Goal: Information Seeking & Learning: Learn about a topic

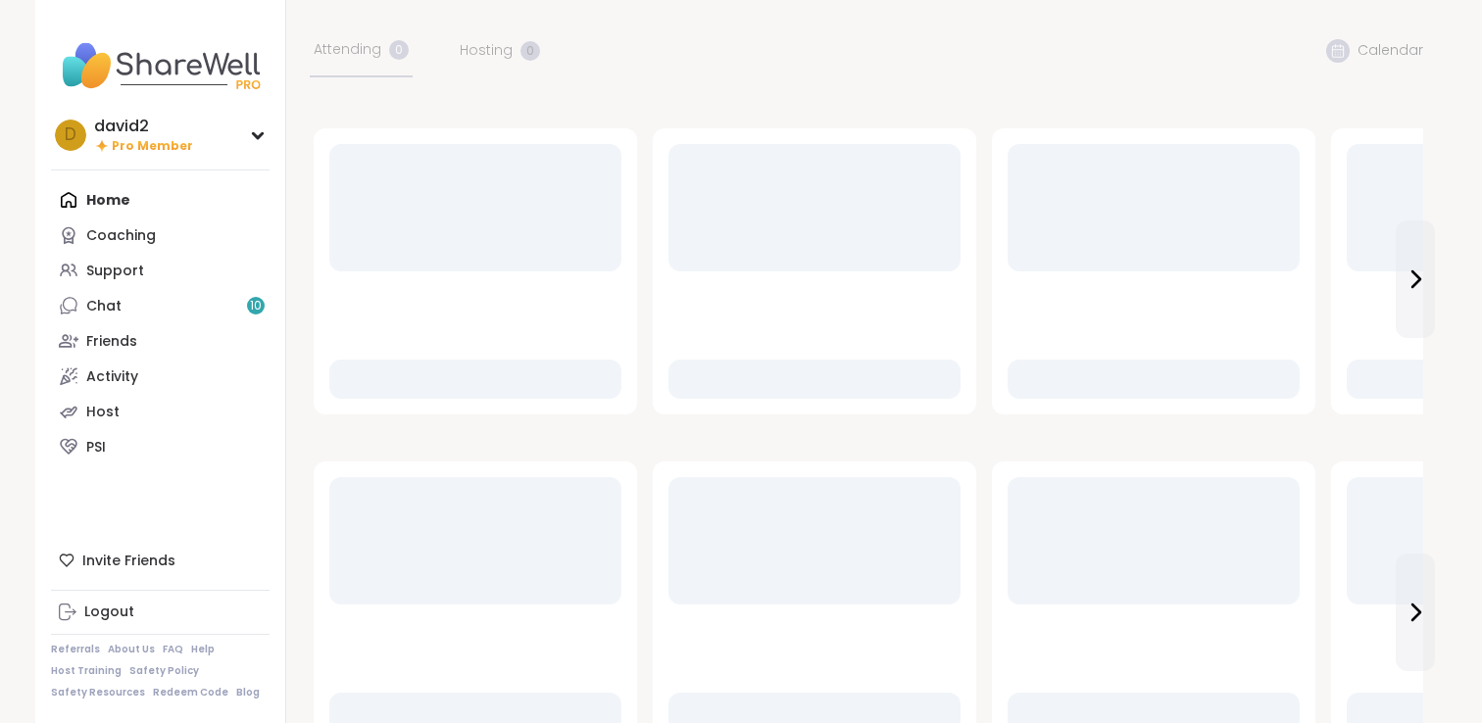
click at [182, 274] on link "Support" at bounding box center [160, 270] width 219 height 35
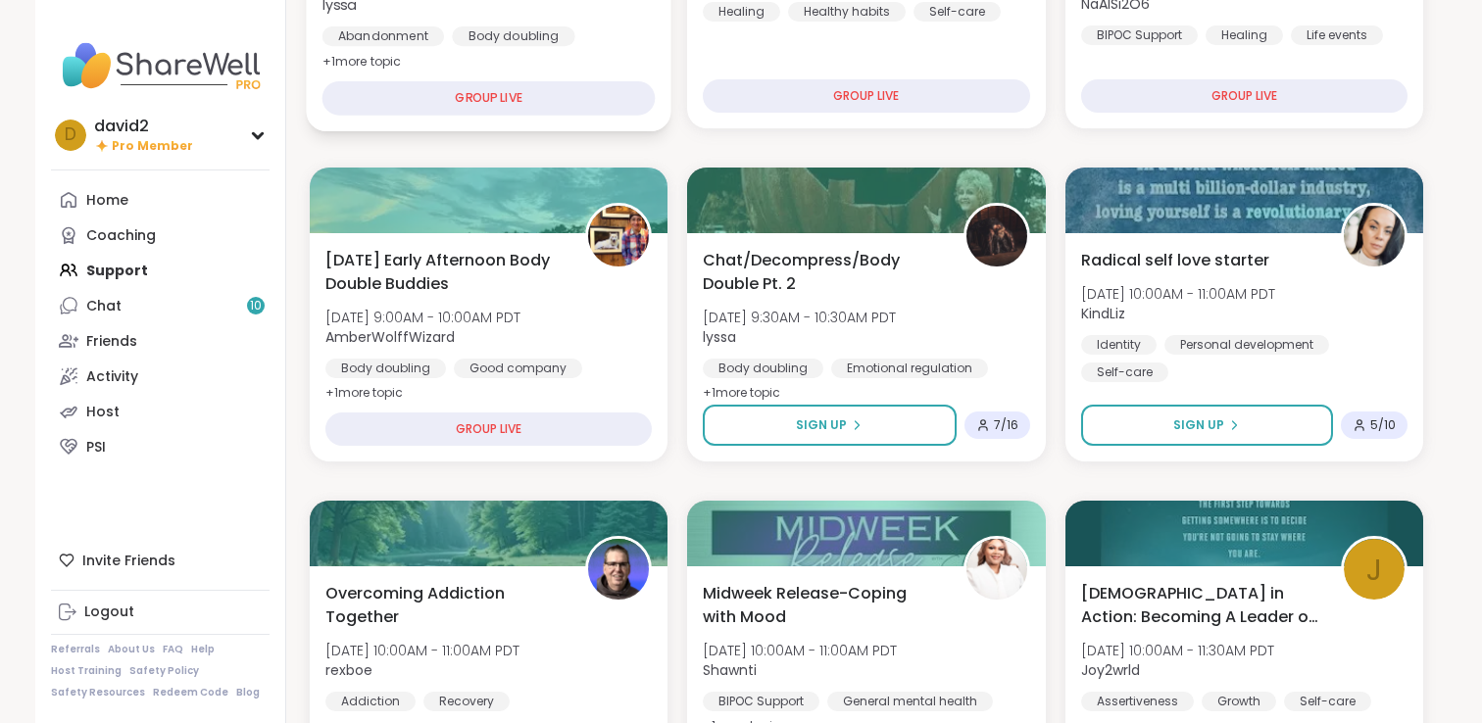
scroll to position [529, 0]
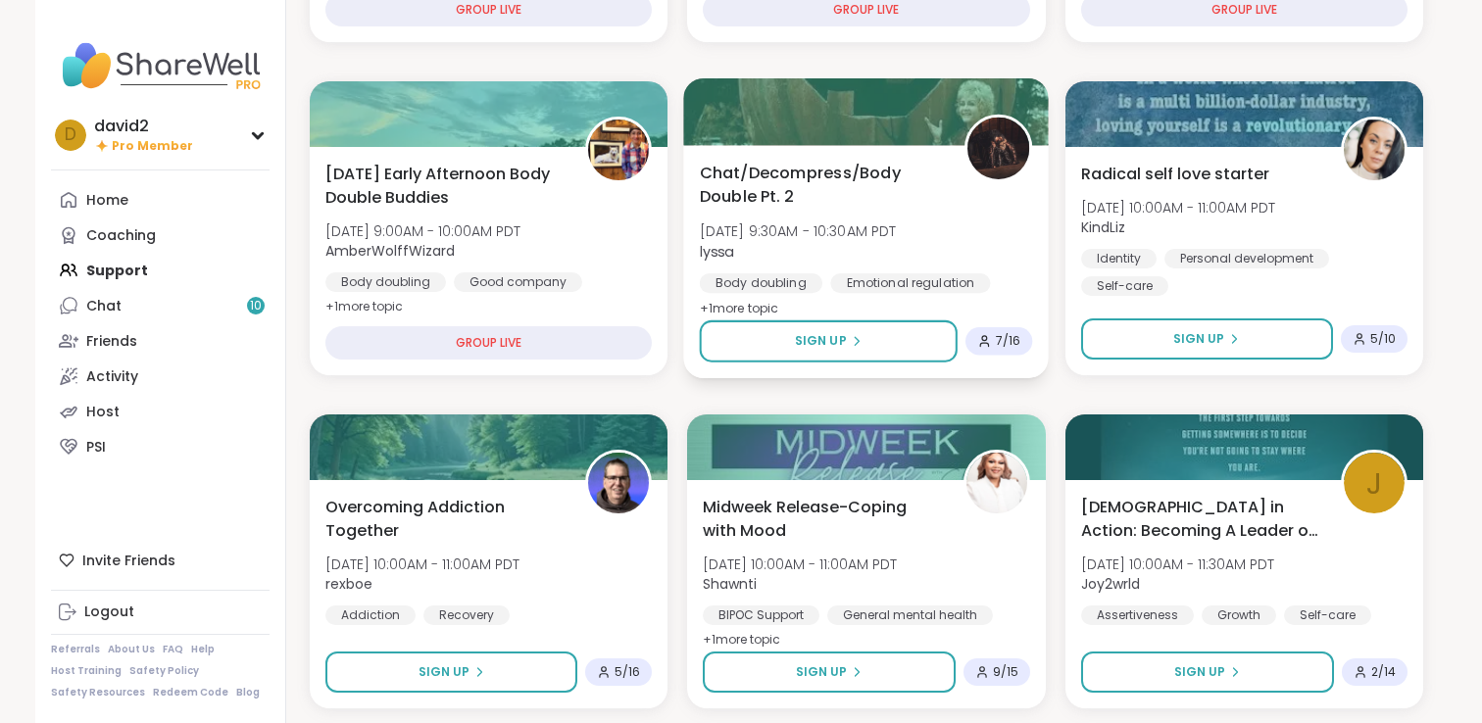
click at [717, 200] on span "Chat/Decompress/Body Double Pt. 2" at bounding box center [821, 185] width 243 height 48
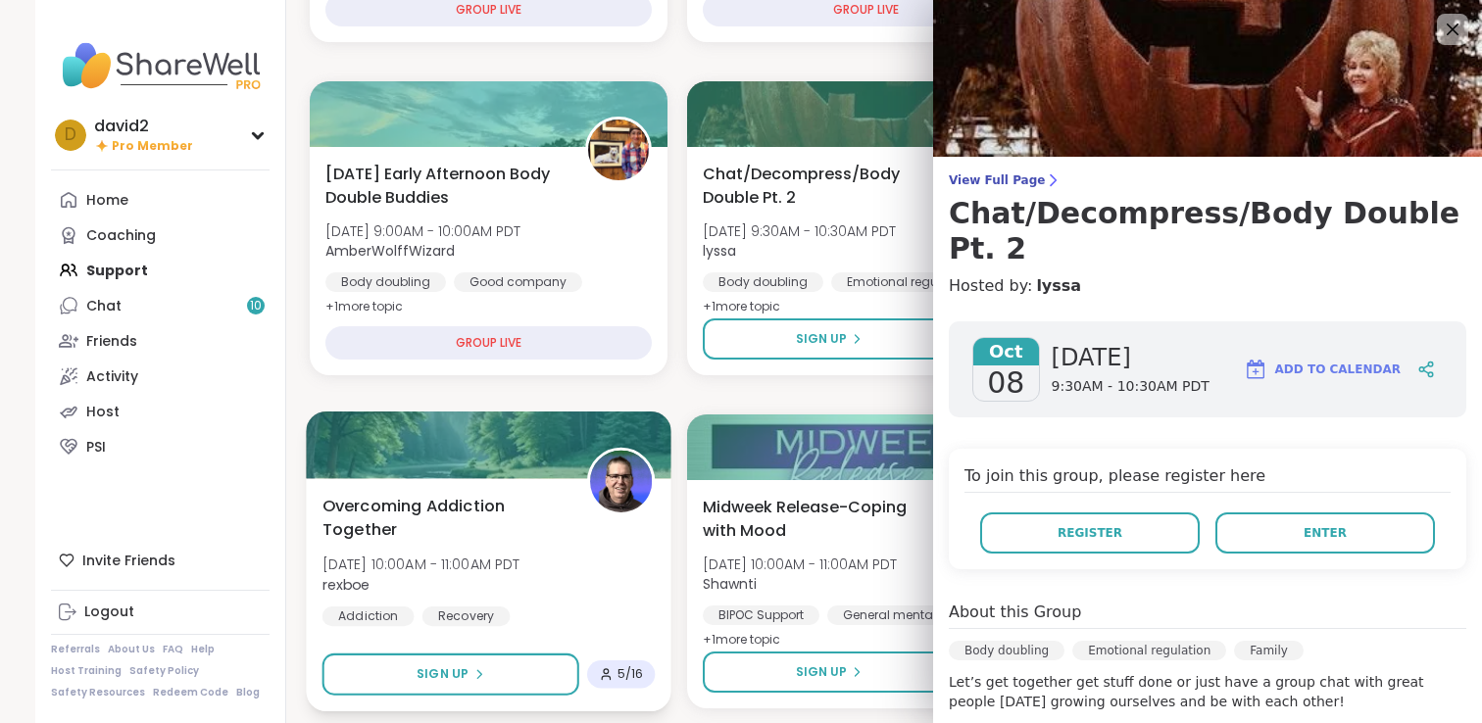
click at [603, 459] on img at bounding box center [621, 482] width 62 height 62
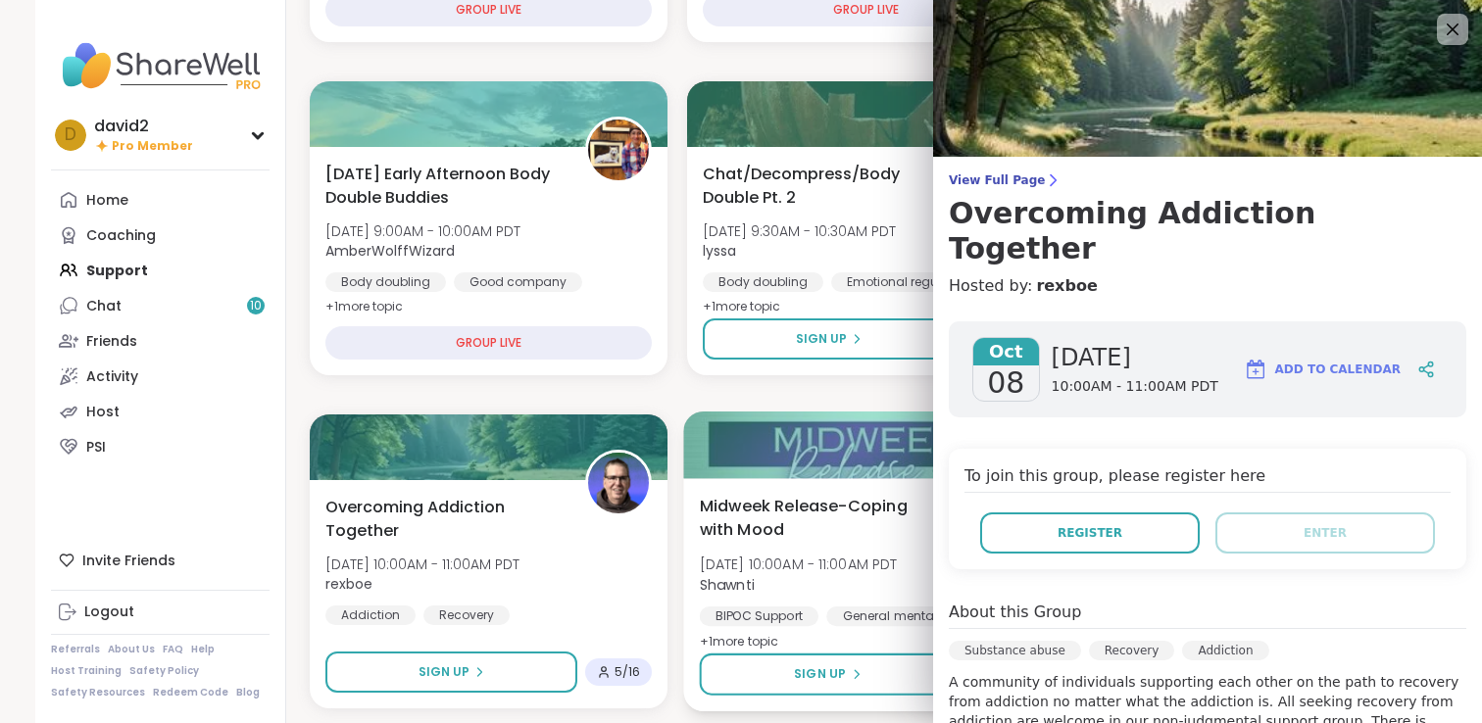
click at [774, 435] on div at bounding box center [867, 445] width 366 height 67
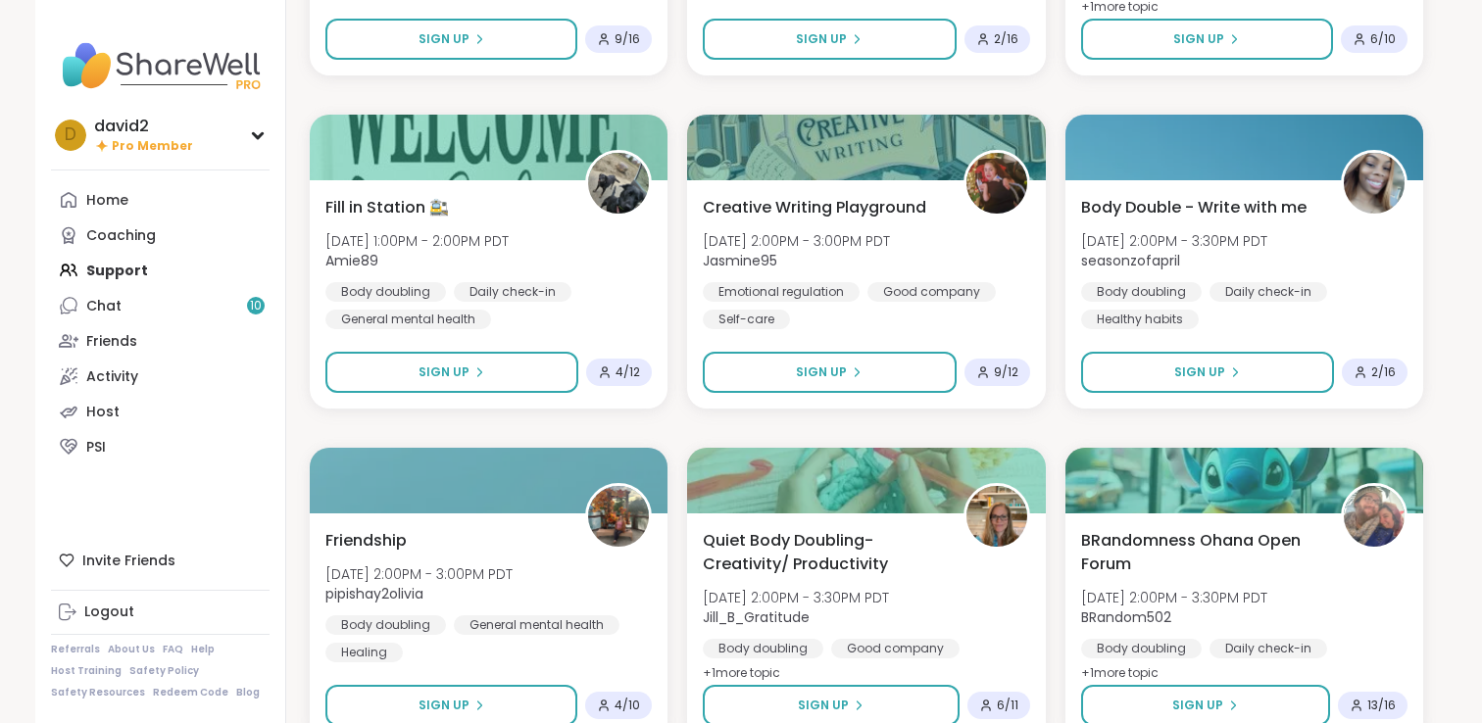
scroll to position [2824, 0]
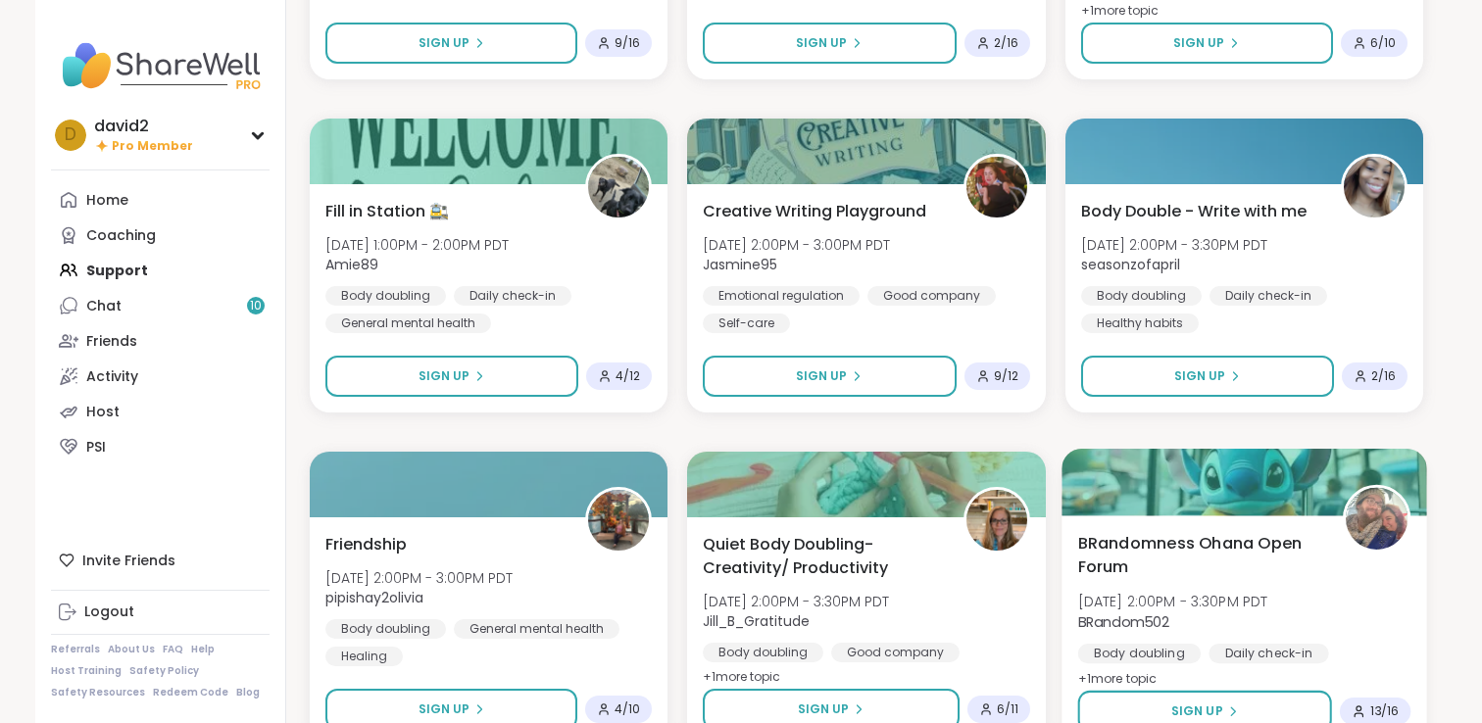
click at [1133, 583] on div "BRandomness Ohana Open Forum Wed, Oct 08 | 2:00PM - 3:30PM PDT BRandom502 Body …" at bounding box center [1243, 611] width 333 height 160
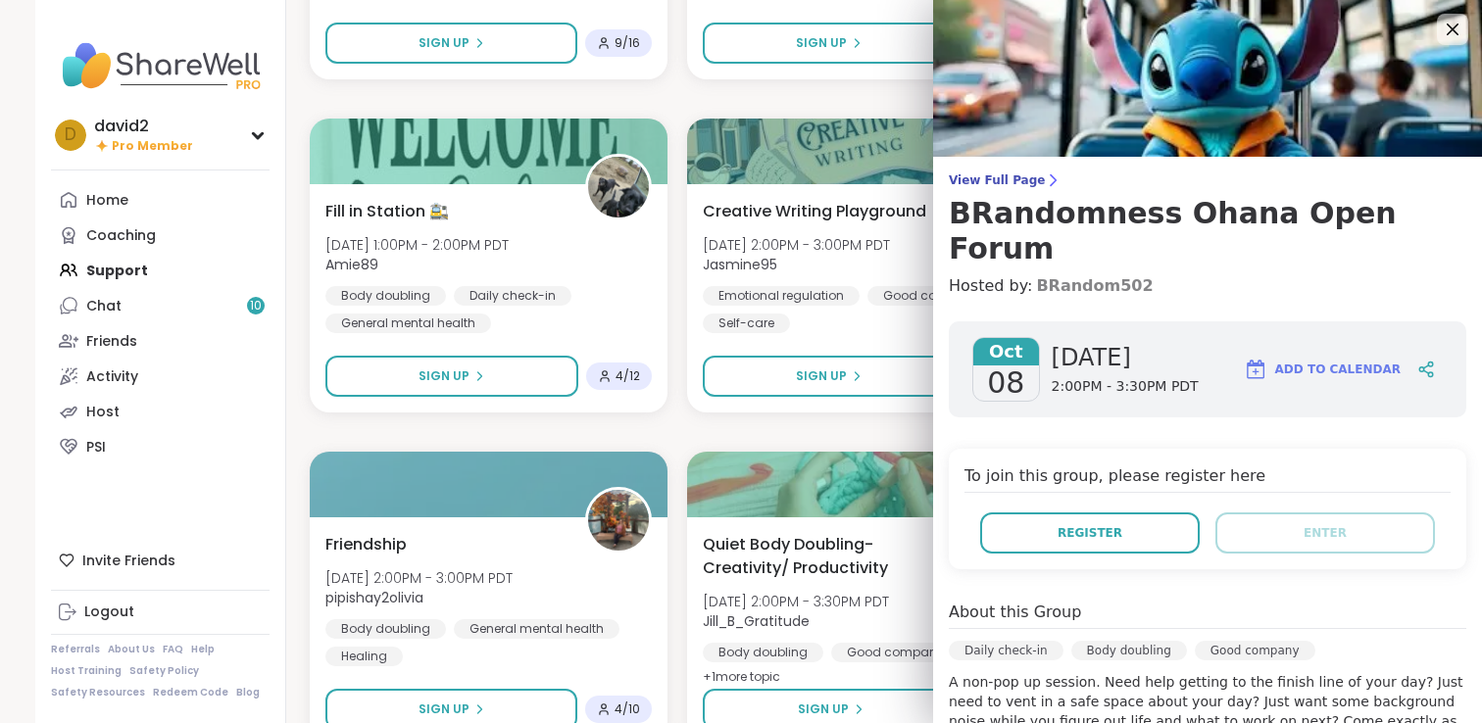
click at [1054, 274] on link "BRandom502" at bounding box center [1094, 286] width 117 height 24
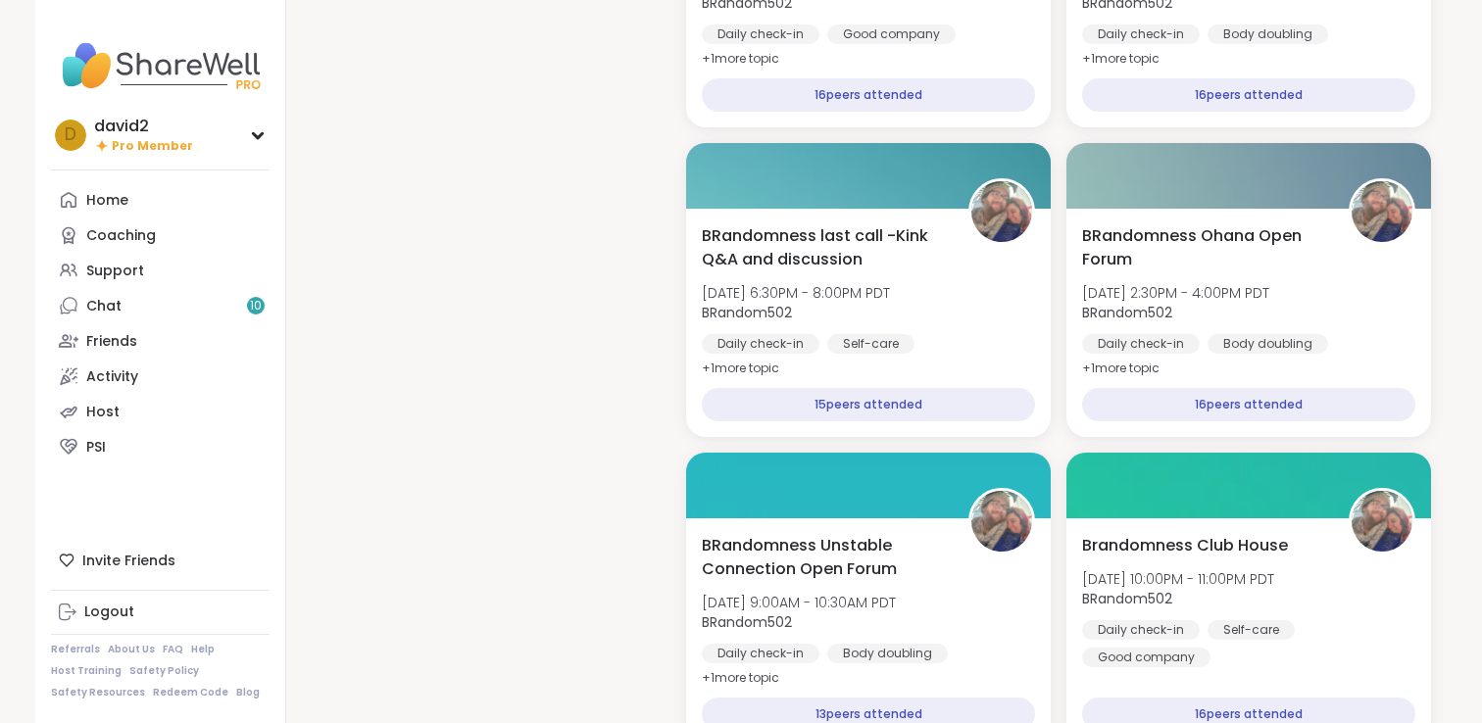
scroll to position [3754, 0]
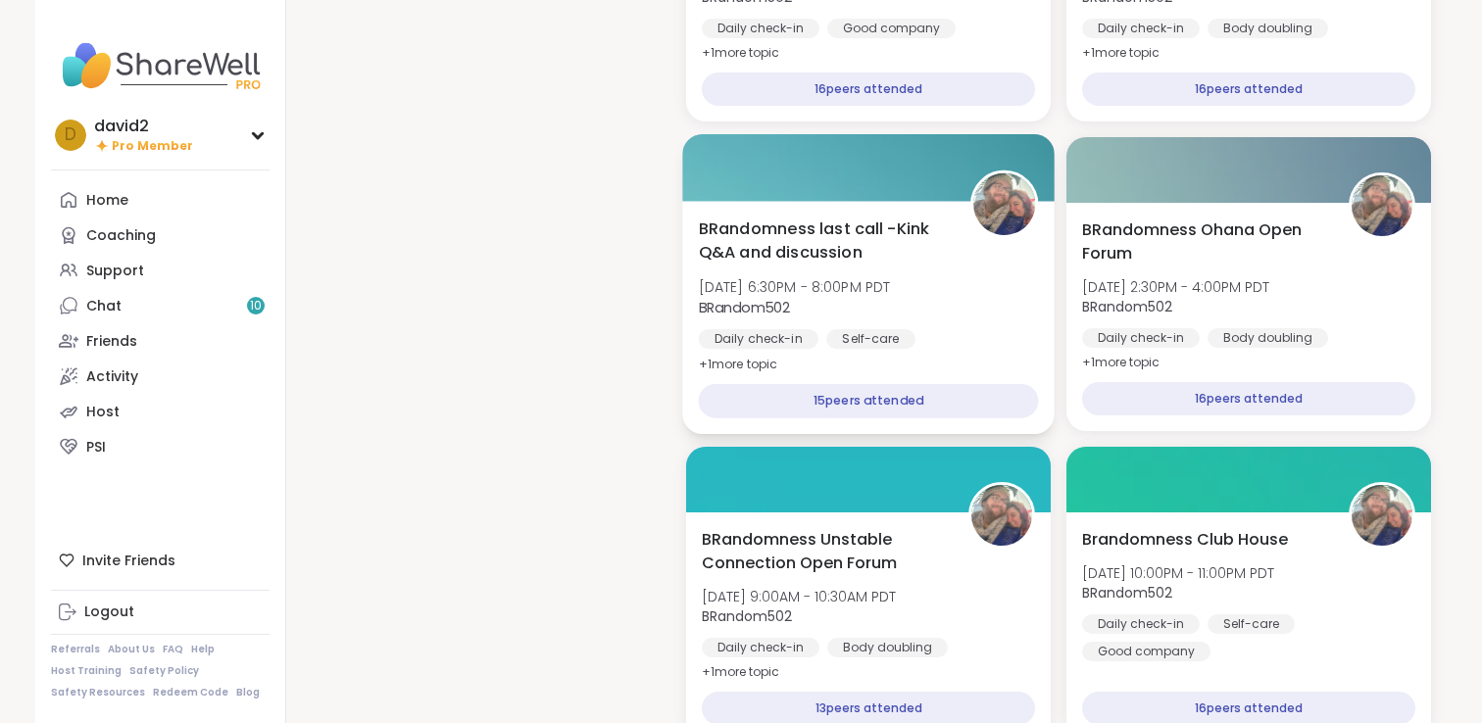
click at [991, 329] on div "Daily check-in Self-care General mental health" at bounding box center [869, 353] width 340 height 48
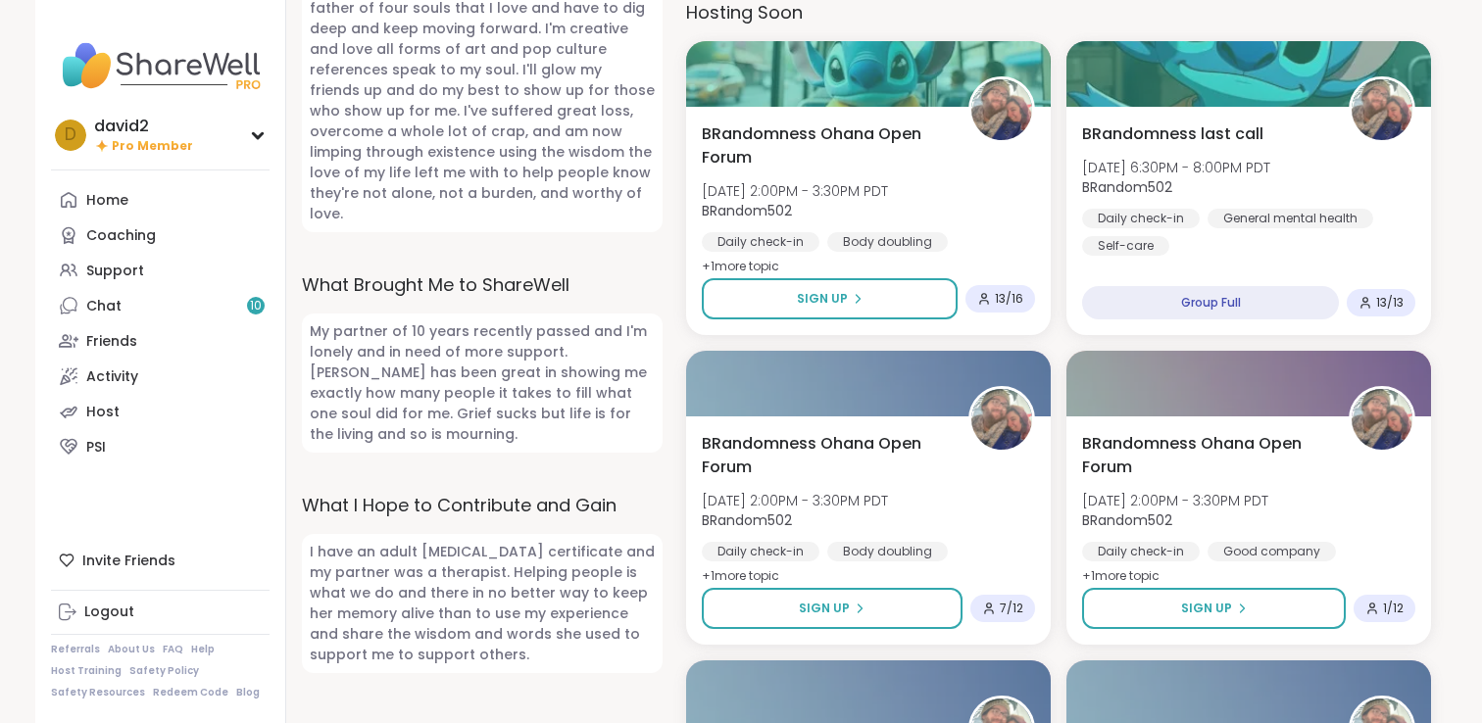
scroll to position [965, 0]
click at [161, 208] on link "Home" at bounding box center [160, 199] width 219 height 35
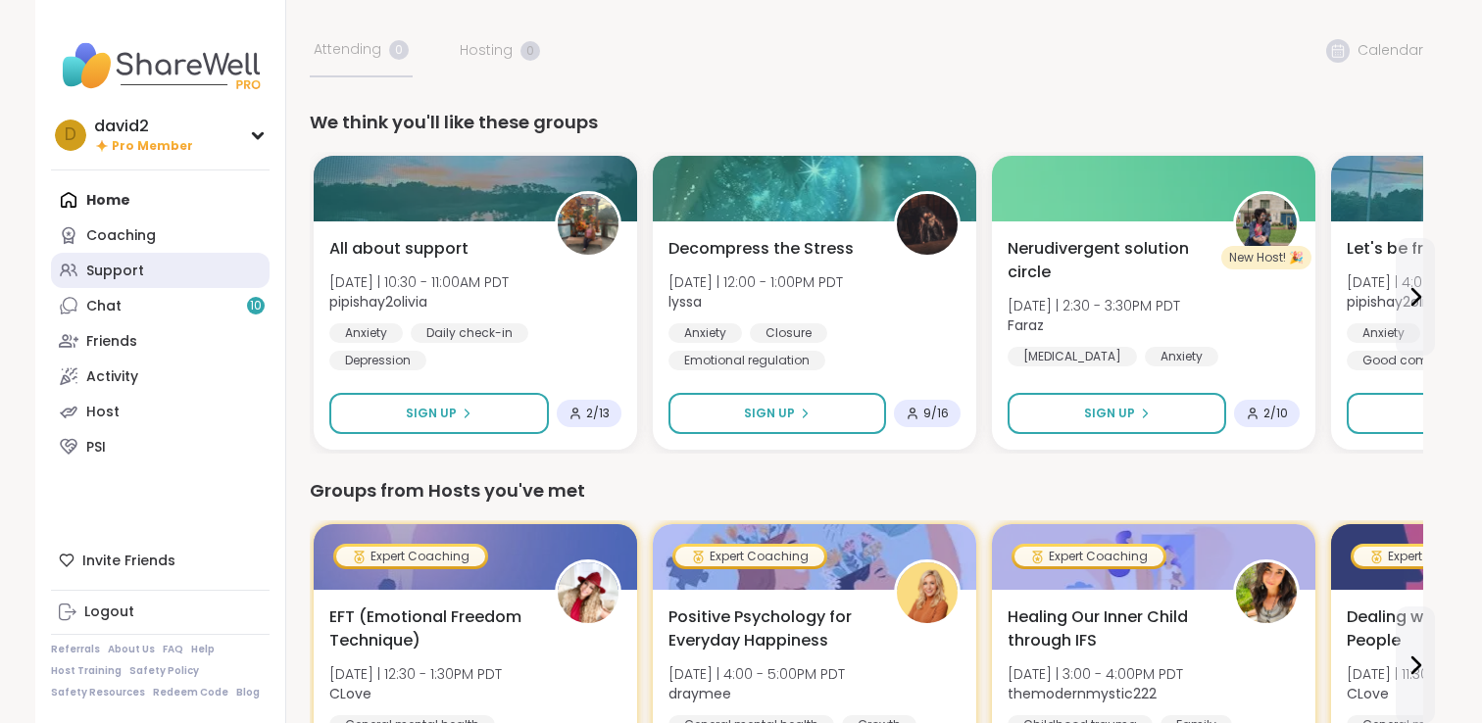
click at [157, 253] on link "Support" at bounding box center [160, 270] width 219 height 35
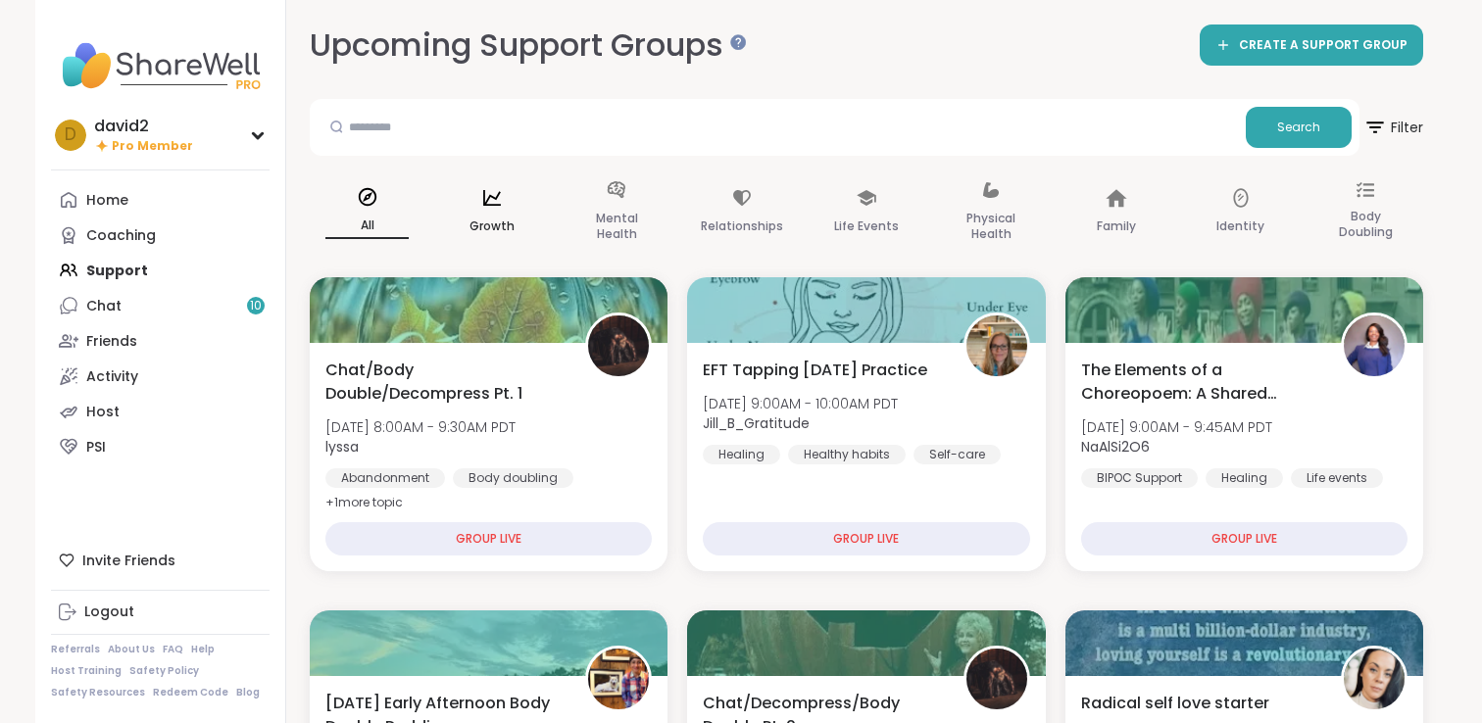
click at [485, 243] on div "Growth" at bounding box center [491, 213] width 115 height 98
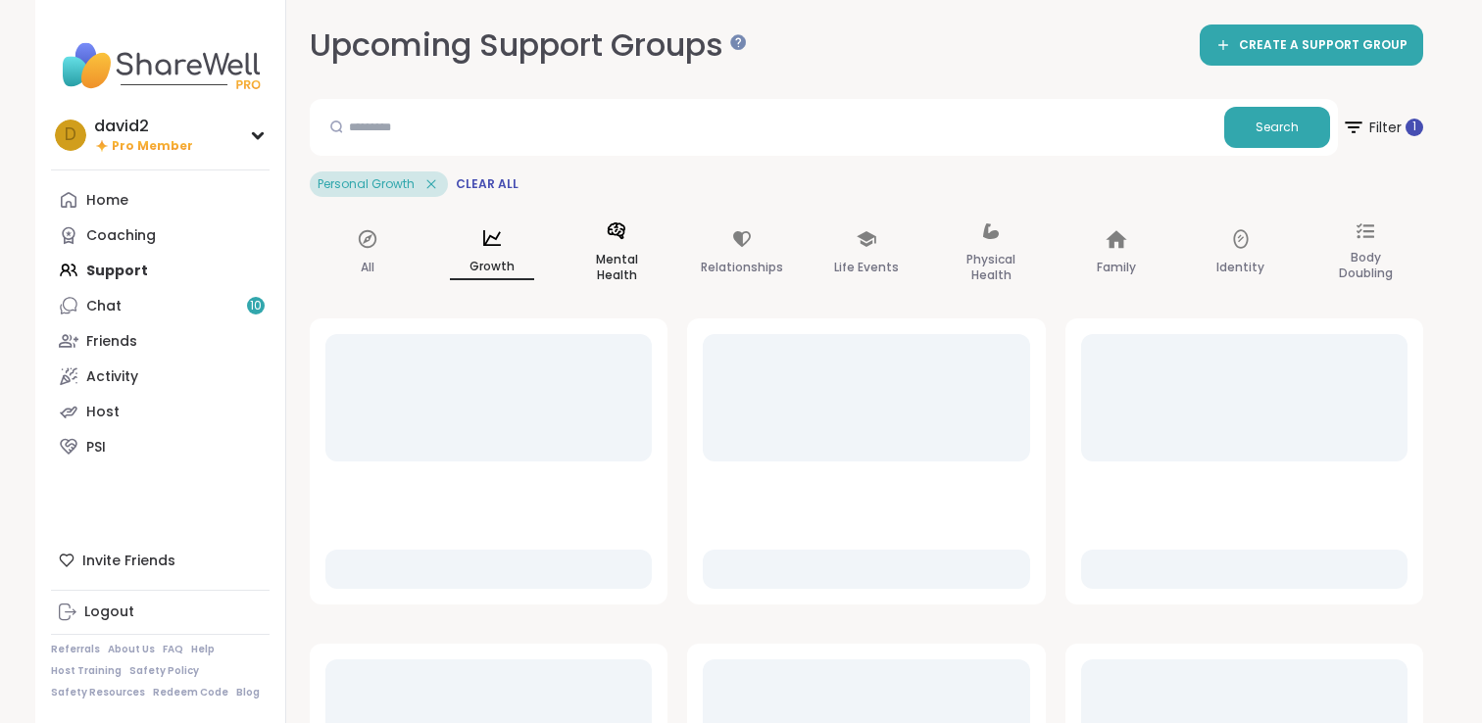
click at [575, 225] on div "Mental Health" at bounding box center [617, 254] width 115 height 98
drag, startPoint x: 519, startPoint y: 249, endPoint x: 559, endPoint y: 249, distance: 39.2
click at [519, 249] on div "Growth" at bounding box center [491, 255] width 115 height 100
click at [601, 249] on div "Mental Health" at bounding box center [617, 254] width 115 height 98
click at [506, 249] on div "Growth" at bounding box center [491, 255] width 115 height 100
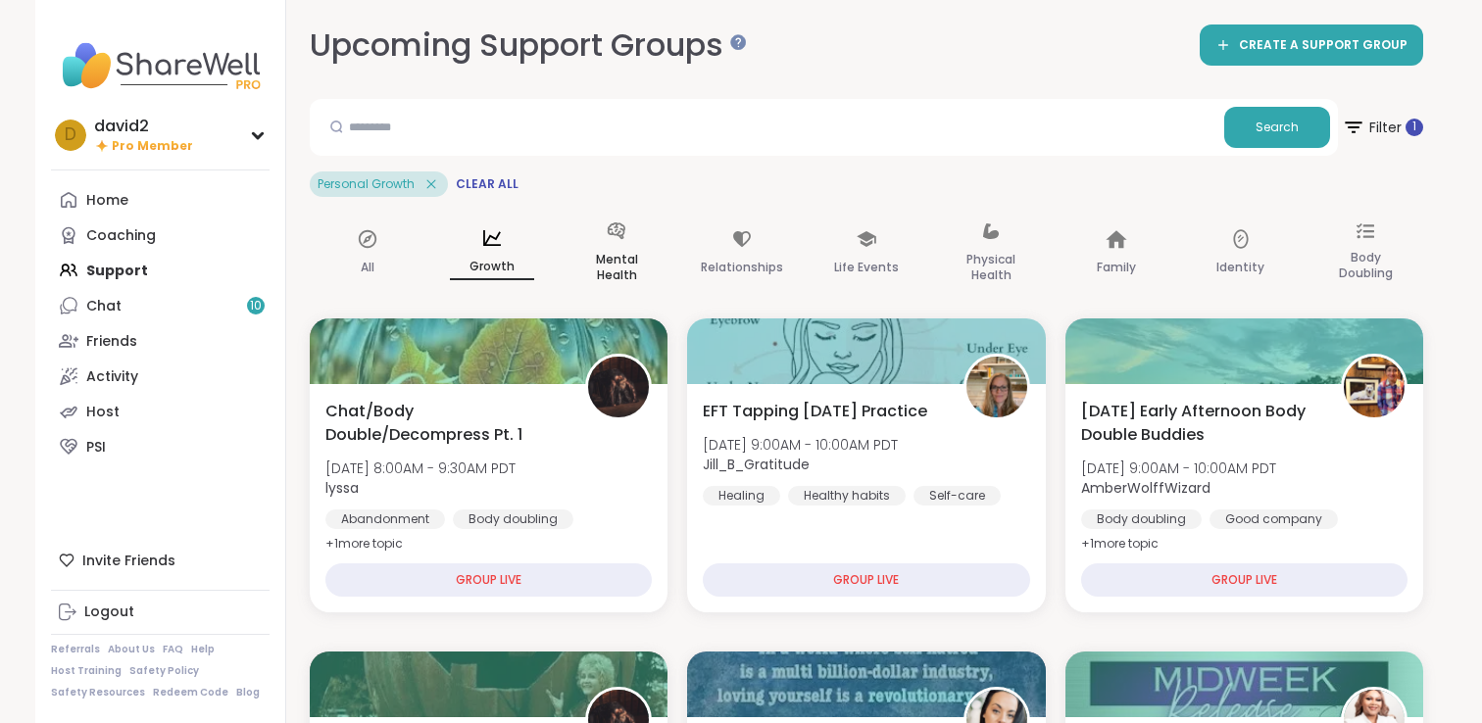
click at [564, 249] on div "Mental Health" at bounding box center [617, 254] width 115 height 98
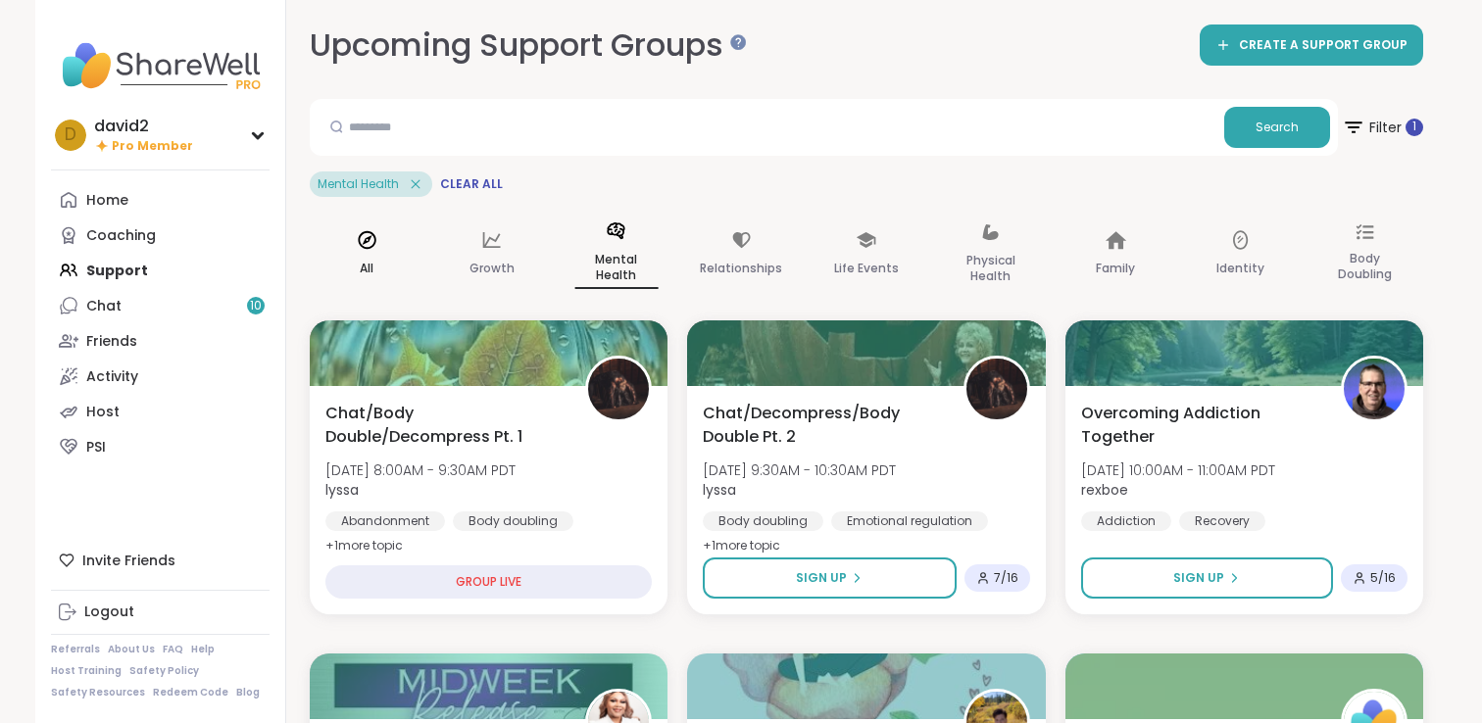
click at [391, 240] on div "All" at bounding box center [367, 255] width 115 height 100
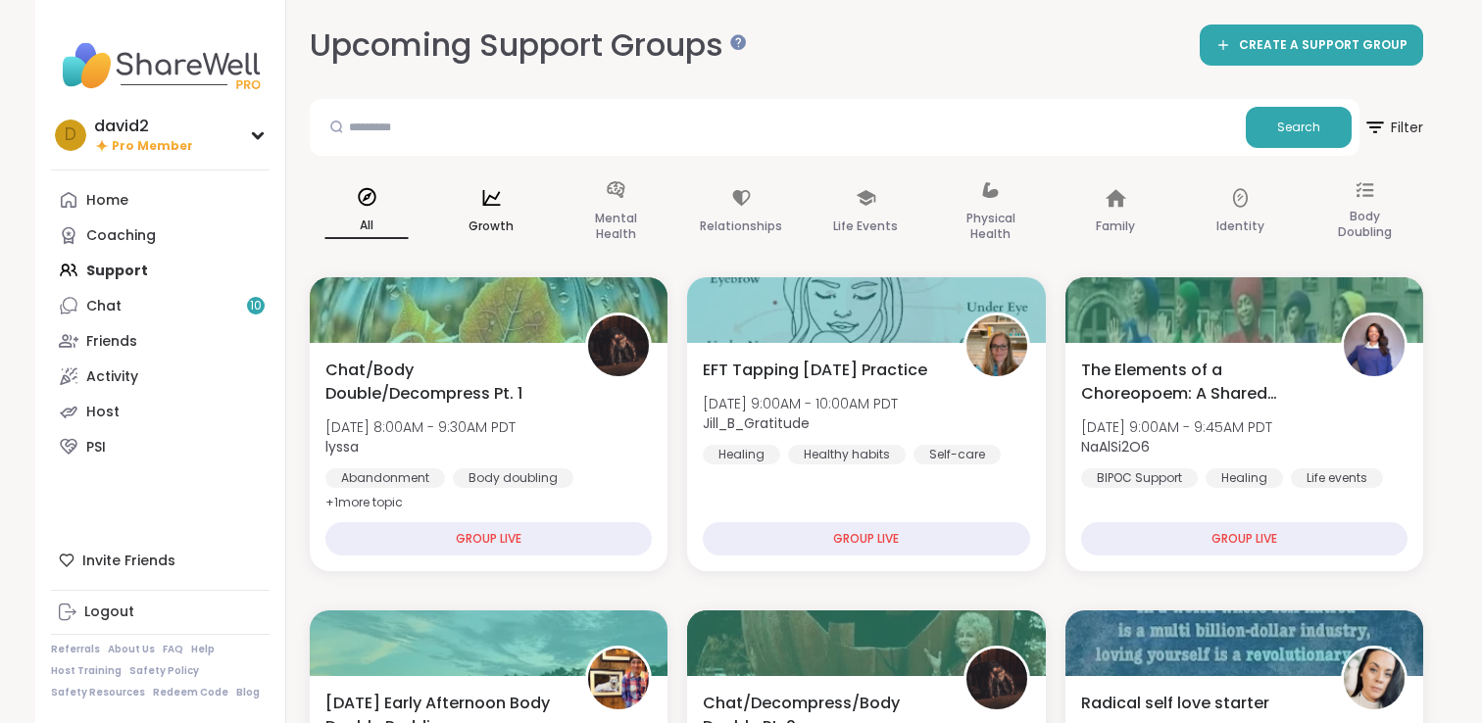
click at [473, 241] on div "Growth" at bounding box center [491, 213] width 115 height 98
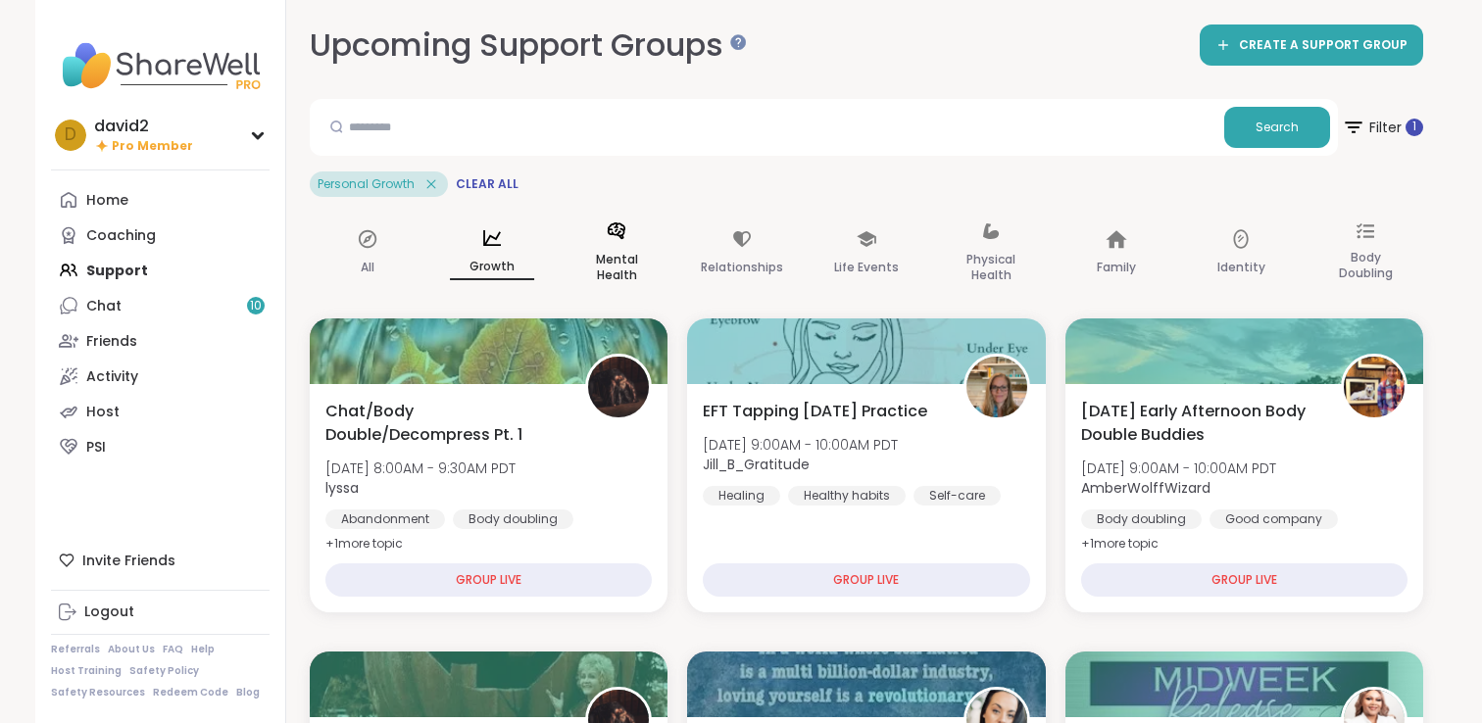
click at [601, 253] on div "Mental Health" at bounding box center [617, 254] width 115 height 98
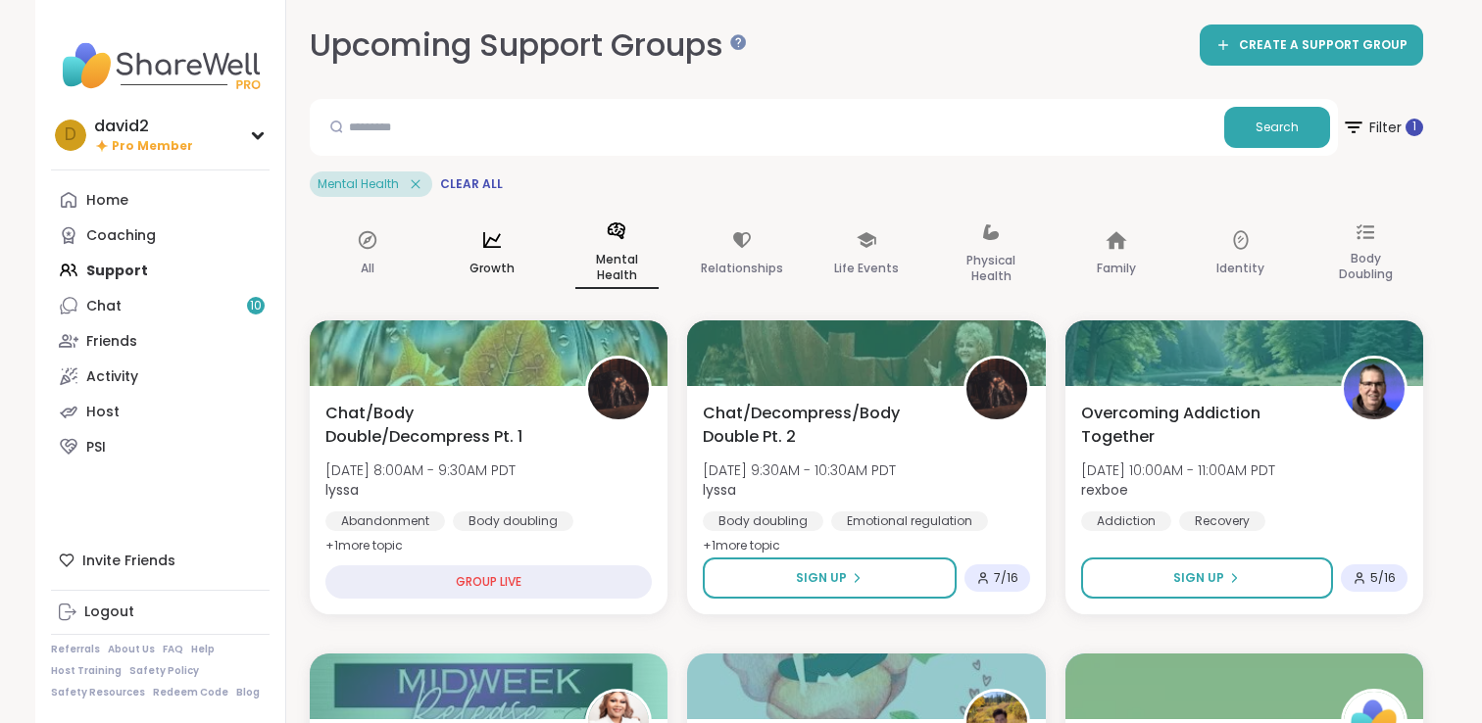
click at [511, 253] on div "Growth" at bounding box center [491, 255] width 115 height 100
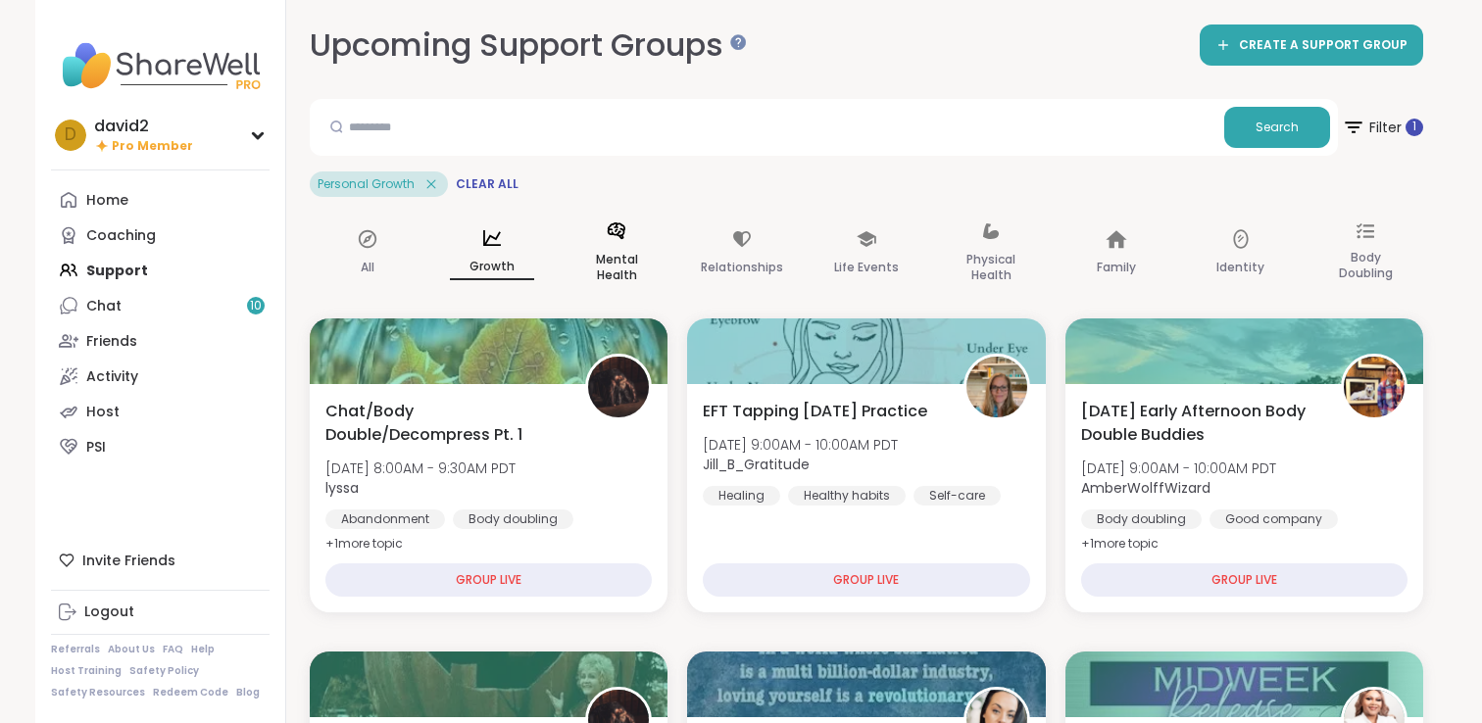
click at [581, 253] on div "Mental Health" at bounding box center [617, 254] width 115 height 98
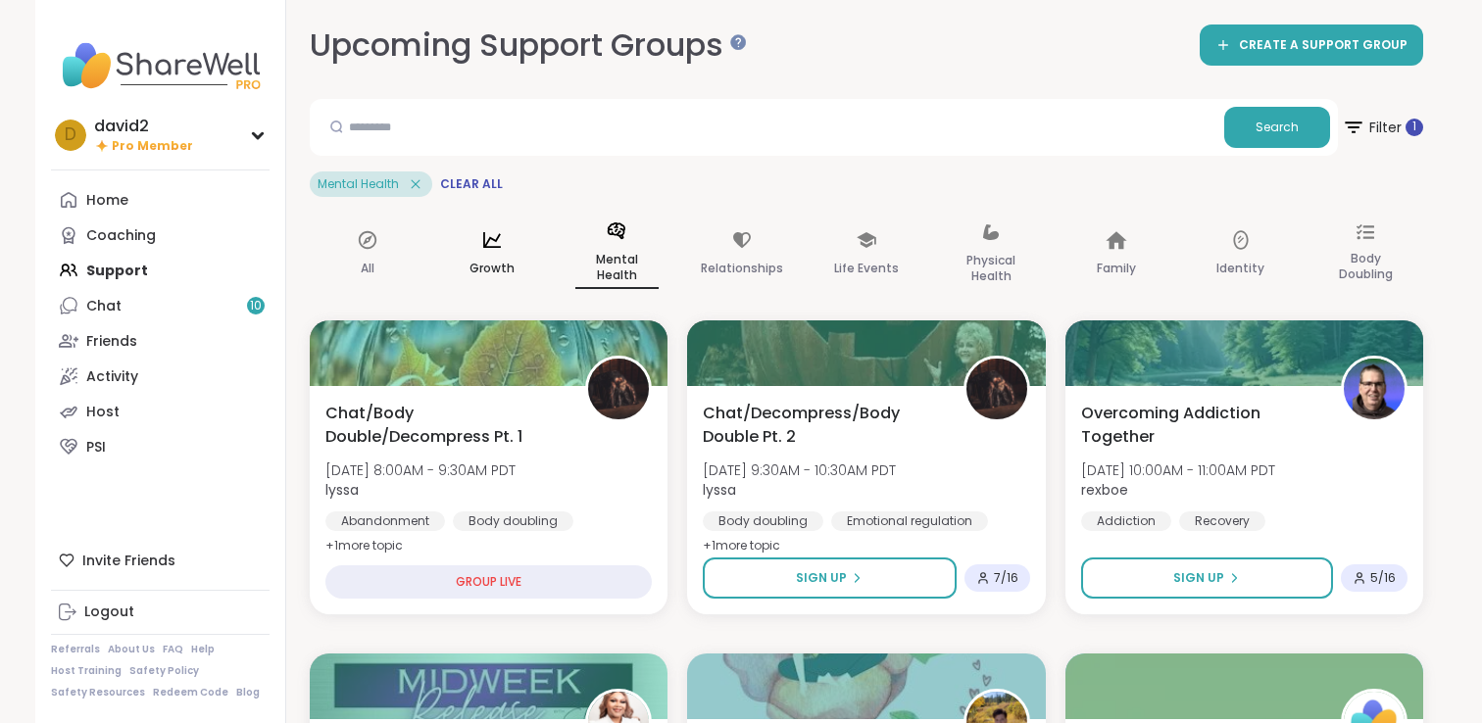
click at [480, 253] on div "Growth" at bounding box center [491, 255] width 115 height 100
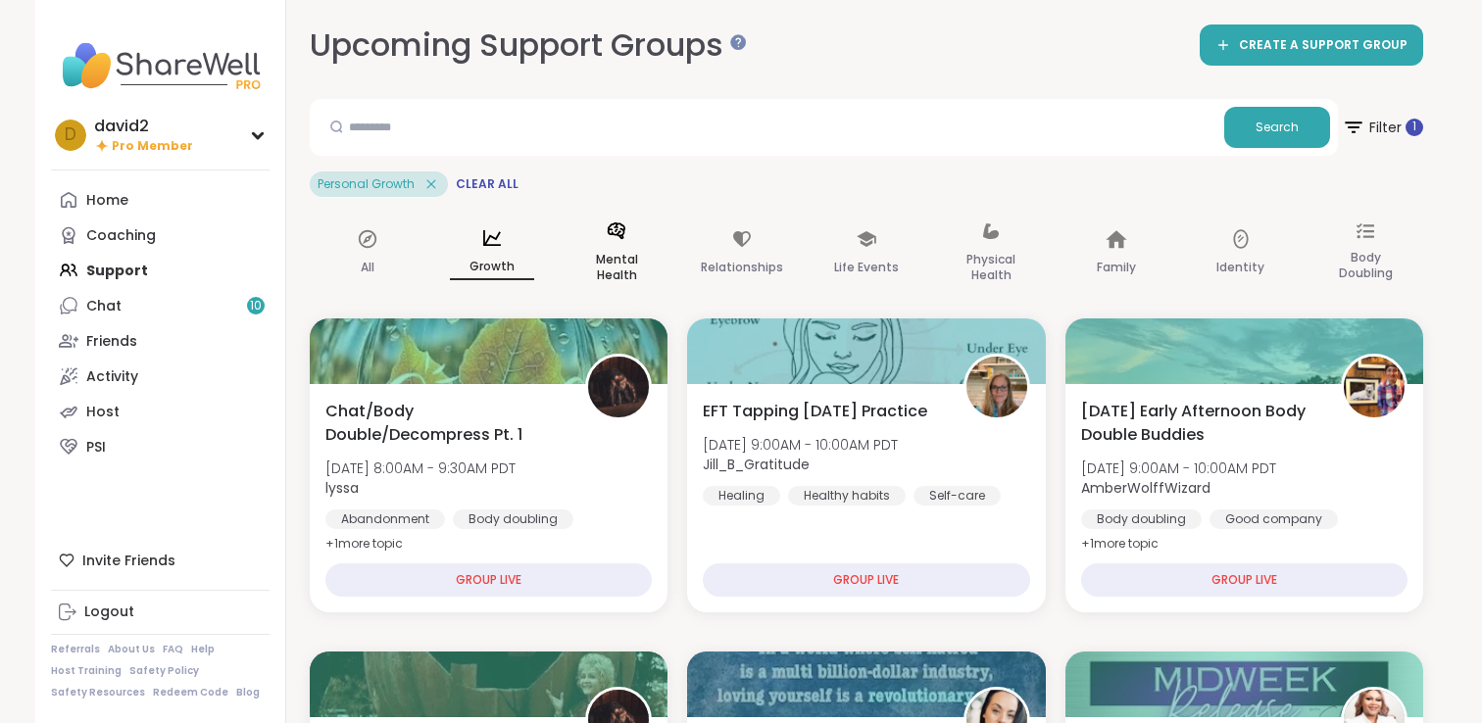
click at [588, 253] on div "Mental Health" at bounding box center [617, 254] width 115 height 98
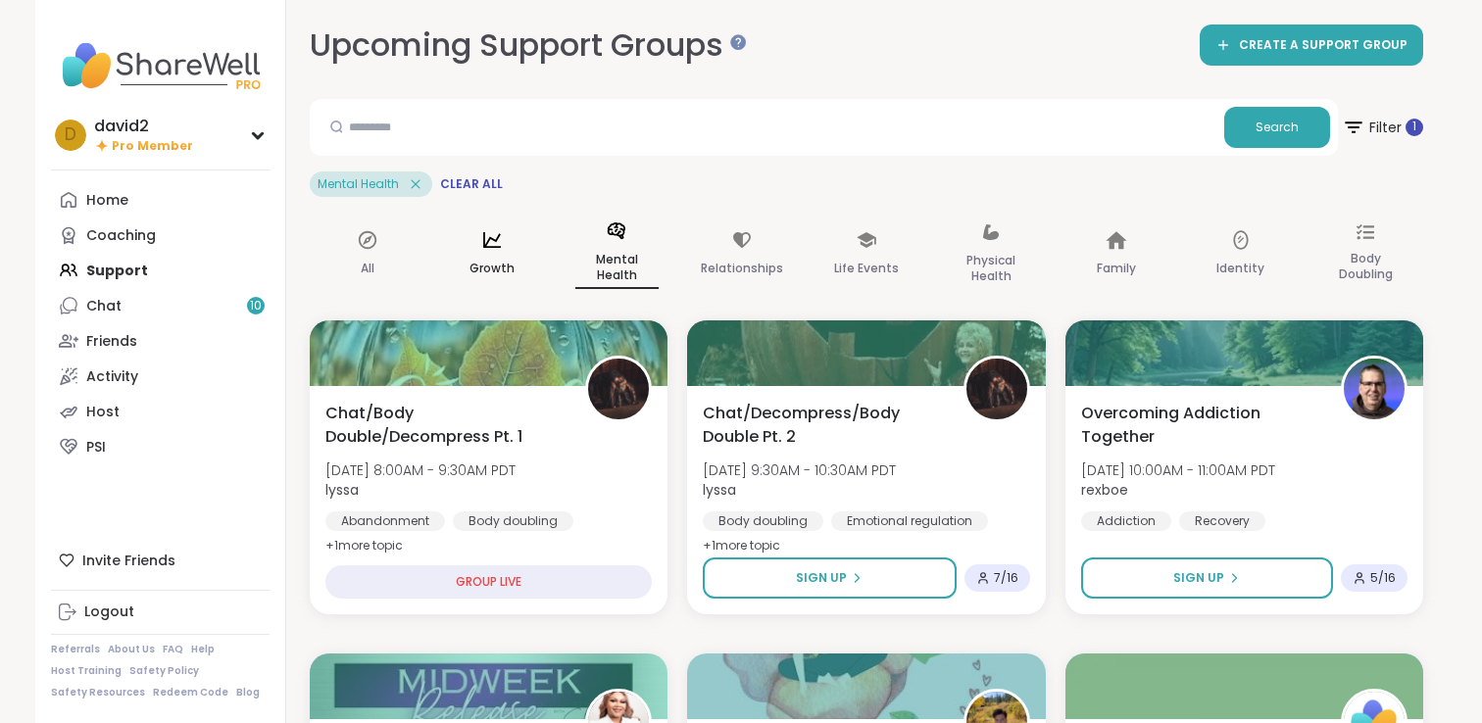
click at [479, 253] on div "Growth" at bounding box center [491, 255] width 115 height 100
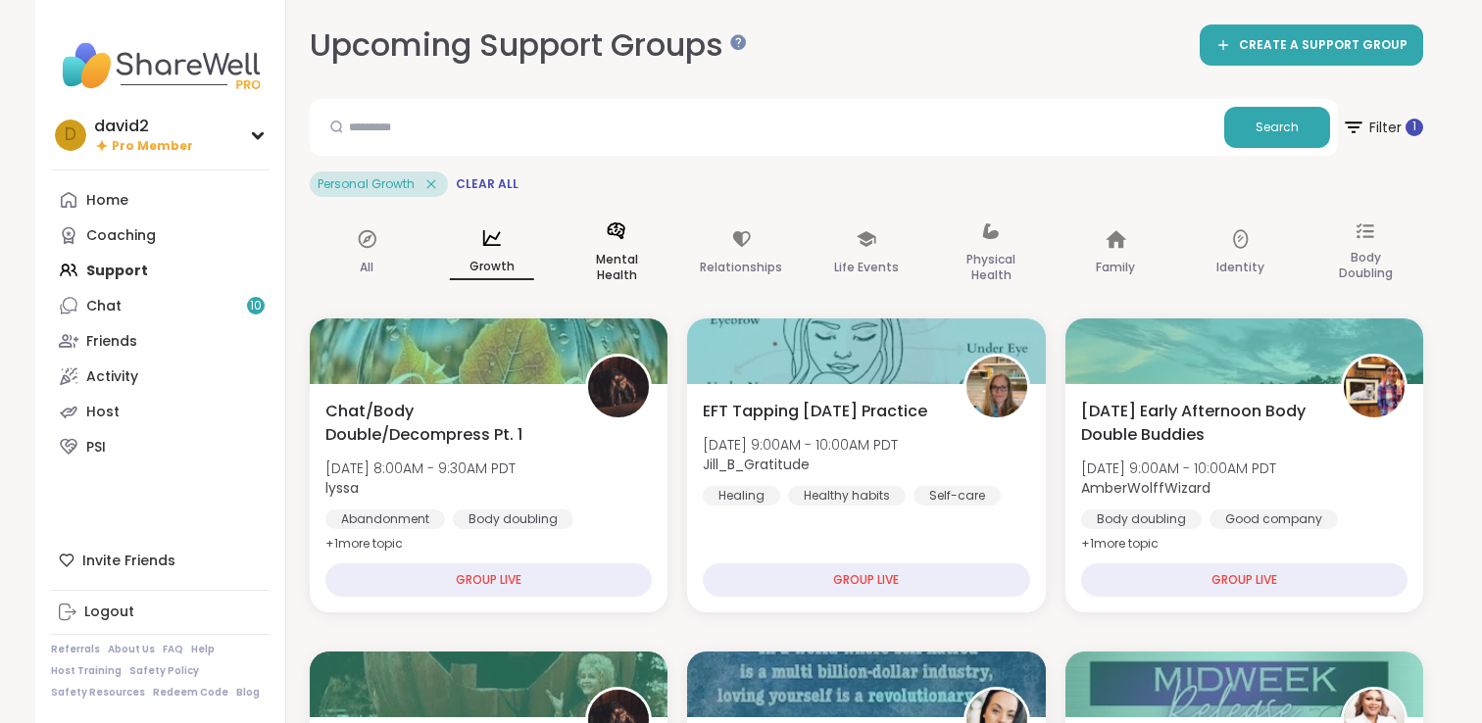
click at [607, 253] on div "Mental Health" at bounding box center [616, 254] width 115 height 98
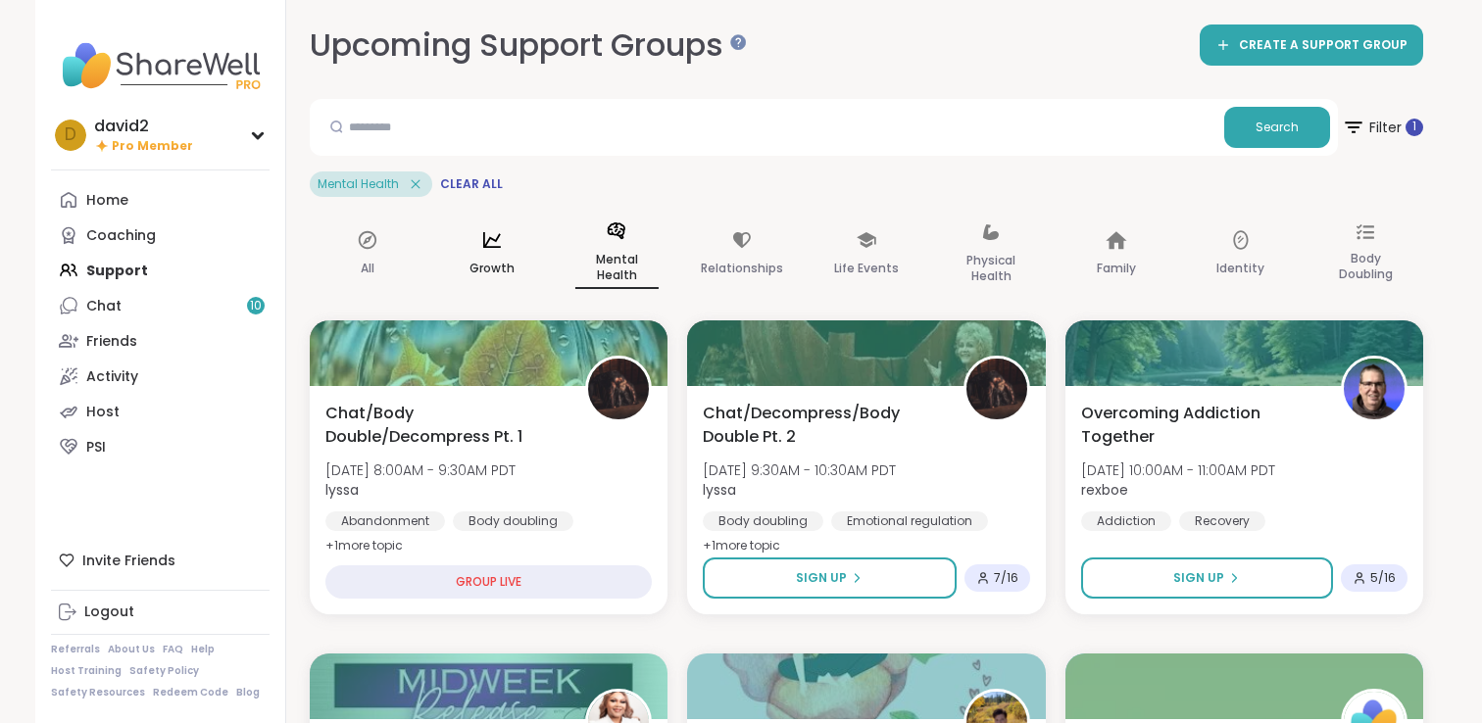
click at [450, 254] on div "Growth" at bounding box center [491, 255] width 115 height 100
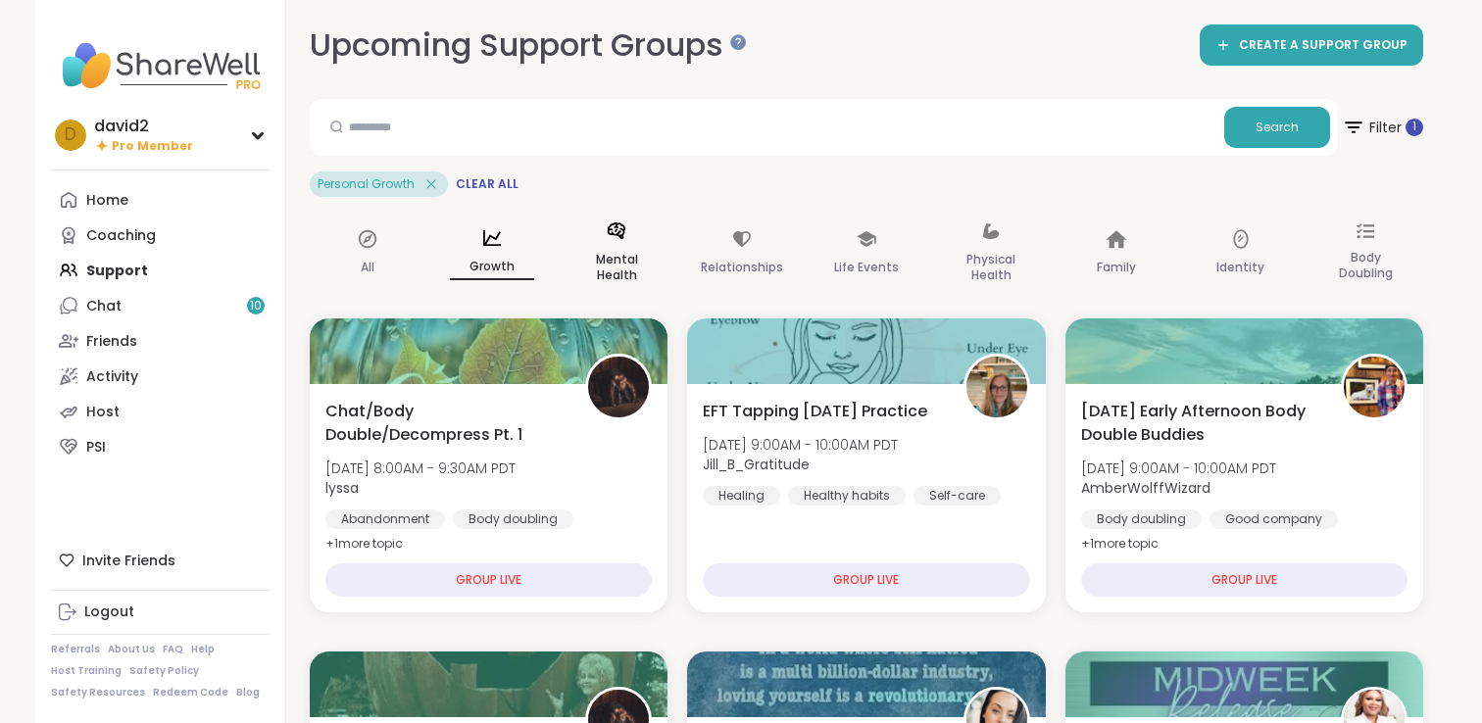
click at [582, 253] on div "Mental Health" at bounding box center [617, 254] width 115 height 98
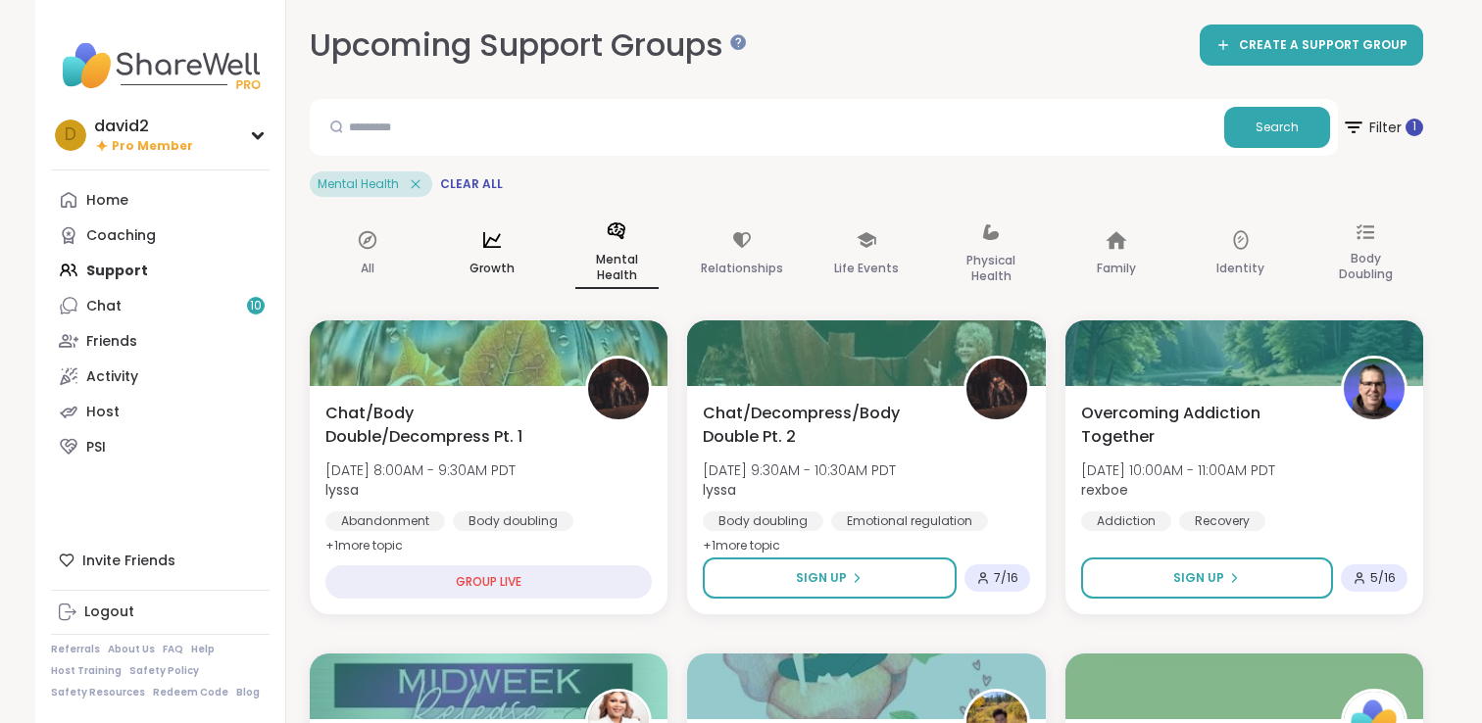
click at [497, 253] on div "Growth" at bounding box center [491, 255] width 115 height 100
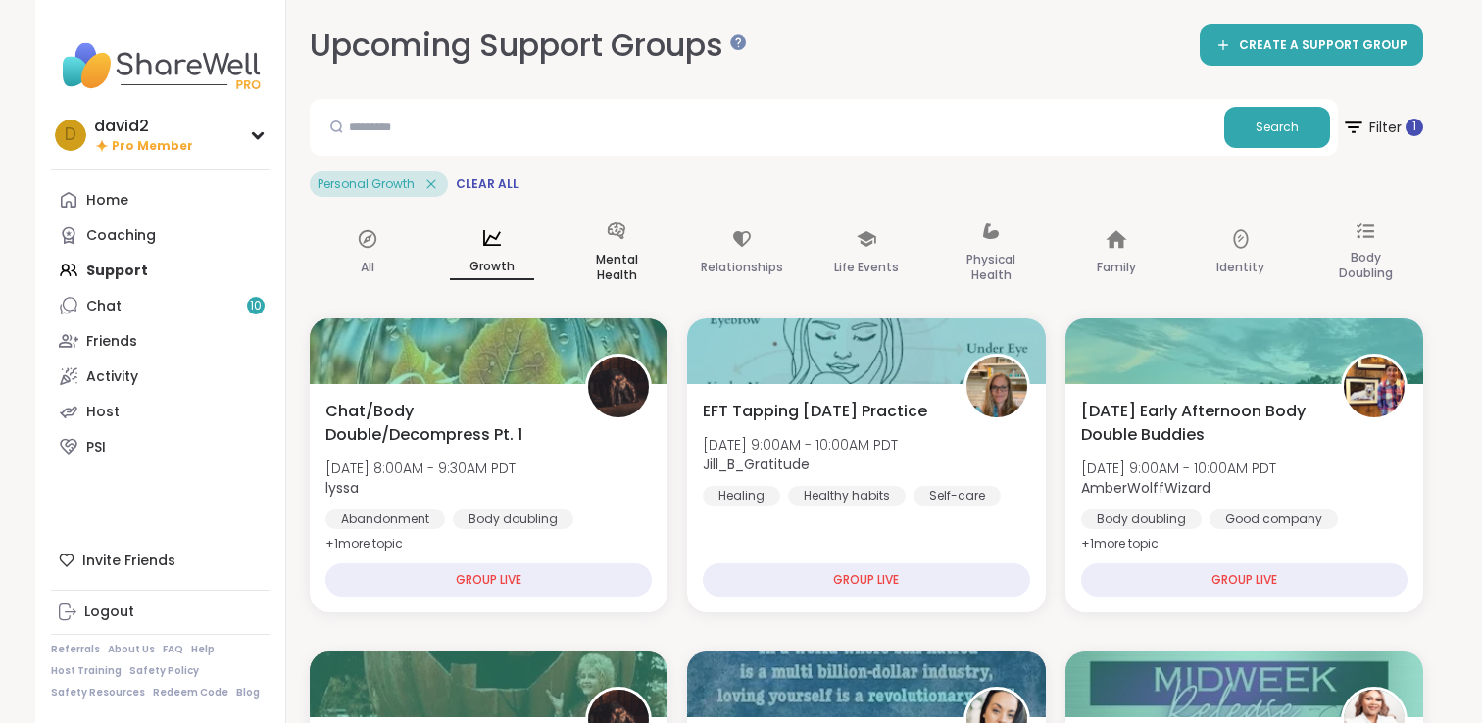
click at [569, 253] on div "Mental Health" at bounding box center [617, 254] width 115 height 98
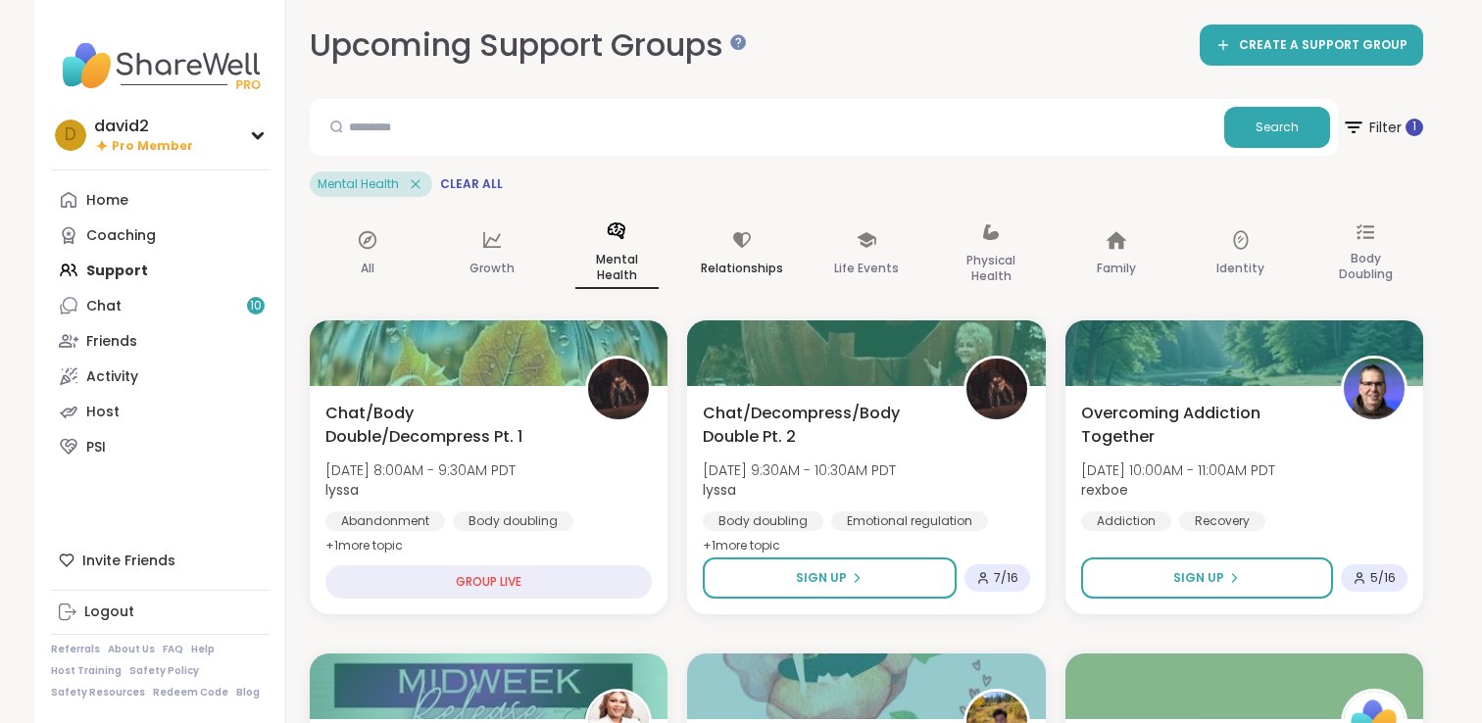
click at [685, 266] on div "Relationships" at bounding box center [741, 255] width 115 height 100
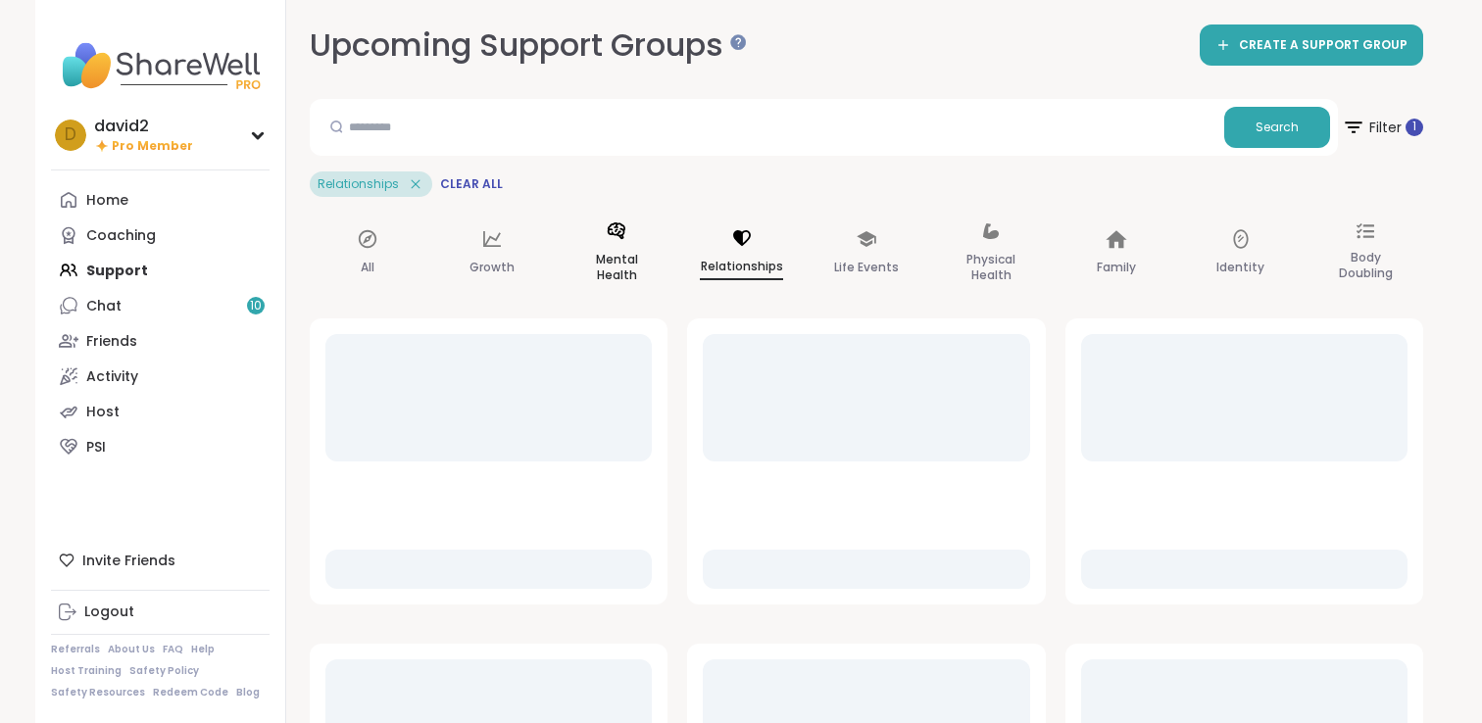
click at [622, 263] on p "Mental Health" at bounding box center [616, 267] width 83 height 39
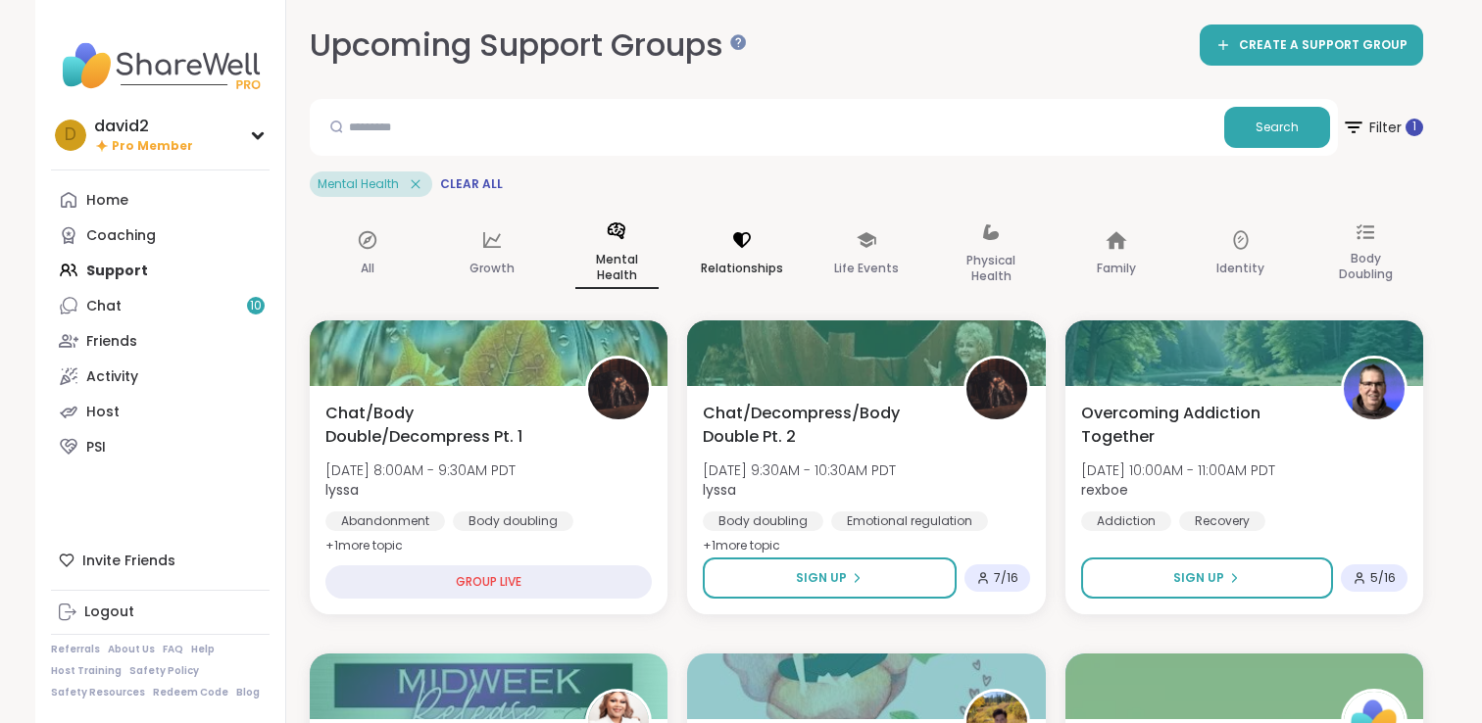
click at [709, 263] on p "Relationships" at bounding box center [742, 269] width 82 height 24
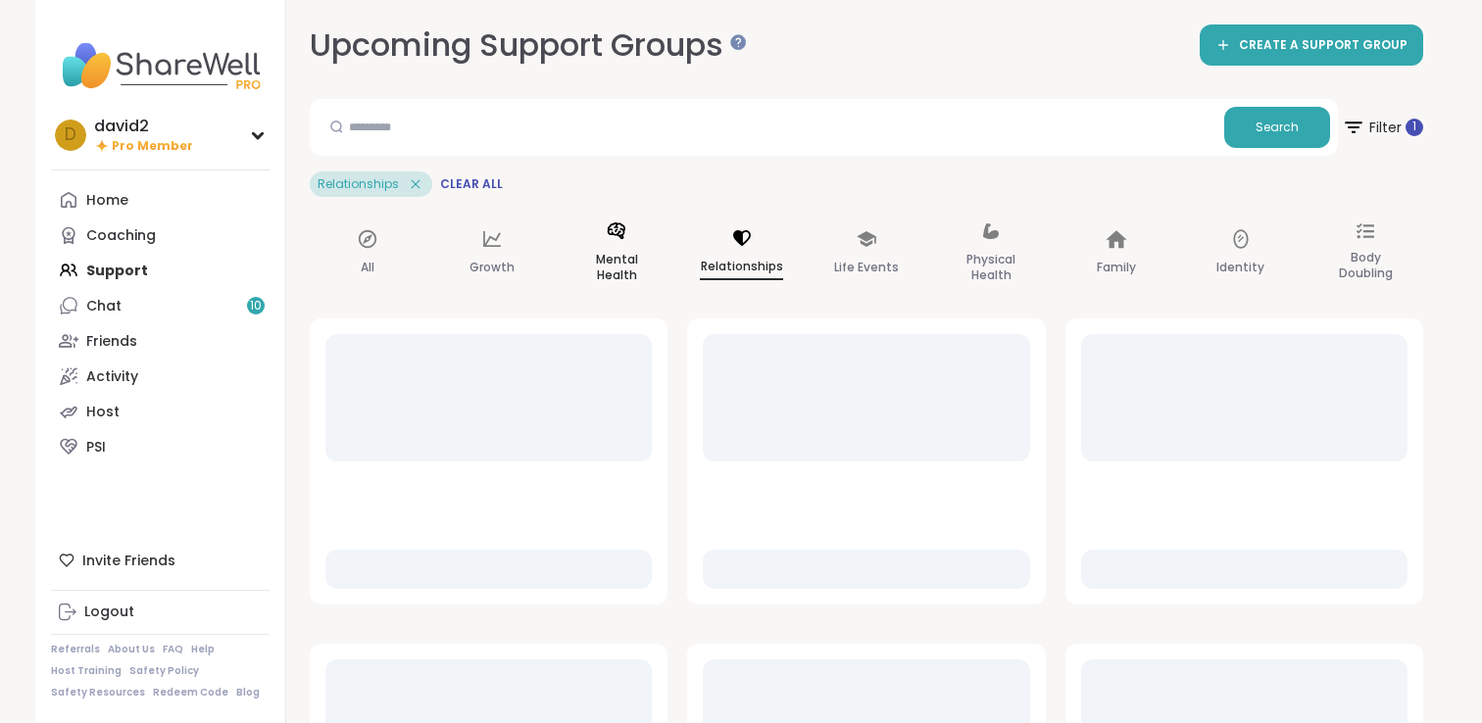
click at [653, 263] on p "Mental Health" at bounding box center [616, 267] width 83 height 39
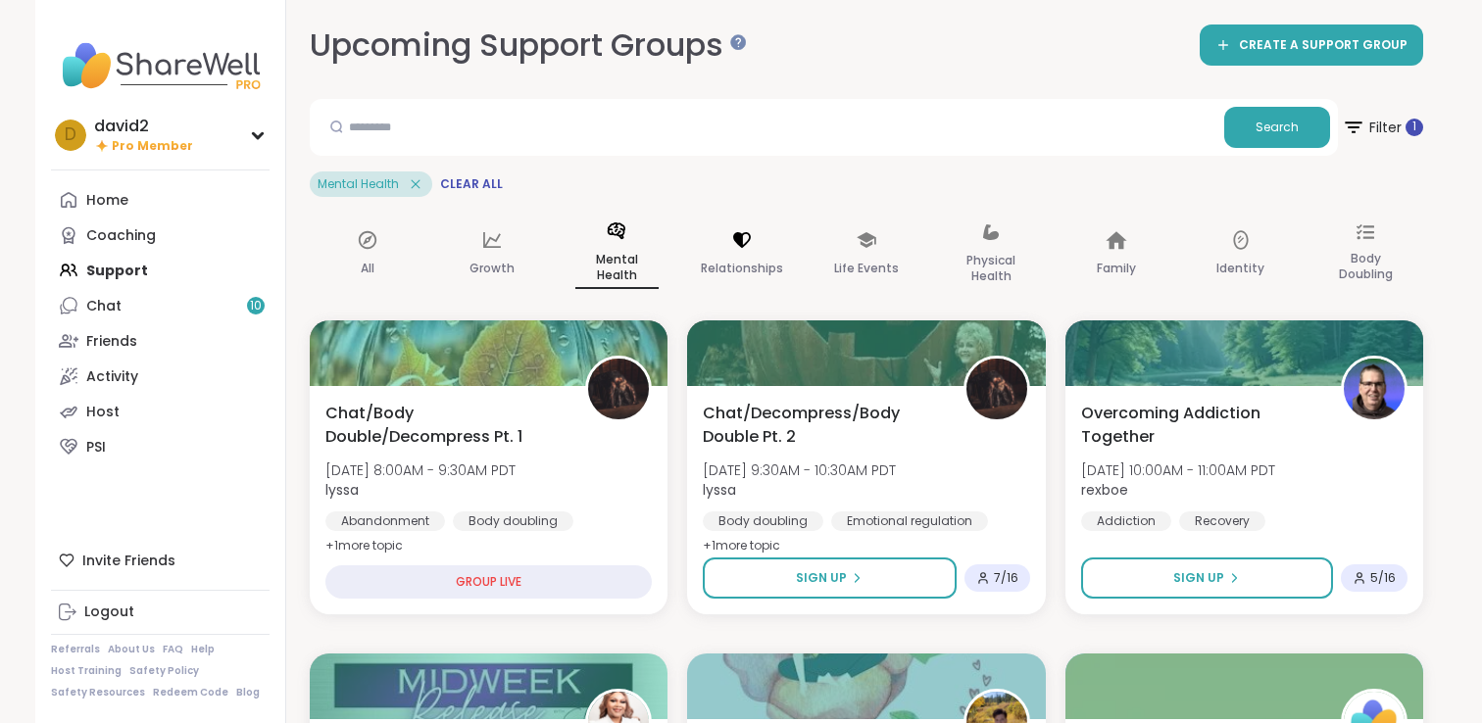
drag, startPoint x: 724, startPoint y: 263, endPoint x: 673, endPoint y: 263, distance: 51.0
click at [720, 263] on p "Relationships" at bounding box center [742, 269] width 82 height 24
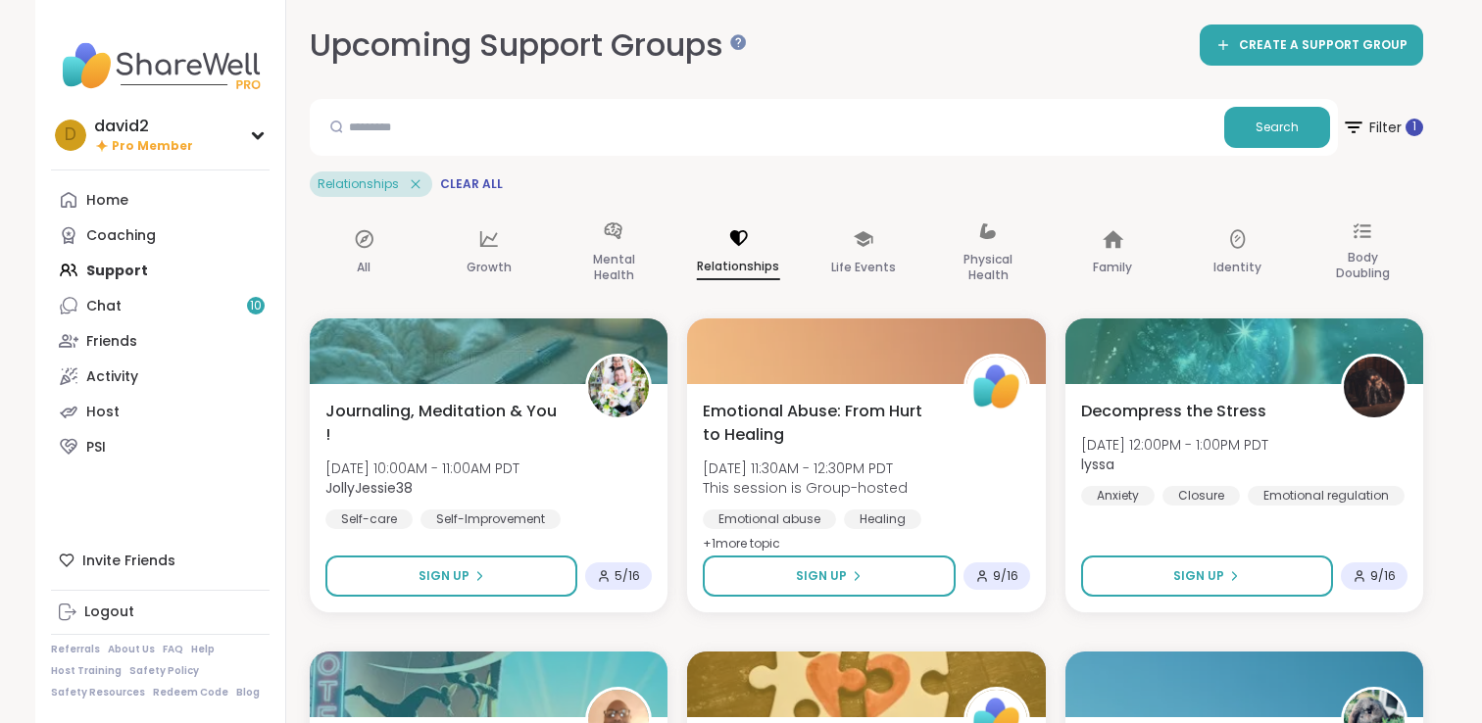
click at [673, 263] on div "All Growth Mental Health Relationships Life Events Physical Health Family Ident…" at bounding box center [863, 254] width 1113 height 98
click at [803, 266] on div "All Growth Mental Health Relationships Life Events Physical Health Family Ident…" at bounding box center [866, 254] width 1113 height 98
click at [832, 266] on div "Life Events" at bounding box center [866, 254] width 115 height 98
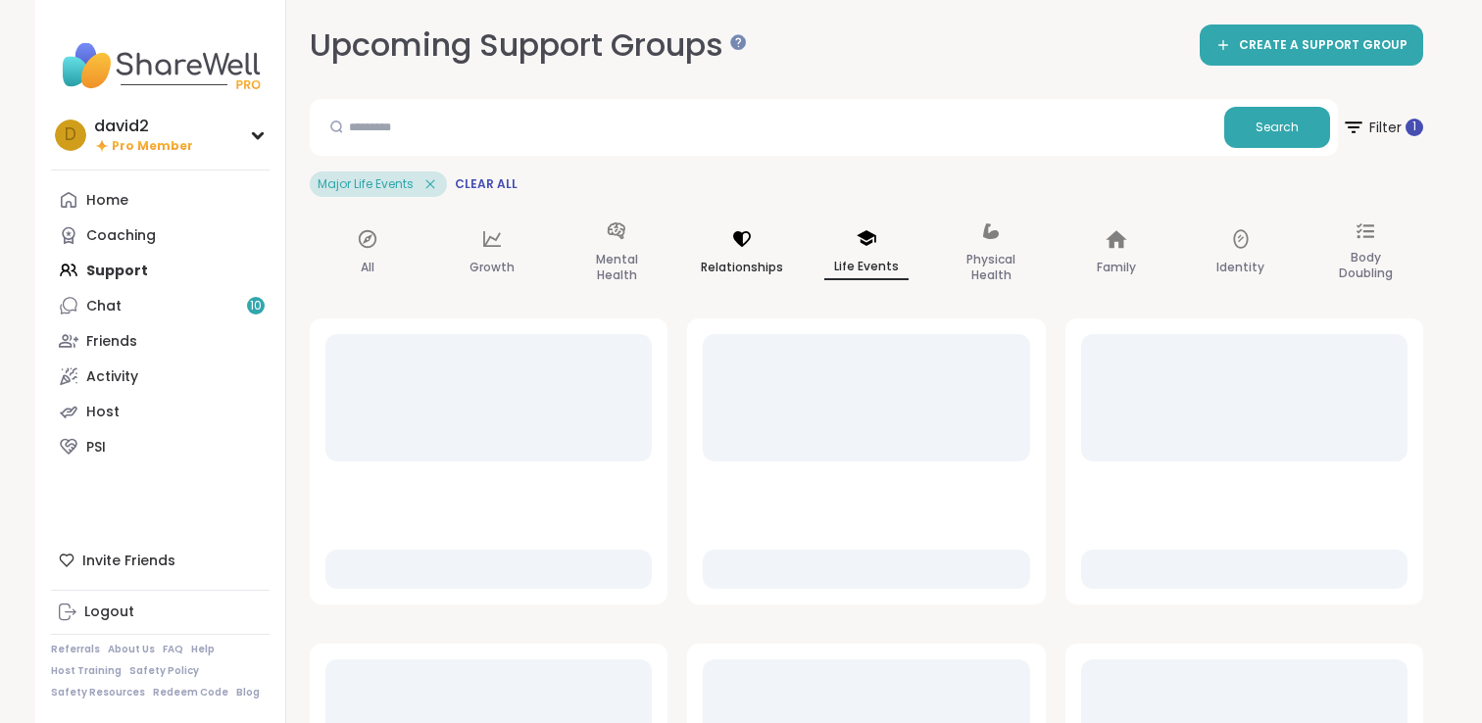
click at [684, 266] on div "Relationships" at bounding box center [741, 254] width 115 height 98
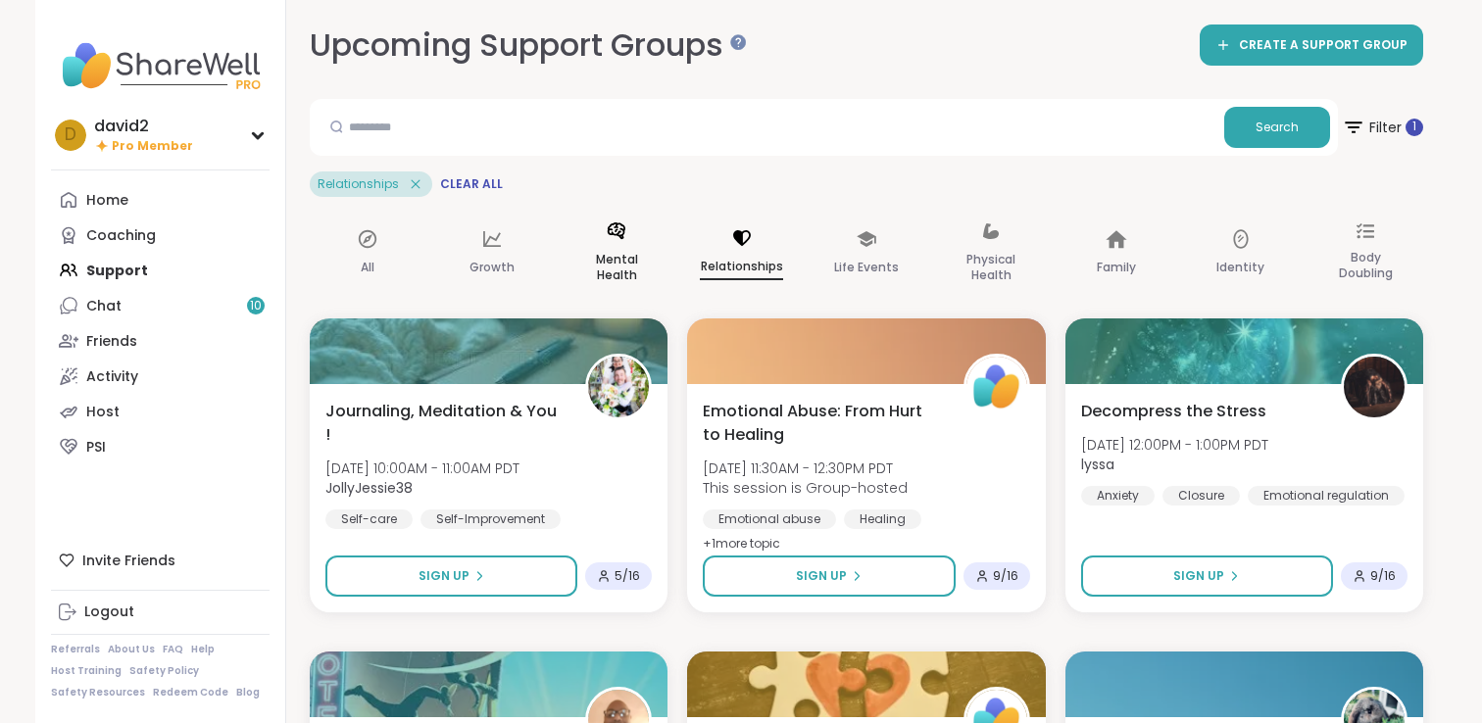
click at [604, 266] on p "Mental Health" at bounding box center [616, 267] width 83 height 39
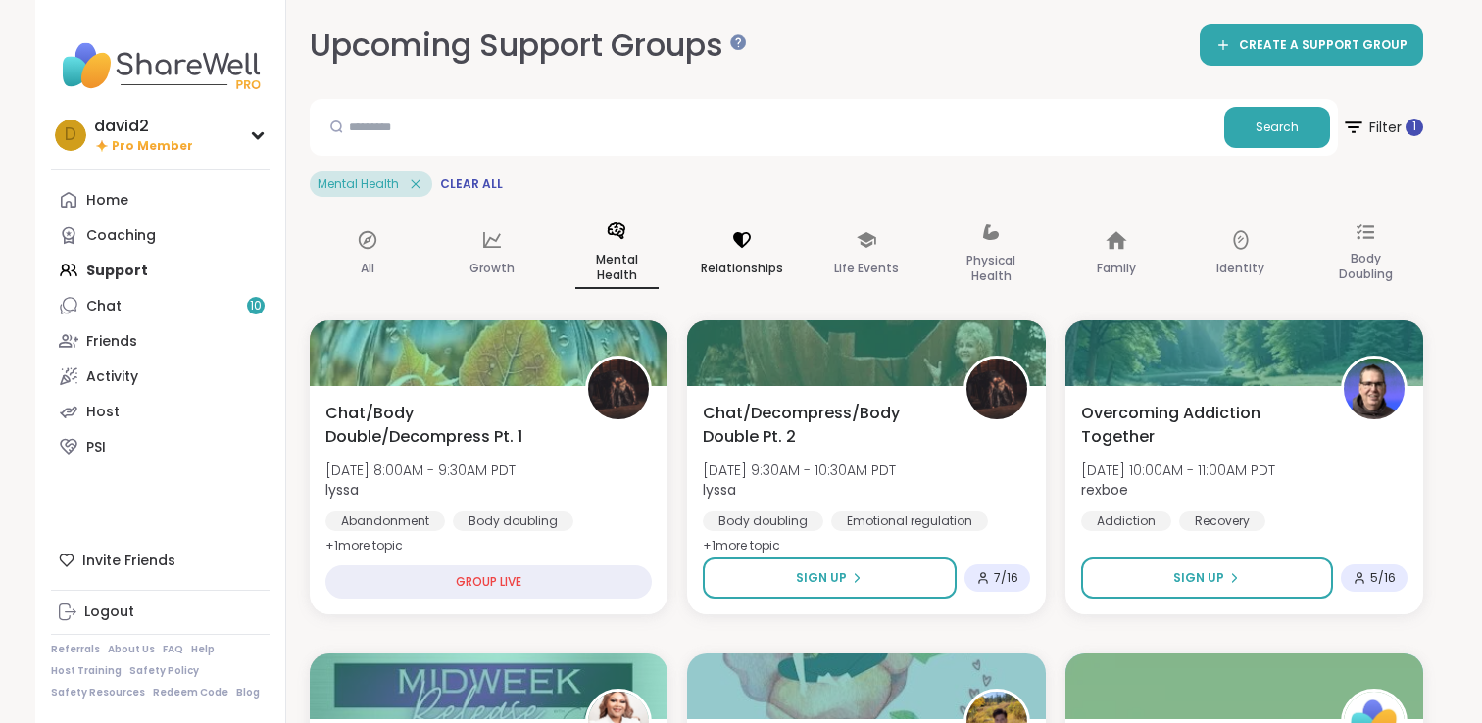
drag, startPoint x: 747, startPoint y: 267, endPoint x: 837, endPoint y: 268, distance: 90.2
click at [748, 268] on p "Relationships" at bounding box center [742, 269] width 82 height 24
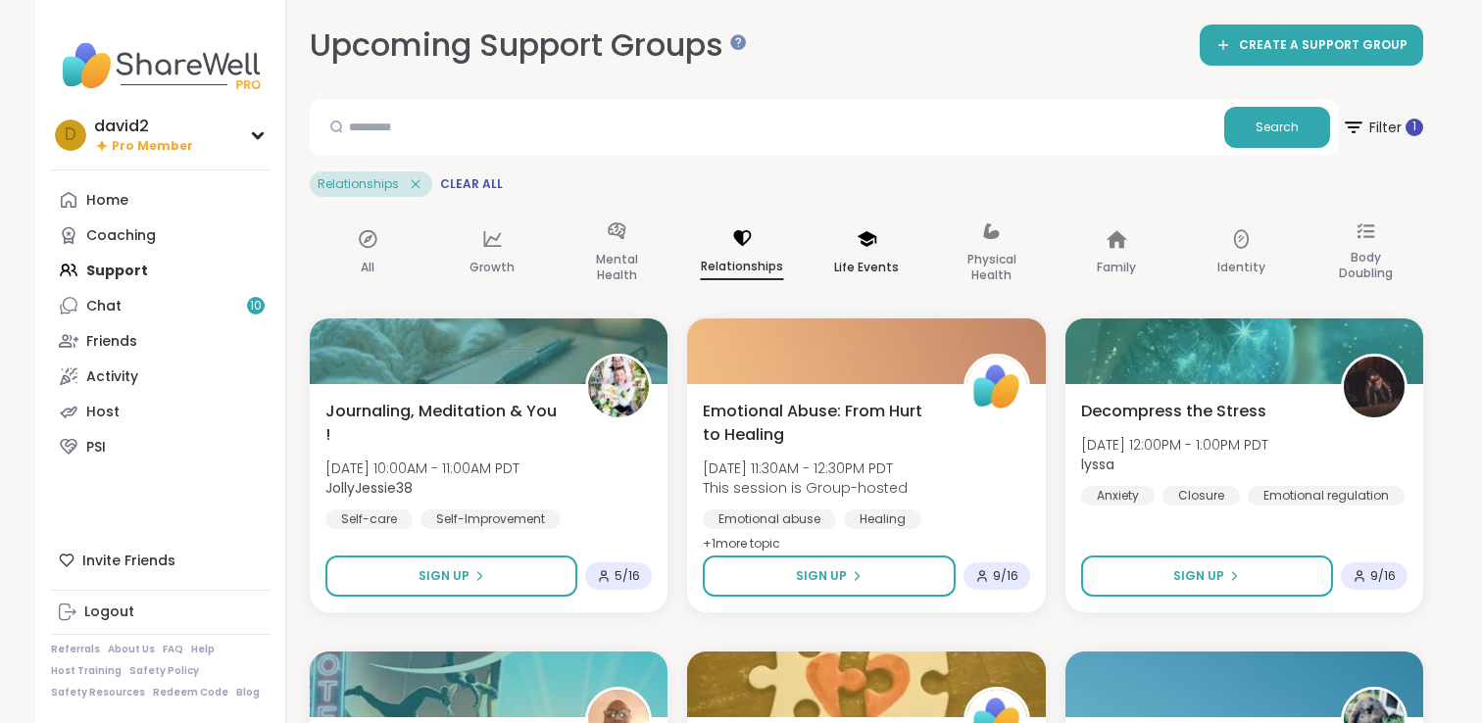
click at [844, 268] on p "Life Events" at bounding box center [866, 268] width 65 height 24
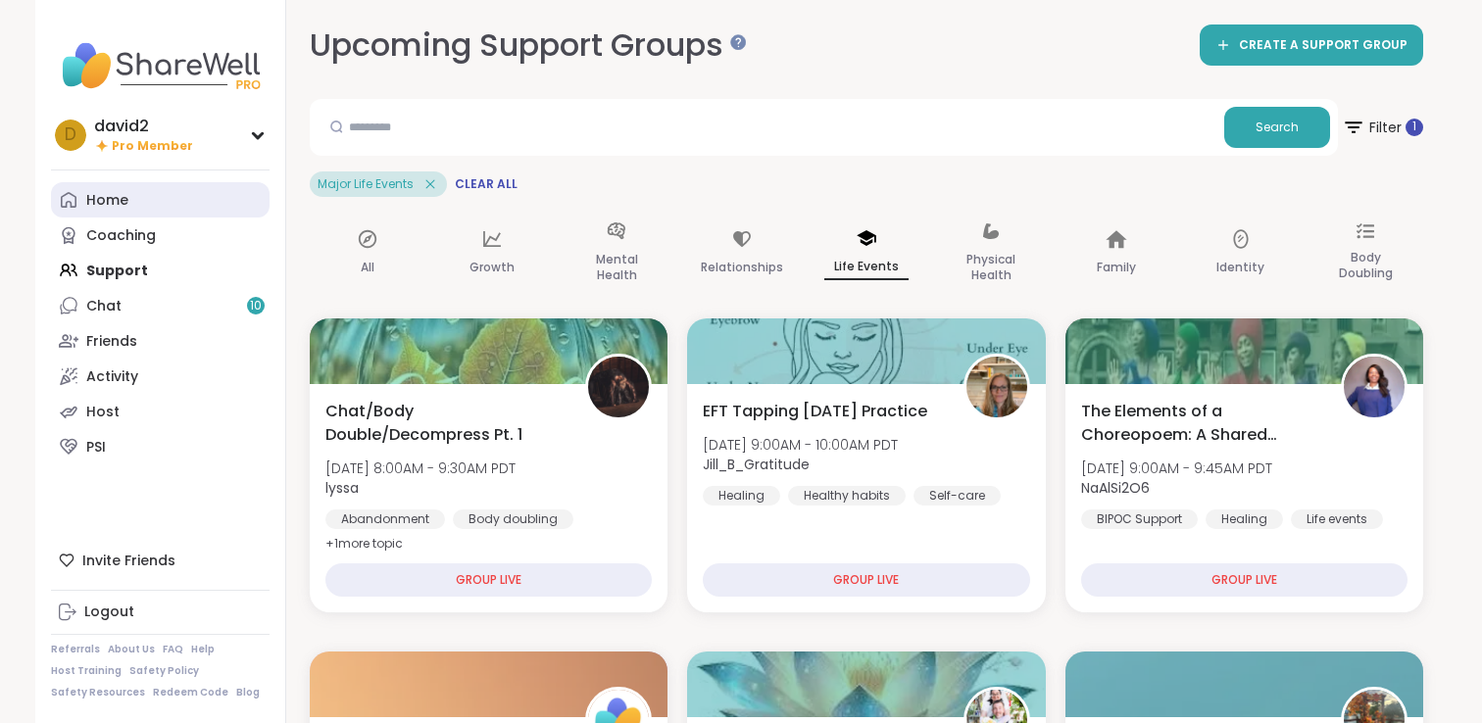
click at [205, 191] on link "Home" at bounding box center [160, 199] width 219 height 35
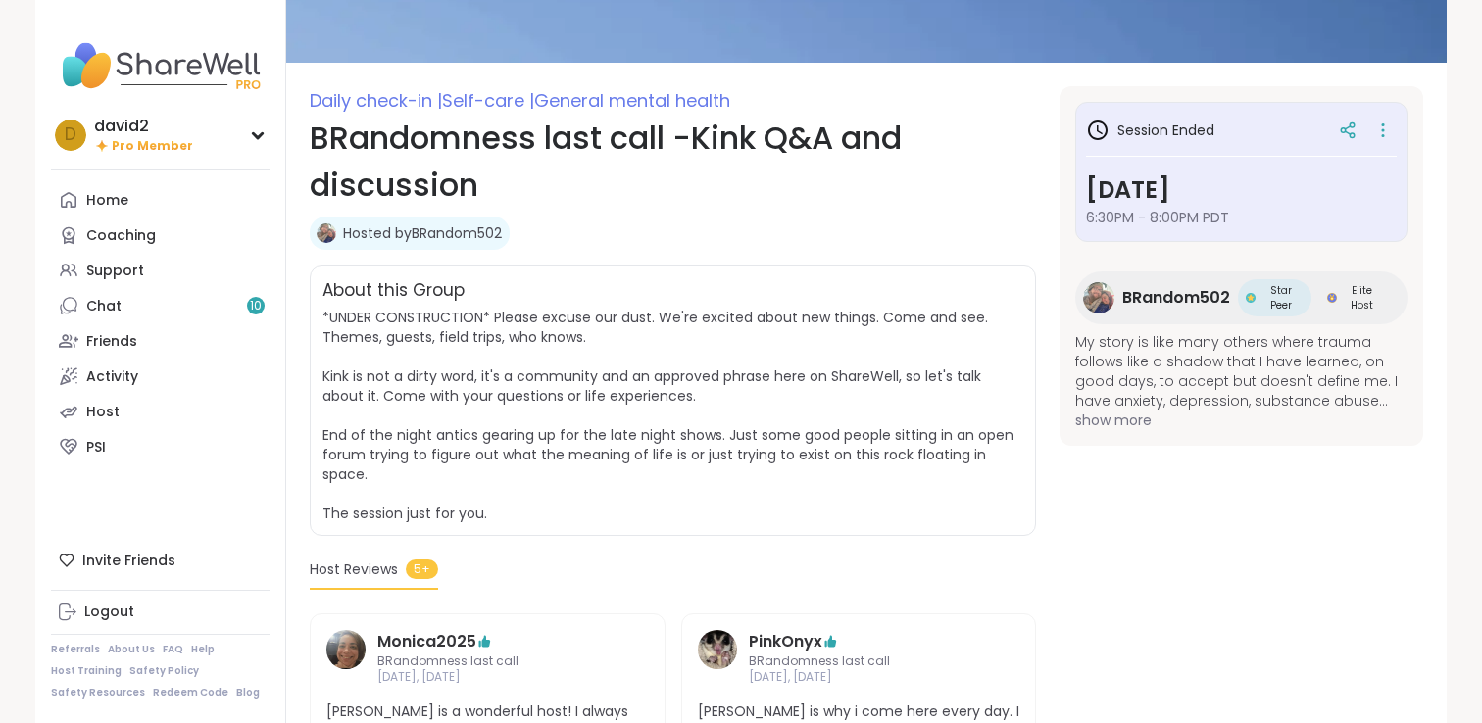
scroll to position [200, 0]
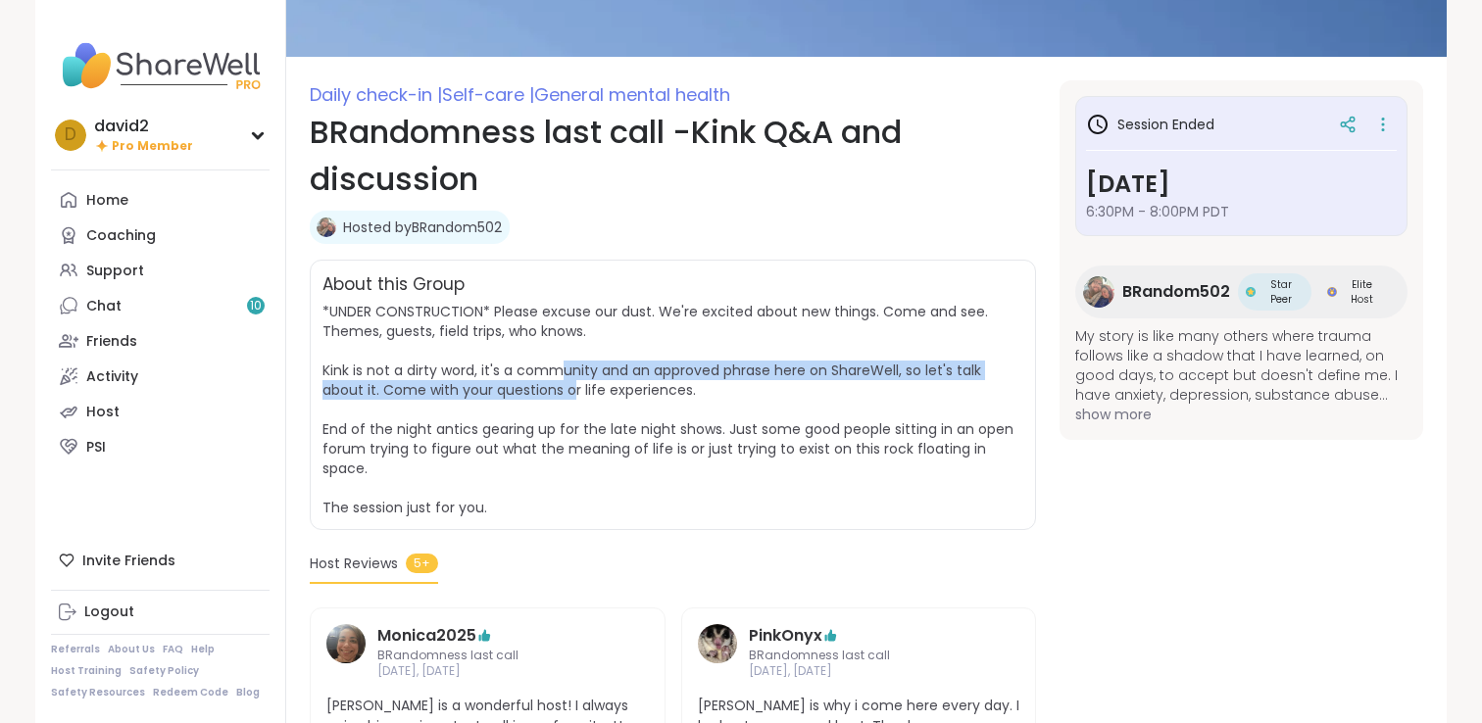
drag, startPoint x: 562, startPoint y: 371, endPoint x: 571, endPoint y: 397, distance: 27.3
click at [571, 397] on span "*UNDER CONSTRUCTION* Please excuse our dust. We're excited about new things. Co…" at bounding box center [667, 410] width 691 height 216
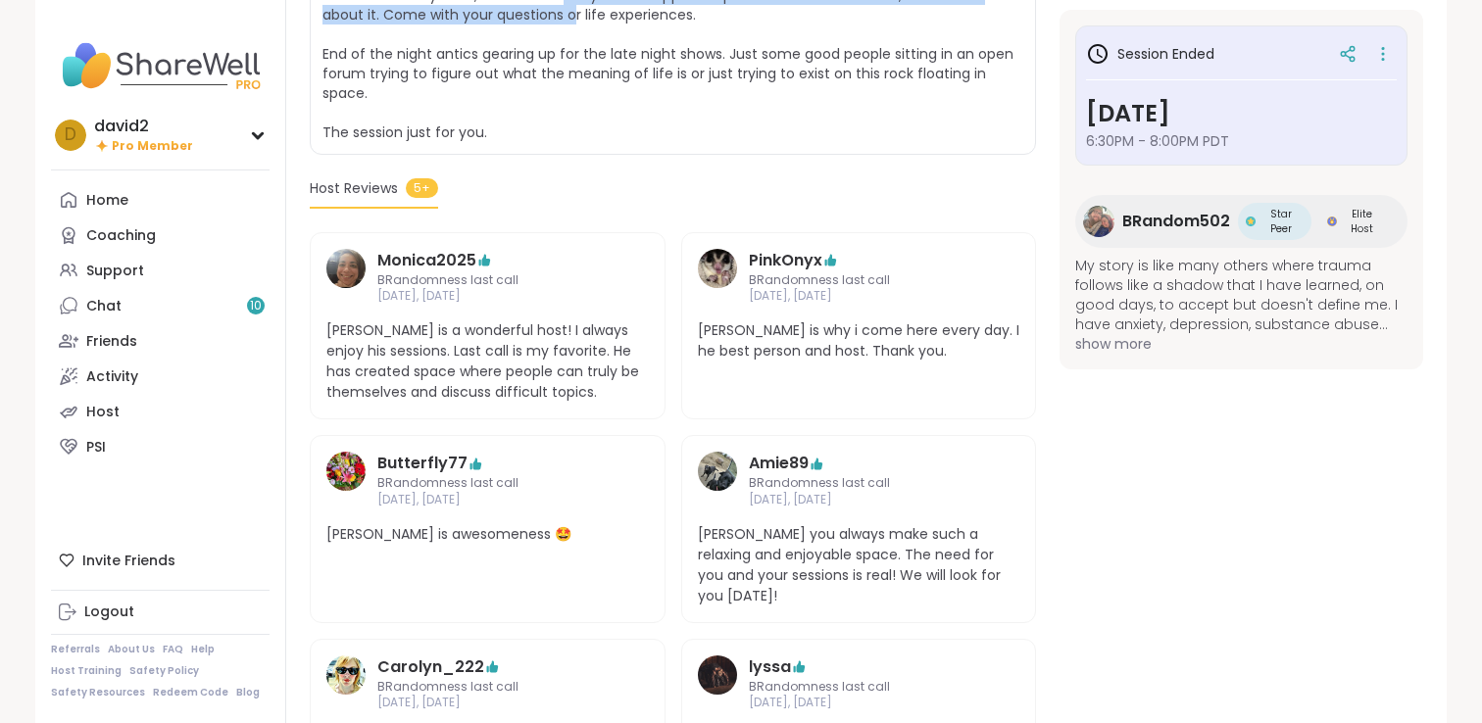
scroll to position [375, 0]
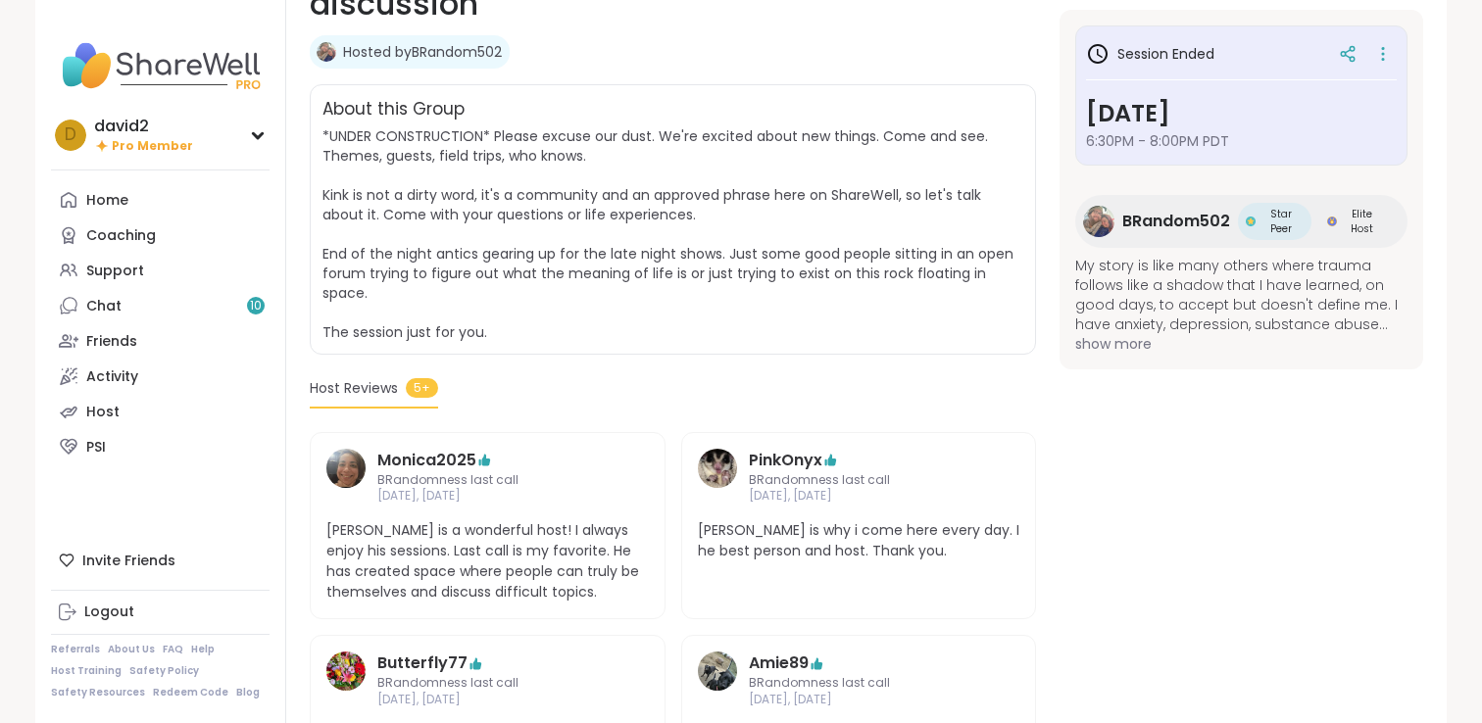
click at [1116, 349] on span "show more" at bounding box center [1241, 344] width 332 height 20
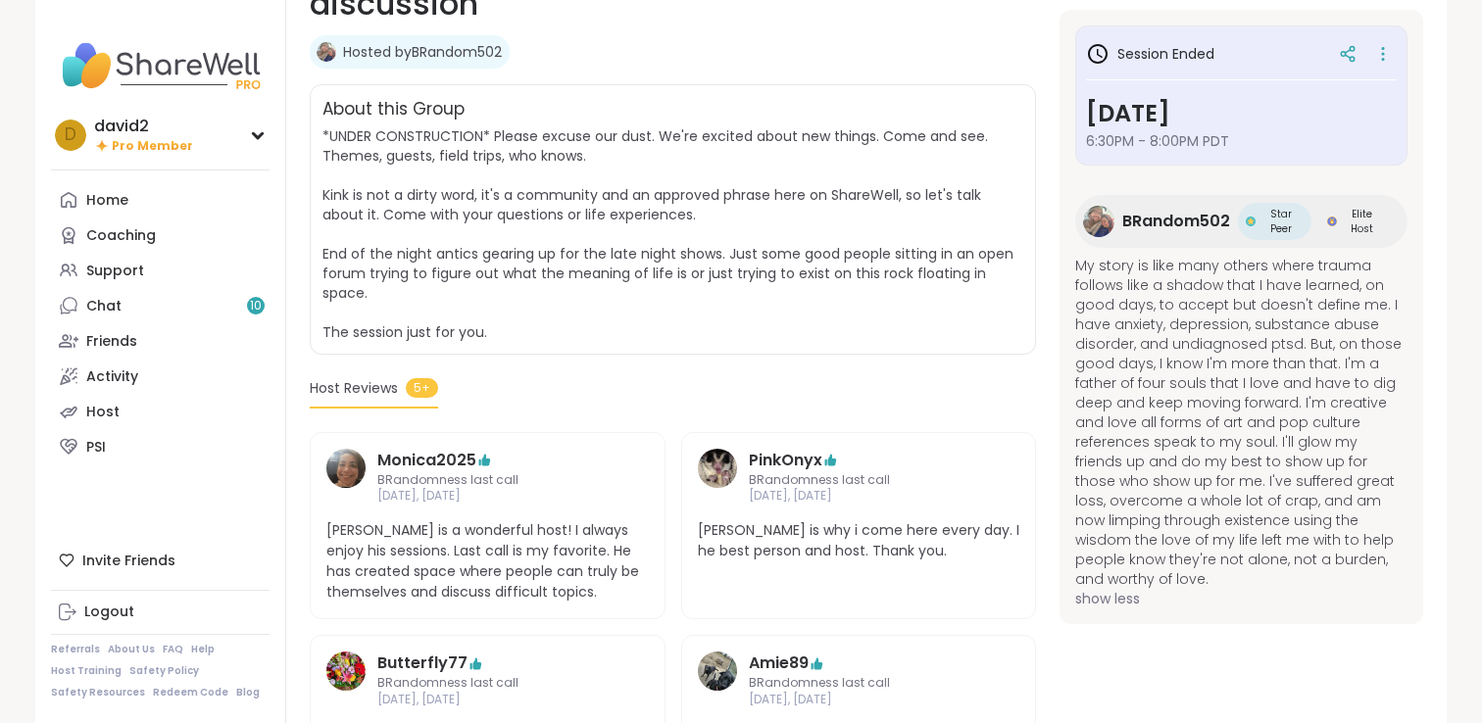
scroll to position [365, 0]
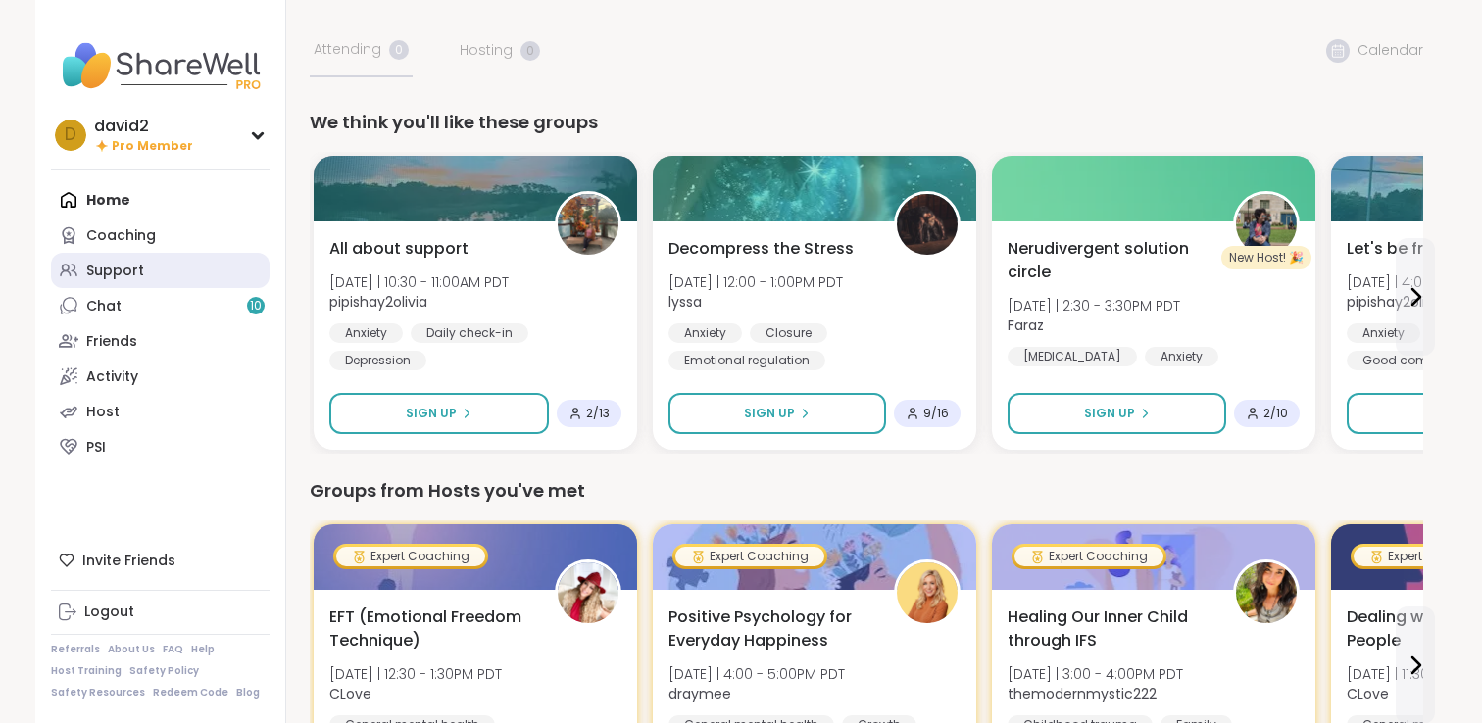
click at [166, 277] on link "Support" at bounding box center [160, 270] width 219 height 35
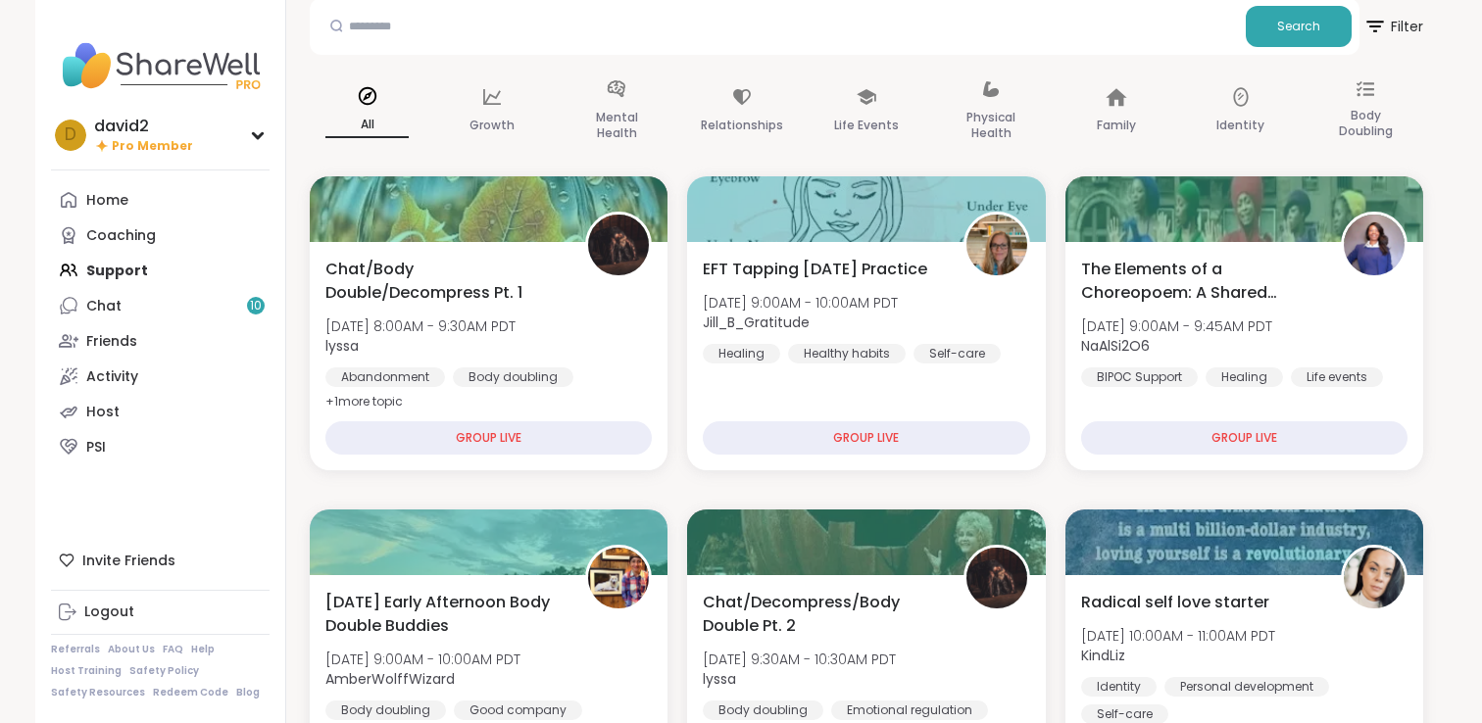
scroll to position [116, 0]
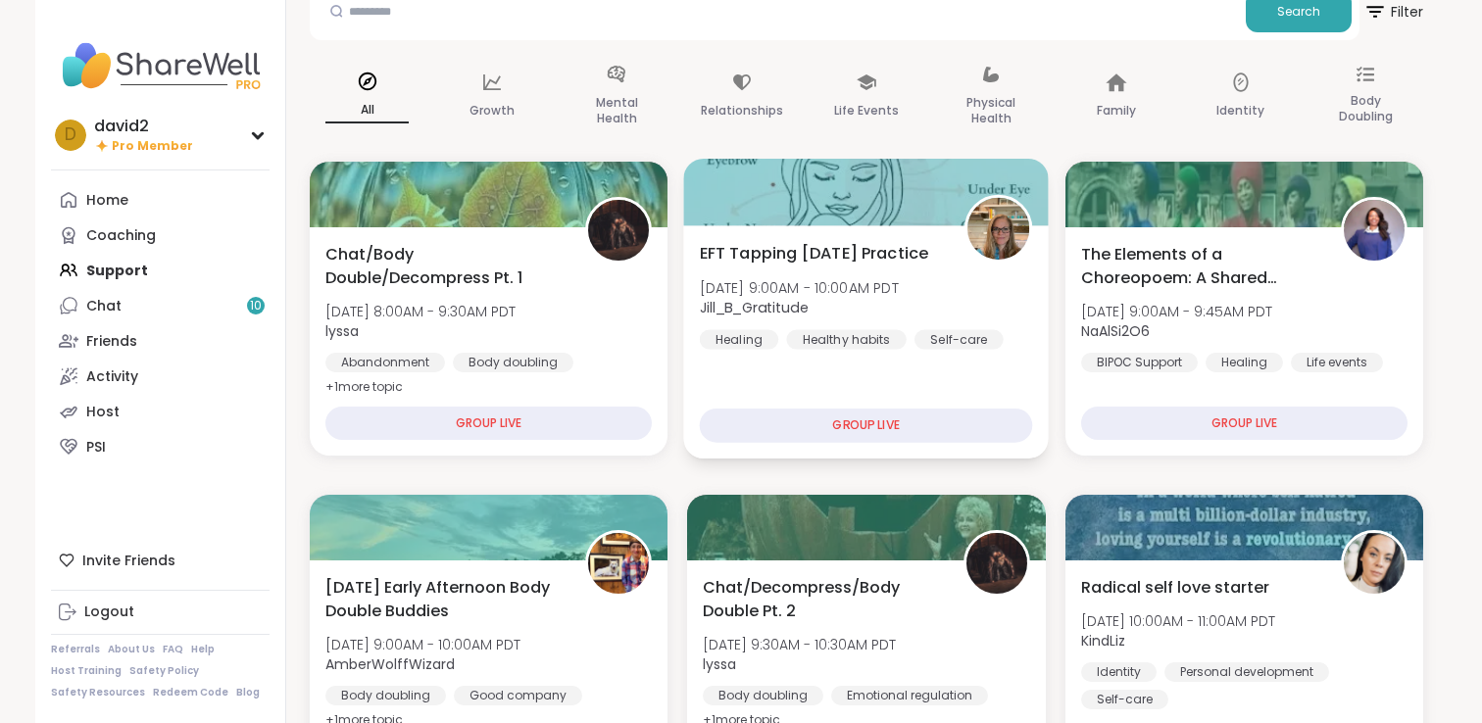
click at [738, 265] on span "EFT Tapping [DATE] Practice" at bounding box center [814, 253] width 229 height 24
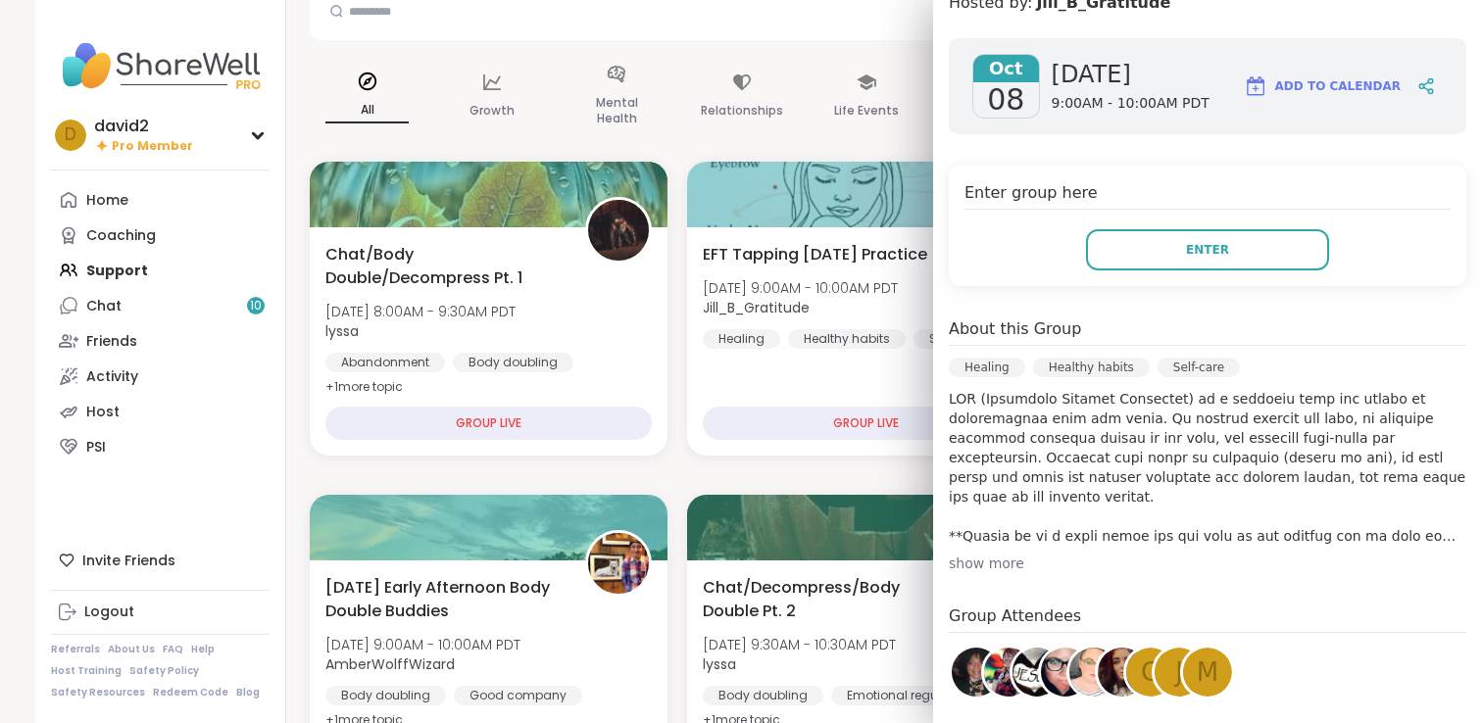
scroll to position [0, 0]
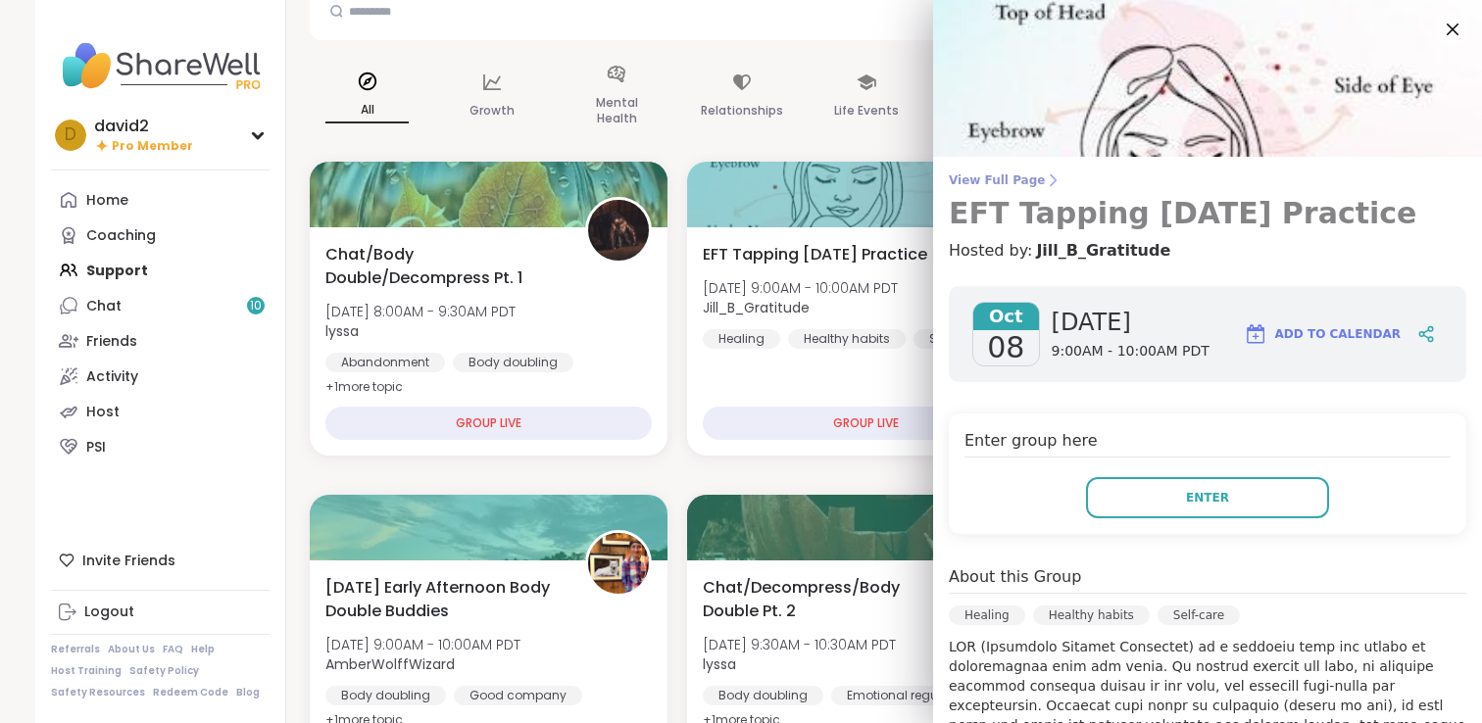
click at [1046, 181] on icon at bounding box center [1053, 180] width 16 height 16
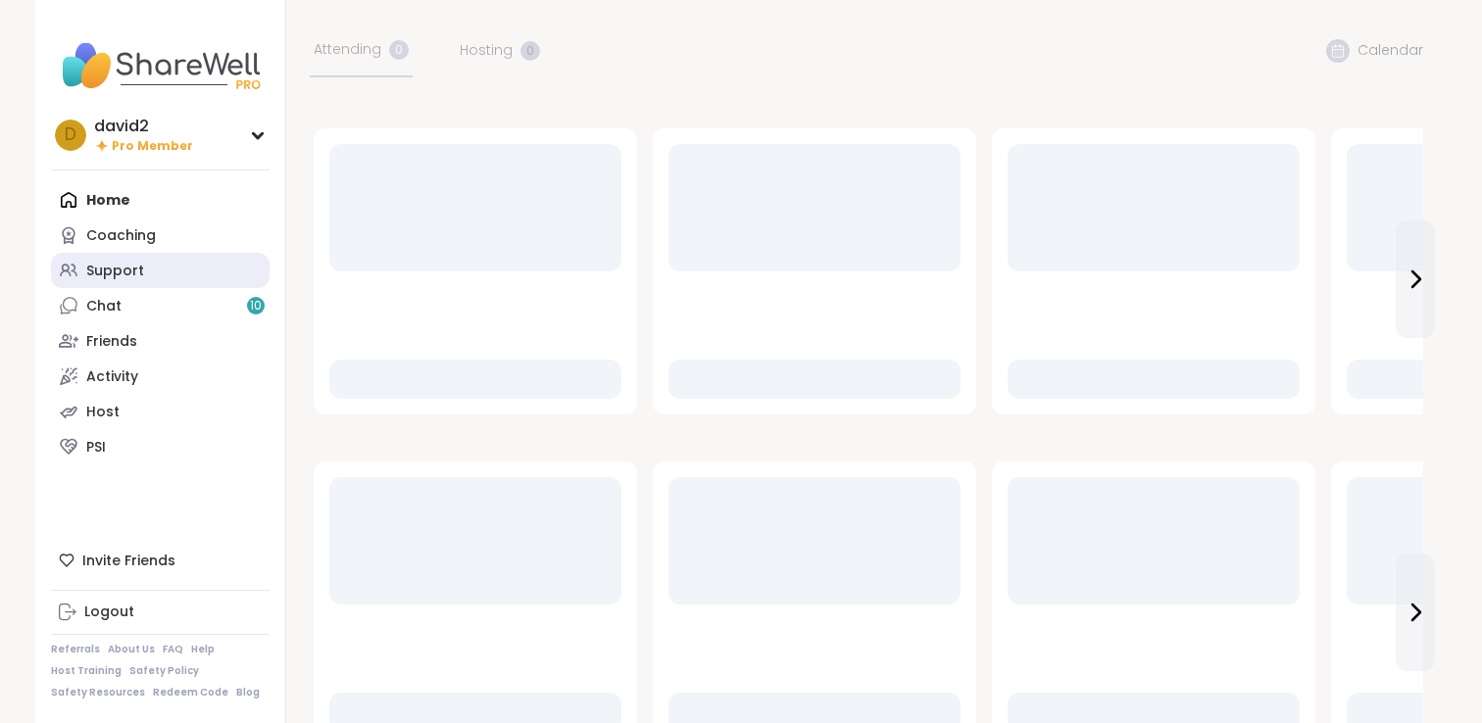
click at [214, 254] on link "Support" at bounding box center [160, 270] width 219 height 35
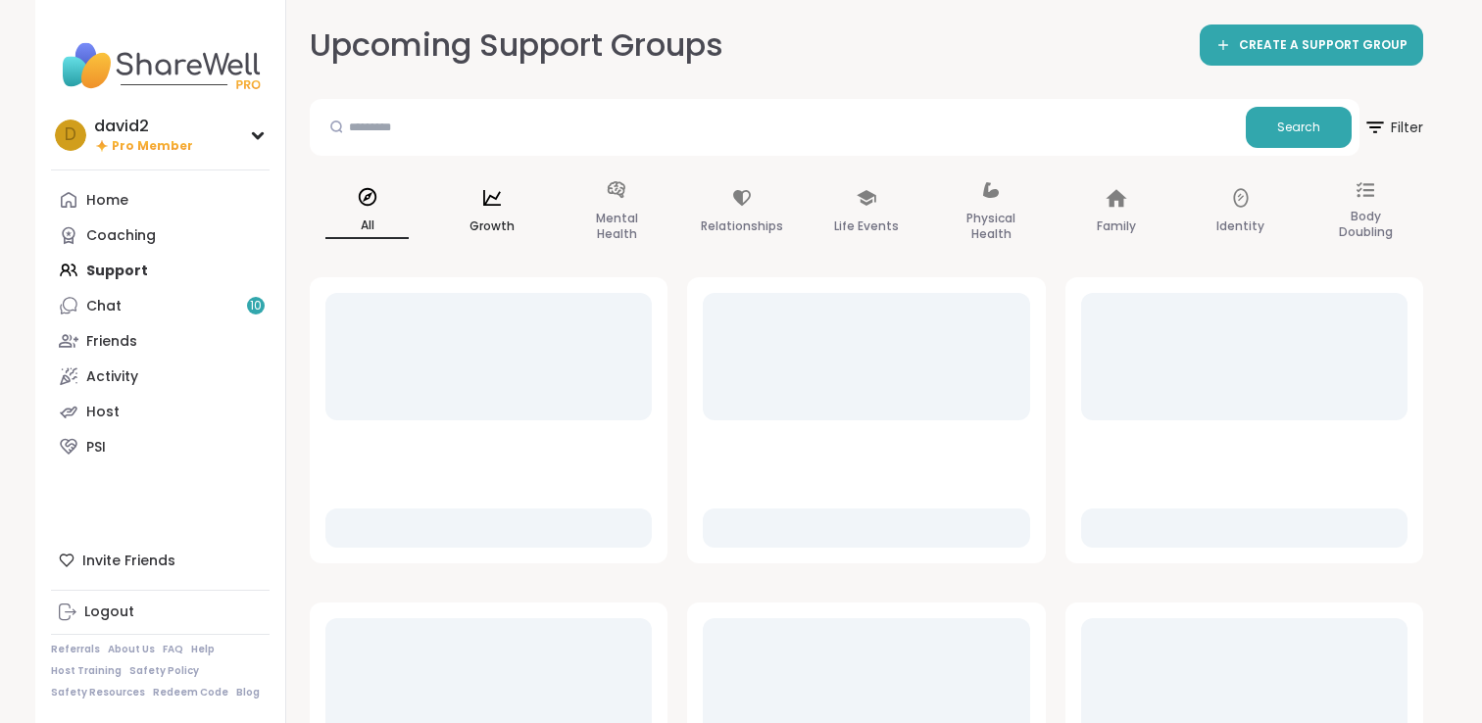
click at [493, 233] on p "Growth" at bounding box center [491, 227] width 45 height 24
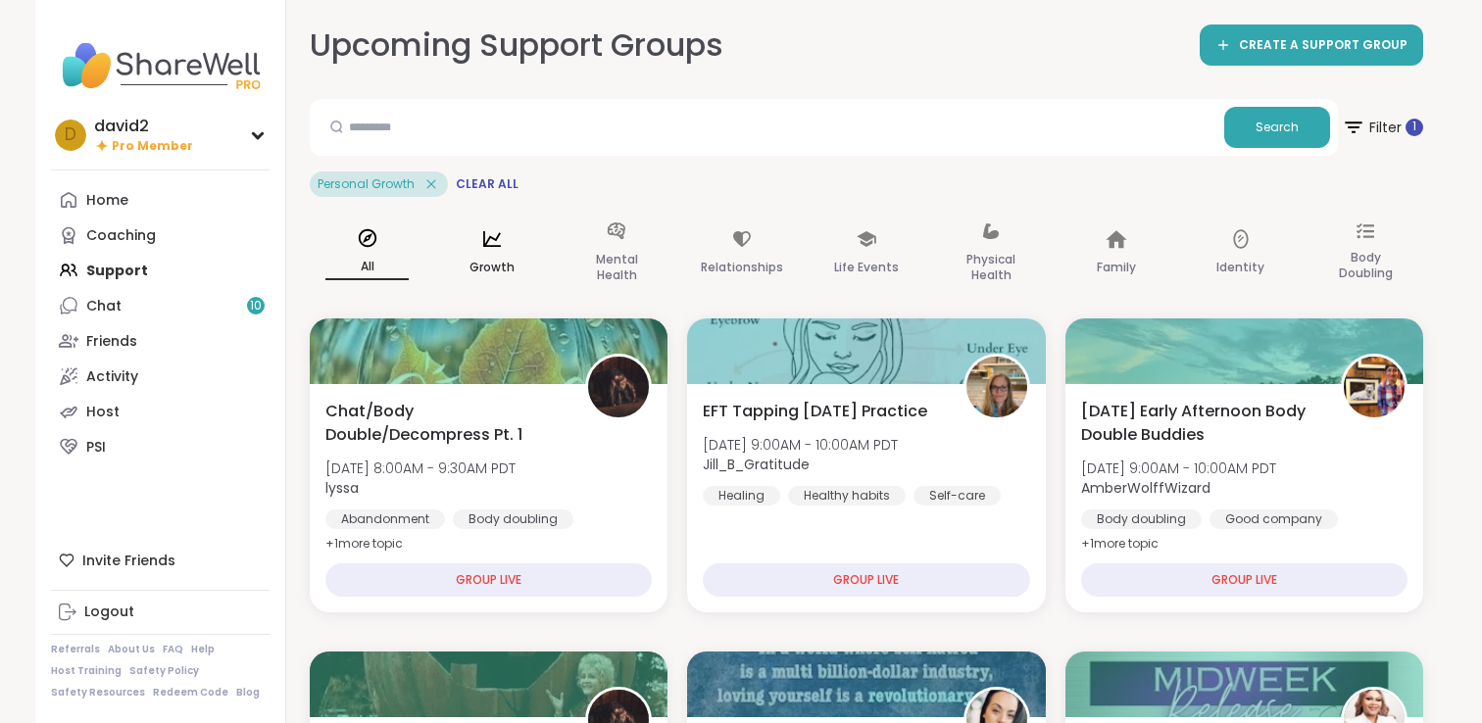
click at [490, 248] on icon at bounding box center [492, 239] width 22 height 22
click at [386, 248] on div "All" at bounding box center [367, 254] width 115 height 98
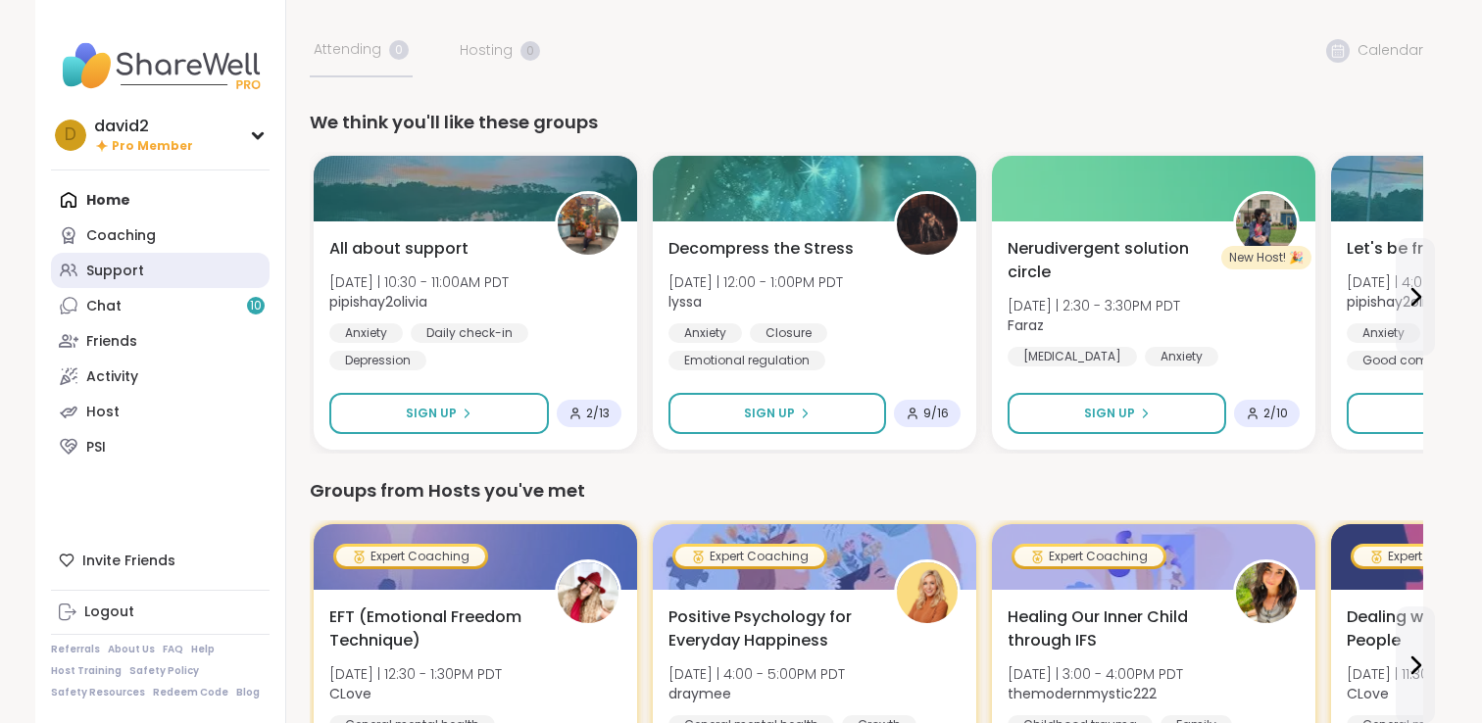
click at [193, 268] on link "Support" at bounding box center [160, 270] width 219 height 35
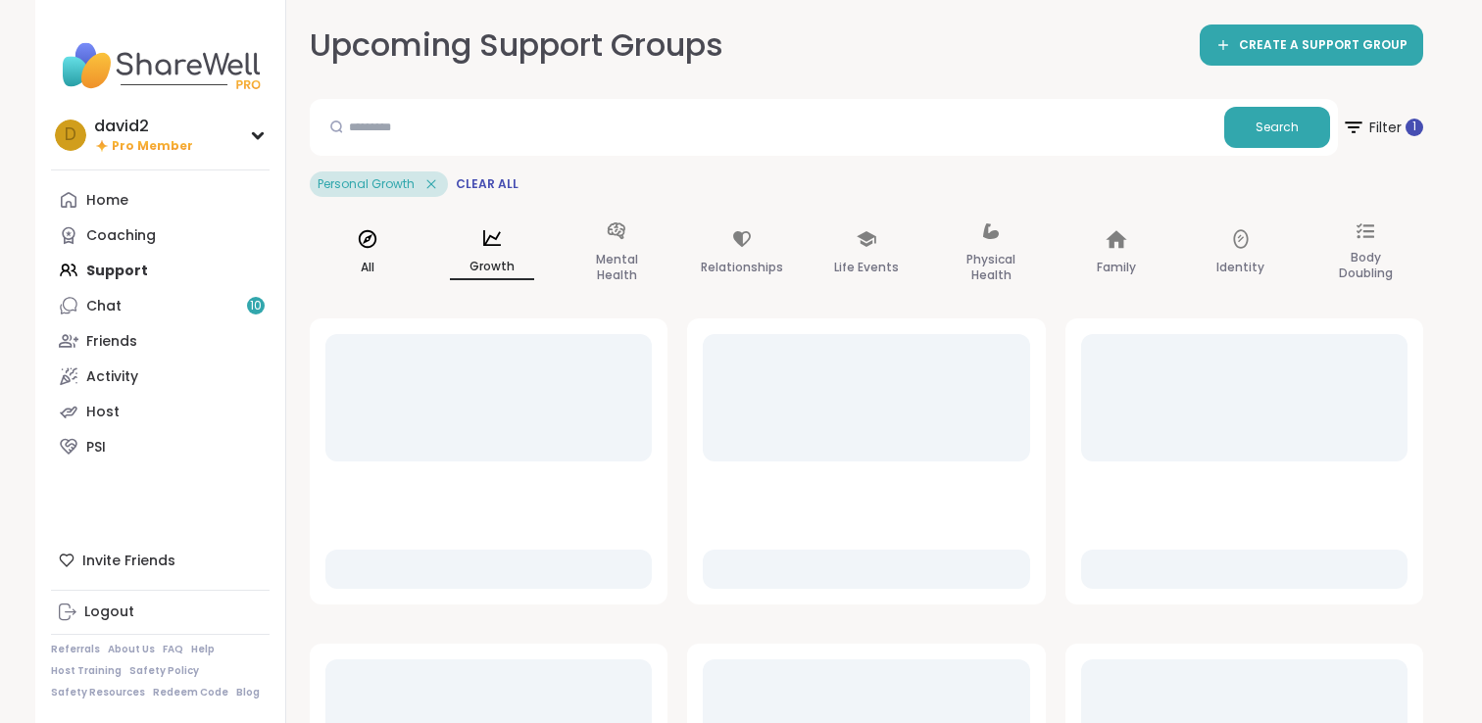
click at [382, 221] on div "All" at bounding box center [367, 254] width 115 height 98
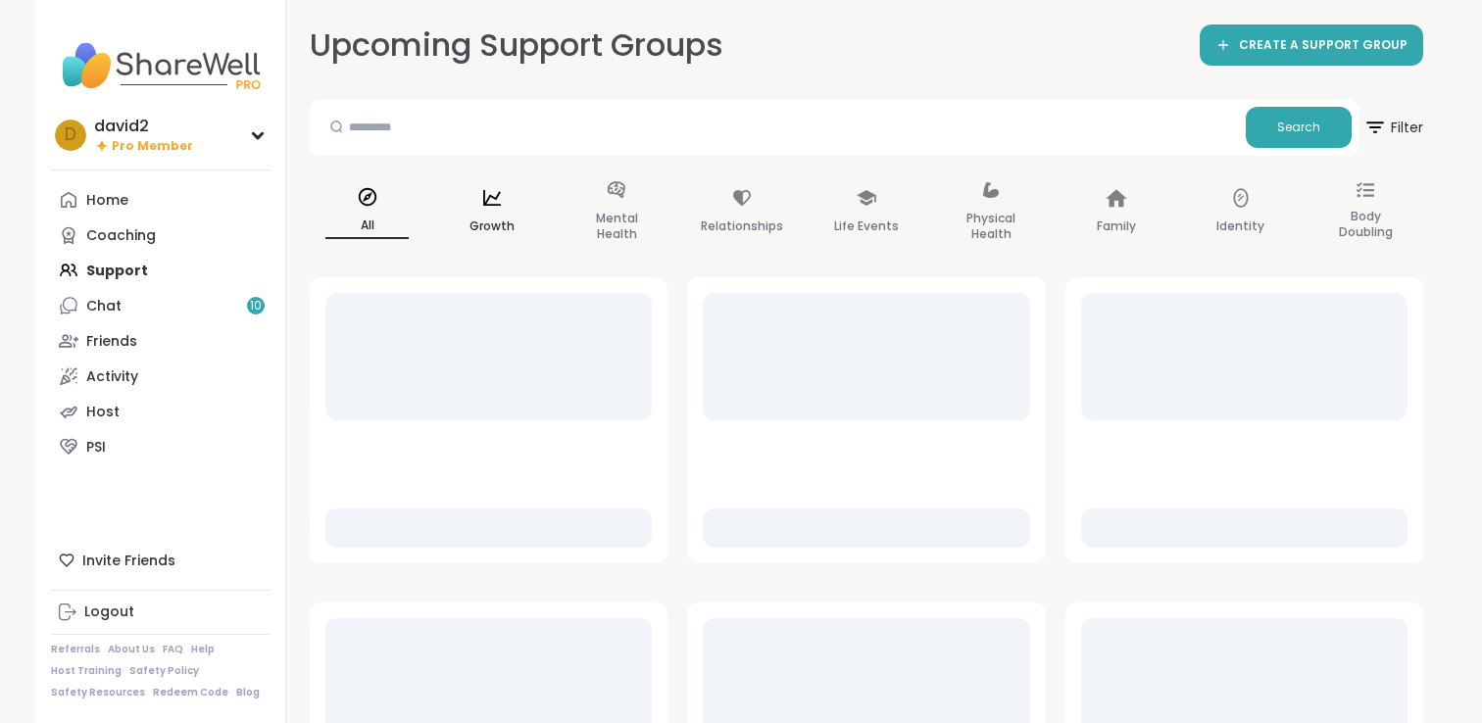
click at [489, 220] on p "Growth" at bounding box center [491, 227] width 45 height 24
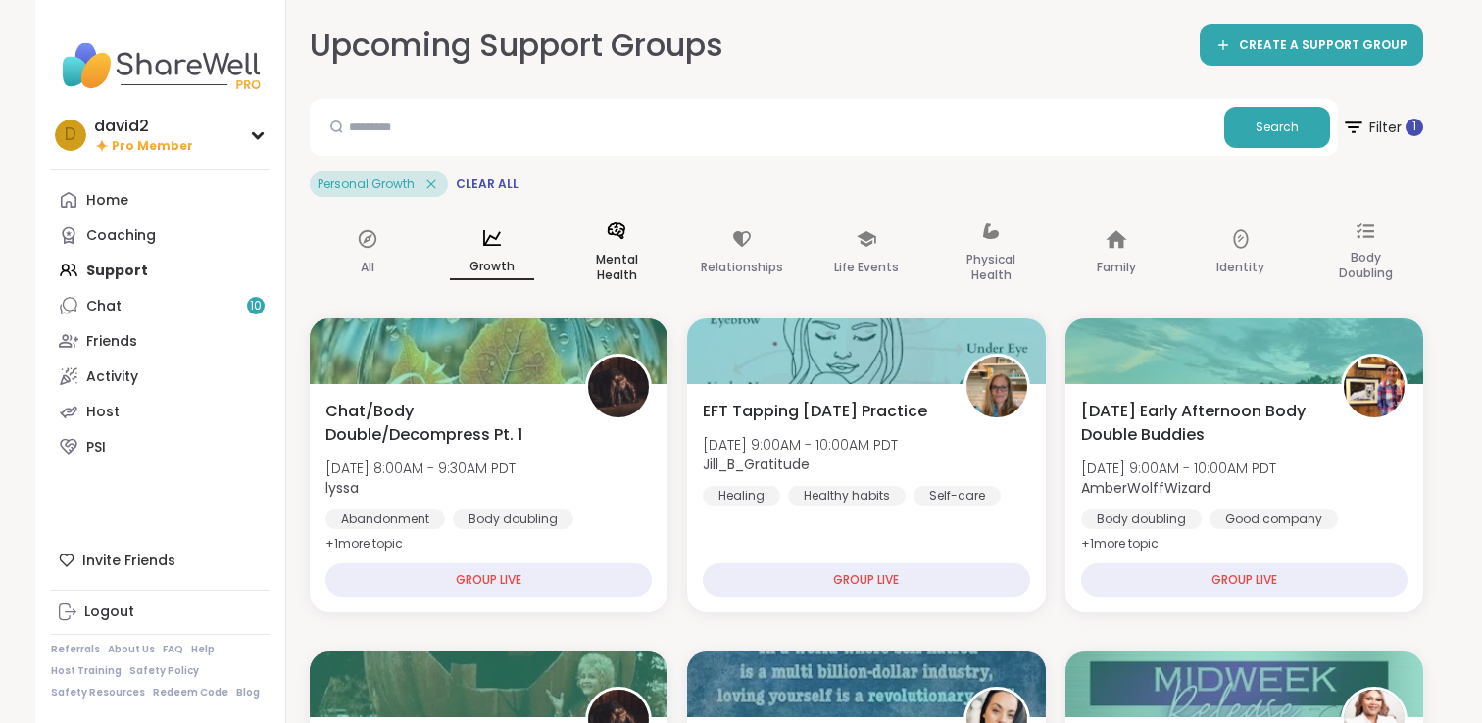
click at [602, 233] on div "Mental Health" at bounding box center [617, 254] width 115 height 98
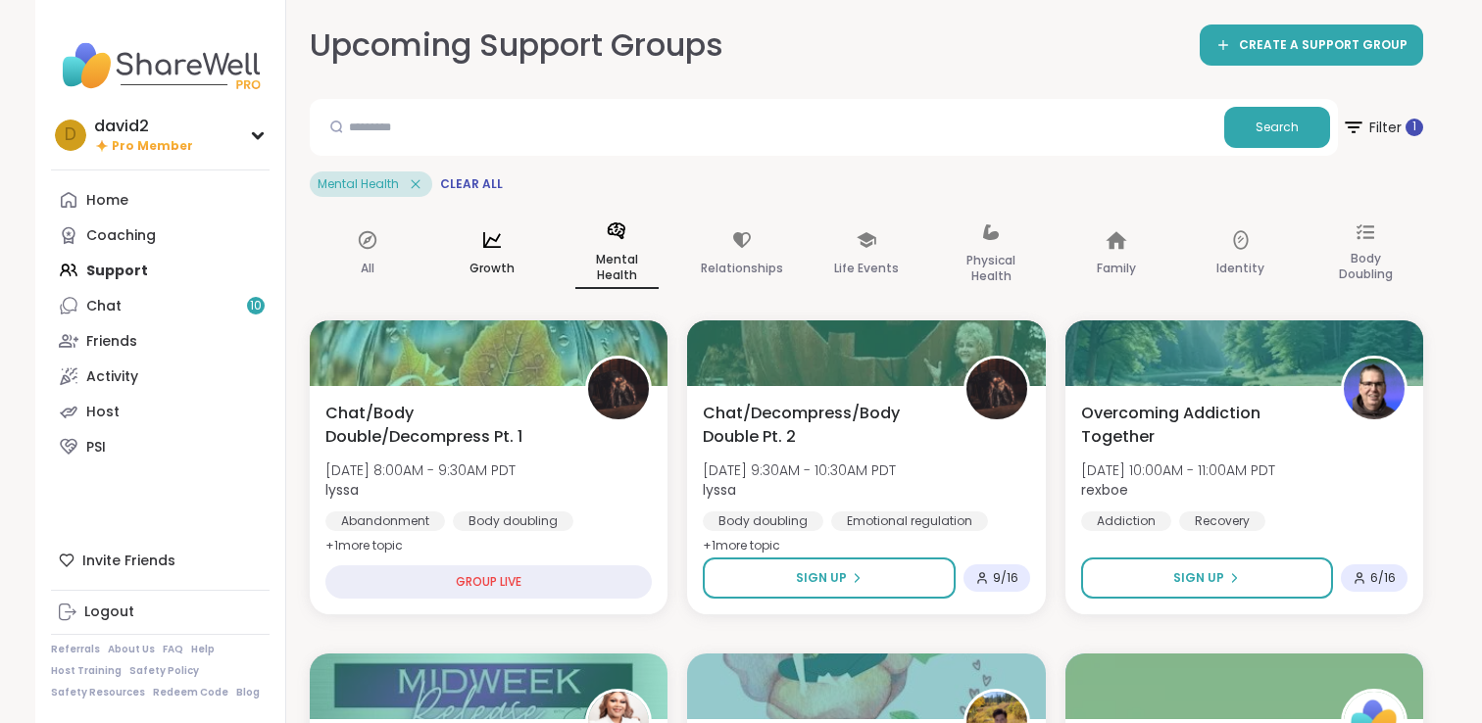
click at [518, 242] on div "Growth" at bounding box center [491, 255] width 115 height 100
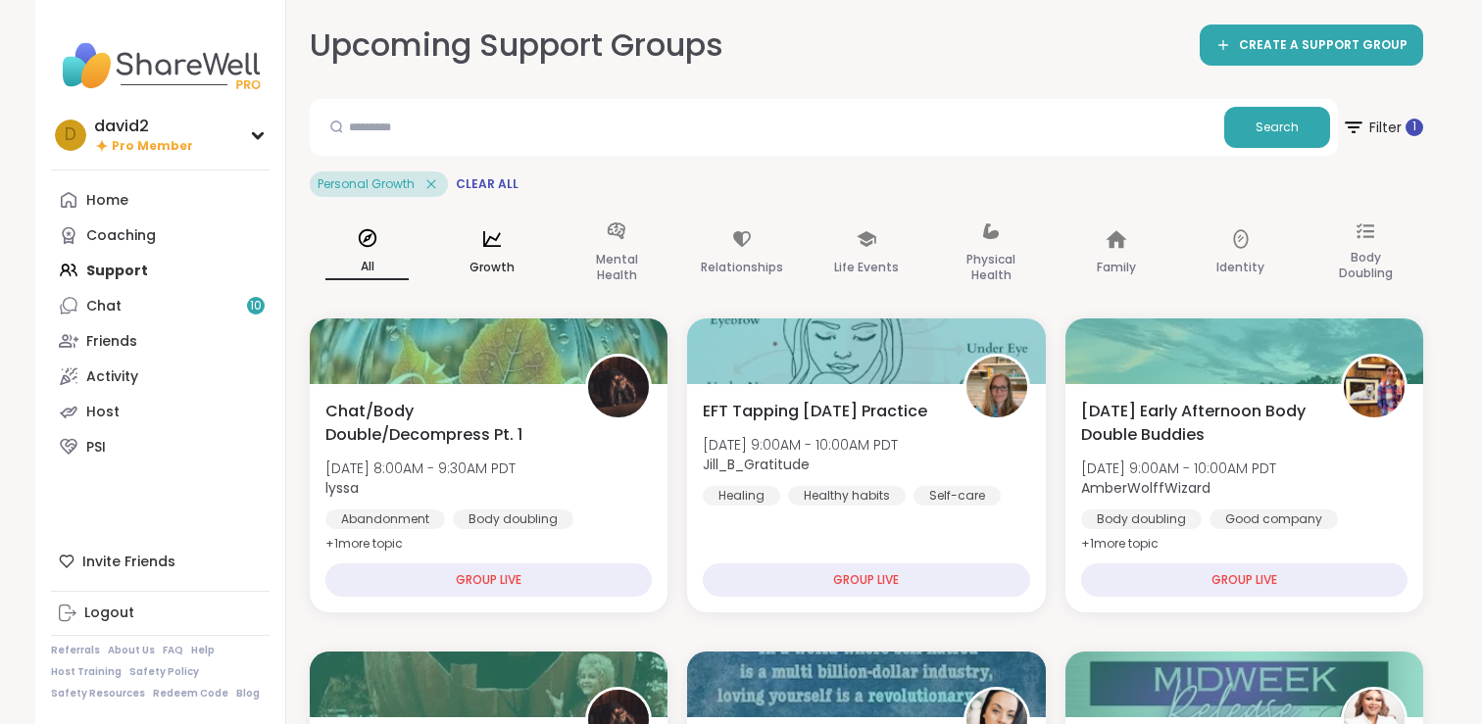
click at [492, 251] on div "Growth" at bounding box center [491, 254] width 115 height 98
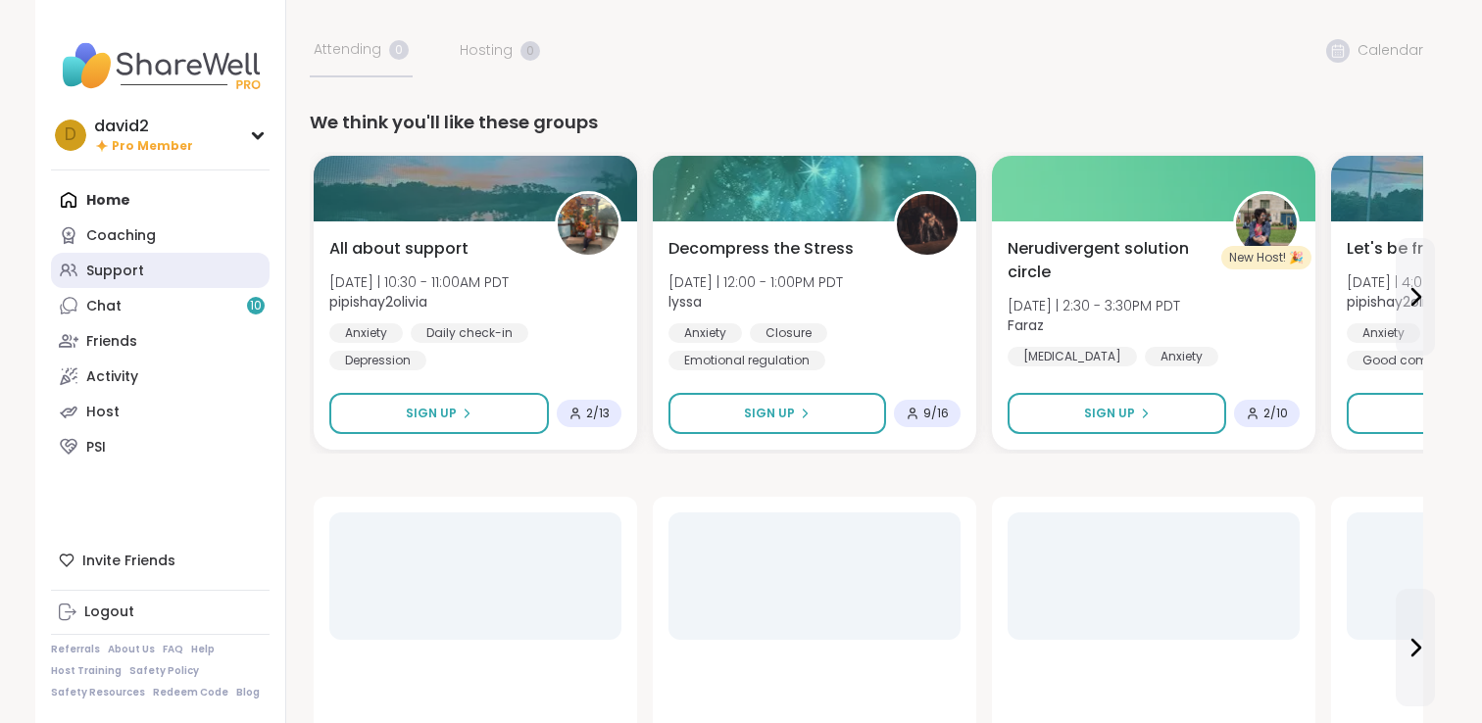
click at [224, 270] on link "Support" at bounding box center [160, 270] width 219 height 35
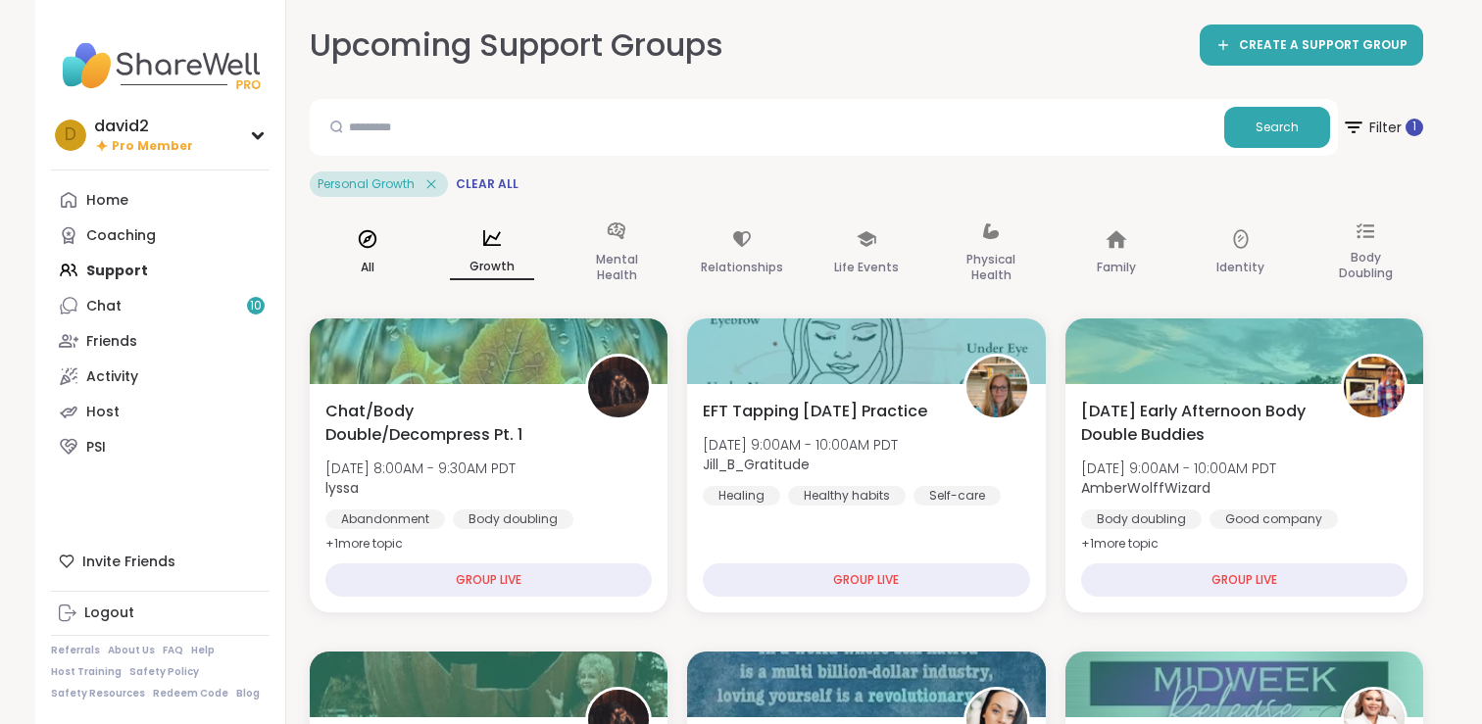
click at [393, 245] on div "All" at bounding box center [367, 254] width 115 height 98
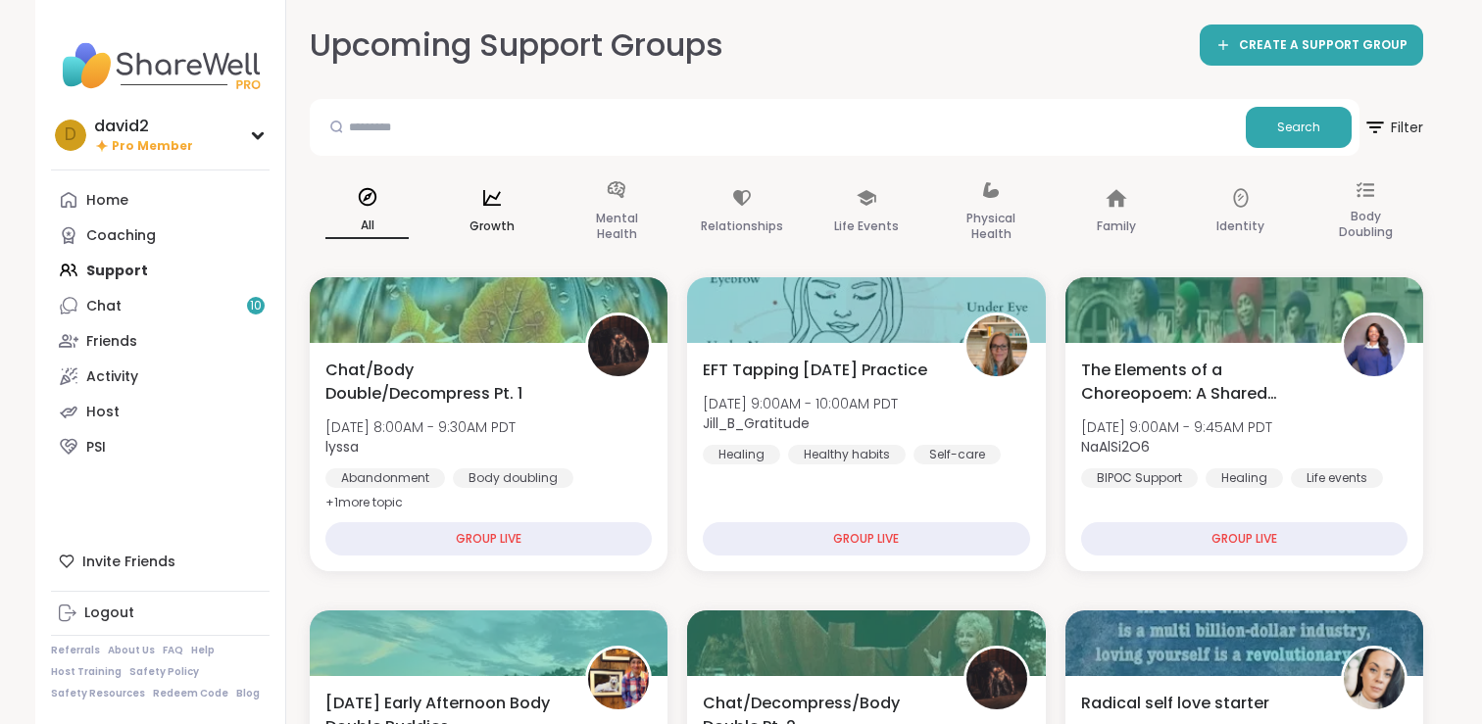
click at [481, 230] on p "Growth" at bounding box center [491, 227] width 45 height 24
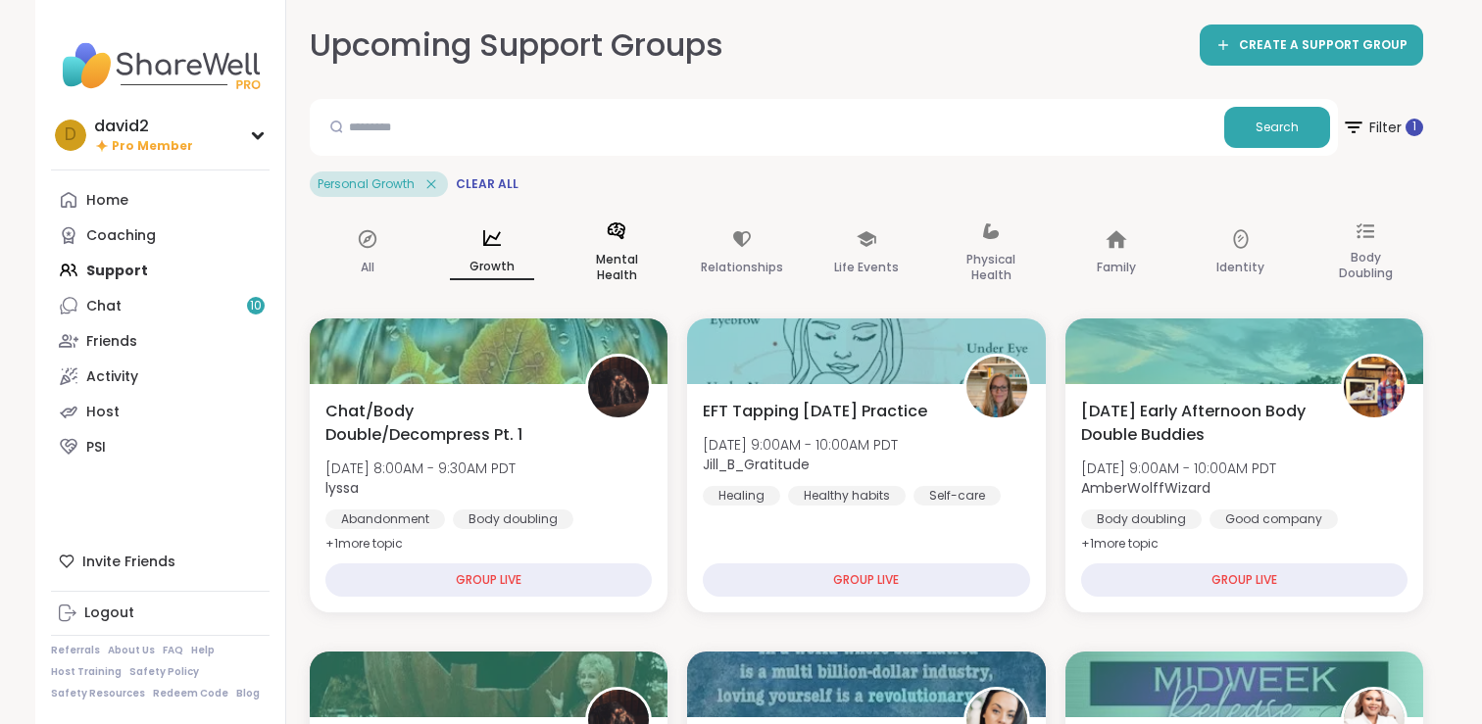
click at [581, 229] on div "Mental Health" at bounding box center [617, 254] width 115 height 98
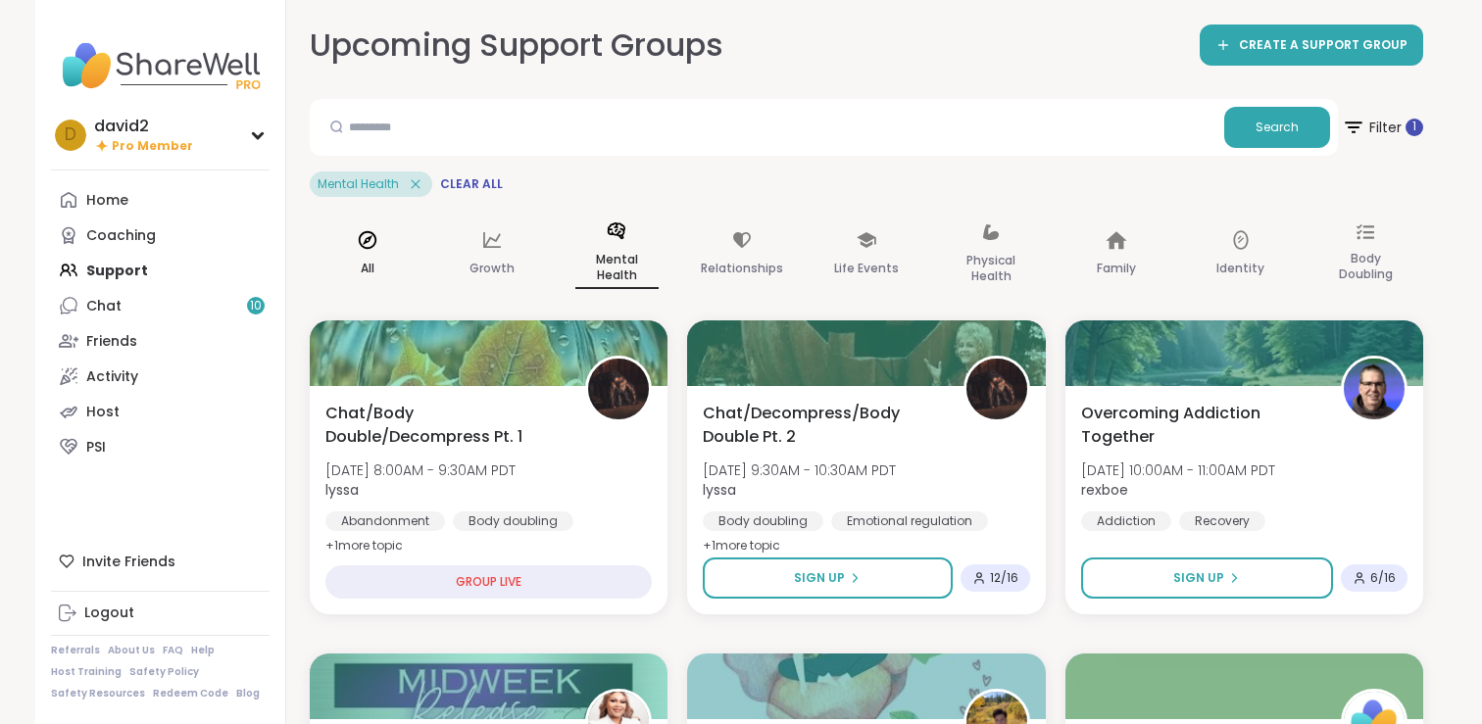
click at [359, 251] on div "All" at bounding box center [367, 255] width 115 height 100
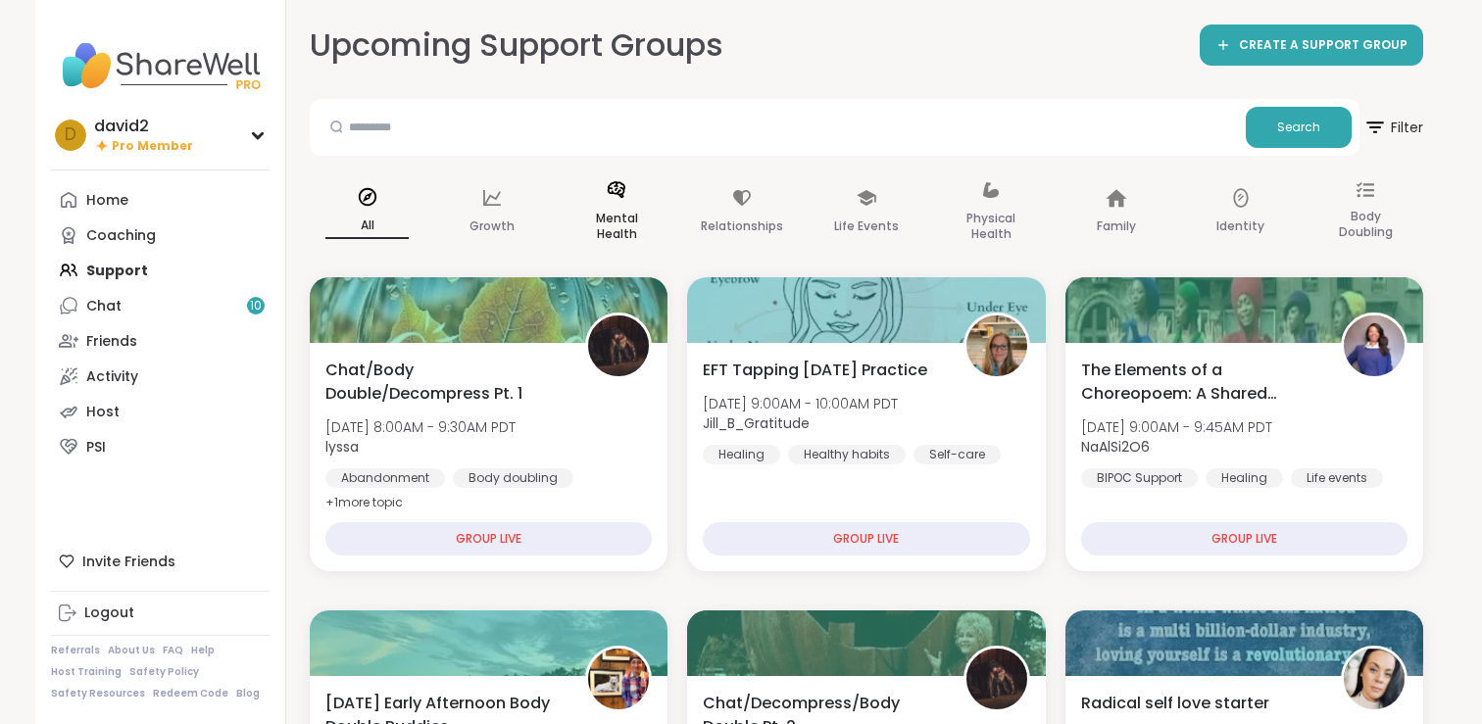
click at [602, 219] on p "Mental Health" at bounding box center [616, 226] width 83 height 39
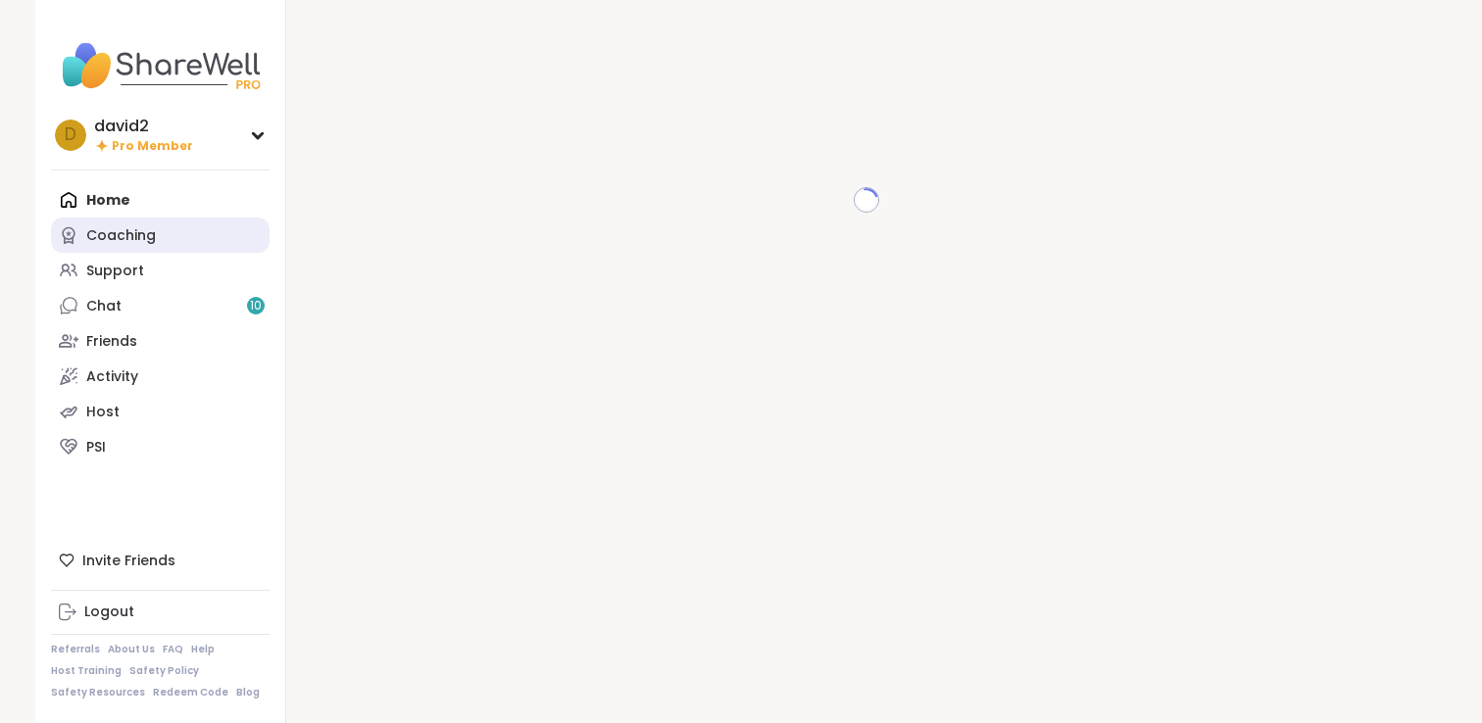
click at [172, 239] on link "Coaching" at bounding box center [160, 235] width 219 height 35
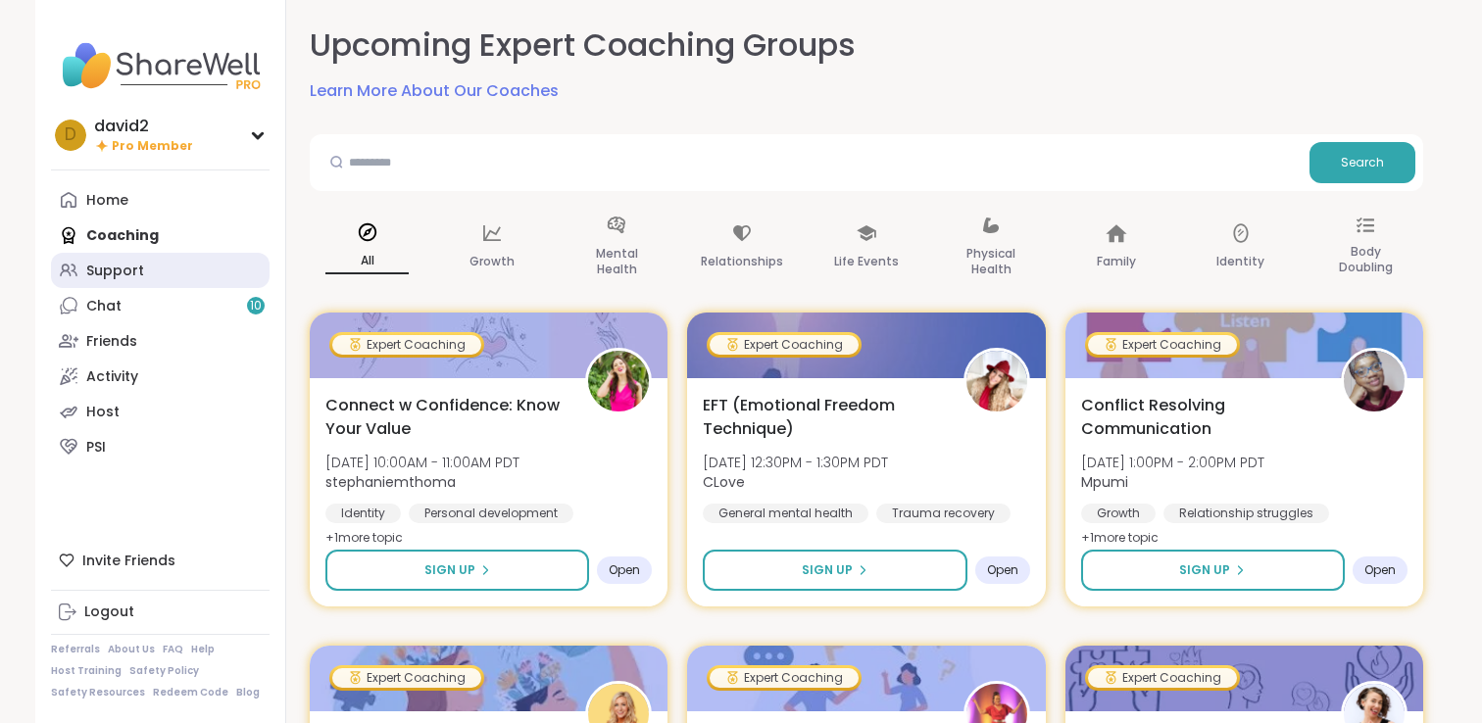
click at [175, 268] on link "Support" at bounding box center [160, 270] width 219 height 35
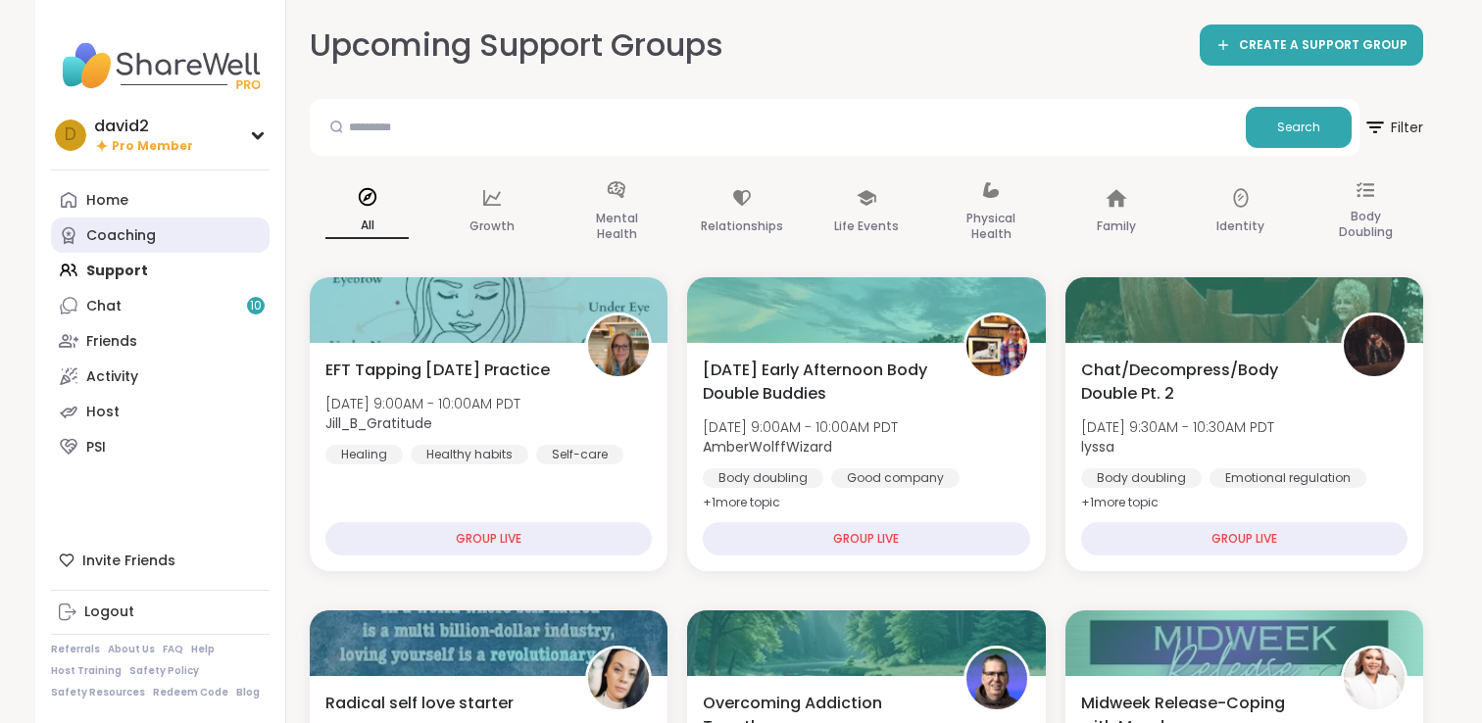
click at [166, 236] on link "Coaching" at bounding box center [160, 235] width 219 height 35
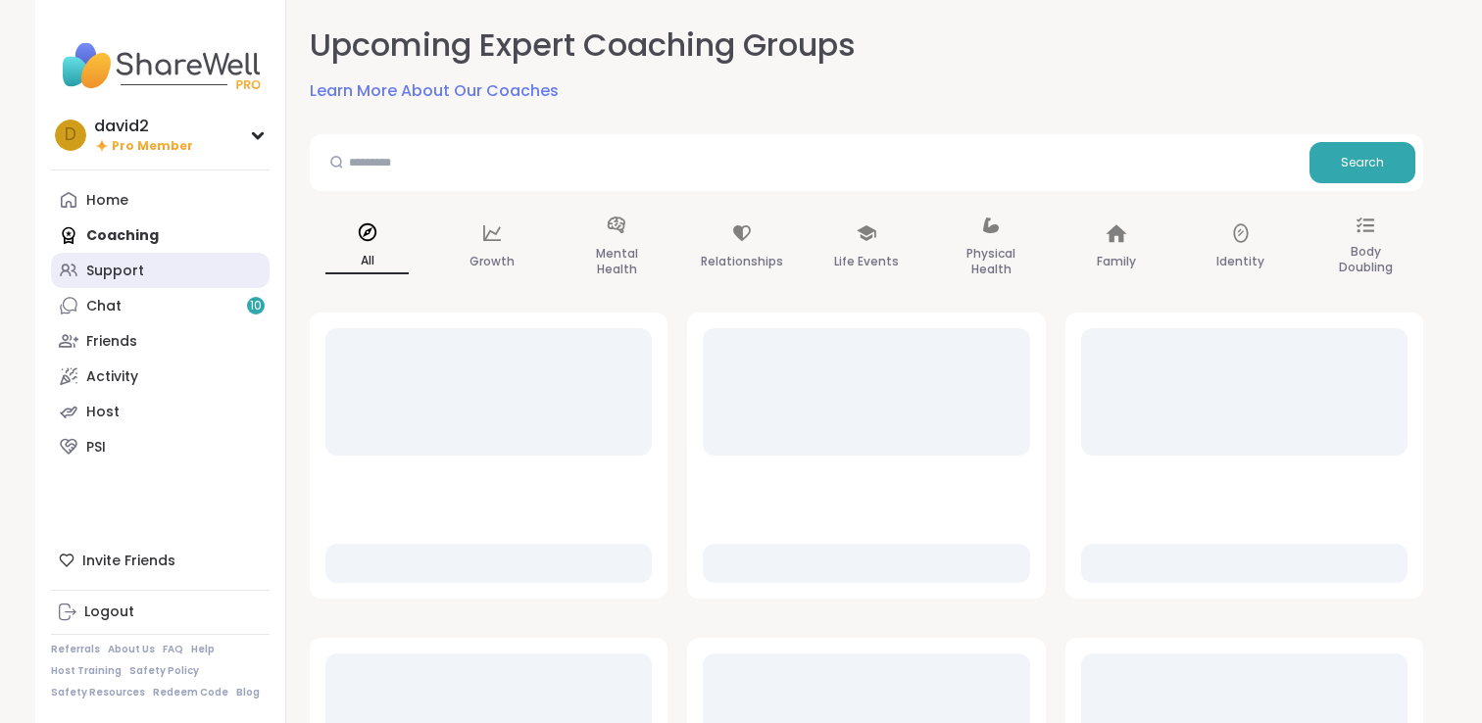
click at [171, 276] on link "Support" at bounding box center [160, 270] width 219 height 35
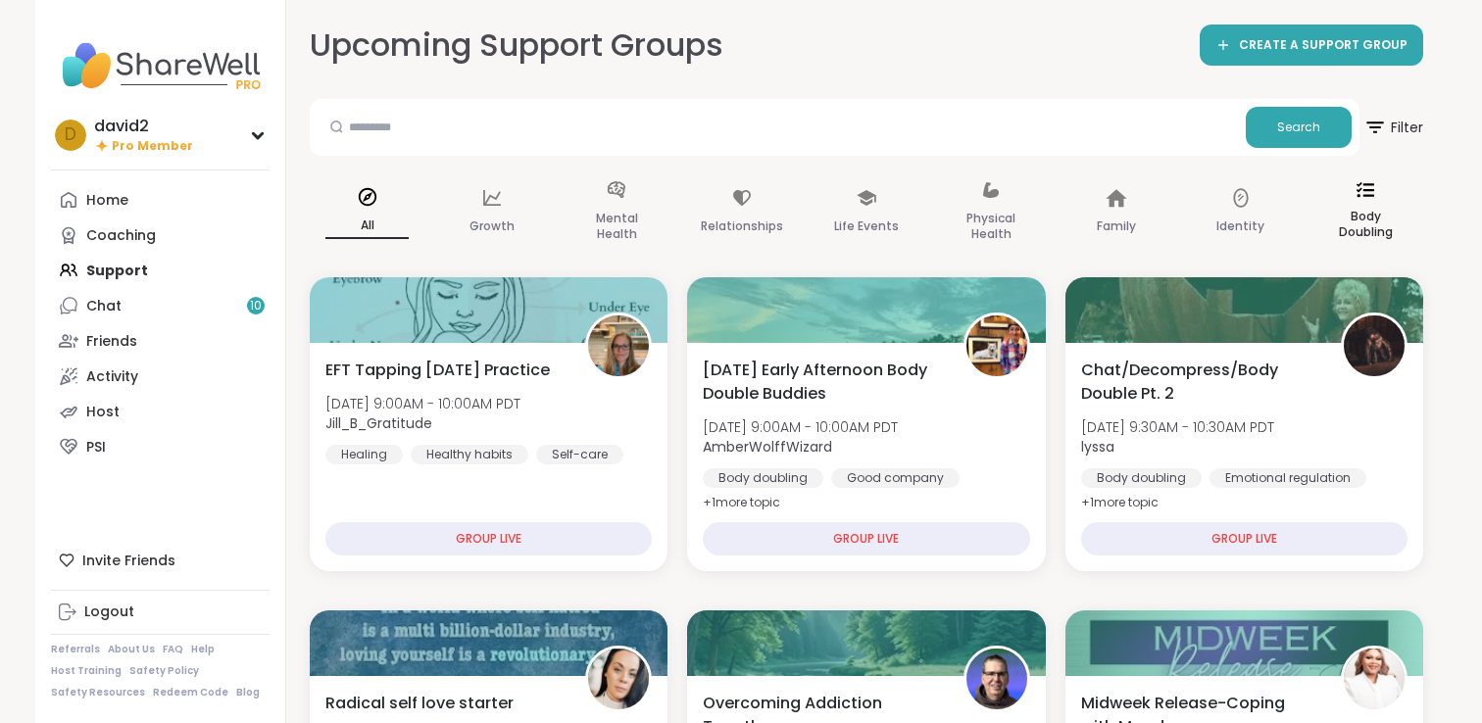
click at [1370, 213] on p "Body Doubling" at bounding box center [1365, 224] width 83 height 39
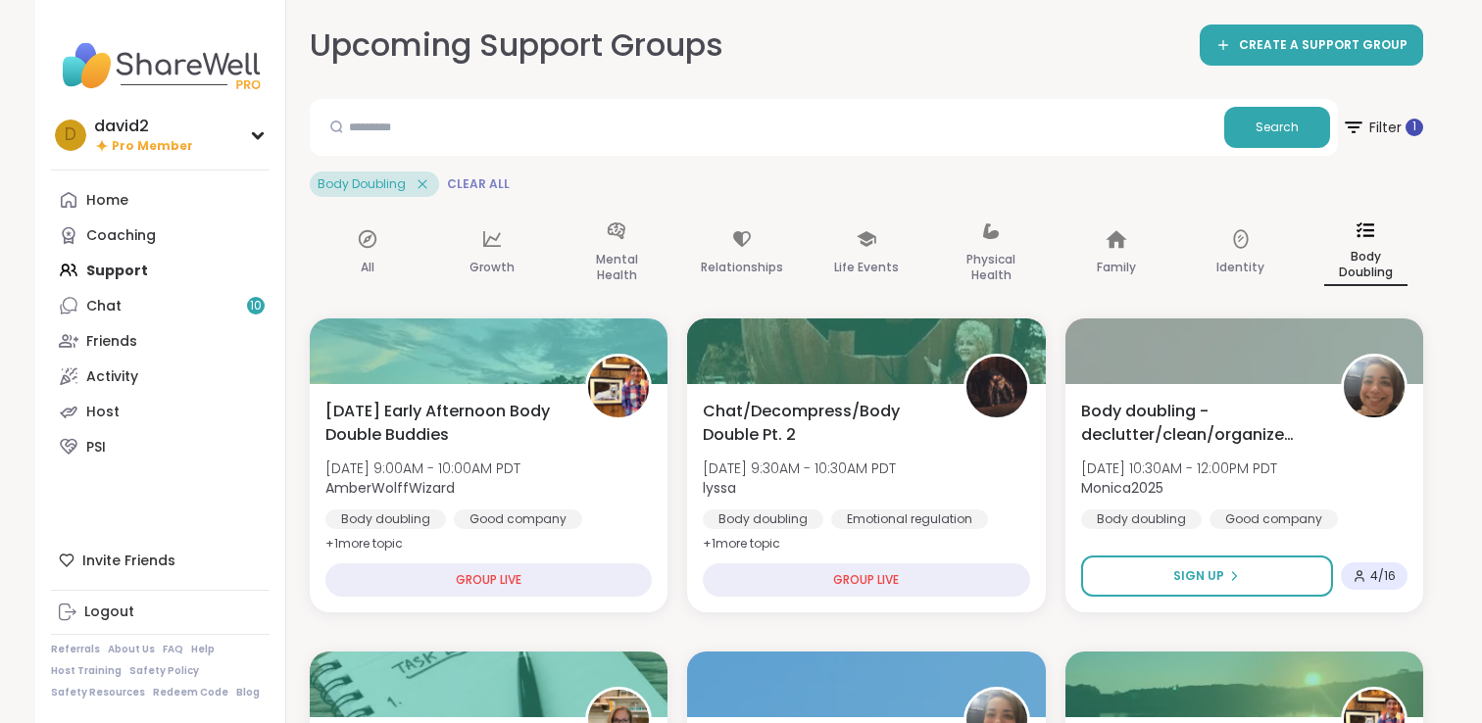
click at [483, 186] on span "Clear All" at bounding box center [478, 184] width 63 height 16
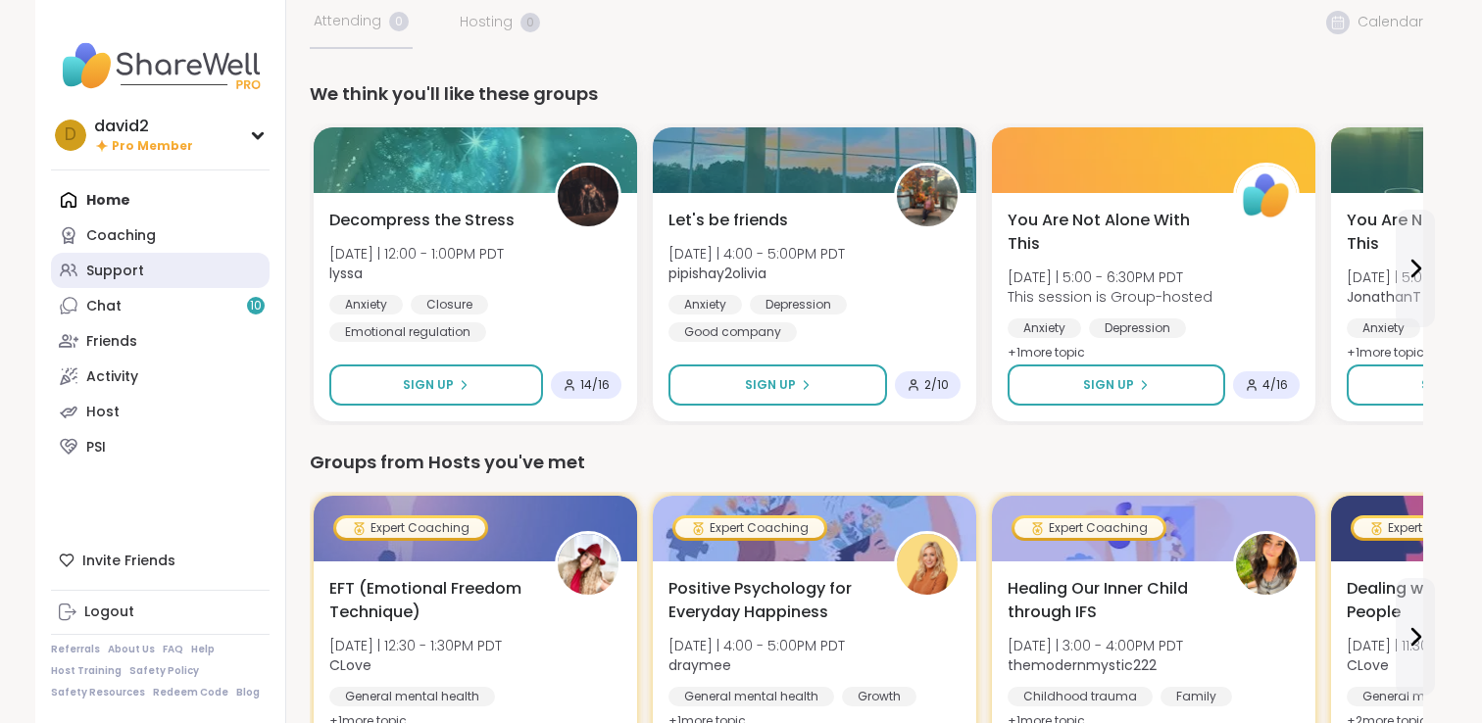
scroll to position [26, 0]
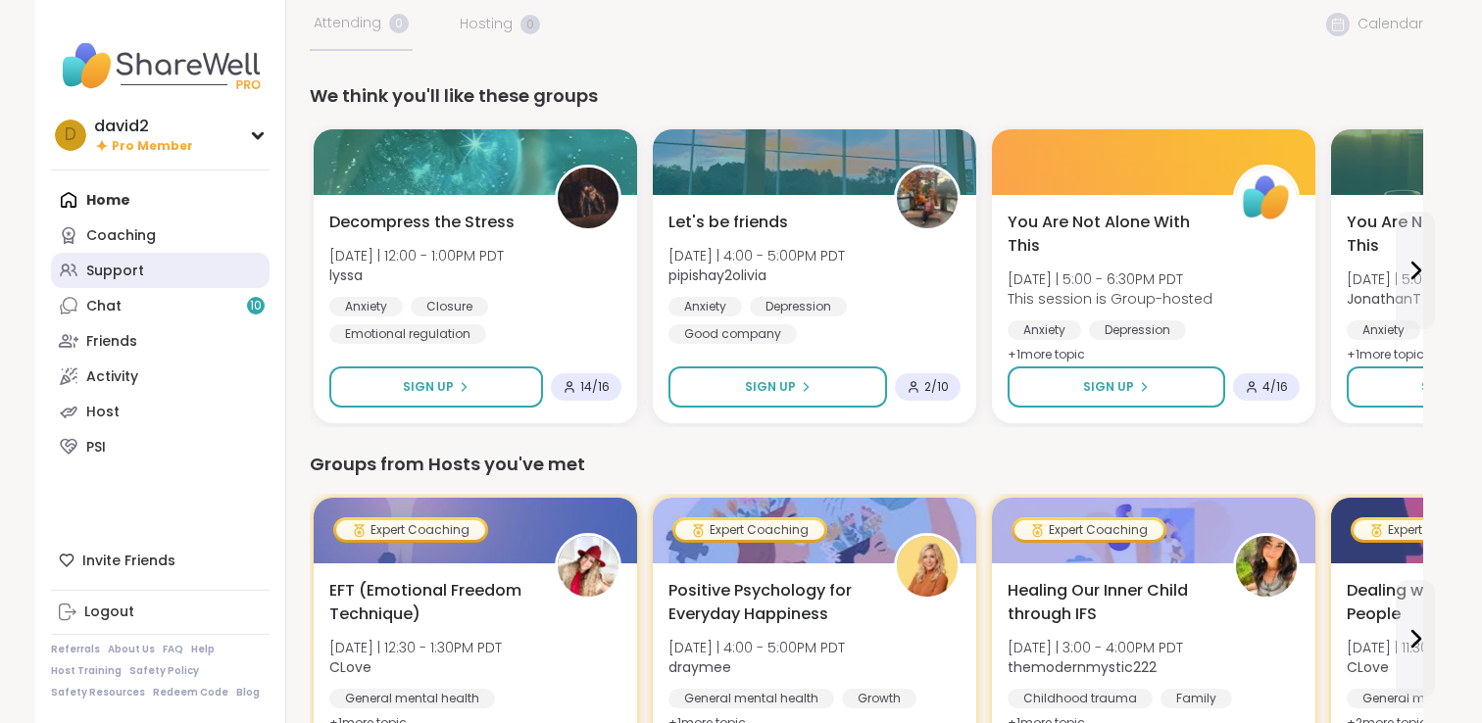
click at [180, 253] on link "Support" at bounding box center [160, 270] width 219 height 35
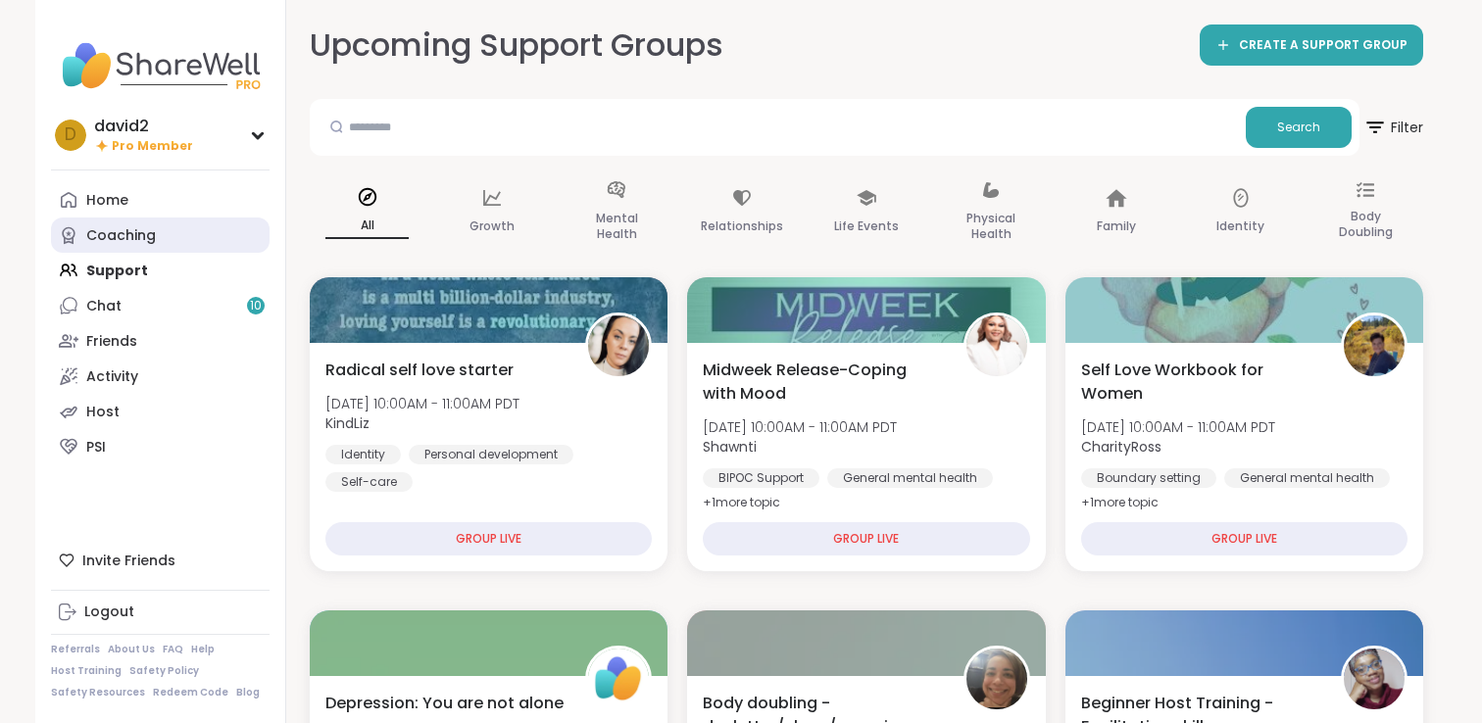
click at [187, 240] on link "Coaching" at bounding box center [160, 235] width 219 height 35
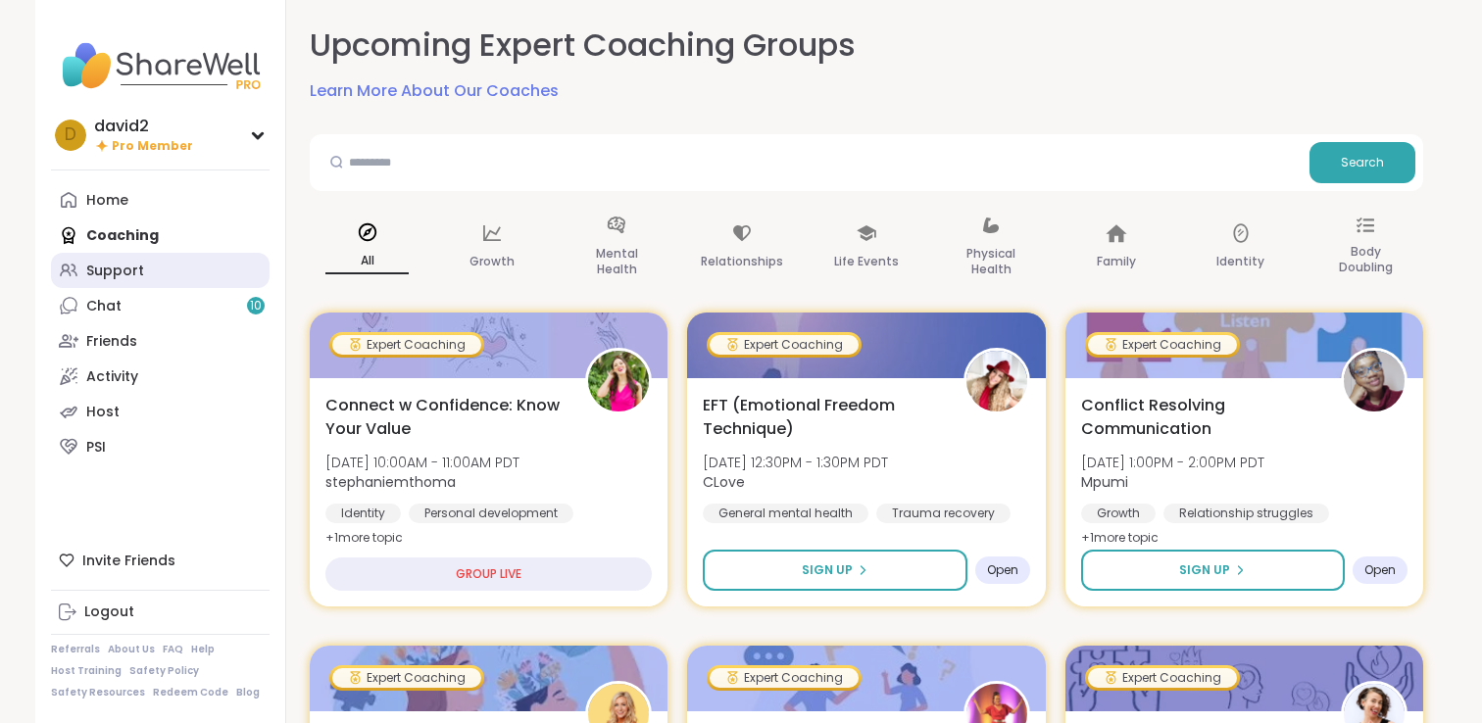
click at [186, 277] on link "Support" at bounding box center [160, 270] width 219 height 35
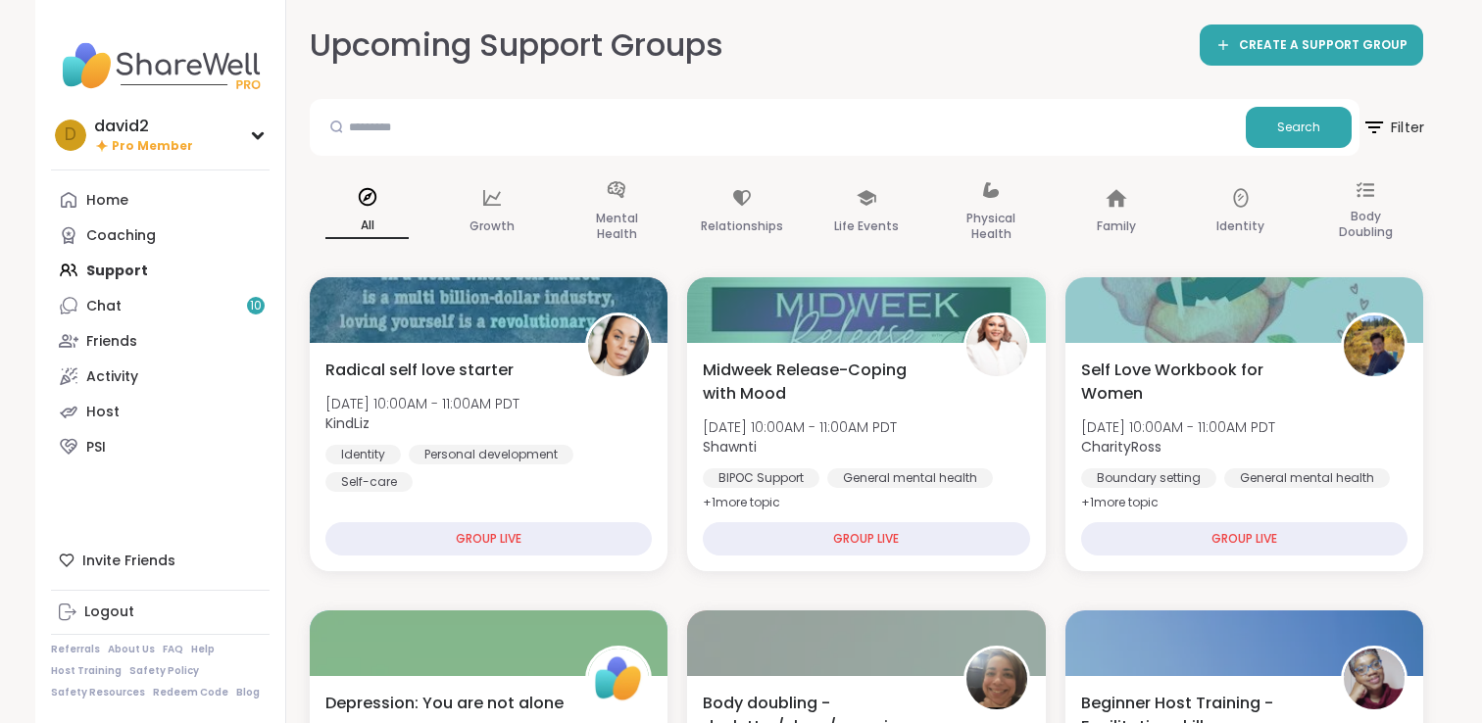
click at [1413, 126] on span "Filter" at bounding box center [1392, 127] width 63 height 49
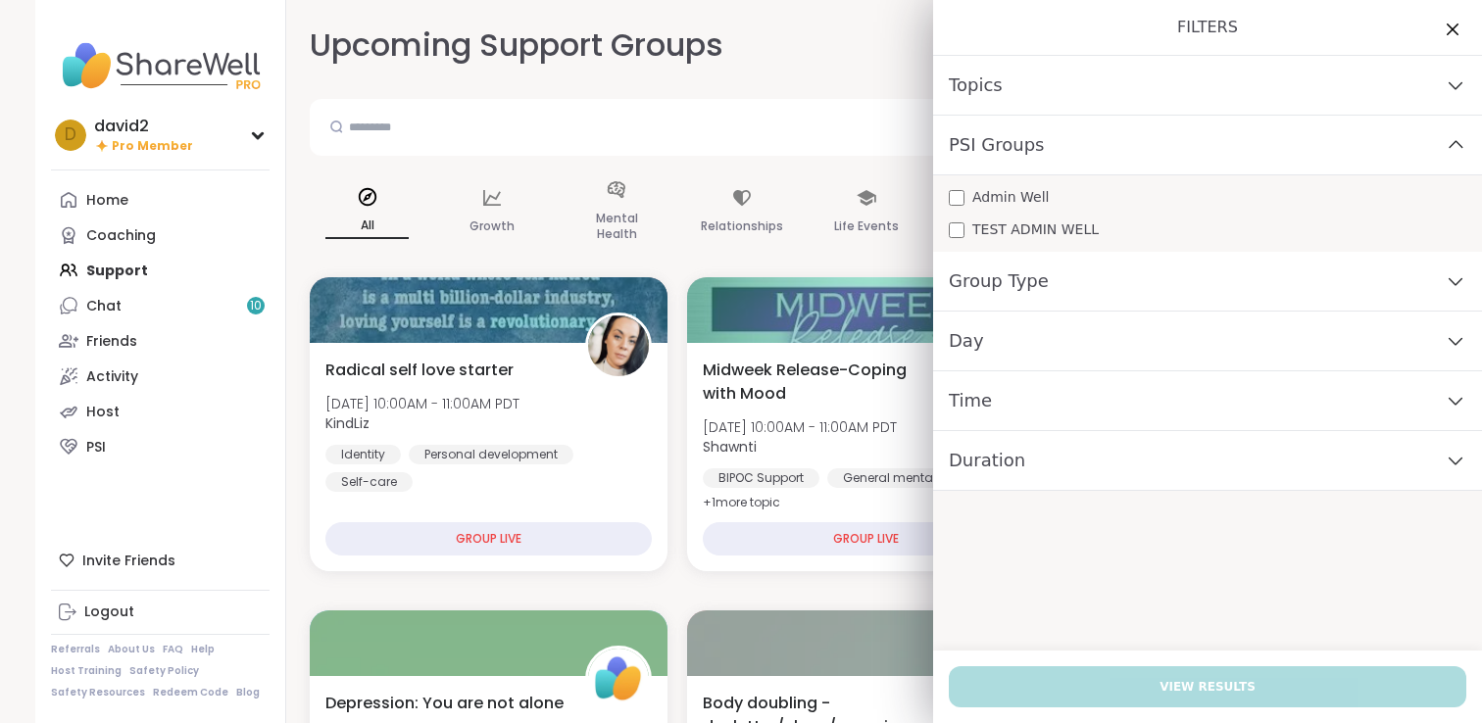
click at [1326, 123] on div "PSI Groups" at bounding box center [1207, 146] width 549 height 60
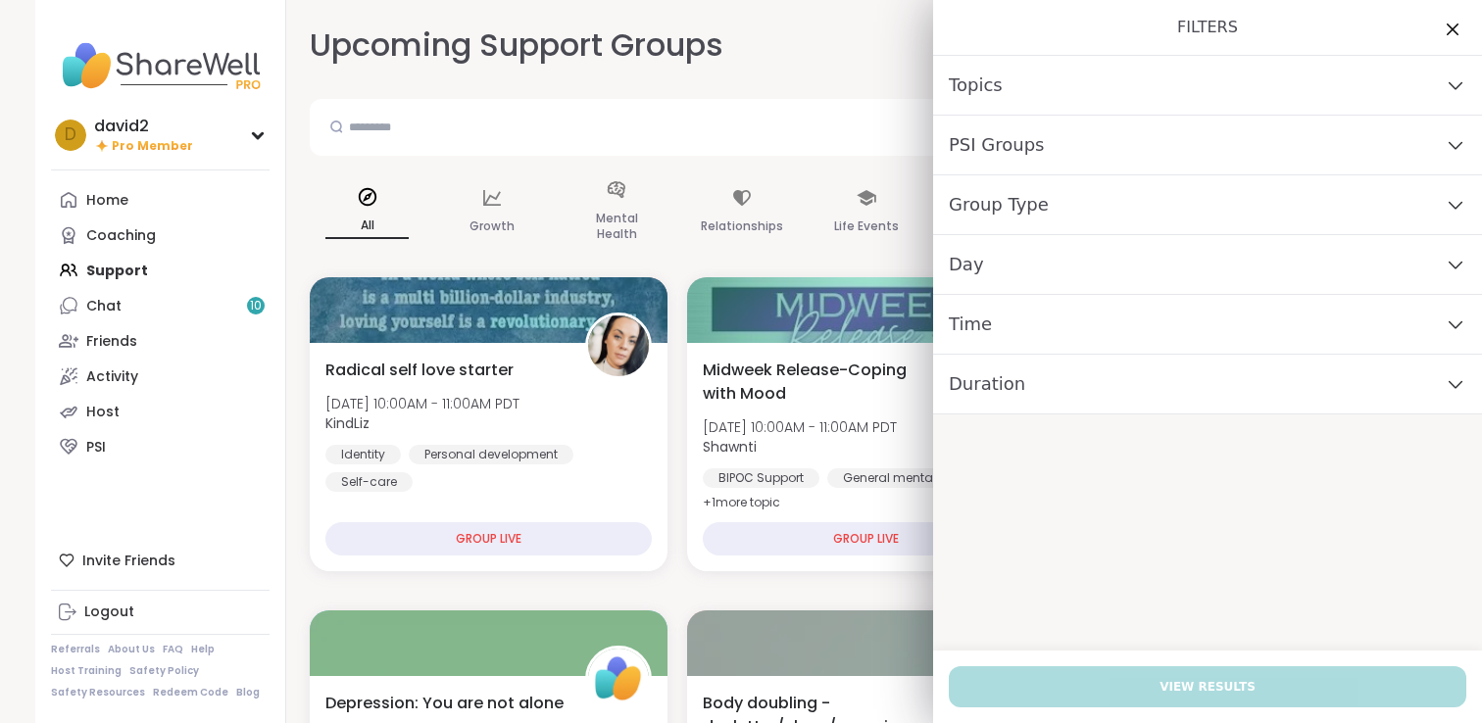
click at [1316, 67] on div "Topics" at bounding box center [1207, 86] width 549 height 60
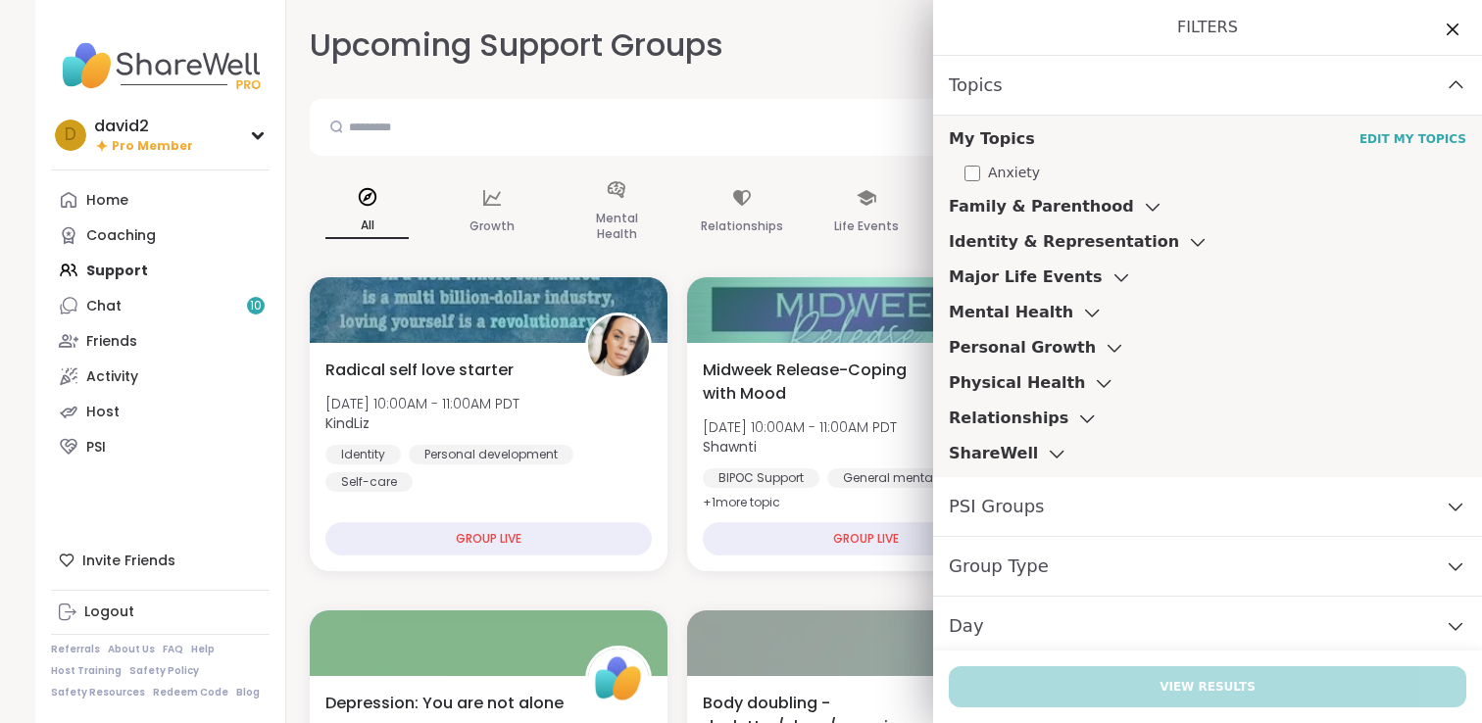
click at [1083, 199] on h3 "Family & Parenthood" at bounding box center [1041, 207] width 185 height 24
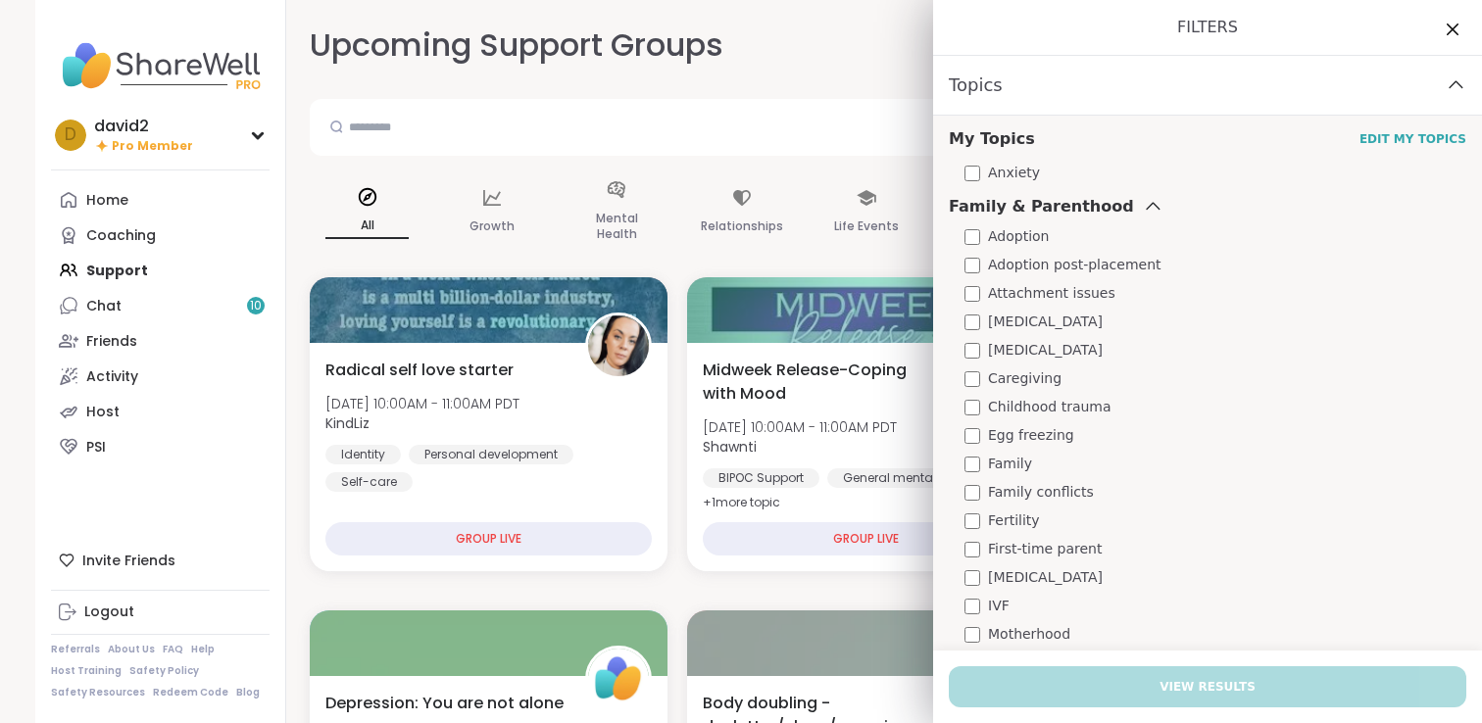
click at [1083, 199] on h3 "Family & Parenthood" at bounding box center [1041, 207] width 185 height 24
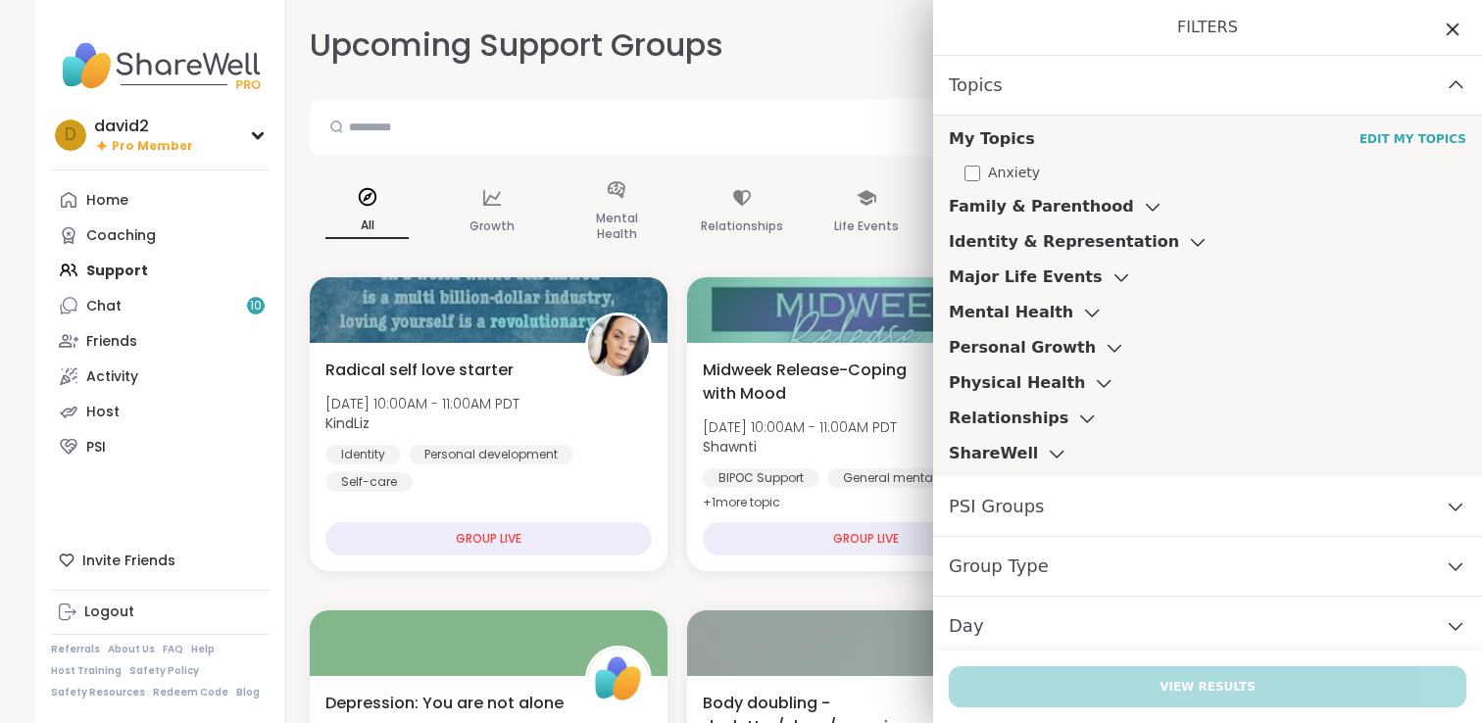
click at [1445, 30] on icon at bounding box center [1452, 29] width 25 height 25
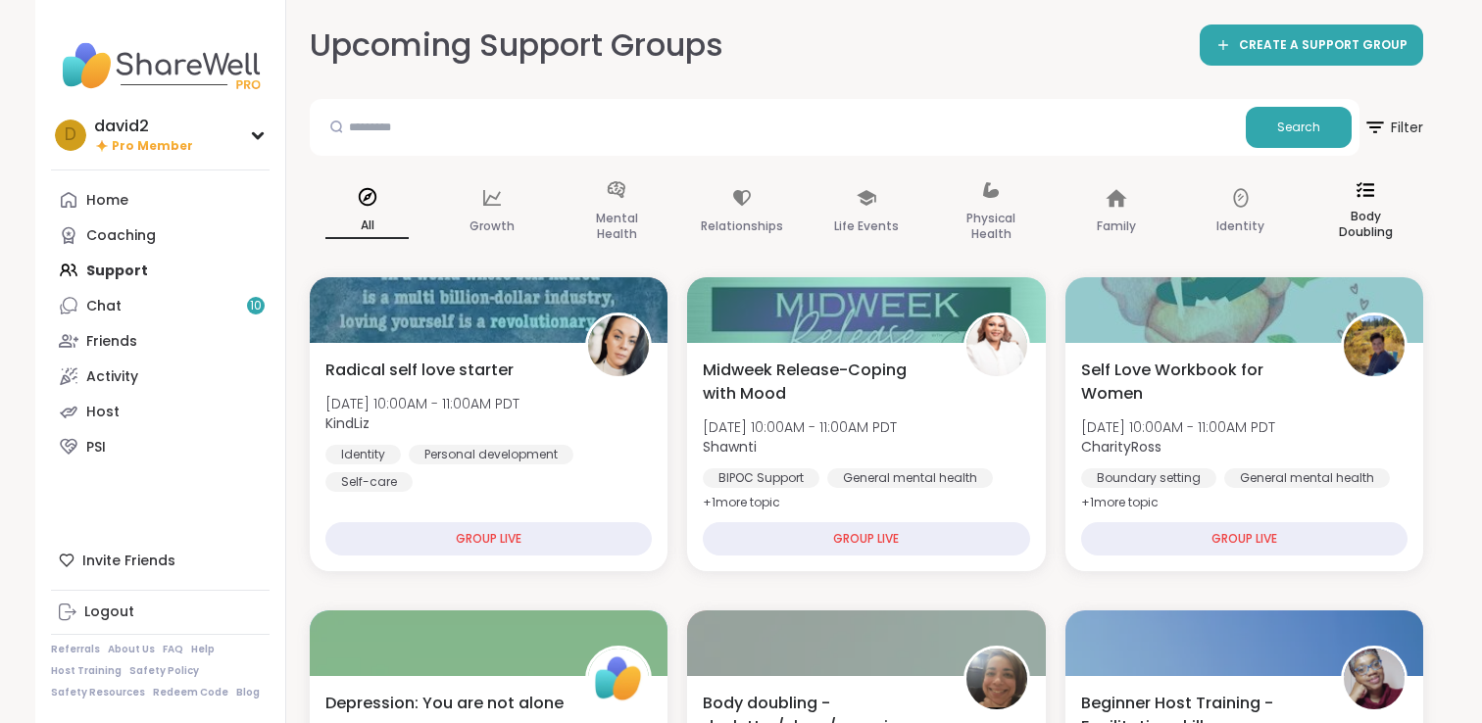
click at [1363, 220] on p "Body Doubling" at bounding box center [1365, 224] width 83 height 39
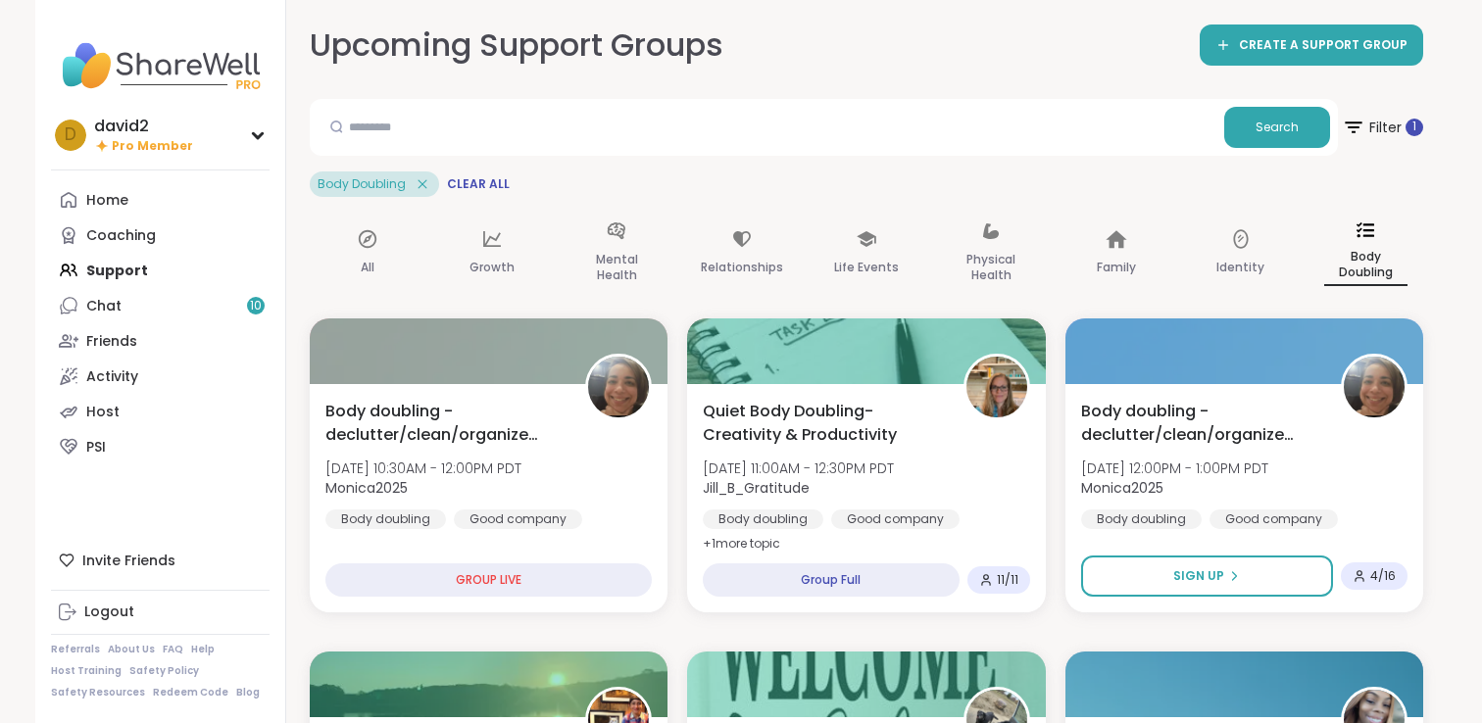
click at [420, 189] on icon at bounding box center [423, 184] width 18 height 18
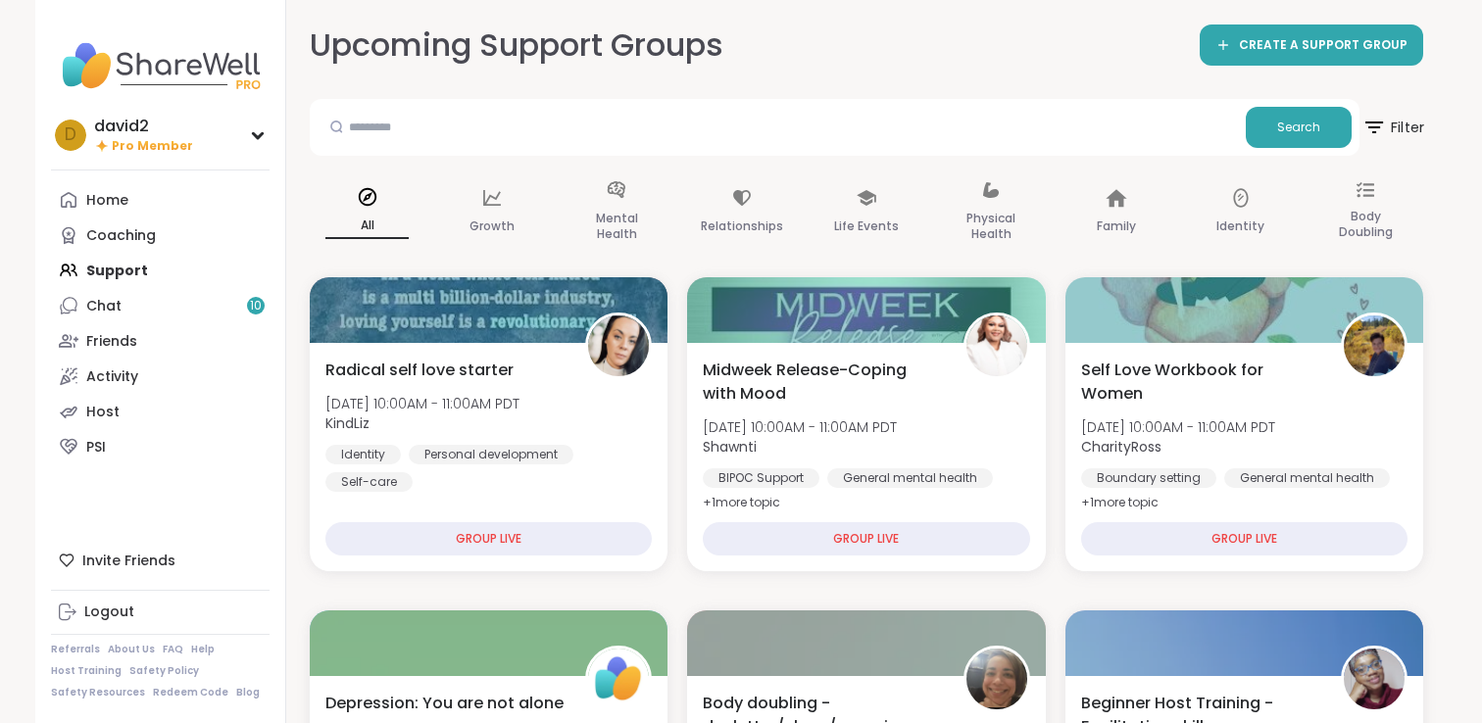
click at [1384, 133] on icon at bounding box center [1373, 127] width 25 height 25
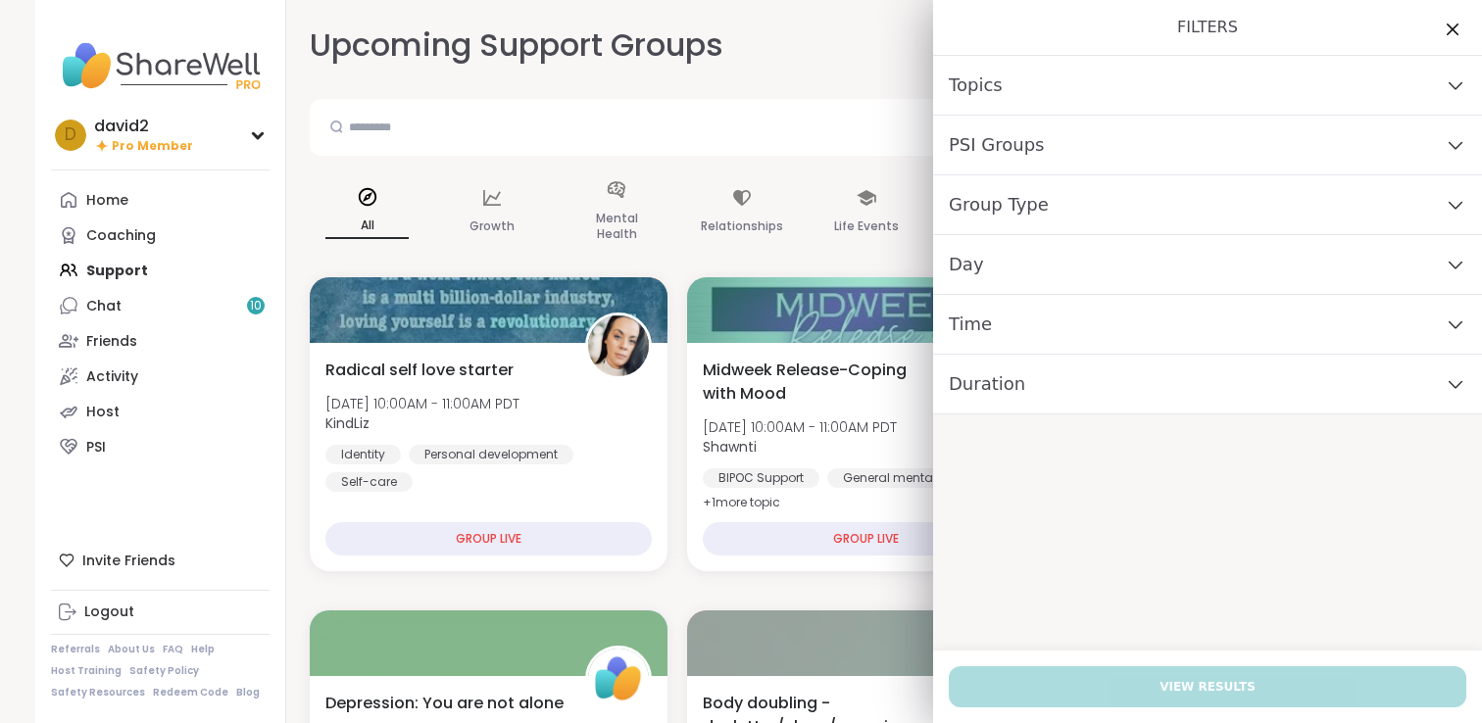
click at [1298, 150] on div "PSI Groups" at bounding box center [1207, 146] width 549 height 60
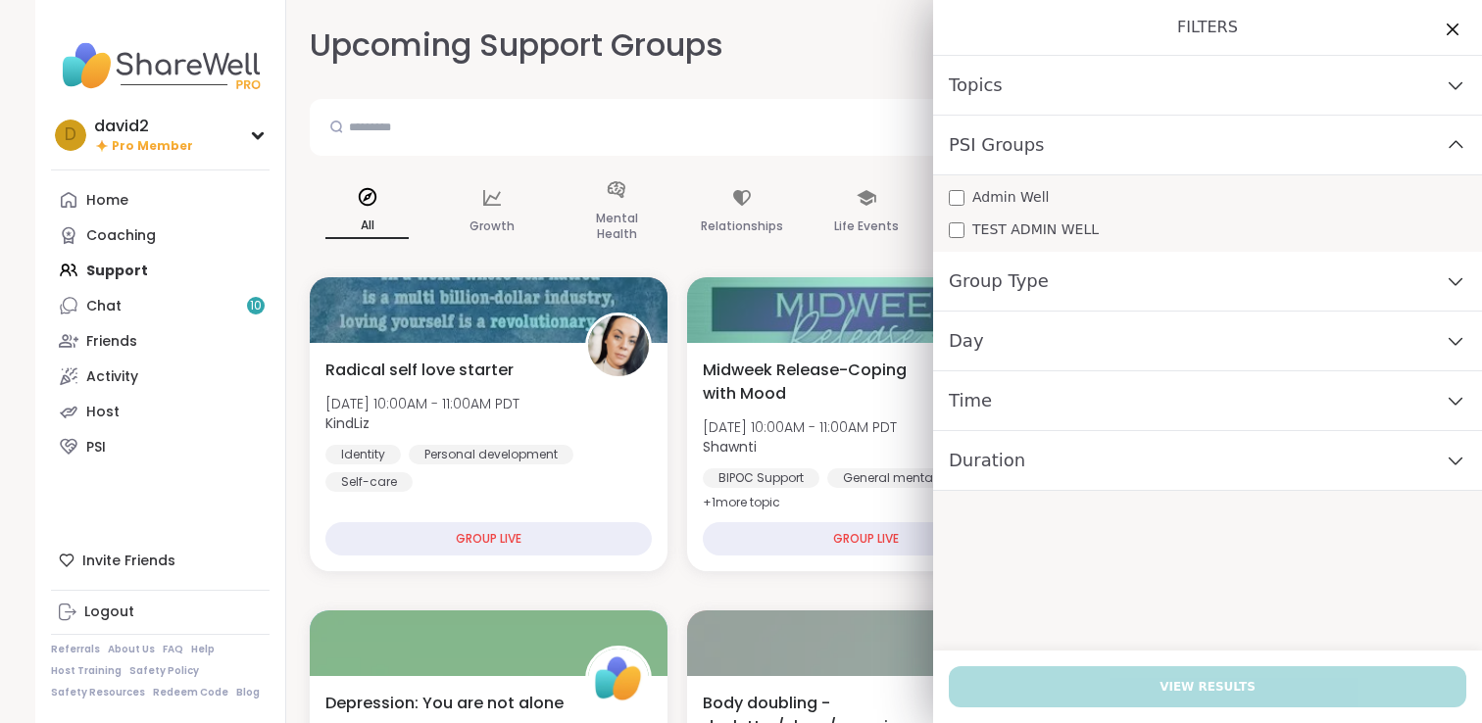
click at [1032, 217] on div "Admin Well TEST ADMIN WELL" at bounding box center [1207, 213] width 549 height 76
click at [1027, 235] on span "TEST ADMIN WELL" at bounding box center [1035, 230] width 126 height 21
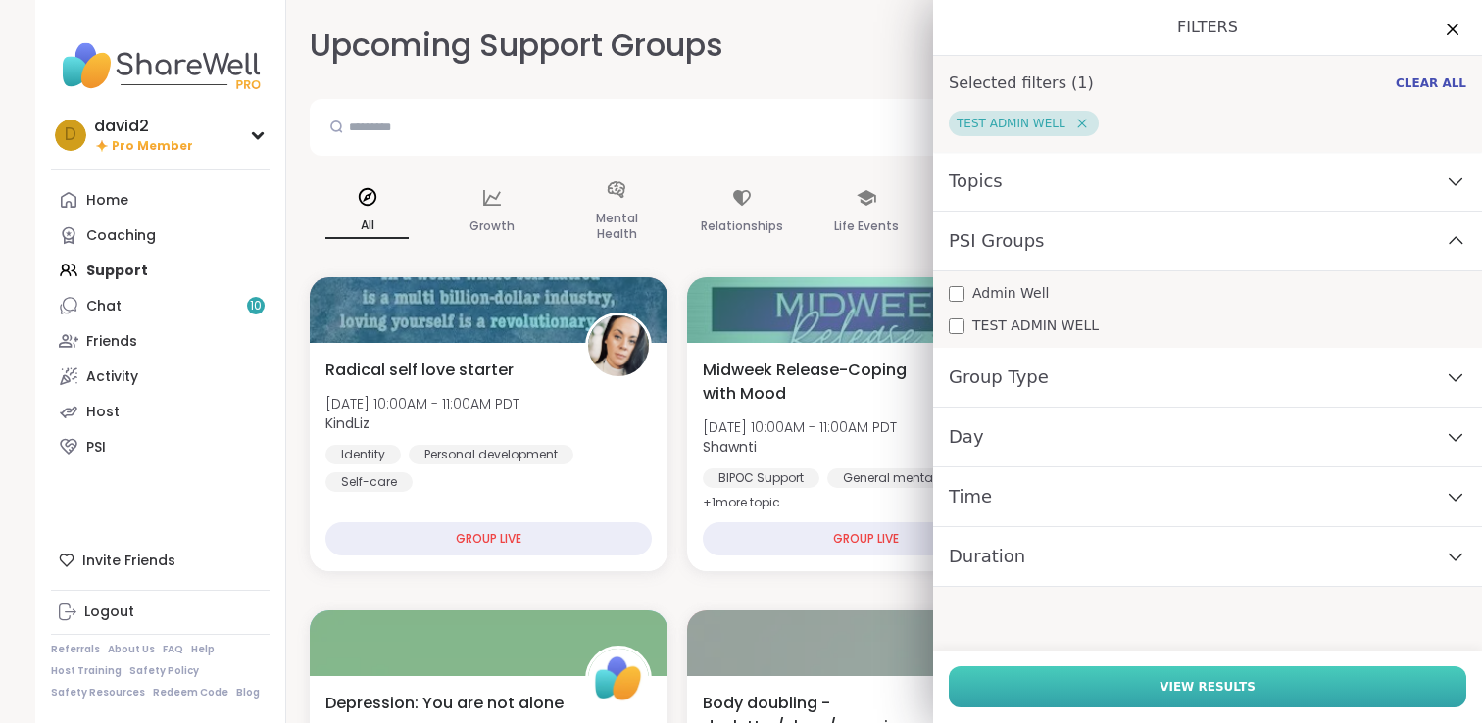
click at [999, 683] on button "View Results" at bounding box center [1207, 686] width 517 height 41
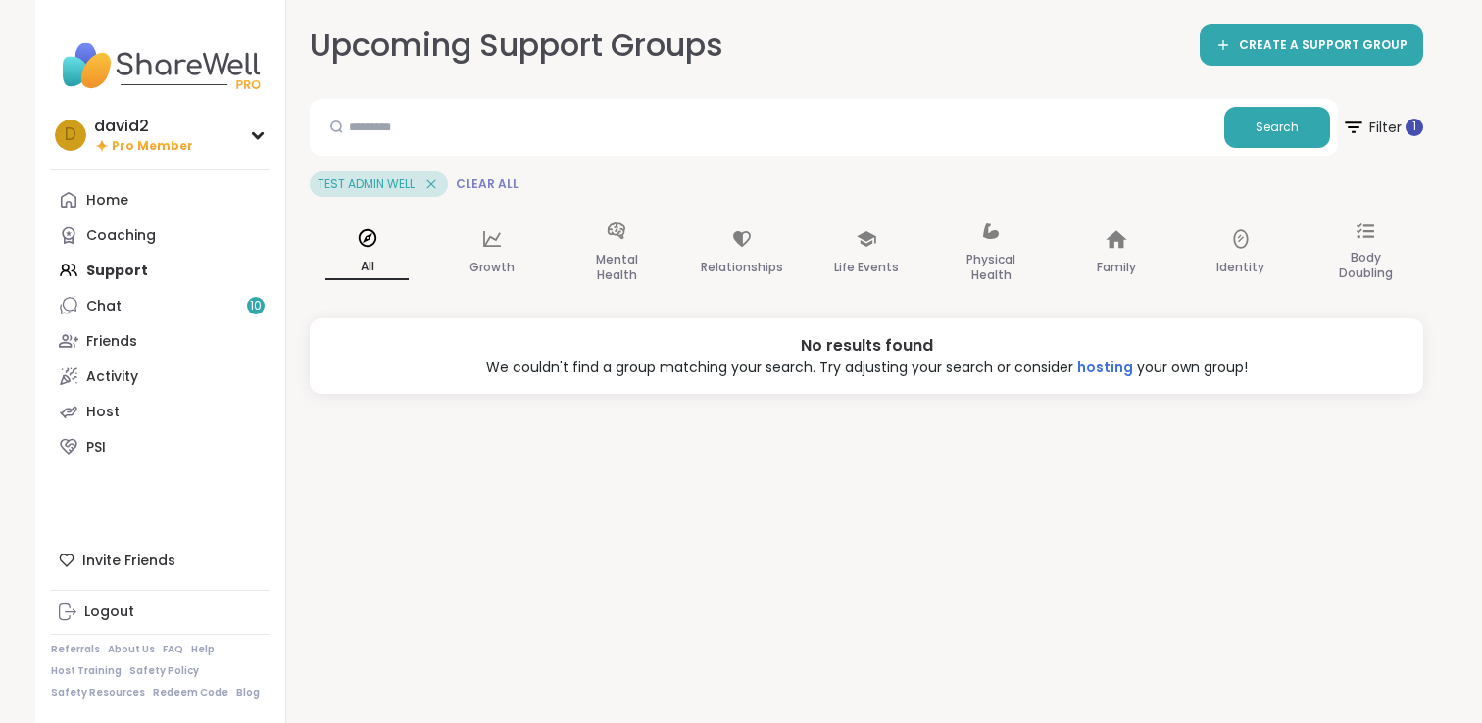
click at [491, 179] on span "Clear All" at bounding box center [487, 184] width 63 height 16
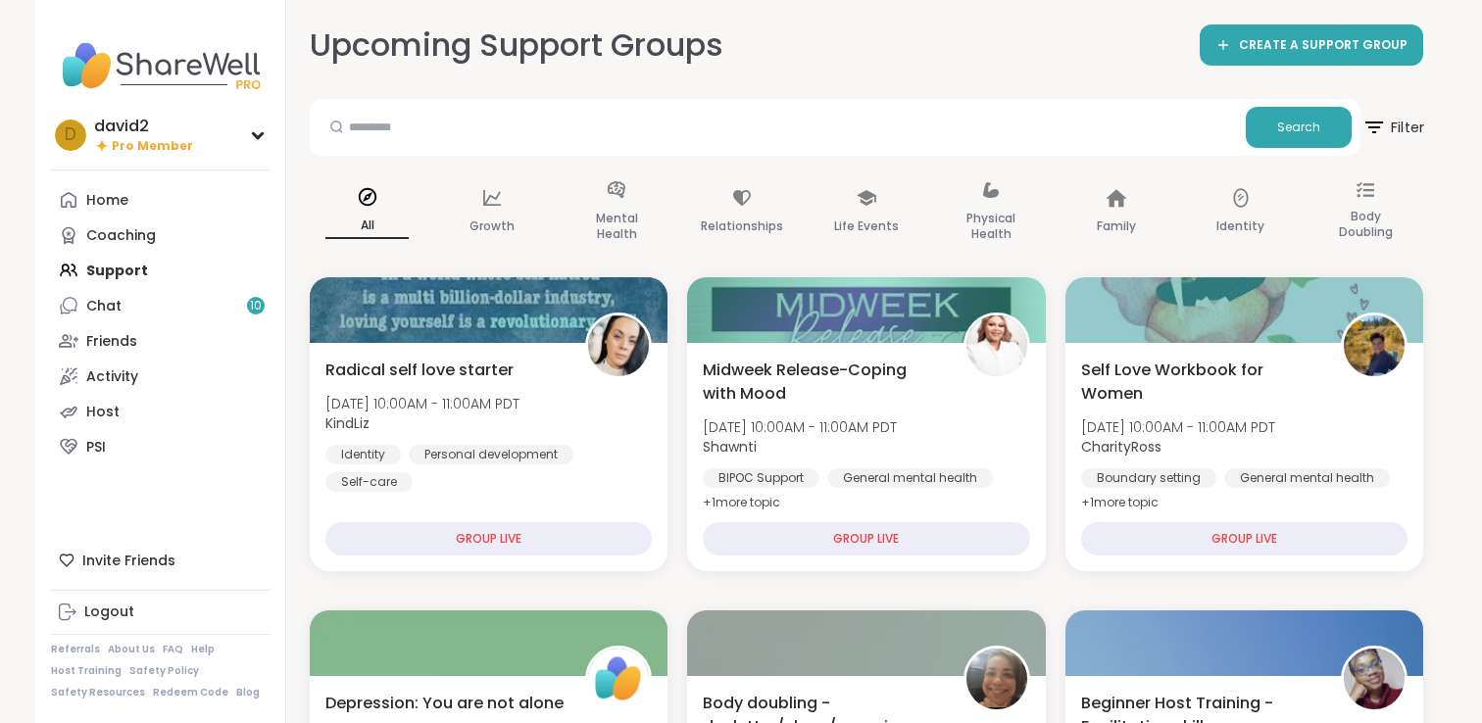
click at [1416, 127] on span "Filter" at bounding box center [1392, 127] width 63 height 49
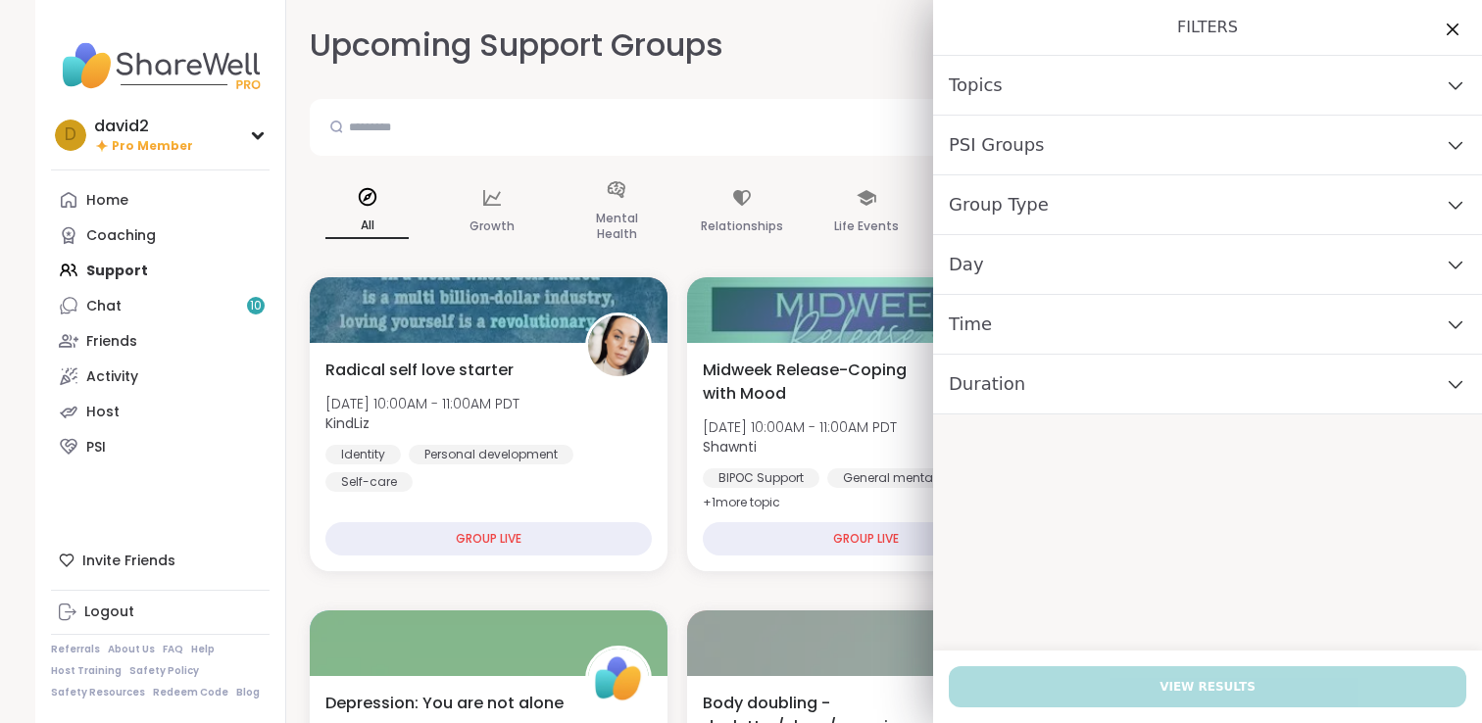
click at [1158, 195] on div "Group Type" at bounding box center [1207, 205] width 549 height 60
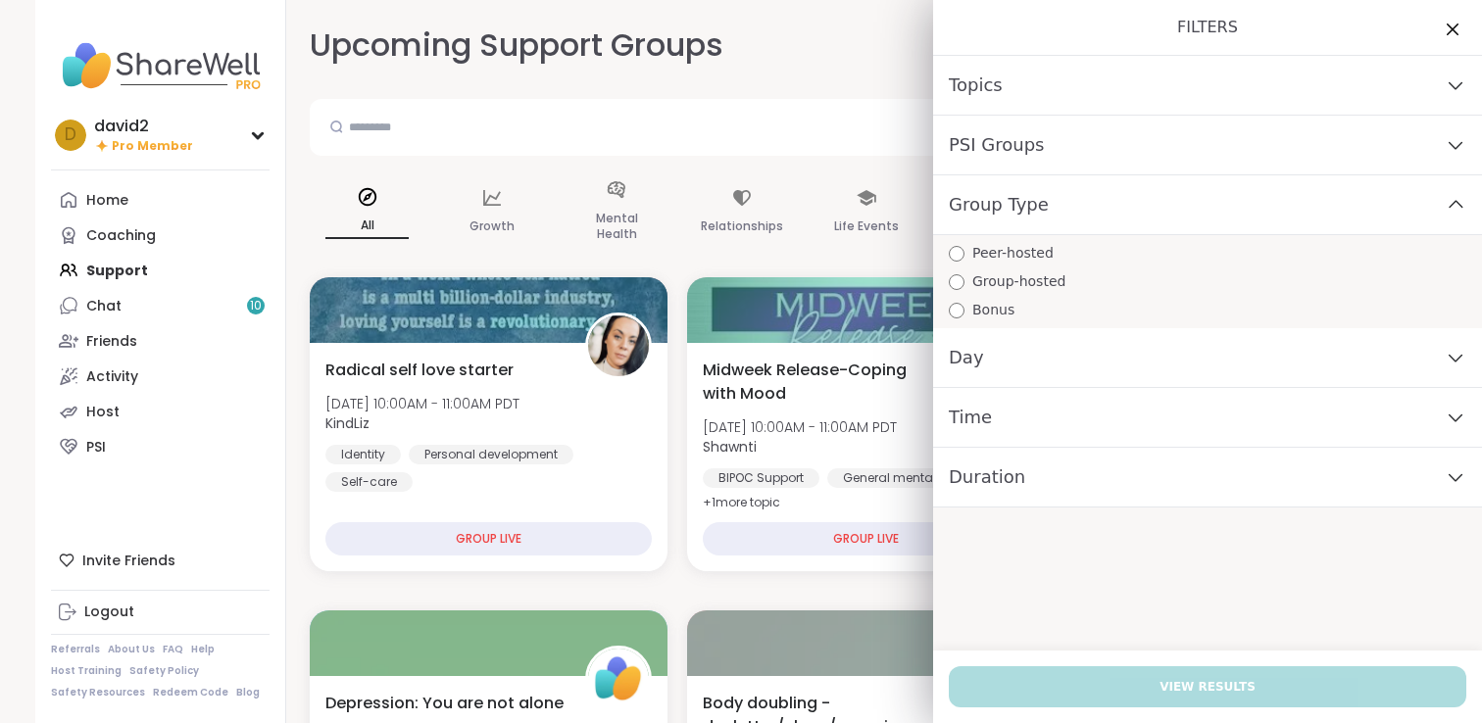
click at [1027, 255] on span "Peer-hosted" at bounding box center [1012, 253] width 81 height 21
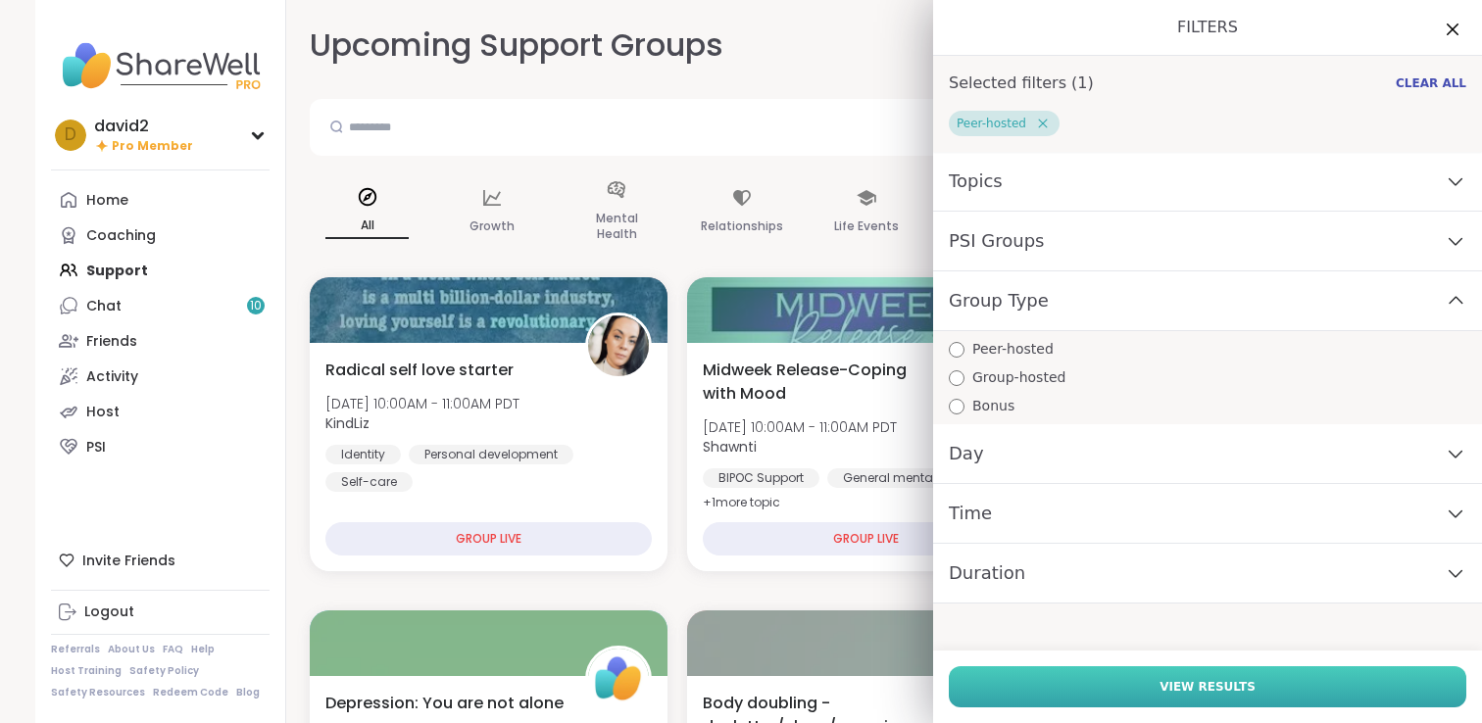
click at [988, 689] on button "View Results" at bounding box center [1207, 686] width 517 height 41
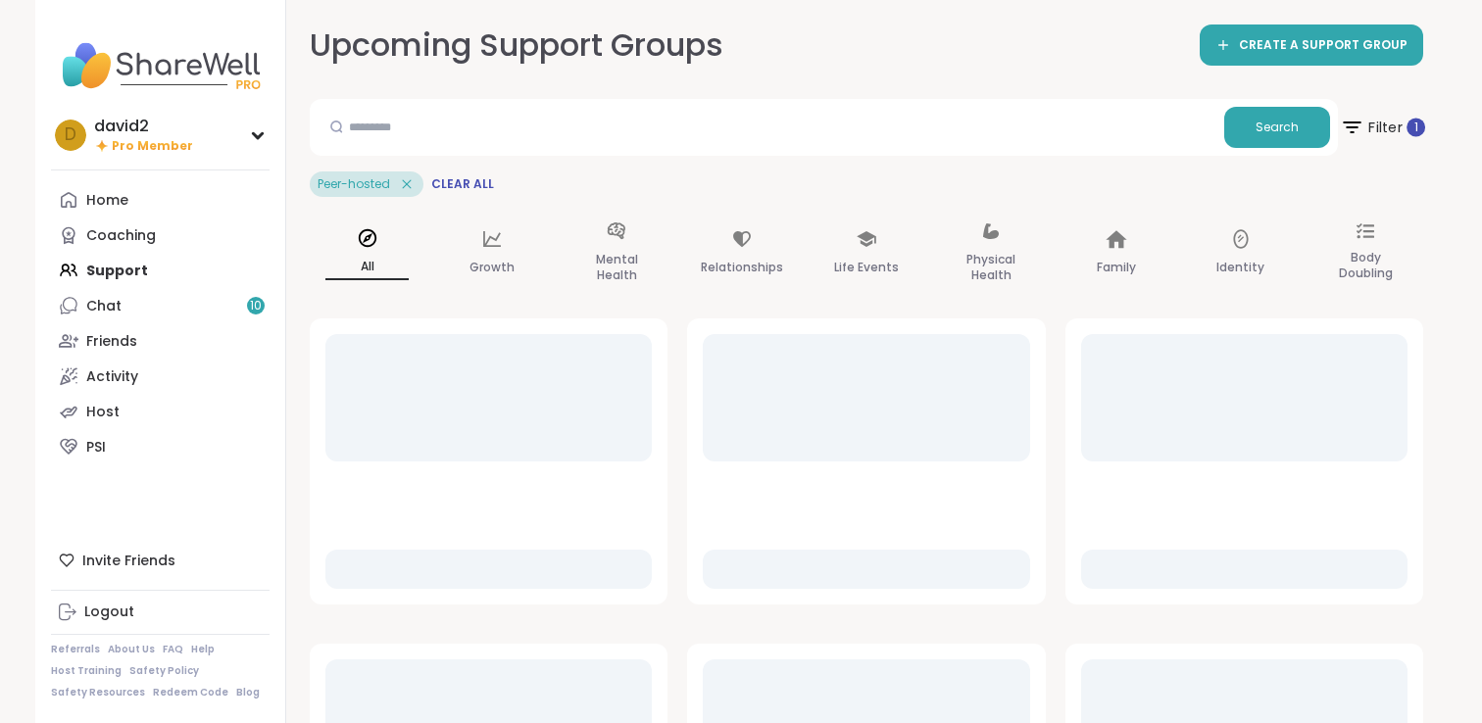
click at [1381, 140] on span "Filter 1" at bounding box center [1382, 127] width 85 height 49
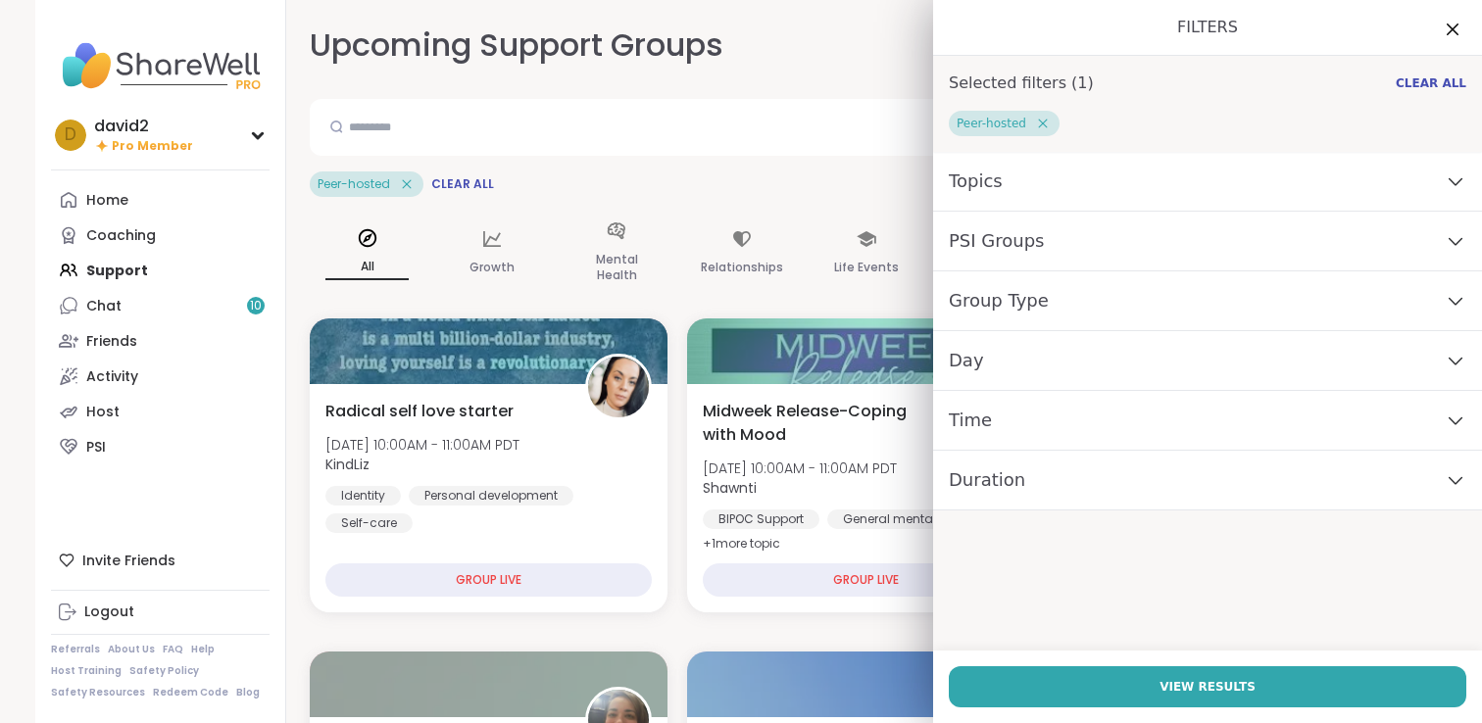
click at [1274, 193] on div "Topics" at bounding box center [1207, 182] width 549 height 60
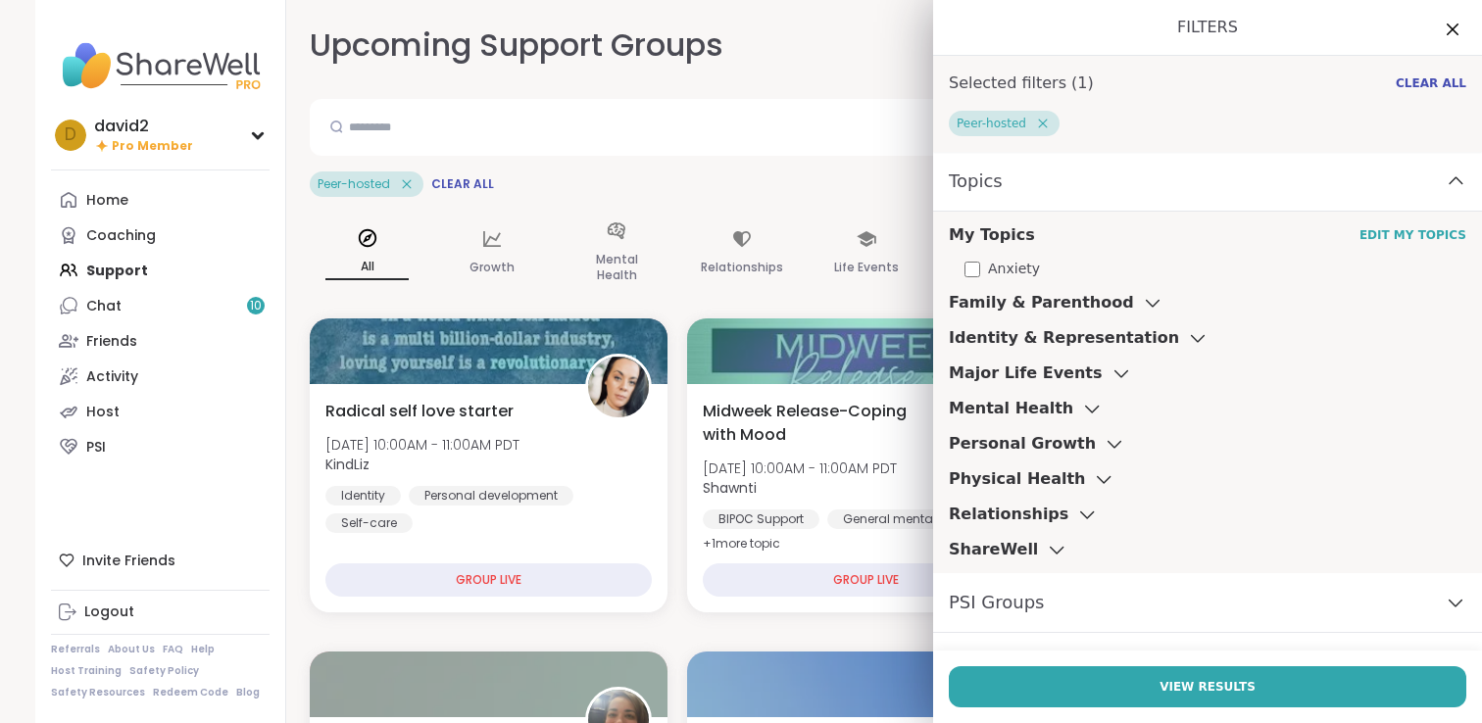
click at [982, 272] on div "Anxiety" at bounding box center [1215, 269] width 502 height 21
click at [877, 227] on div "Life Events" at bounding box center [866, 254] width 115 height 98
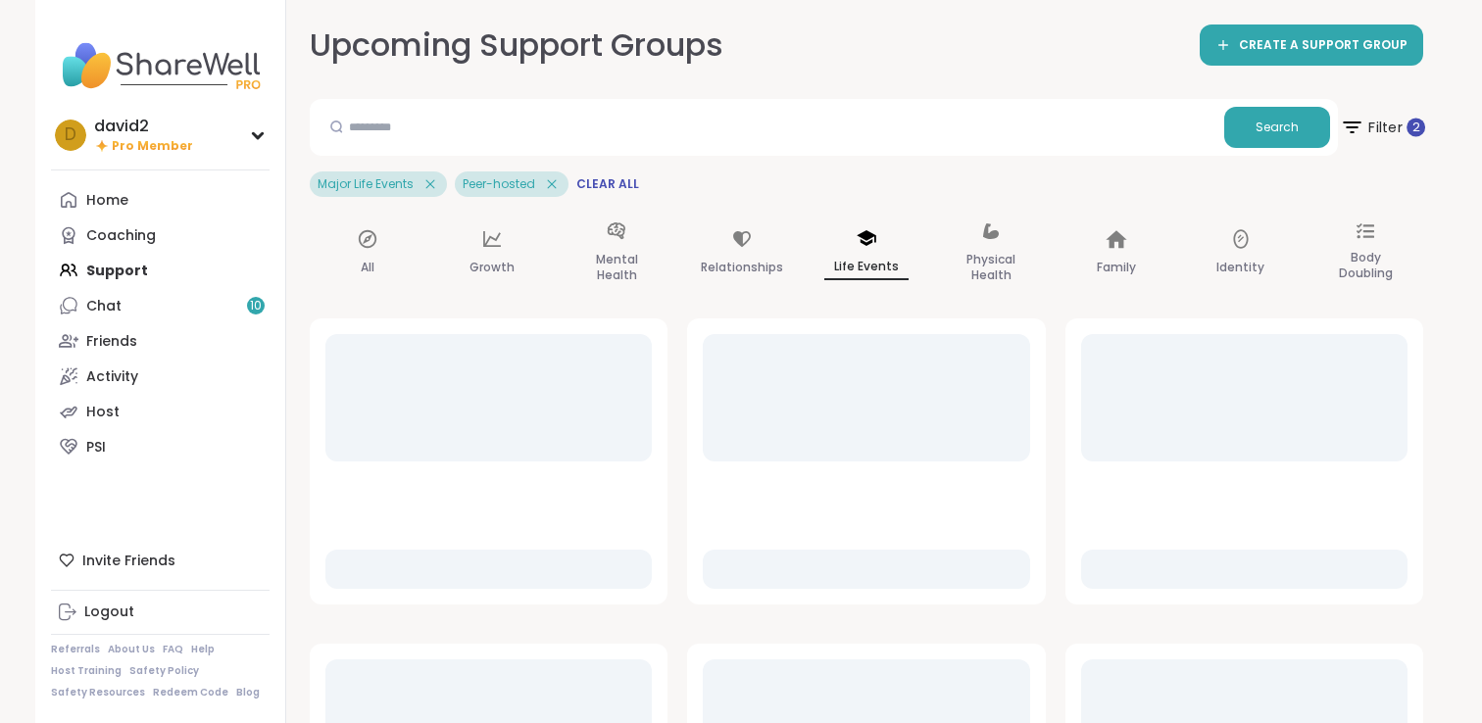
click at [1393, 129] on span "Filter 2" at bounding box center [1382, 127] width 85 height 49
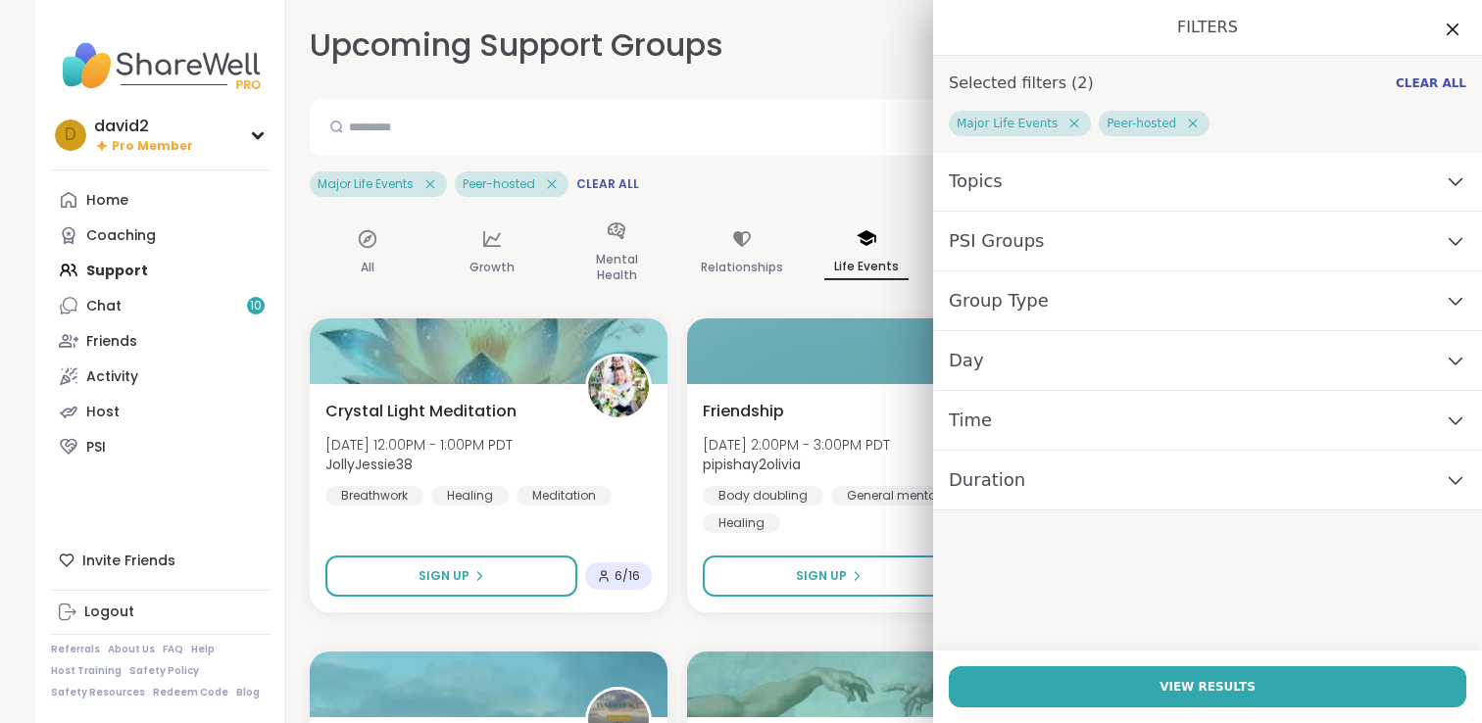
click at [1028, 227] on span "PSI Groups" at bounding box center [997, 240] width 96 height 27
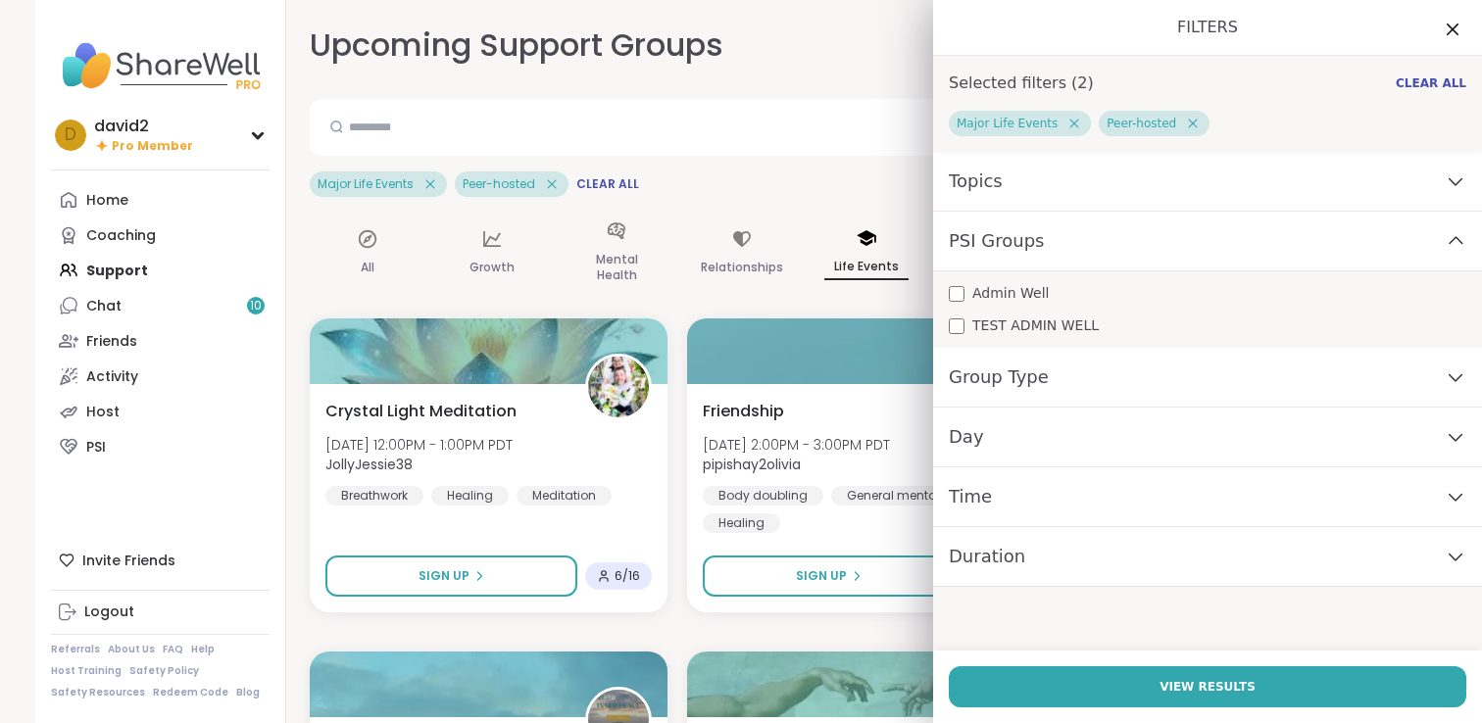
click at [1003, 287] on span "Admin Well" at bounding box center [1010, 293] width 76 height 21
click at [846, 176] on div "Major Life Events Peer-hosted Clear All" at bounding box center [866, 184] width 1113 height 25
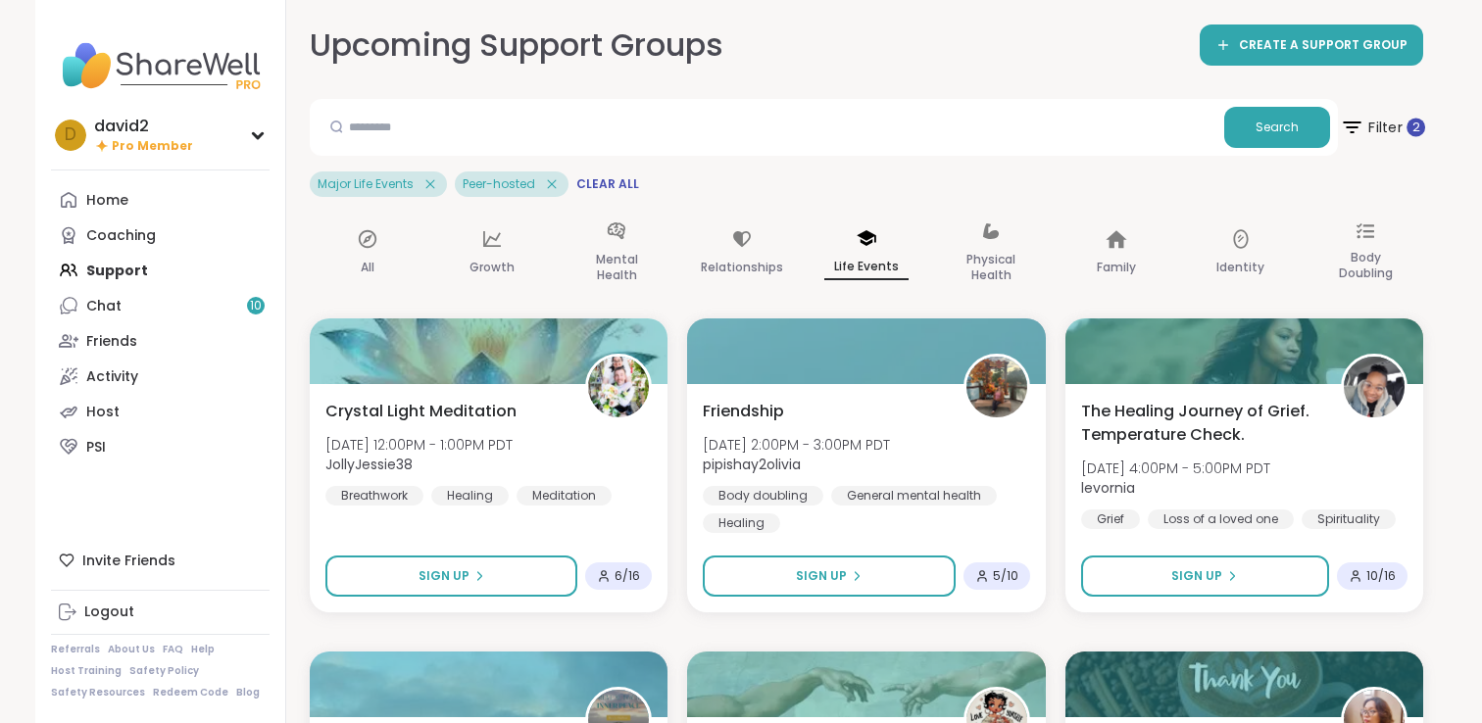
click at [1397, 126] on span "Filter 2" at bounding box center [1382, 127] width 85 height 49
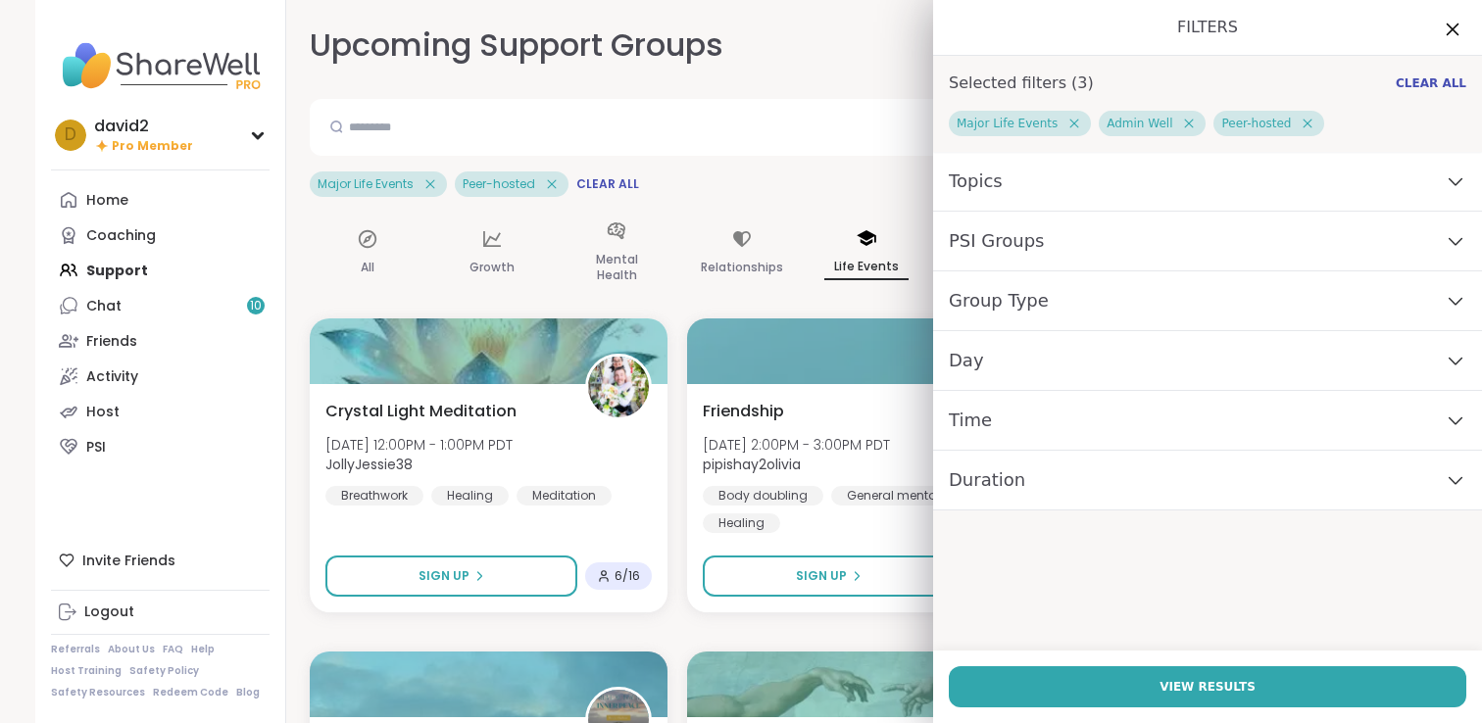
click at [1452, 29] on icon at bounding box center [1452, 30] width 13 height 13
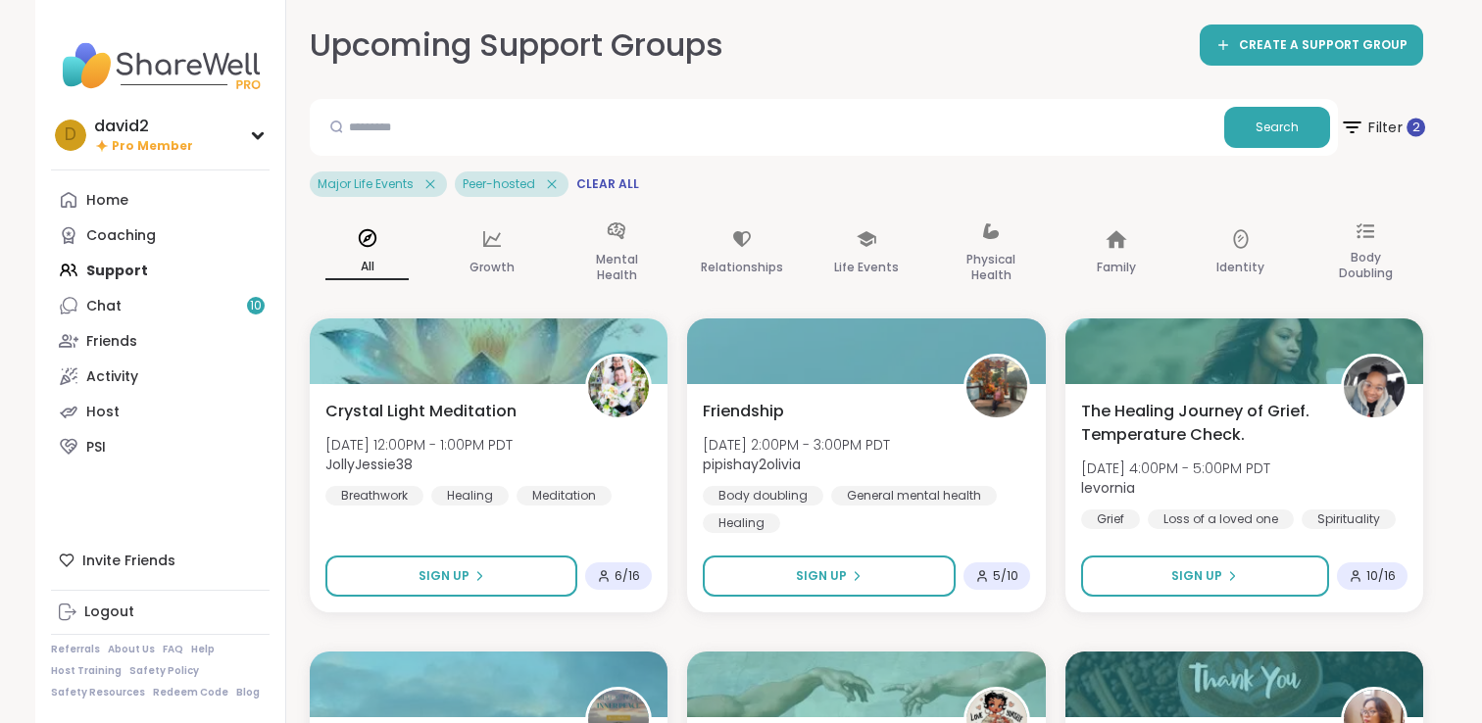
click at [1384, 137] on span "Filter 2" at bounding box center [1382, 127] width 85 height 49
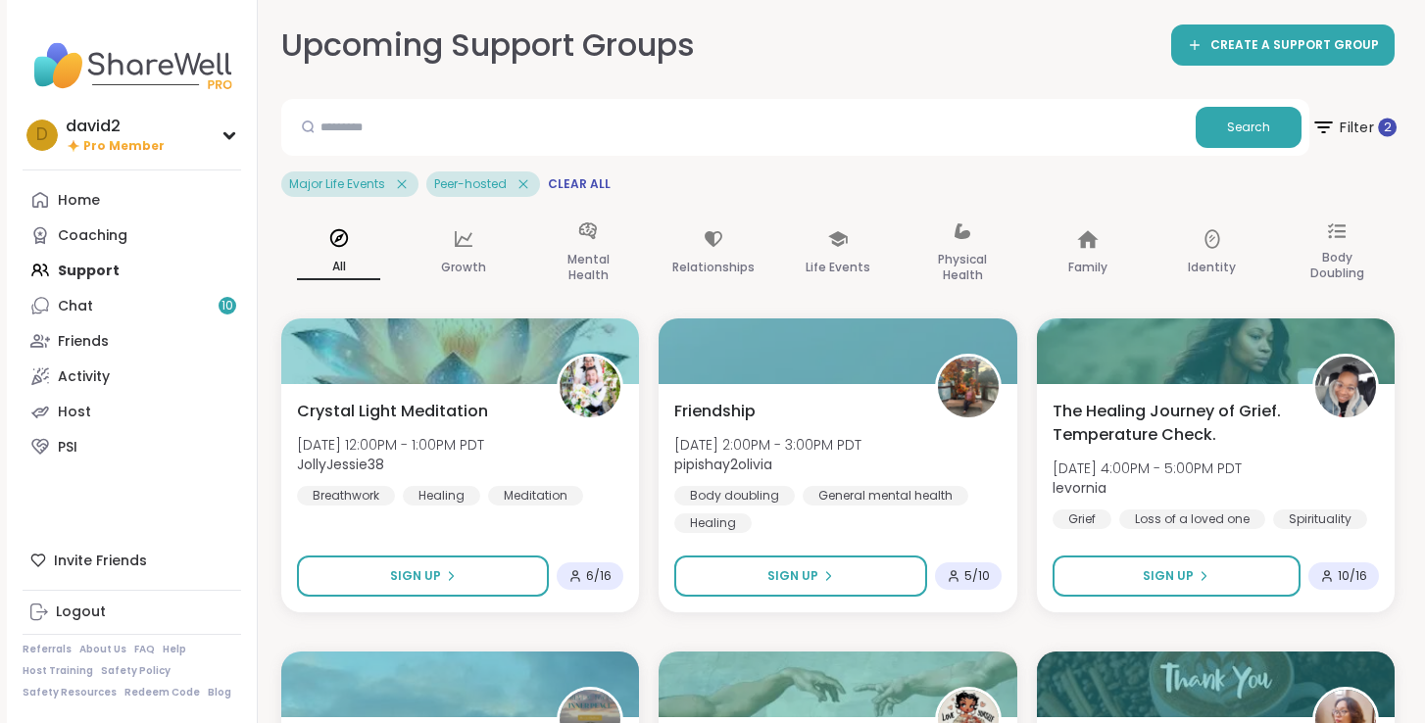
click at [1368, 144] on span "Filter 2" at bounding box center [1353, 127] width 85 height 49
click at [820, 48] on div "Upcoming Support Groups CREATE A SUPPORT GROUP" at bounding box center [837, 46] width 1113 height 44
click at [1364, 119] on span "Filter 2" at bounding box center [1353, 127] width 85 height 49
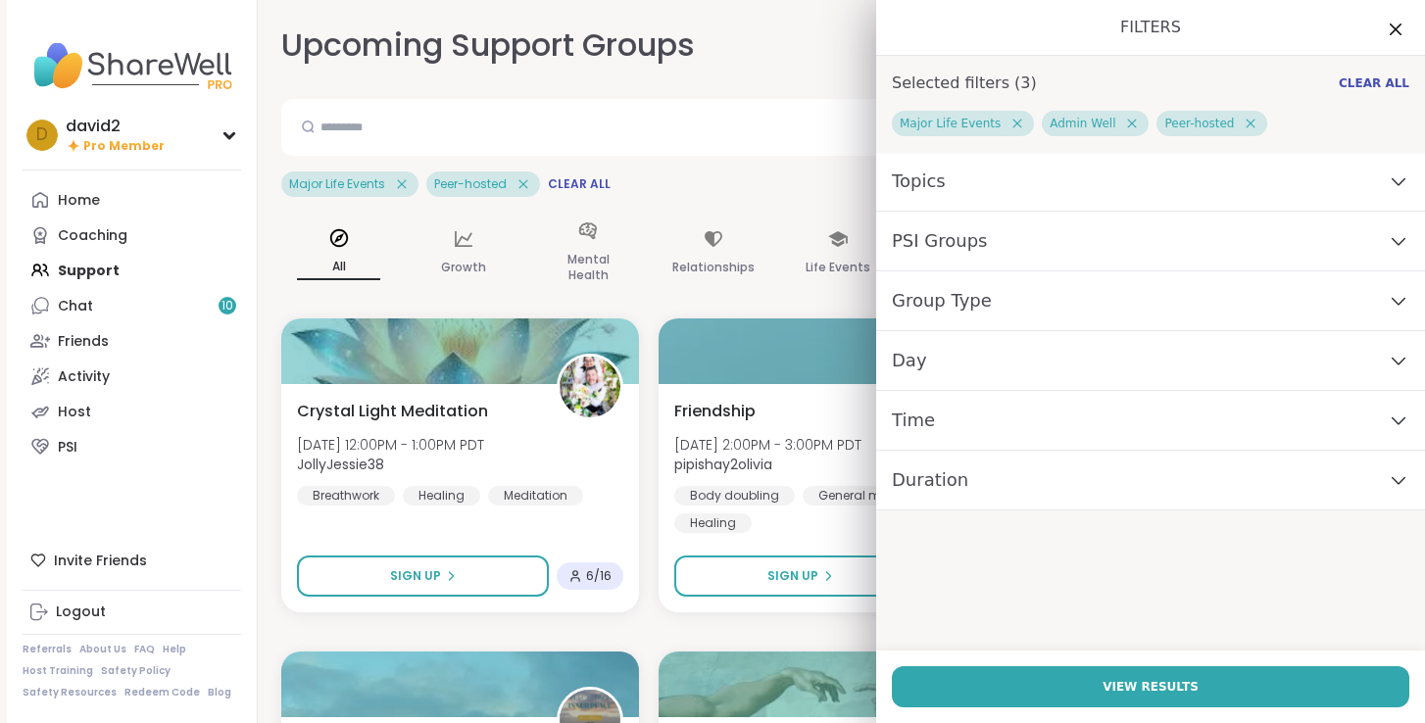
click at [769, 51] on div "Upcoming Support Groups CREATE A SUPPORT GROUP" at bounding box center [837, 46] width 1113 height 44
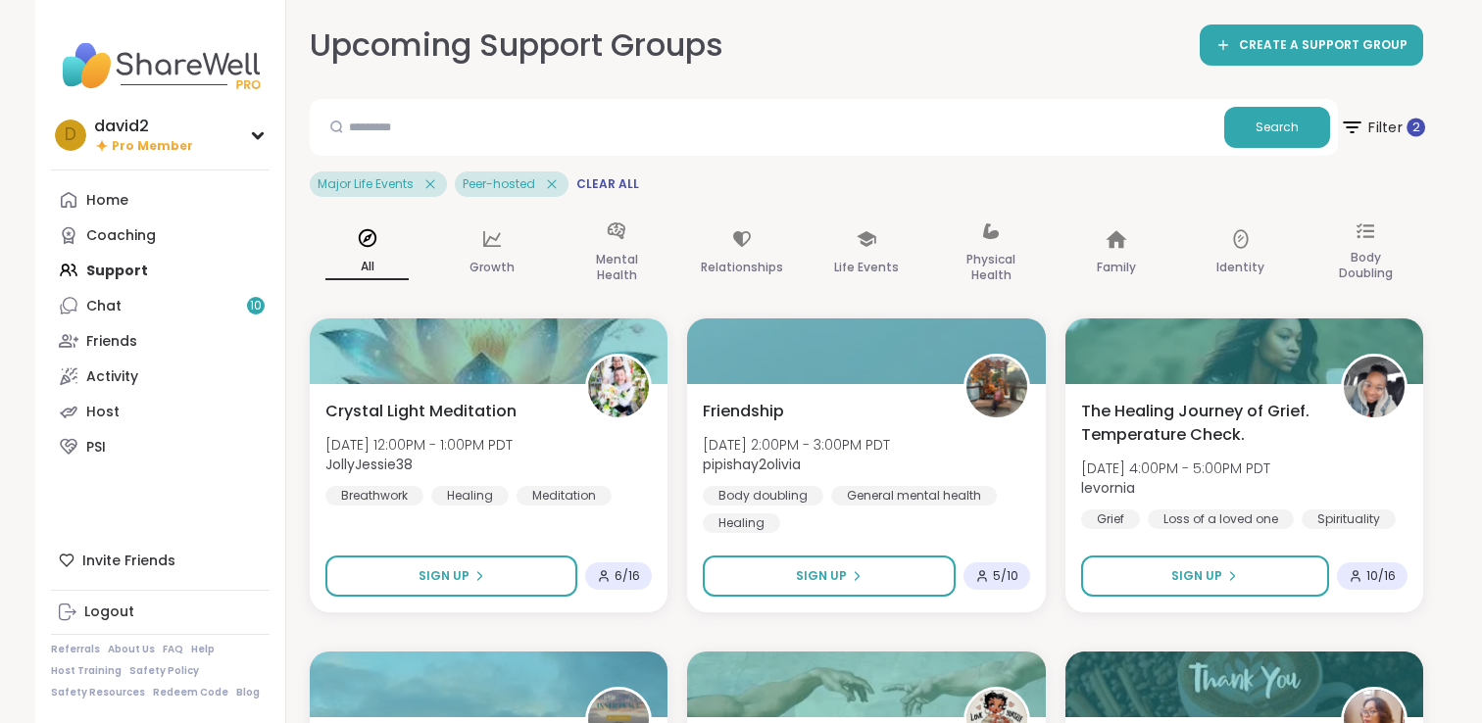
click at [1390, 131] on span "Filter 2" at bounding box center [1382, 127] width 85 height 49
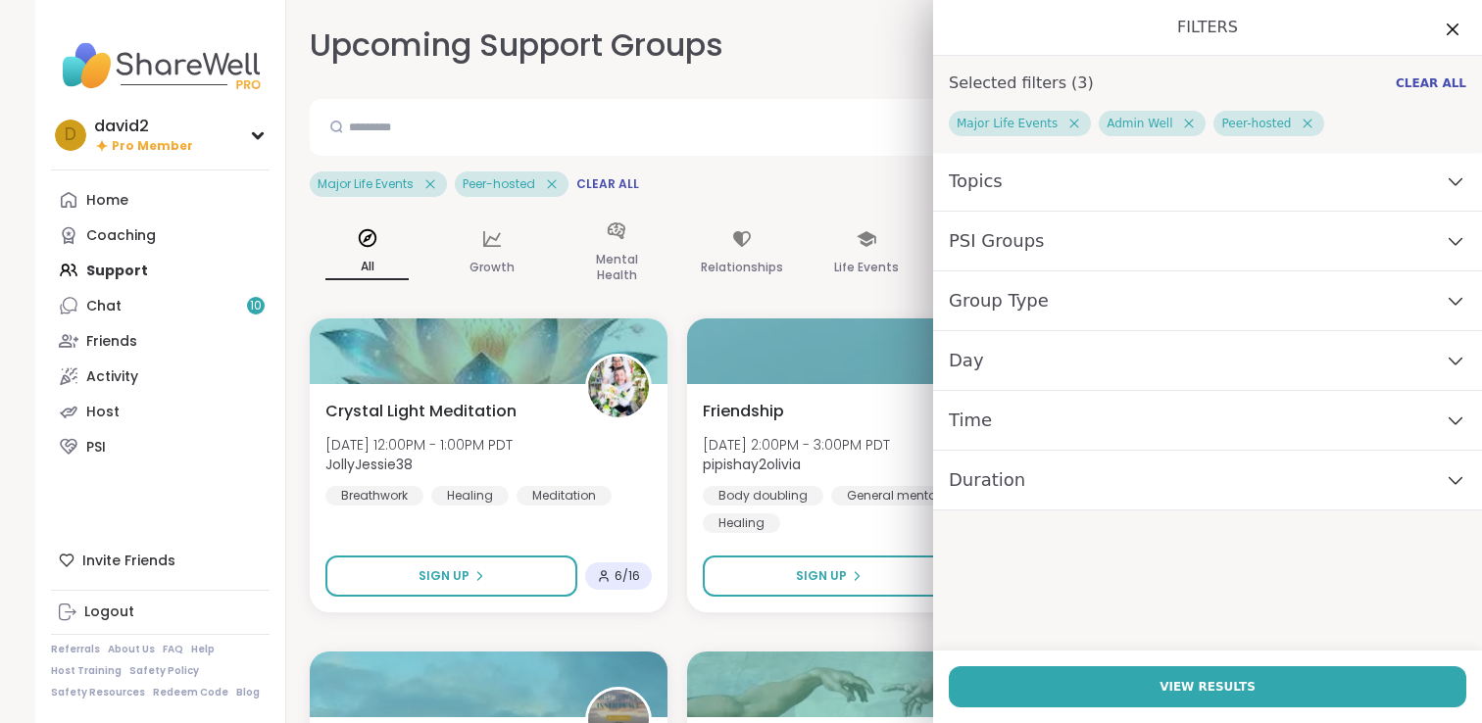
click at [828, 38] on div "Upcoming Support Groups CREATE A SUPPORT GROUP" at bounding box center [866, 46] width 1113 height 44
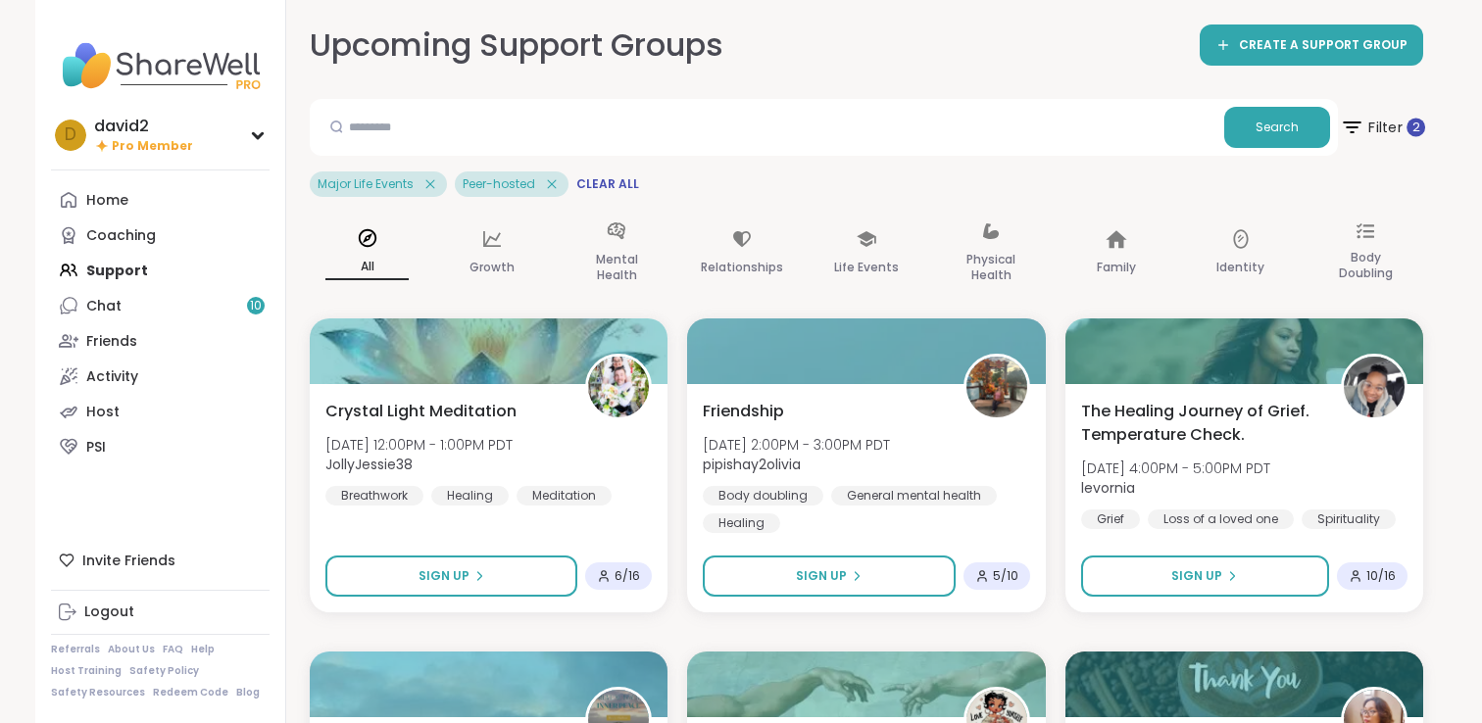
click at [1381, 130] on span "Filter 2" at bounding box center [1382, 127] width 85 height 49
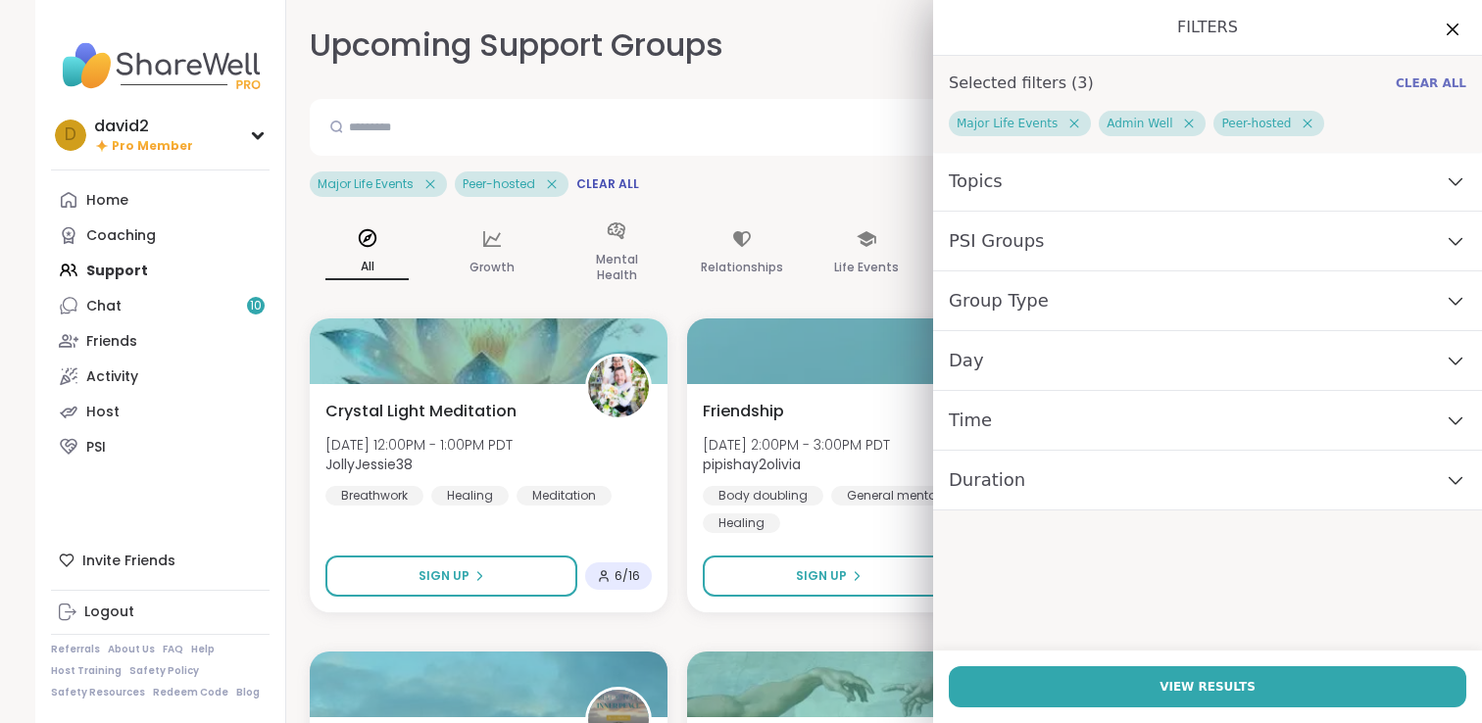
click at [1448, 78] on span "Clear All" at bounding box center [1431, 83] width 71 height 16
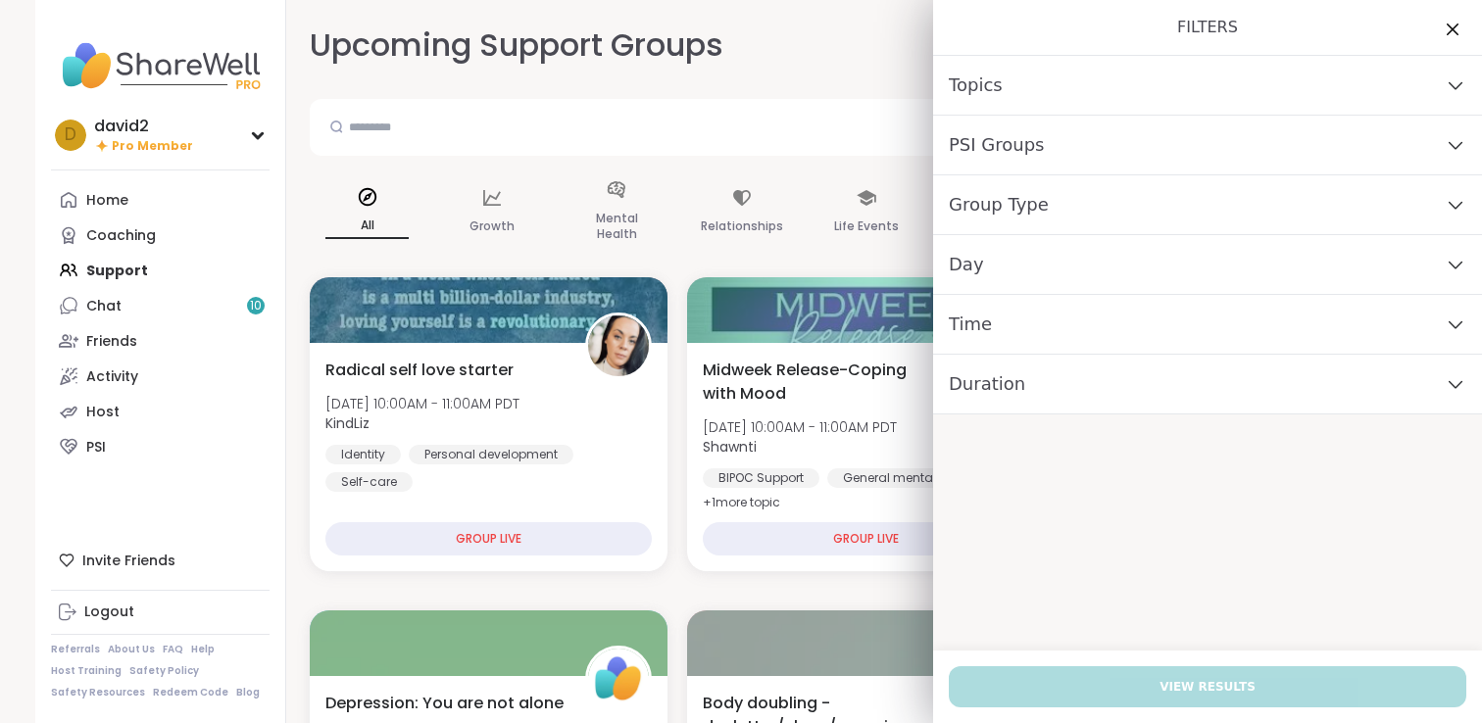
click at [765, 57] on div "Upcoming Support Groups CREATE A SUPPORT GROUP" at bounding box center [866, 46] width 1113 height 44
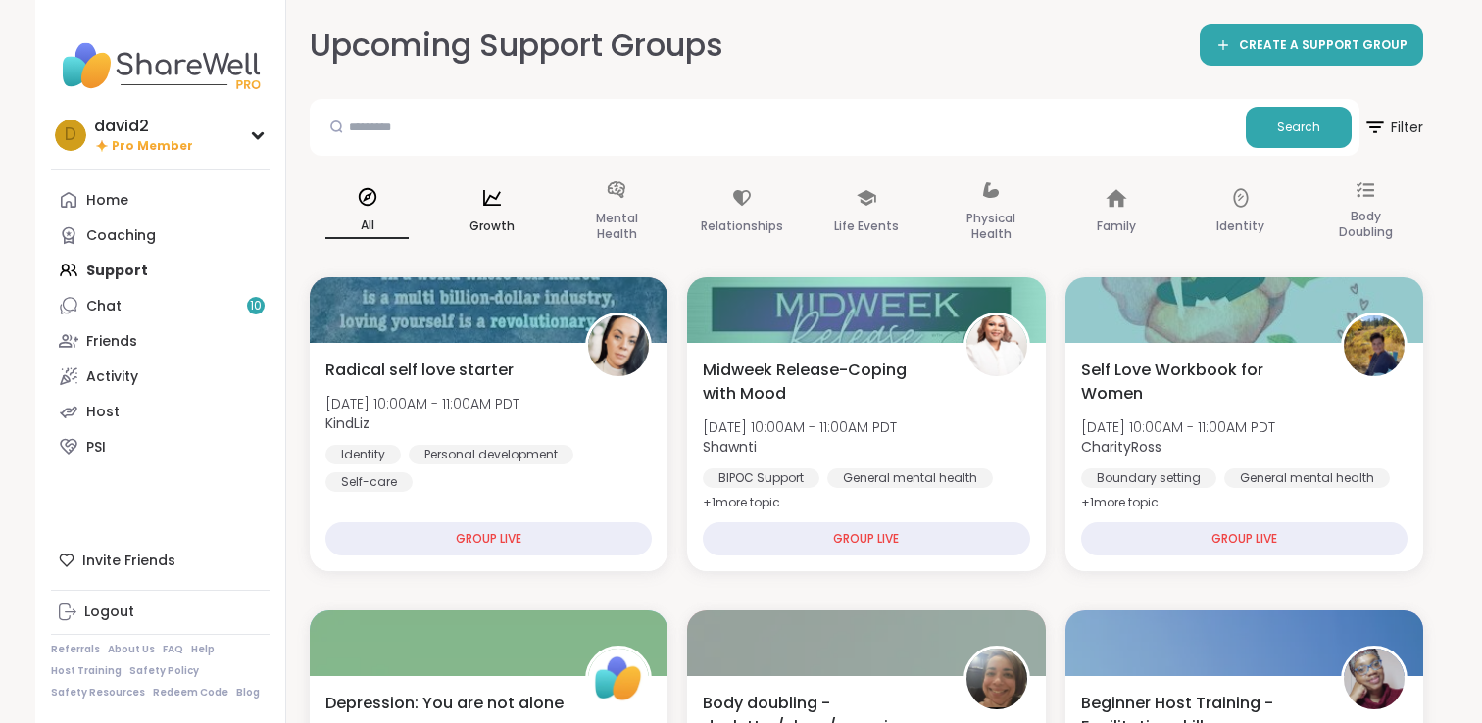
click at [476, 226] on p "Growth" at bounding box center [491, 227] width 45 height 24
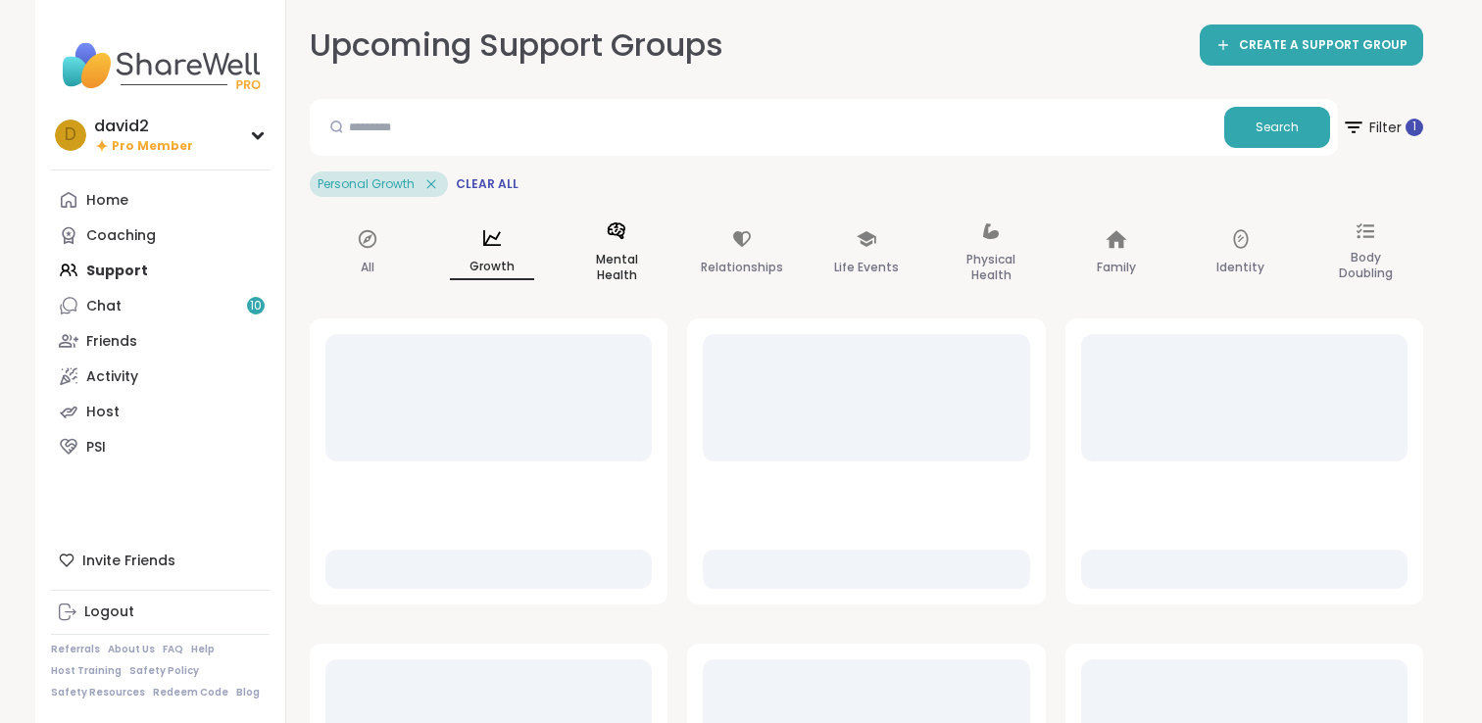
click at [652, 246] on div "Mental Health" at bounding box center [617, 254] width 115 height 98
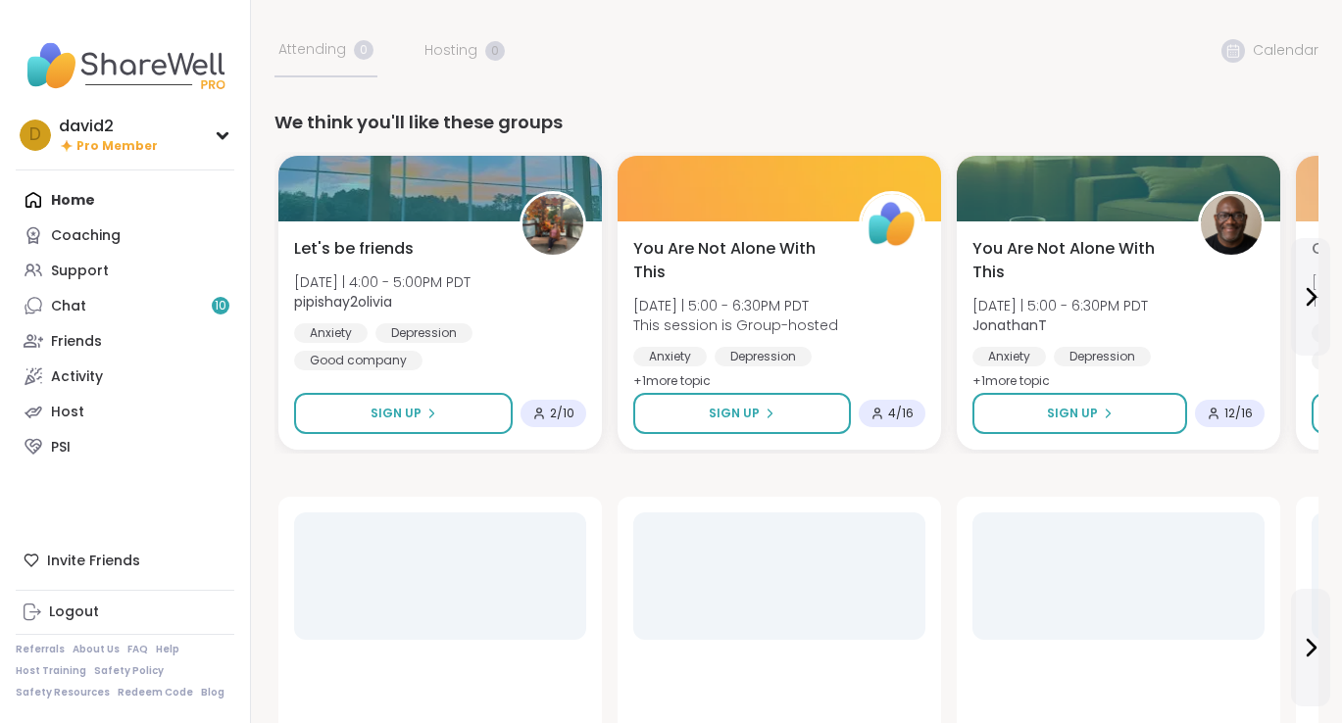
click at [94, 234] on div "Coaching" at bounding box center [86, 236] width 70 height 20
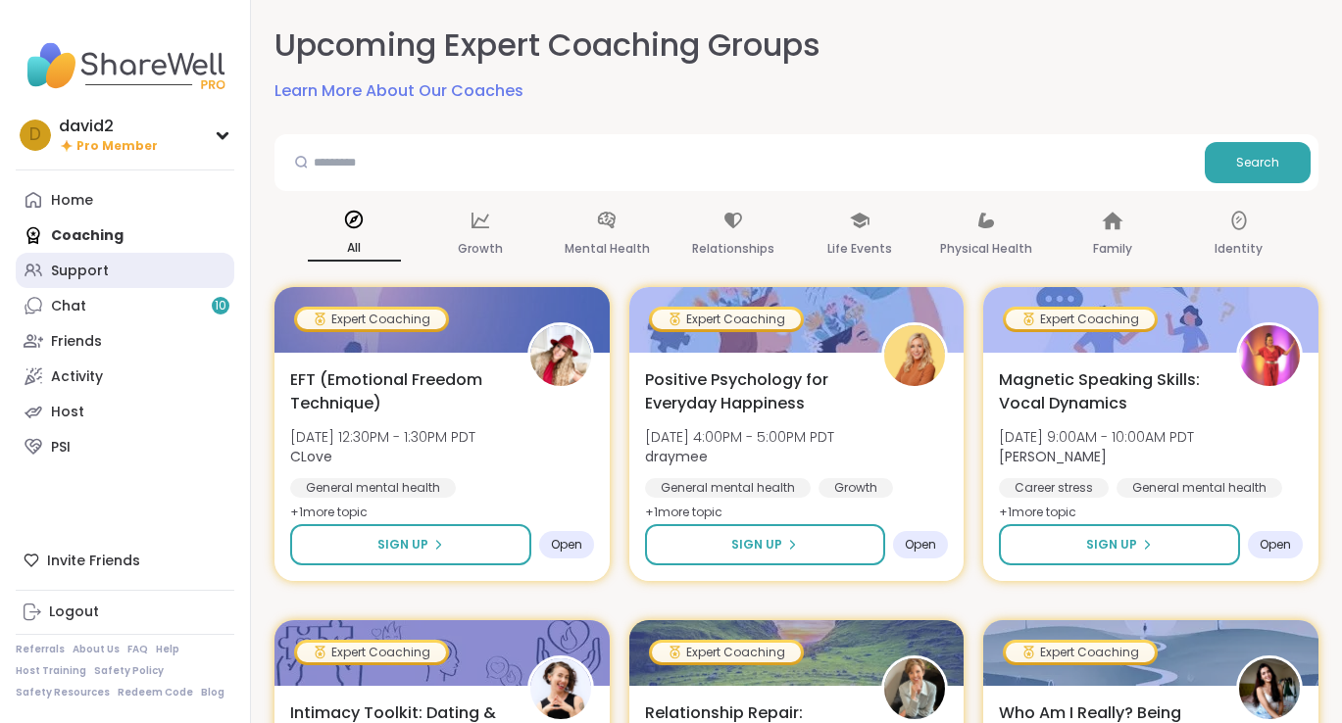
click at [93, 271] on div "Support" at bounding box center [80, 272] width 58 height 20
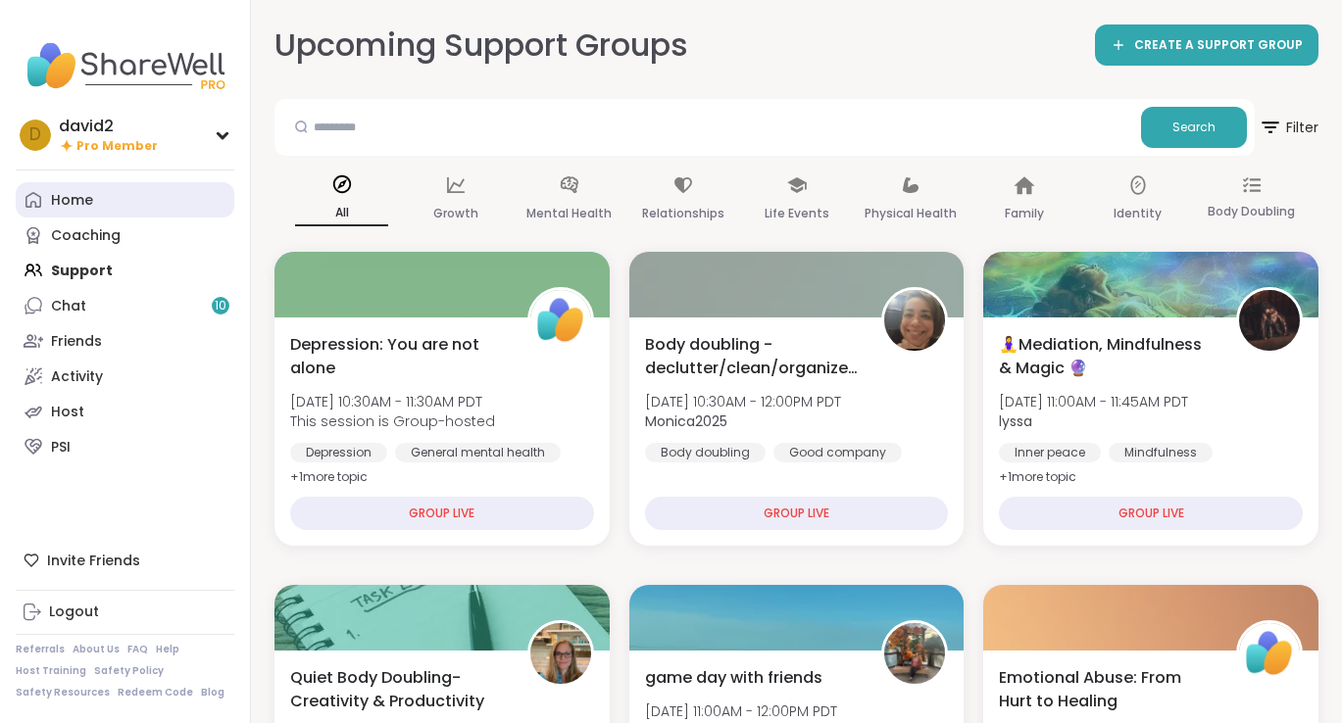
click at [139, 199] on link "Home" at bounding box center [125, 199] width 219 height 35
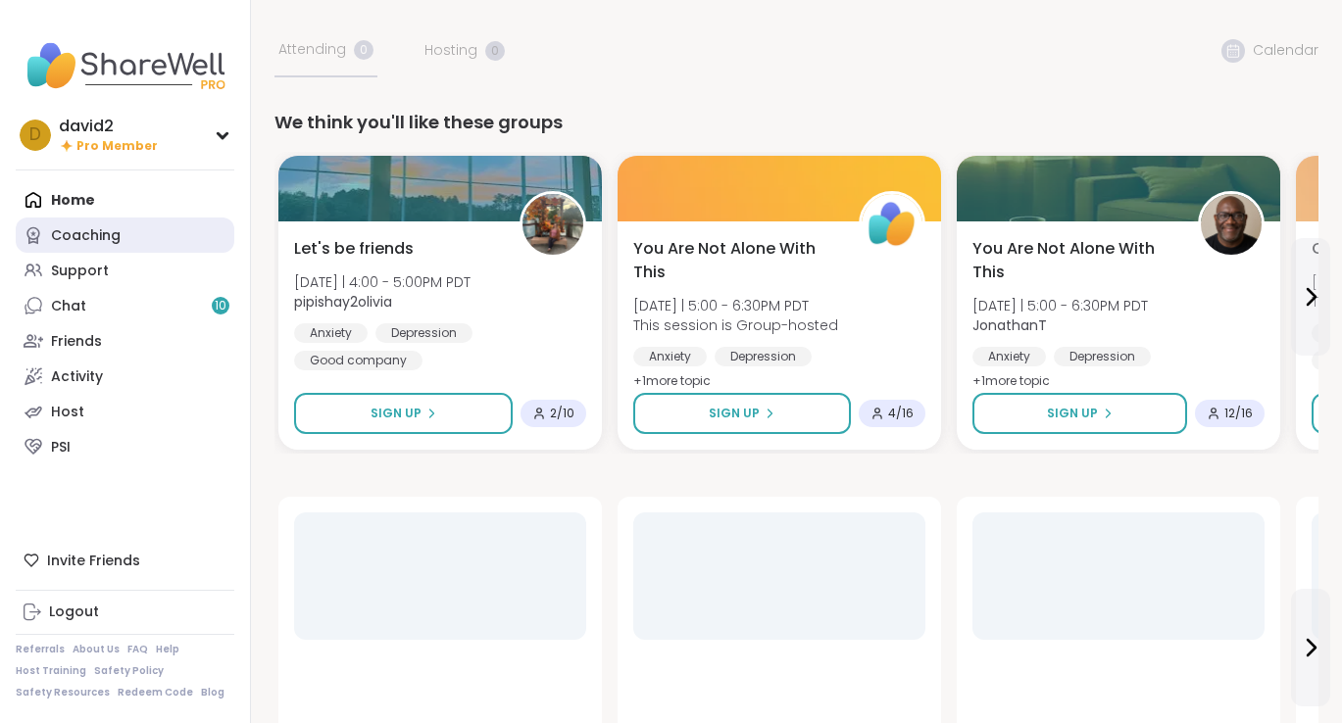
click at [138, 225] on link "Coaching" at bounding box center [125, 235] width 219 height 35
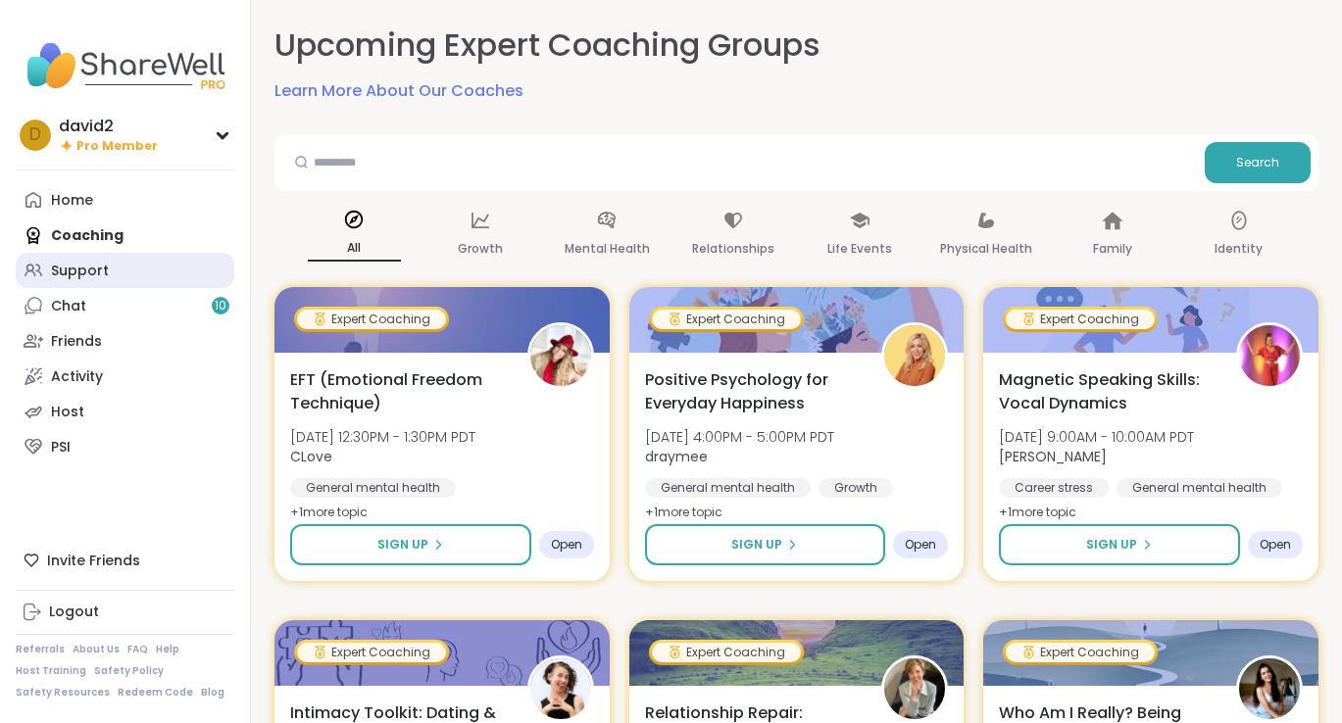
click at [115, 267] on link "Support" at bounding box center [125, 270] width 219 height 35
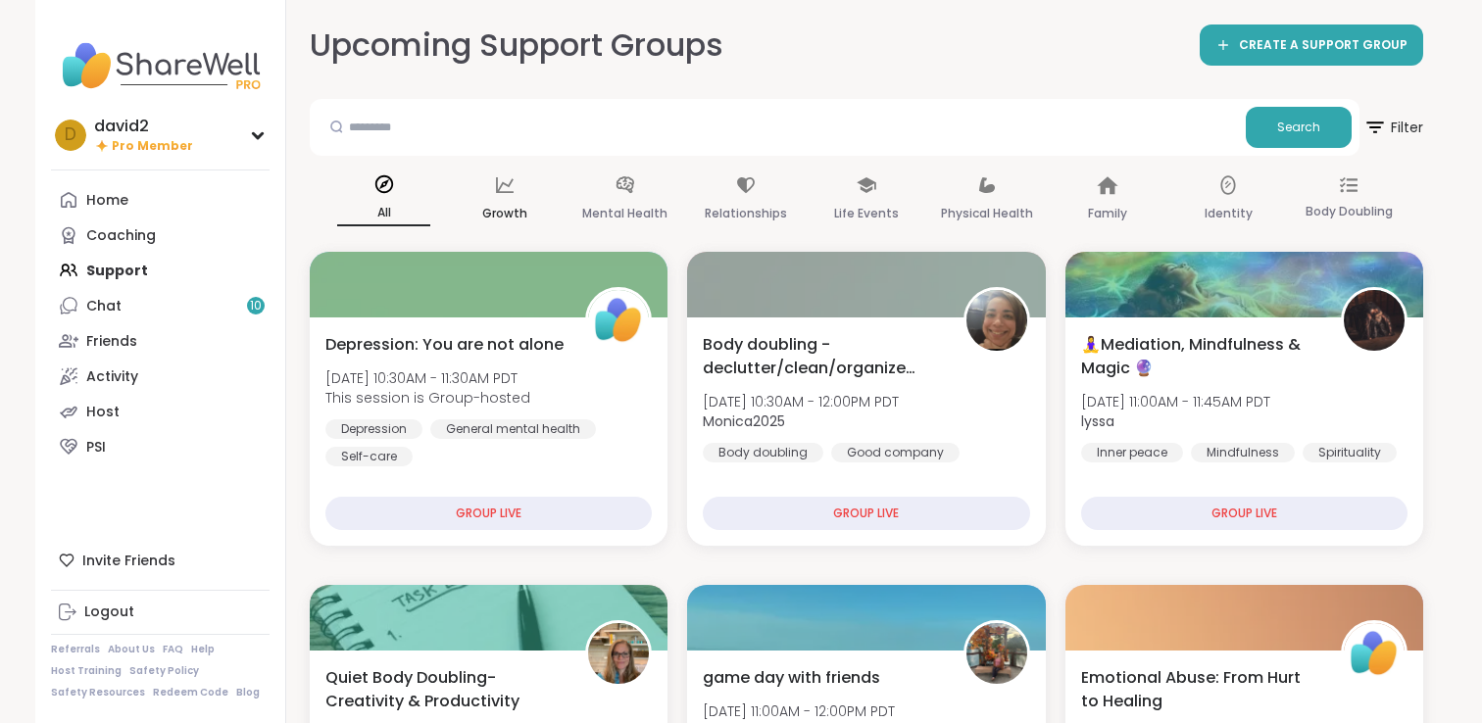
click at [485, 204] on p "Growth" at bounding box center [504, 214] width 45 height 24
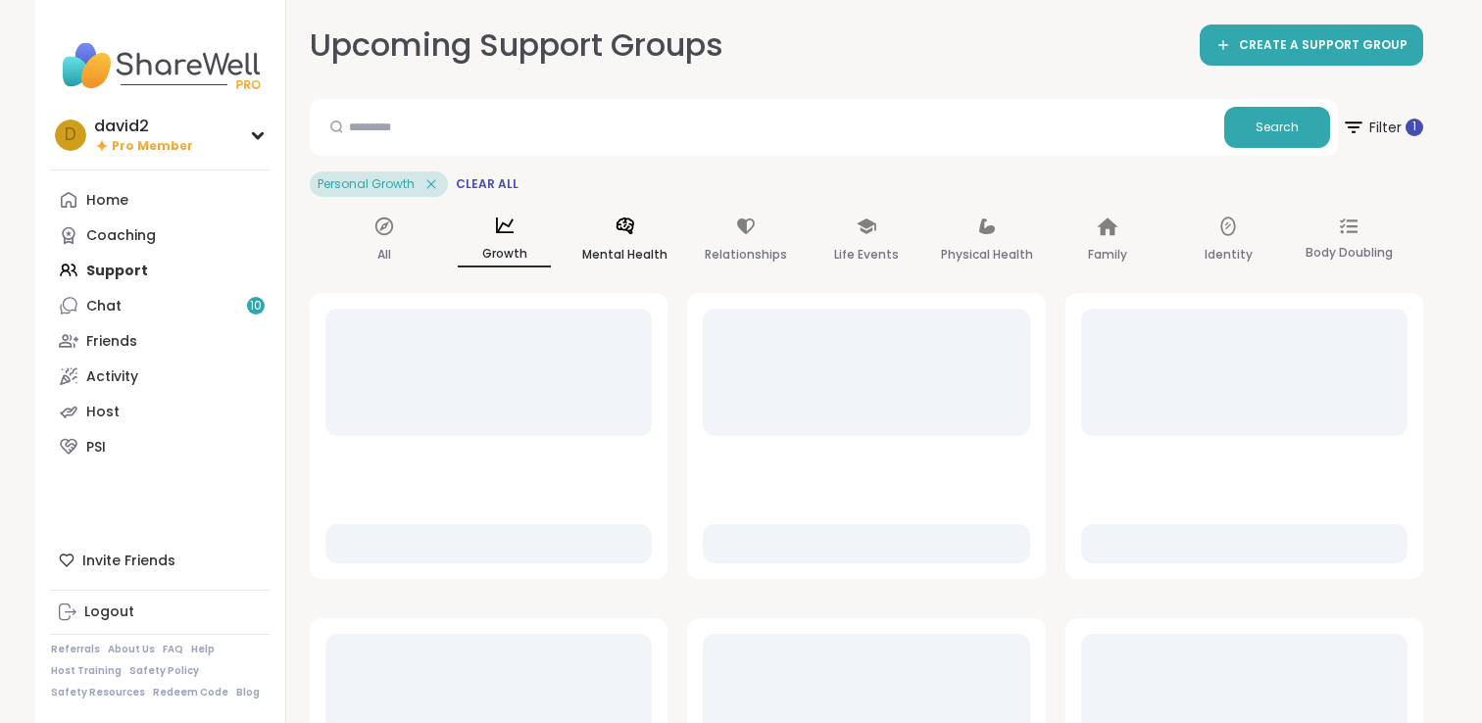
click at [632, 227] on icon at bounding box center [625, 226] width 18 height 17
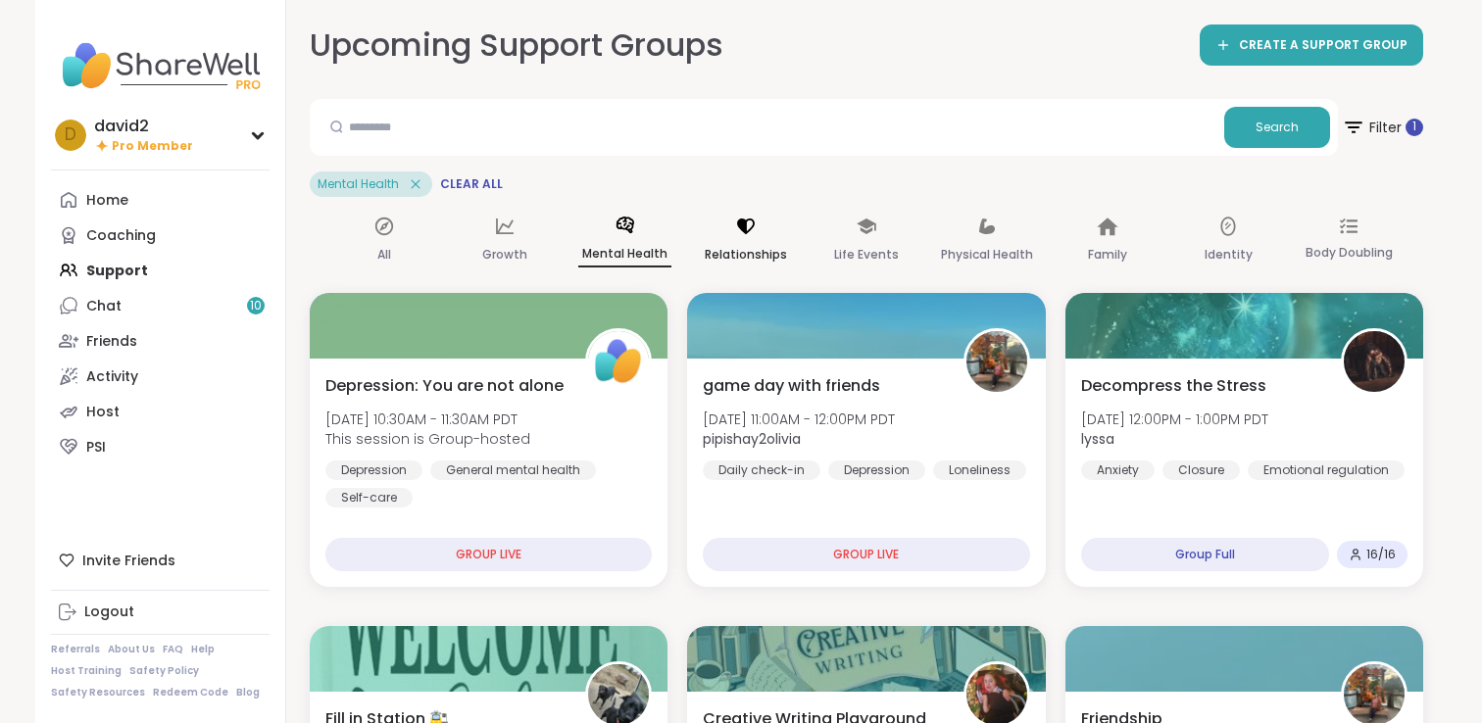
click at [772, 220] on div "Relationships" at bounding box center [745, 241] width 93 height 73
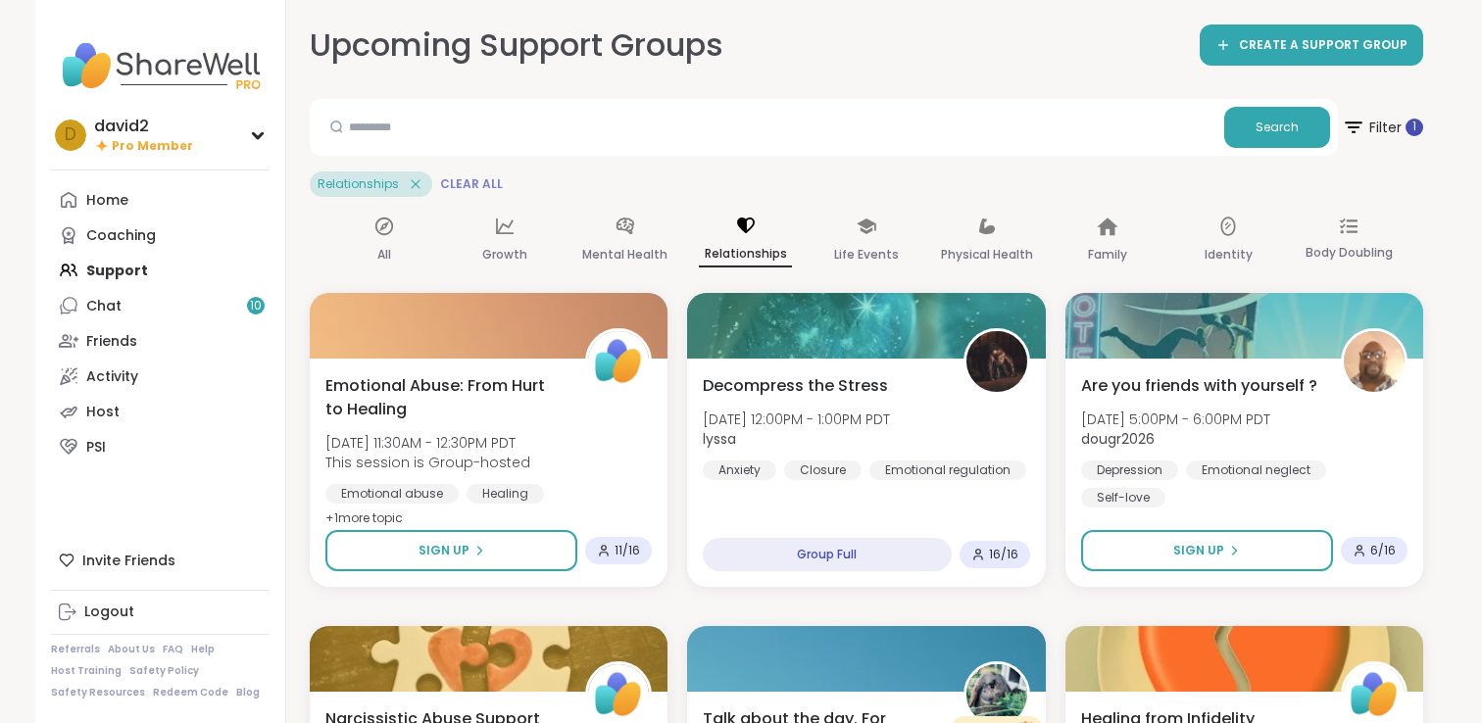
click at [487, 187] on span "Clear All" at bounding box center [471, 184] width 63 height 16
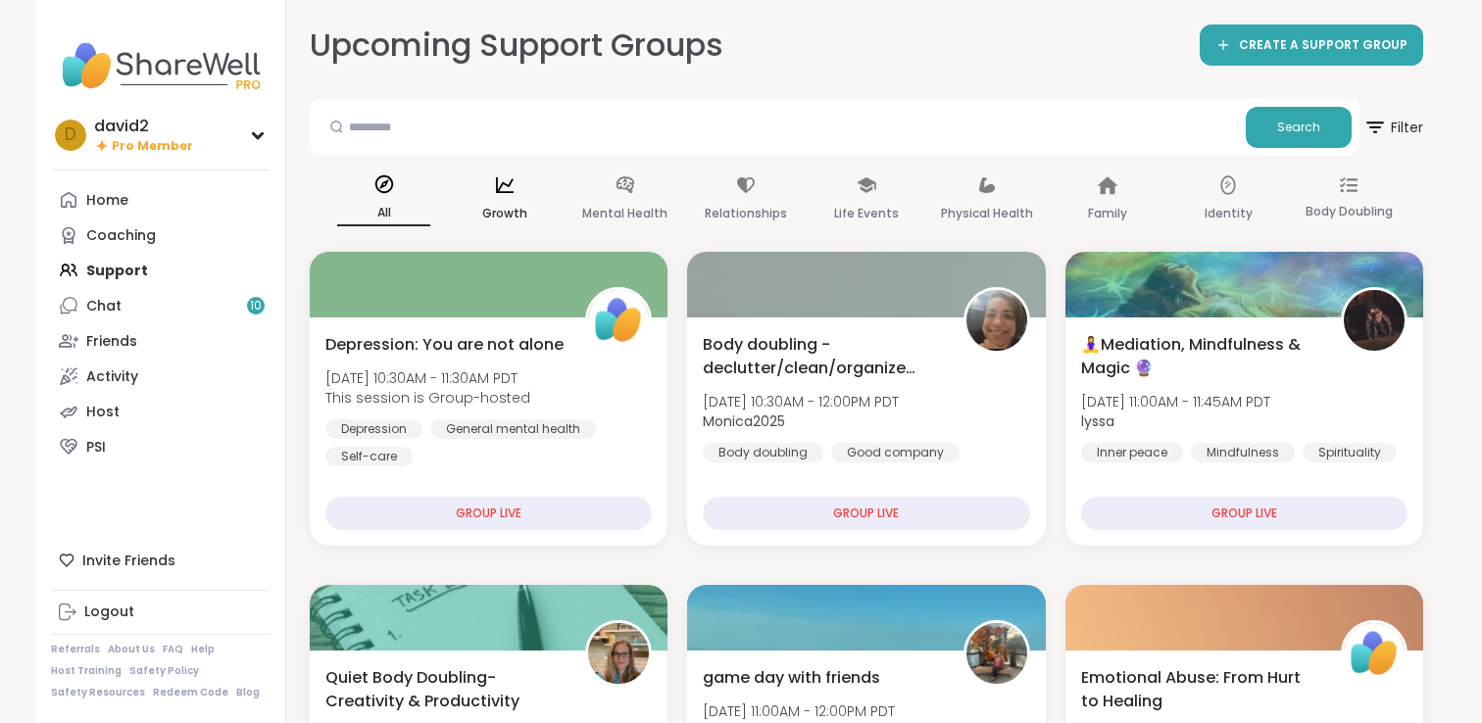
click at [487, 187] on div "Growth" at bounding box center [504, 200] width 93 height 73
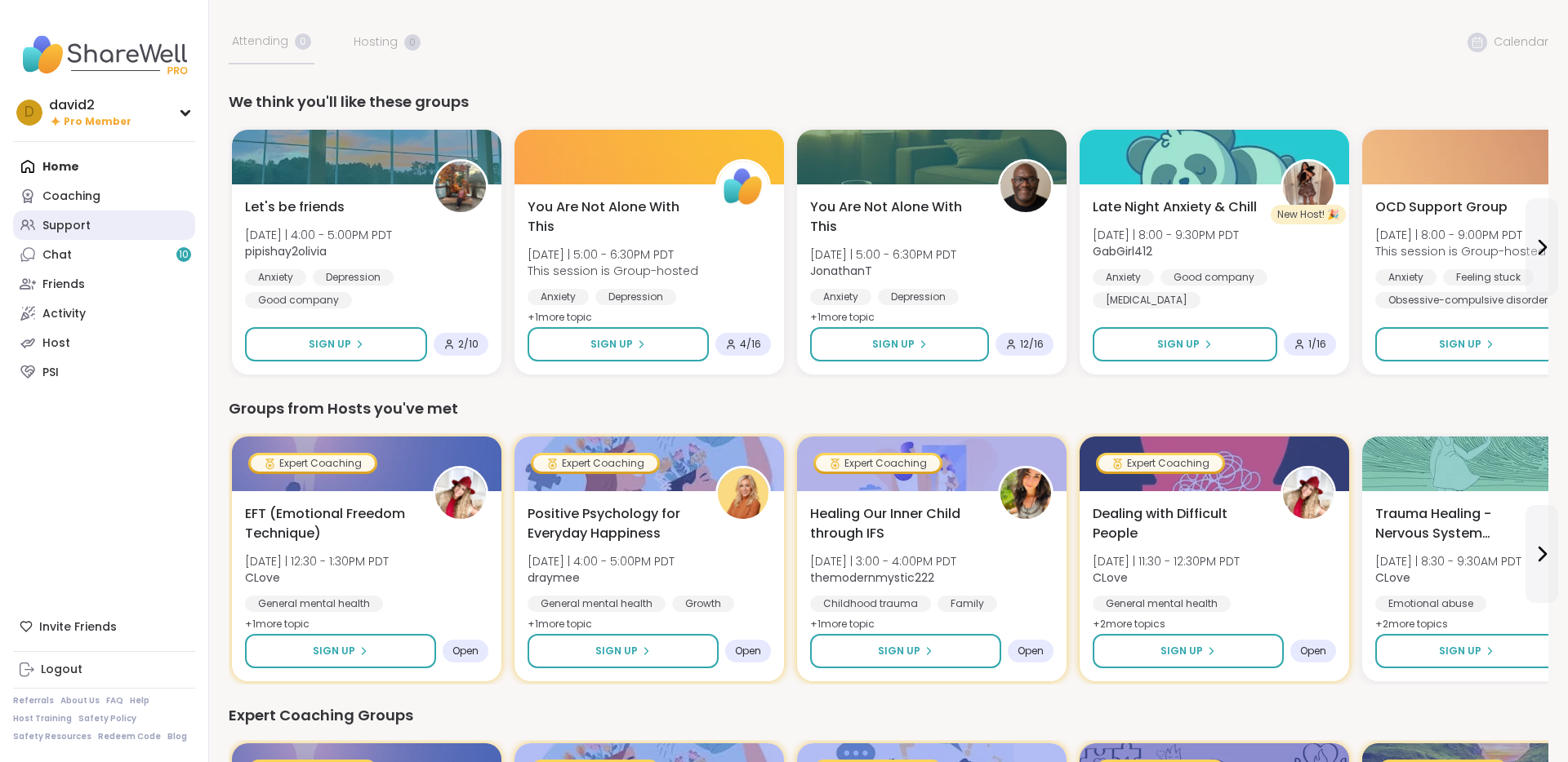
click at [110, 215] on link "Support" at bounding box center [104, 225] width 182 height 29
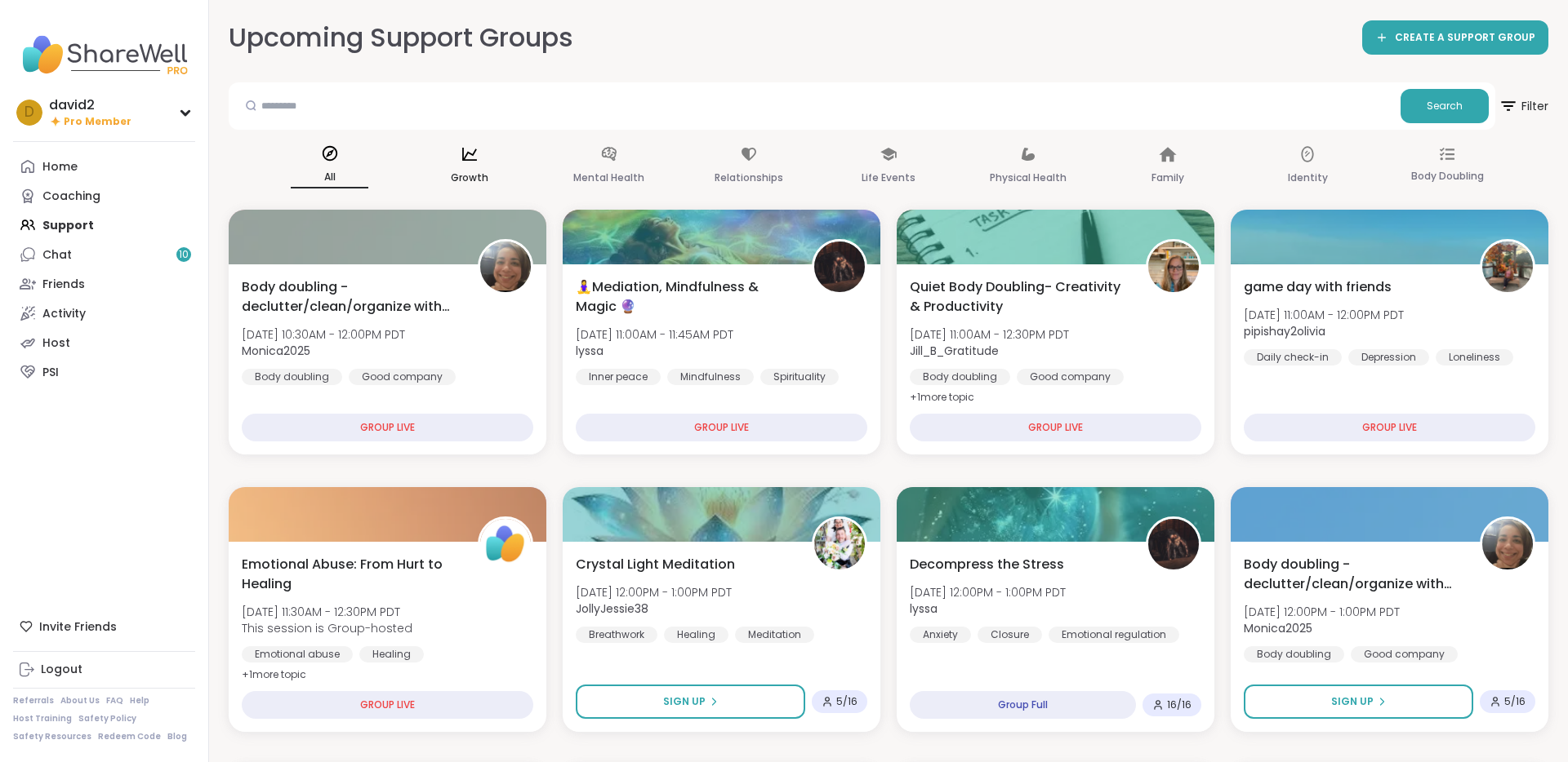
click at [467, 164] on div "Growth" at bounding box center [468, 167] width 77 height 61
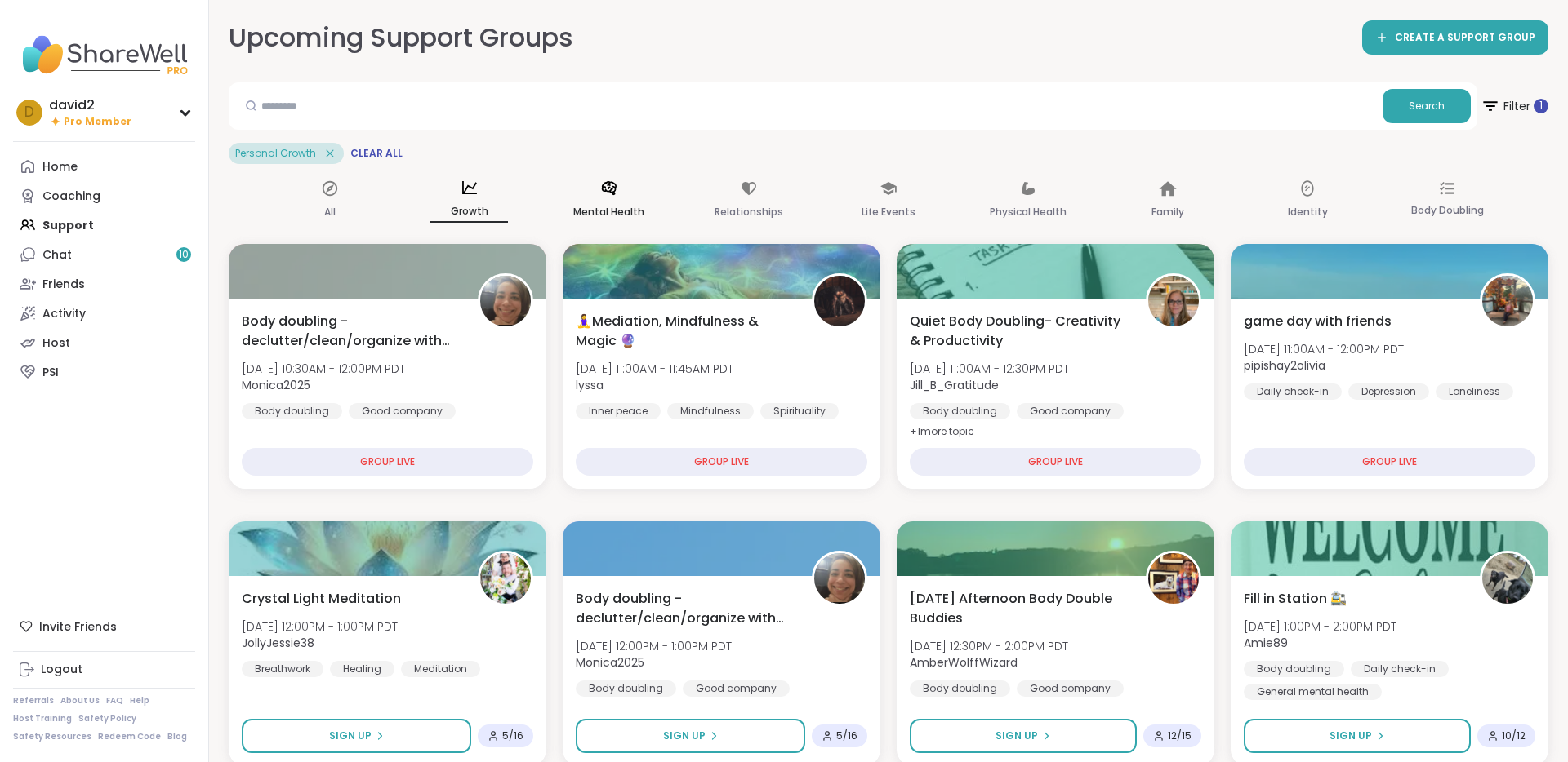
click at [592, 200] on div "Mental Health" at bounding box center [608, 201] width 77 height 61
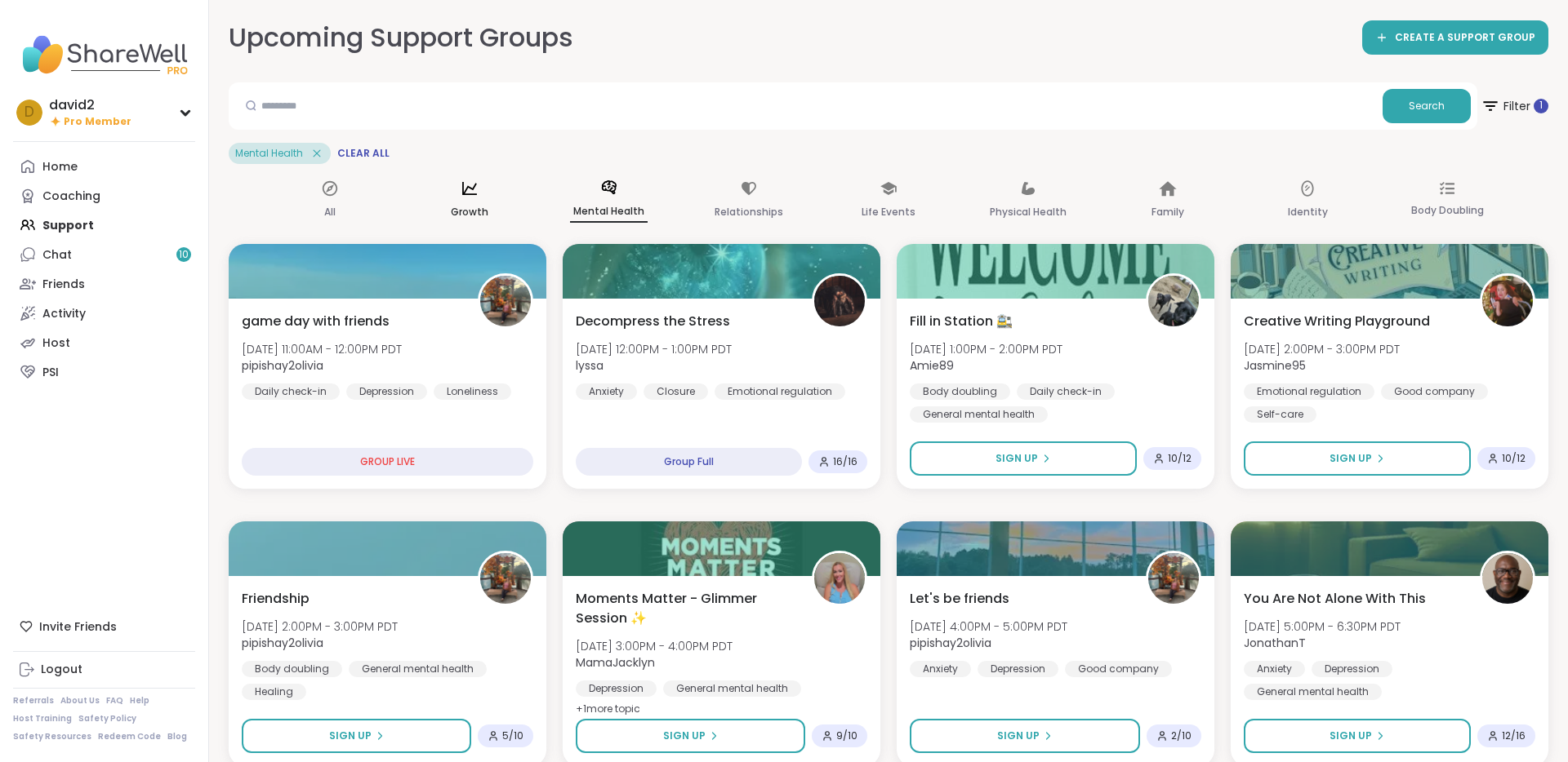
click at [473, 202] on p "Growth" at bounding box center [469, 212] width 37 height 20
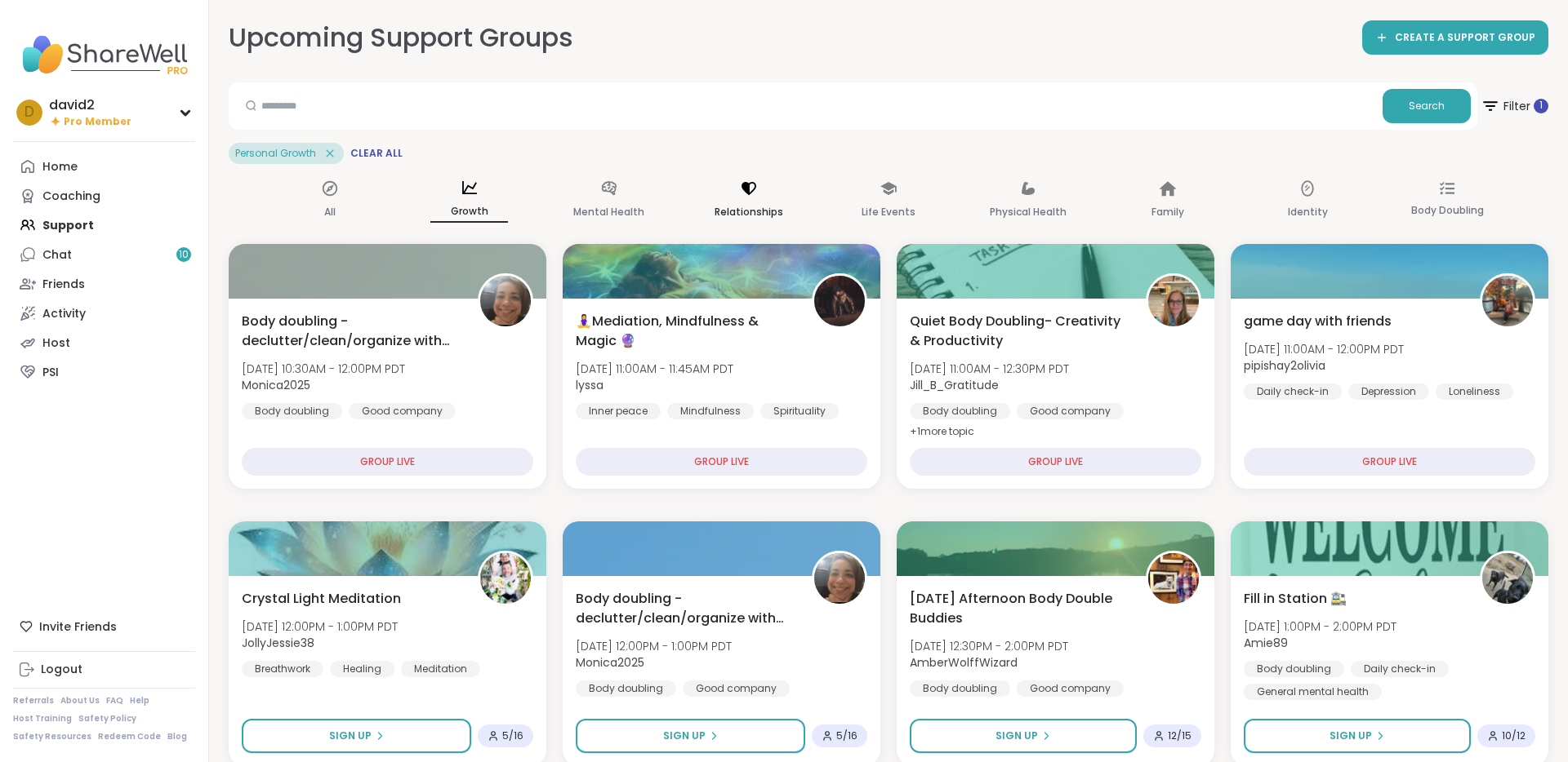
click at [732, 195] on div "Relationships" at bounding box center [748, 201] width 77 height 61
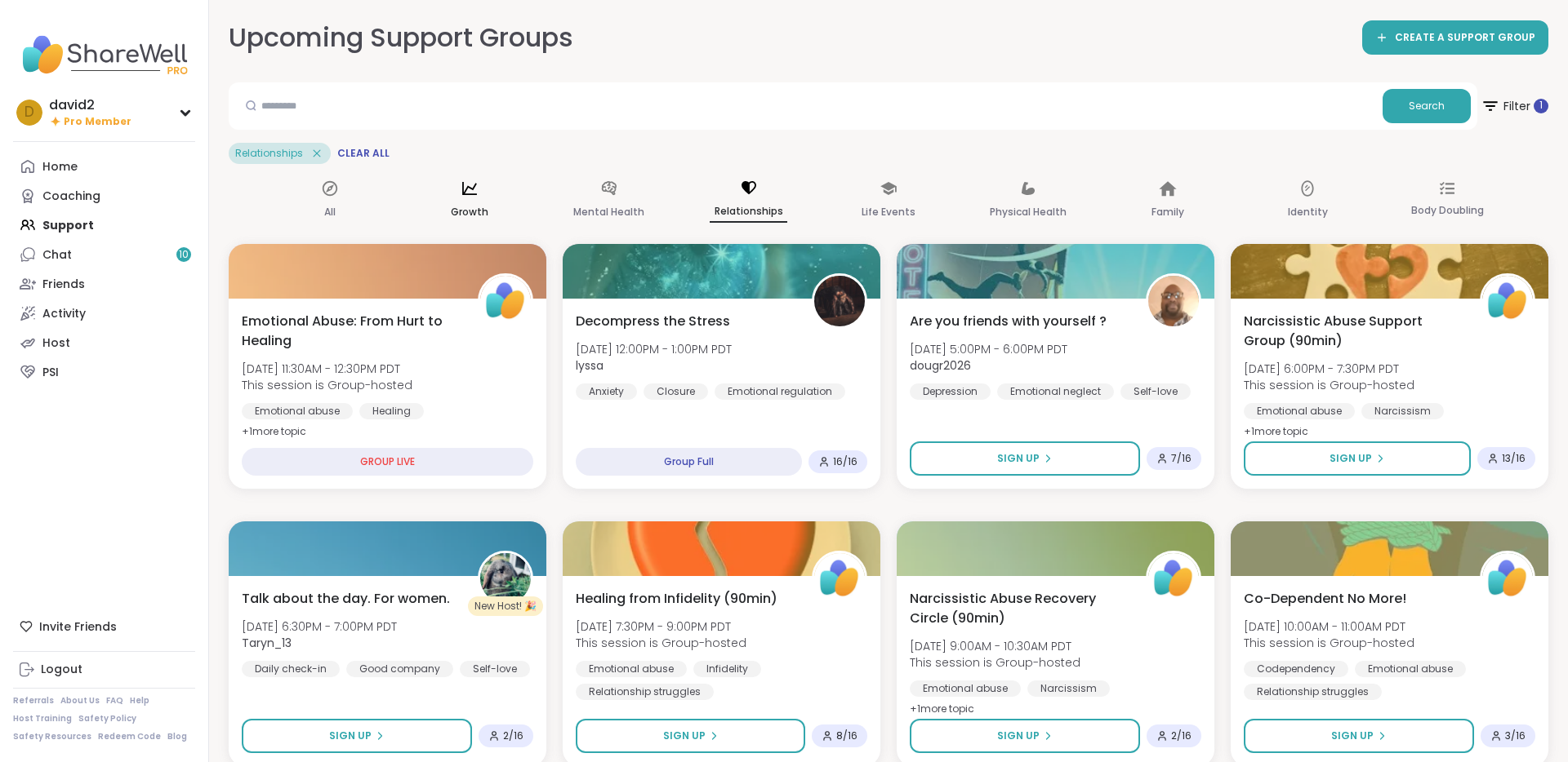
click at [477, 196] on div "Growth" at bounding box center [468, 201] width 77 height 61
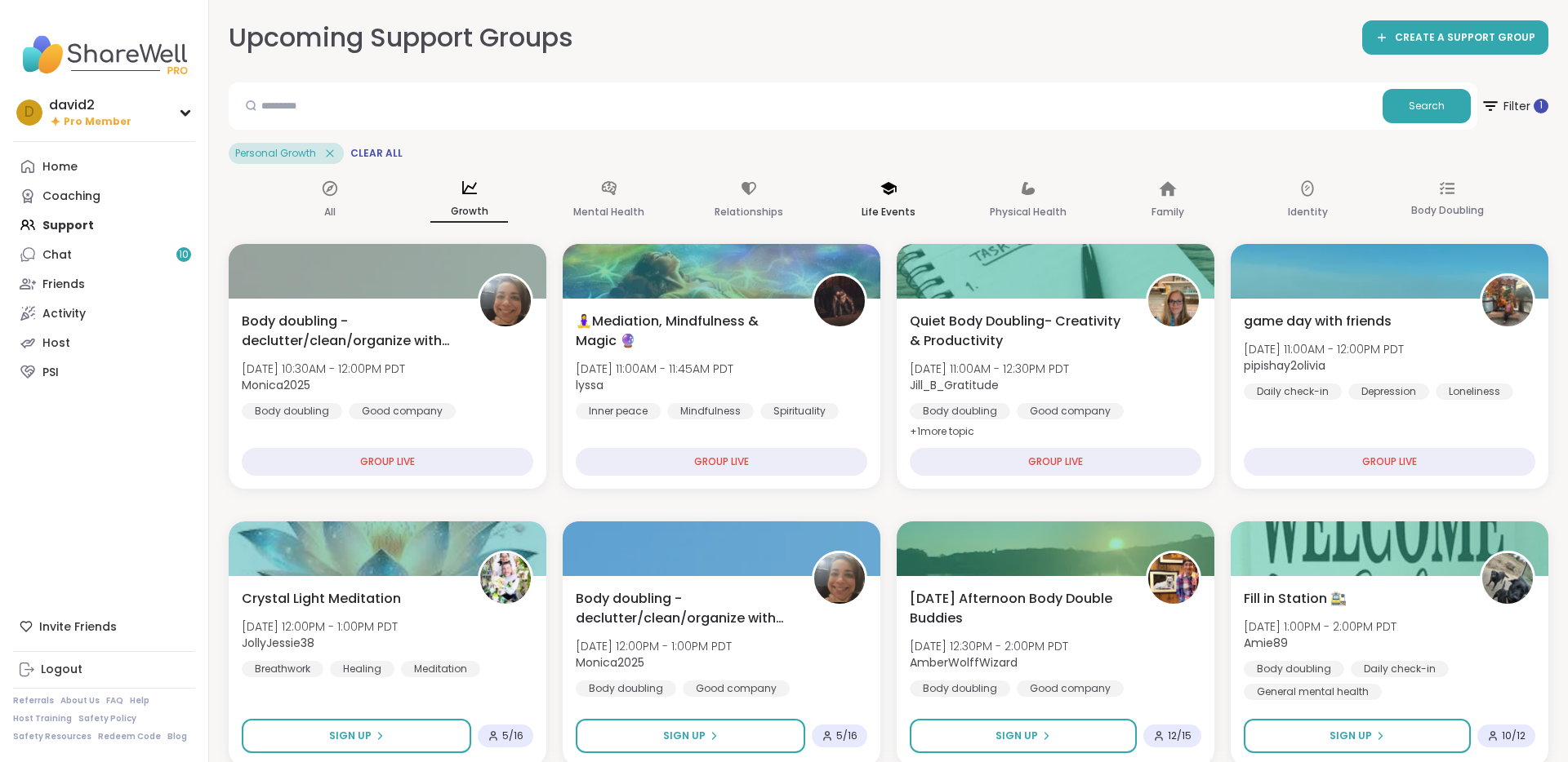
click at [886, 187] on icon at bounding box center [888, 189] width 17 height 13
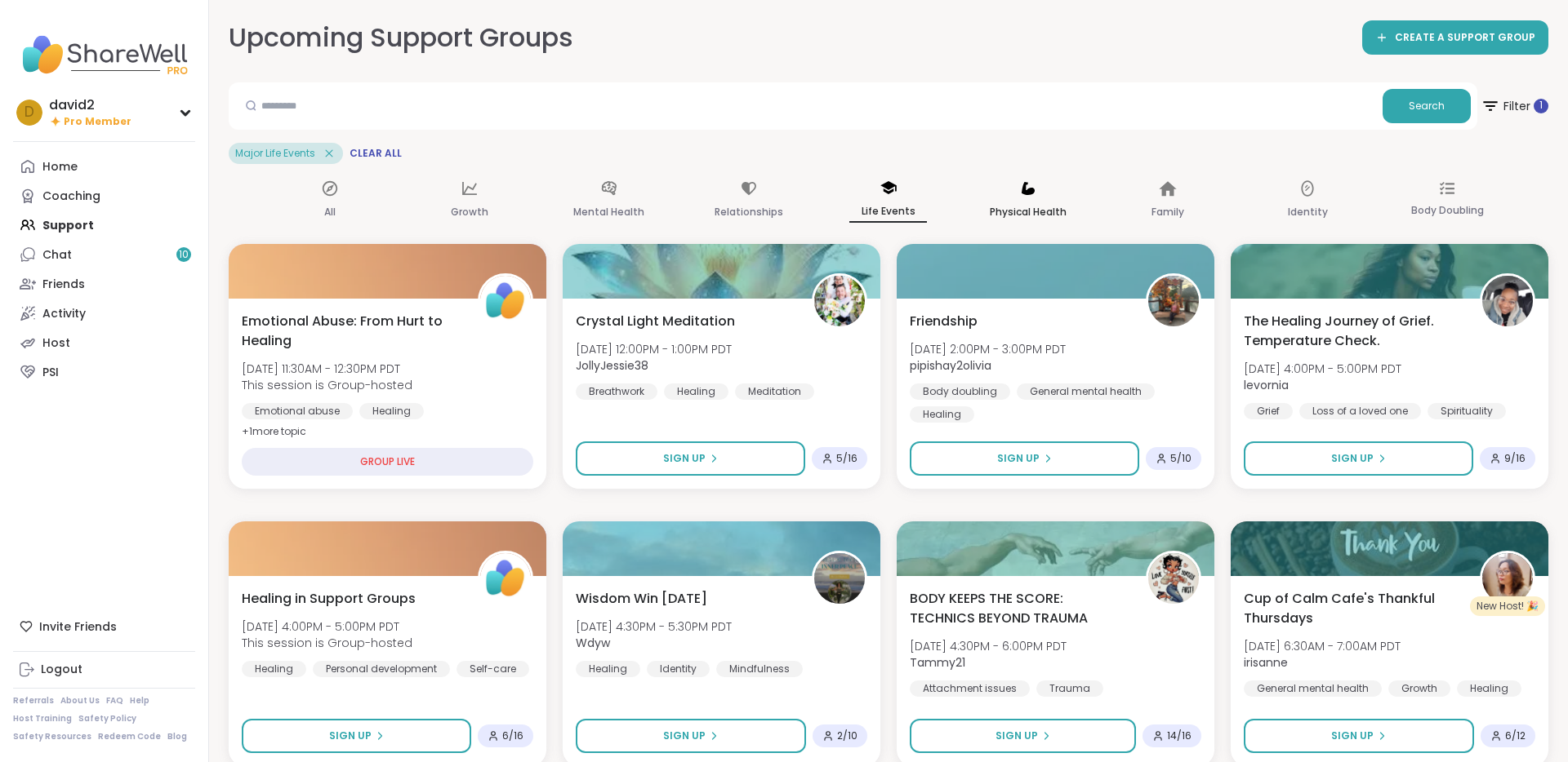
click at [1031, 203] on p "Physical Health" at bounding box center [1028, 212] width 77 height 20
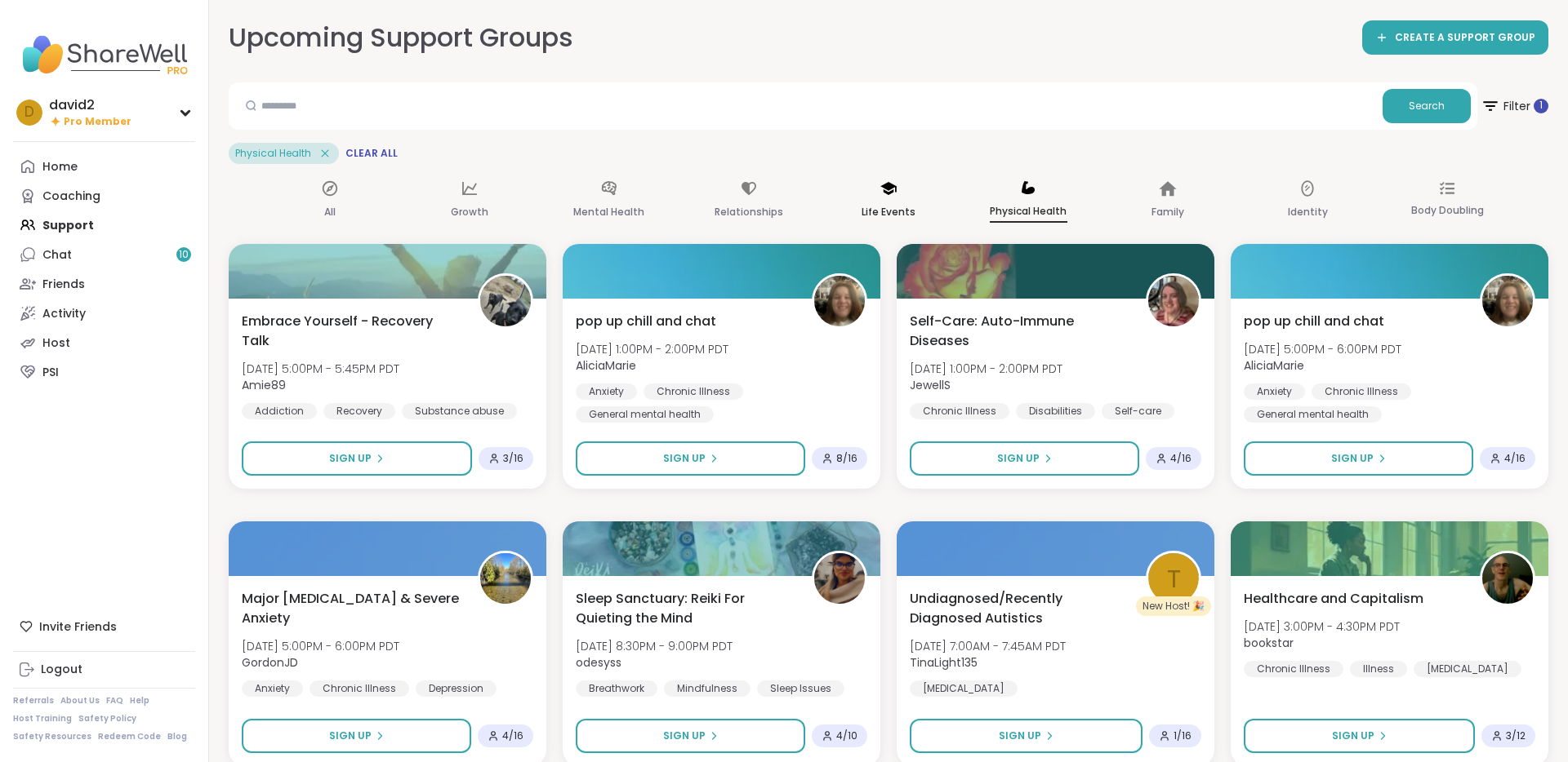
click at [890, 200] on div "Life Events" at bounding box center [887, 201] width 77 height 61
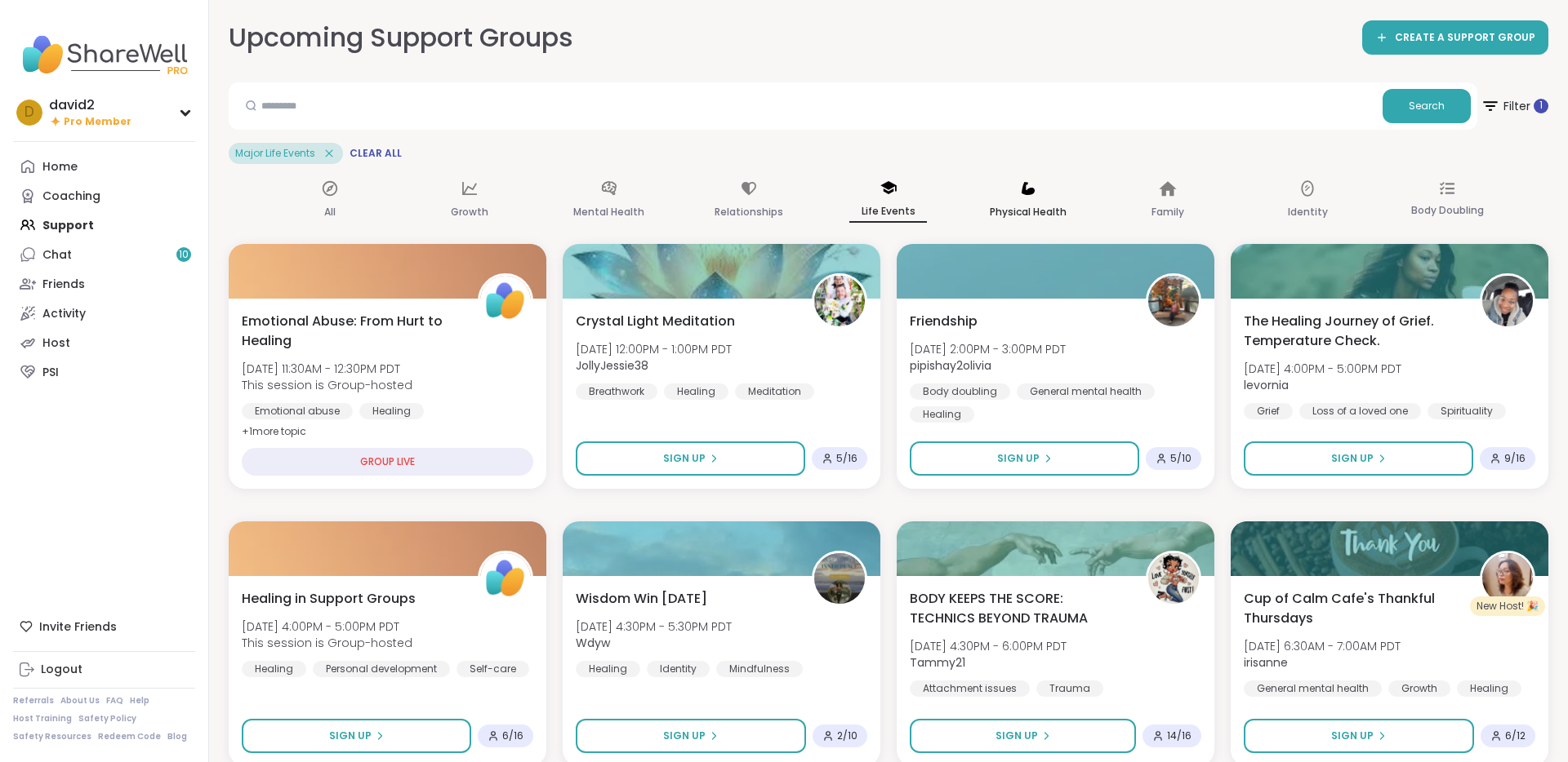
click at [1003, 199] on div "Physical Health" at bounding box center [1028, 201] width 77 height 61
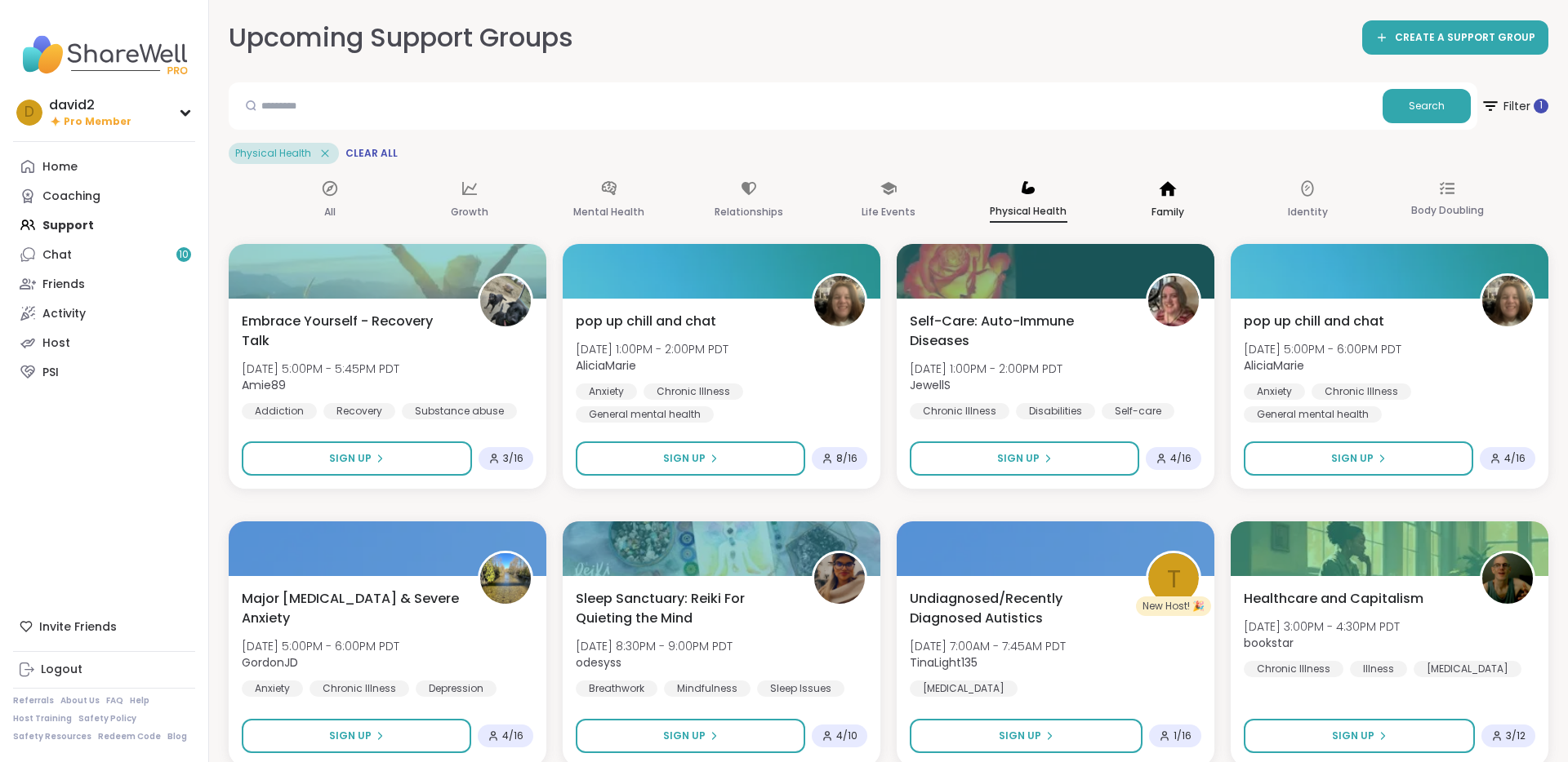
click at [1145, 195] on div "Family" at bounding box center [1167, 201] width 77 height 61
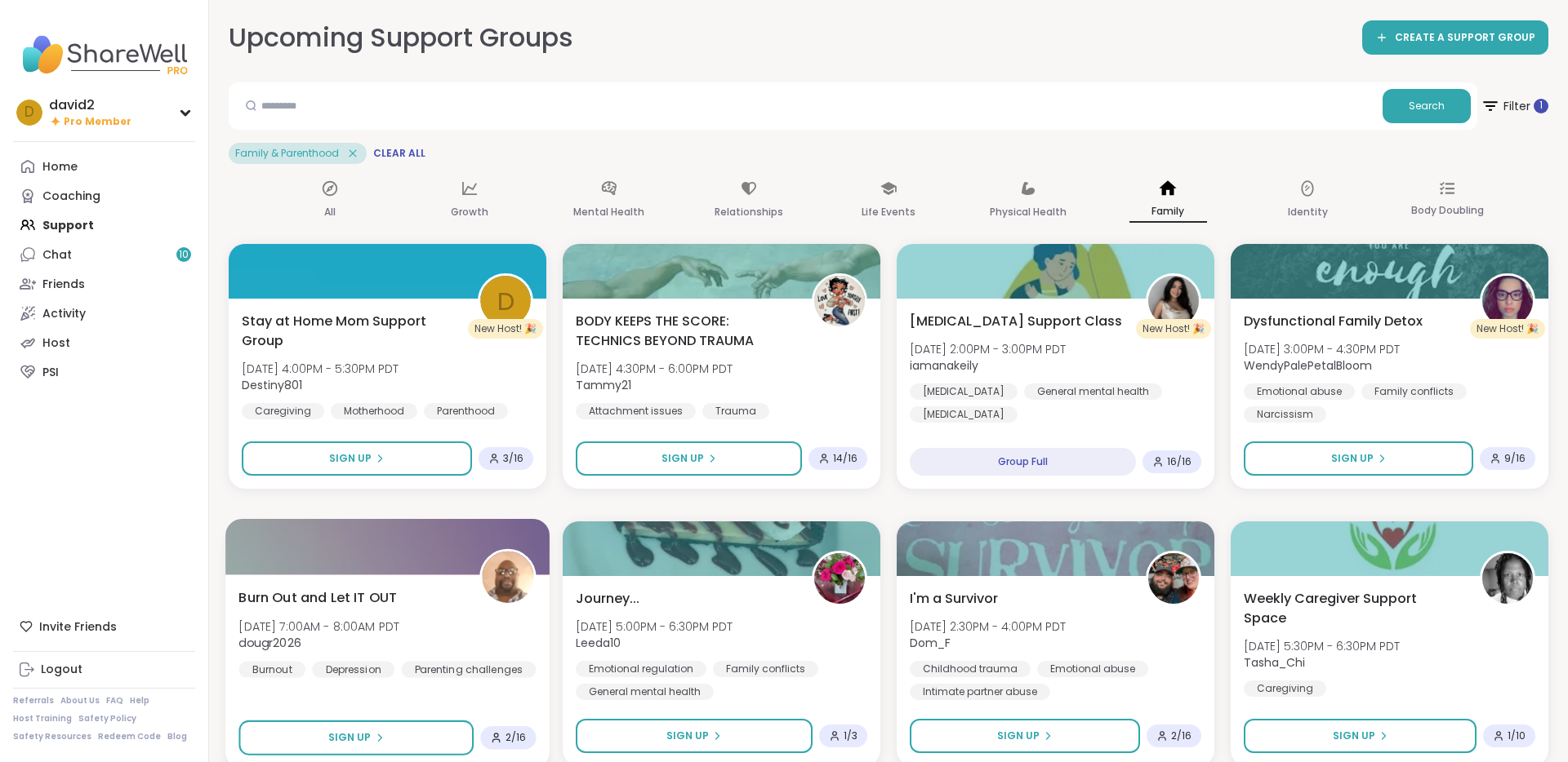
click at [425, 702] on div "Burn Out and Let IT OUT Sat, Oct 11 | 7:00AM - 8:00AM PDT dougr2026 Burnout Dep…" at bounding box center [387, 671] width 324 height 194
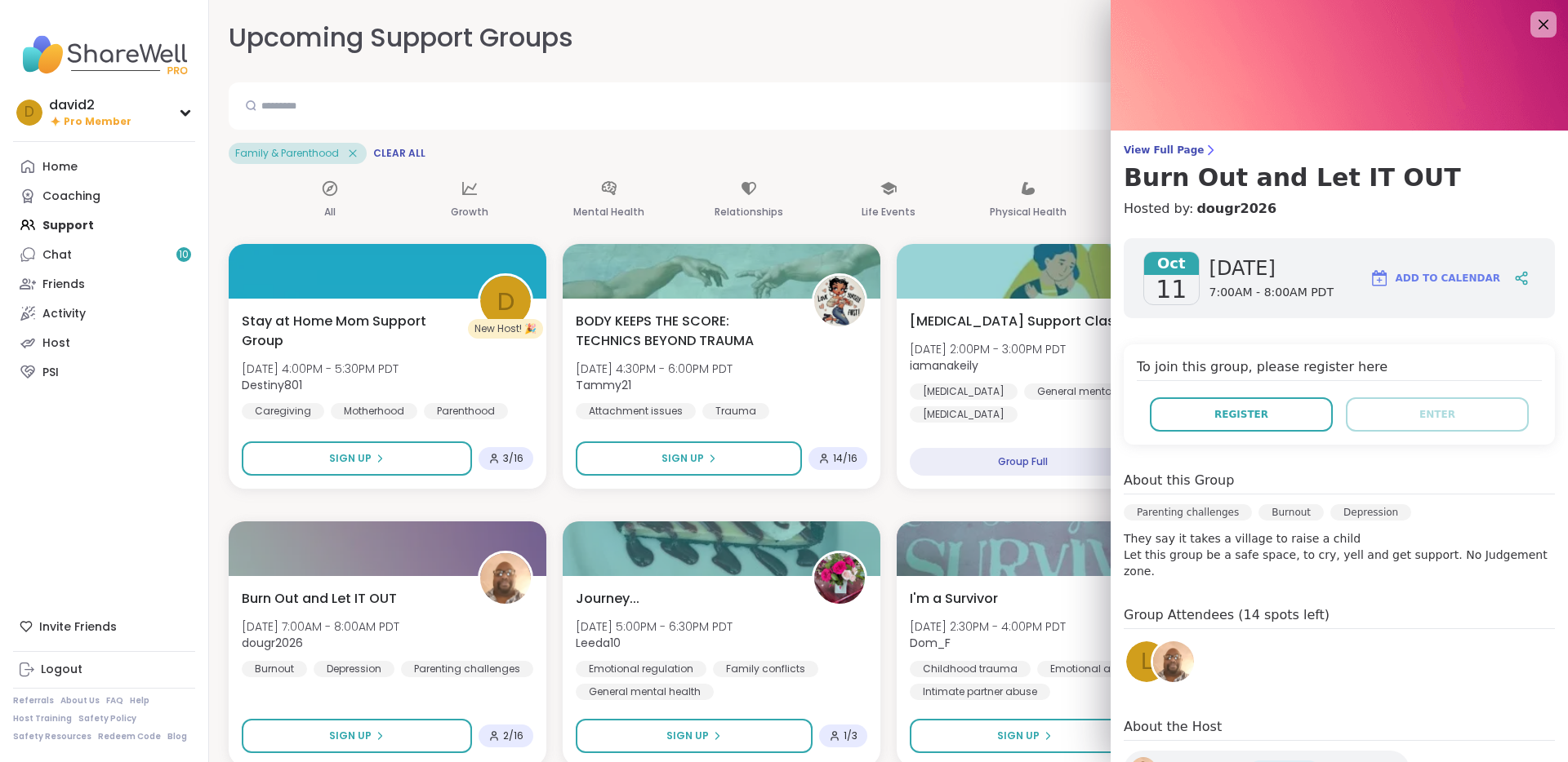
drag, startPoint x: 1181, startPoint y: 539, endPoint x: 1192, endPoint y: 551, distance: 16.3
click at [1192, 551] on p "They say it takes a village to raise a child Let this group be a safe space, to…" at bounding box center [1338, 555] width 431 height 49
click at [1030, 628] on span "[DATE] 2:30PM - 4:00PM PDT" at bounding box center [986, 626] width 159 height 17
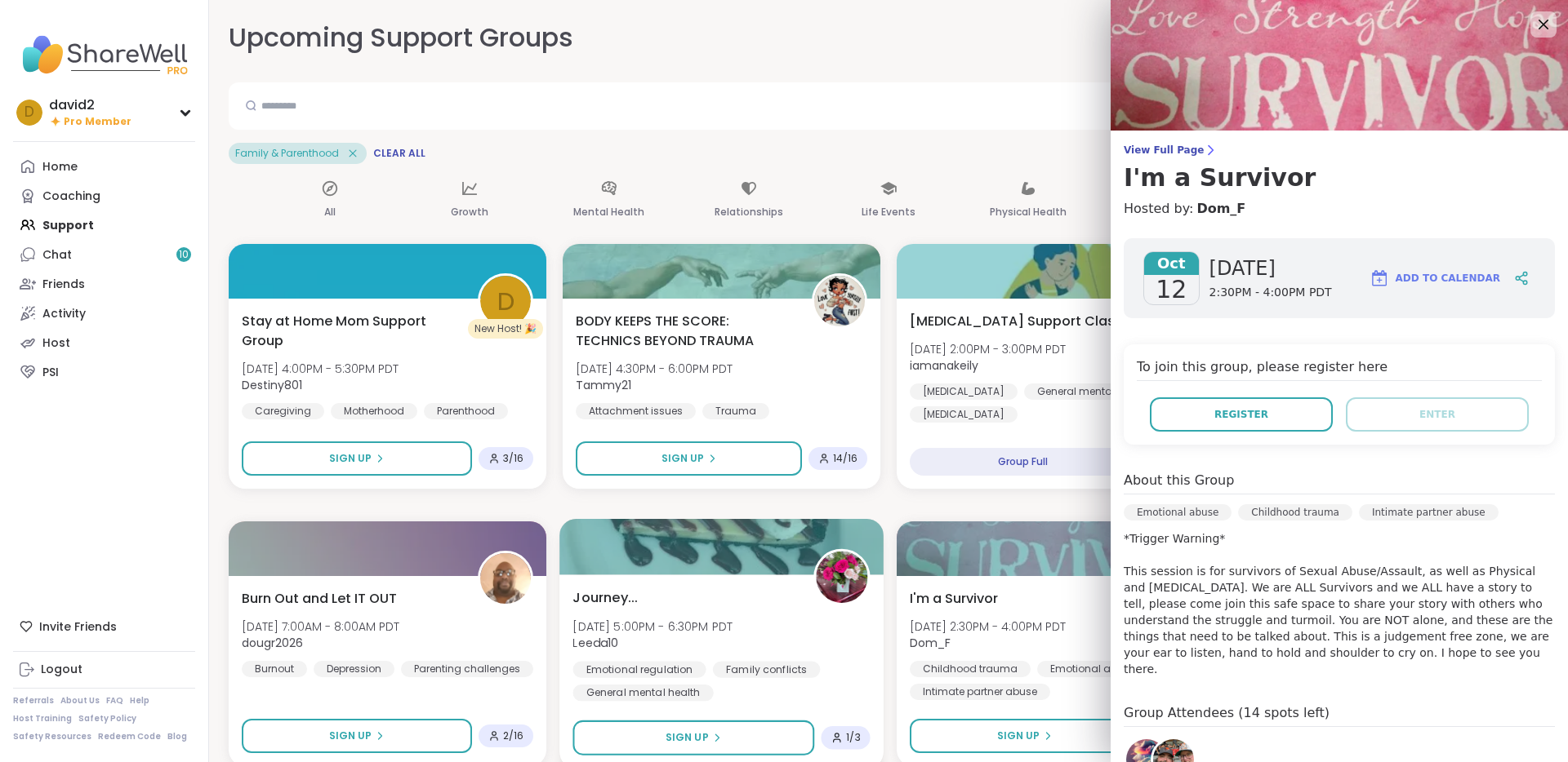
click at [782, 620] on div "Journey... [DATE] 5:00PM - 6:30PM PDT Leeda10 Emotional regulation Family confl…" at bounding box center [721, 645] width 297 height 113
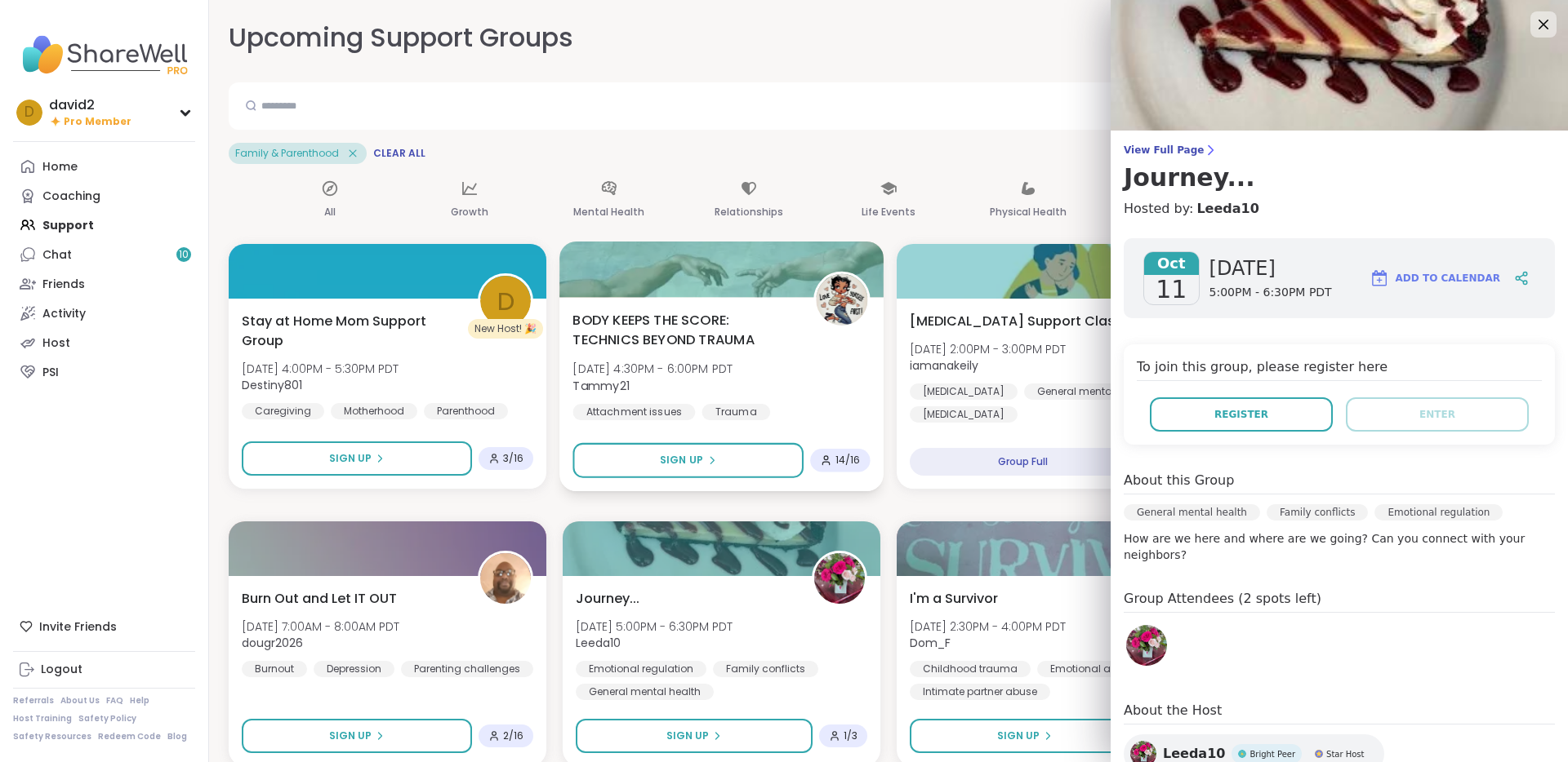
click at [816, 353] on div "BODY KEEPS THE SCORE: TECHNICS BEYOND TRAUMA Wed, Oct 08 | 4:30PM - 6:00PM PDT …" at bounding box center [721, 365] width 297 height 110
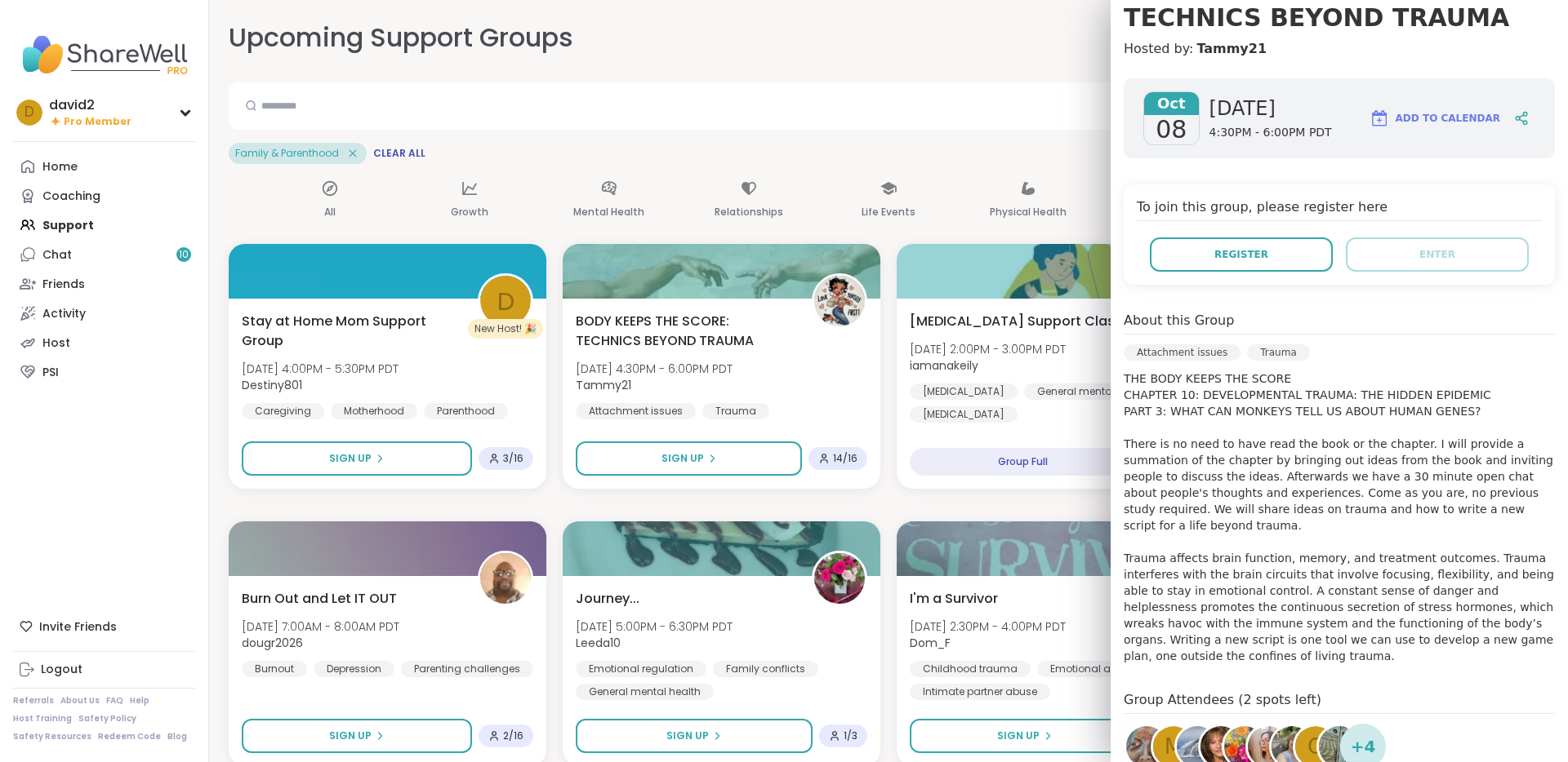
scroll to position [191, 0]
click at [1054, 422] on div "Birth Trauma General mental health Postpartum depression" at bounding box center [1055, 404] width 297 height 40
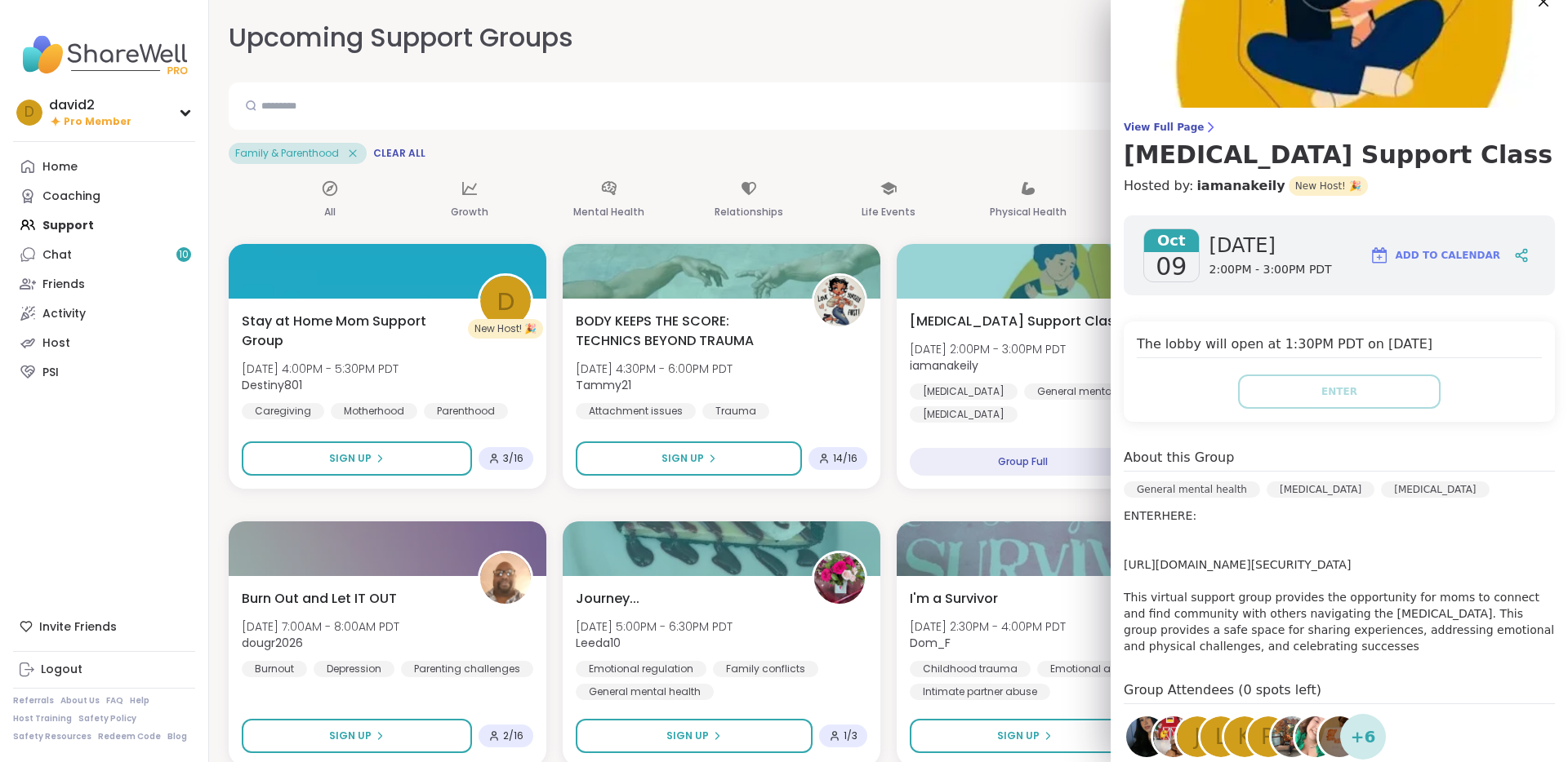
scroll to position [24, 0]
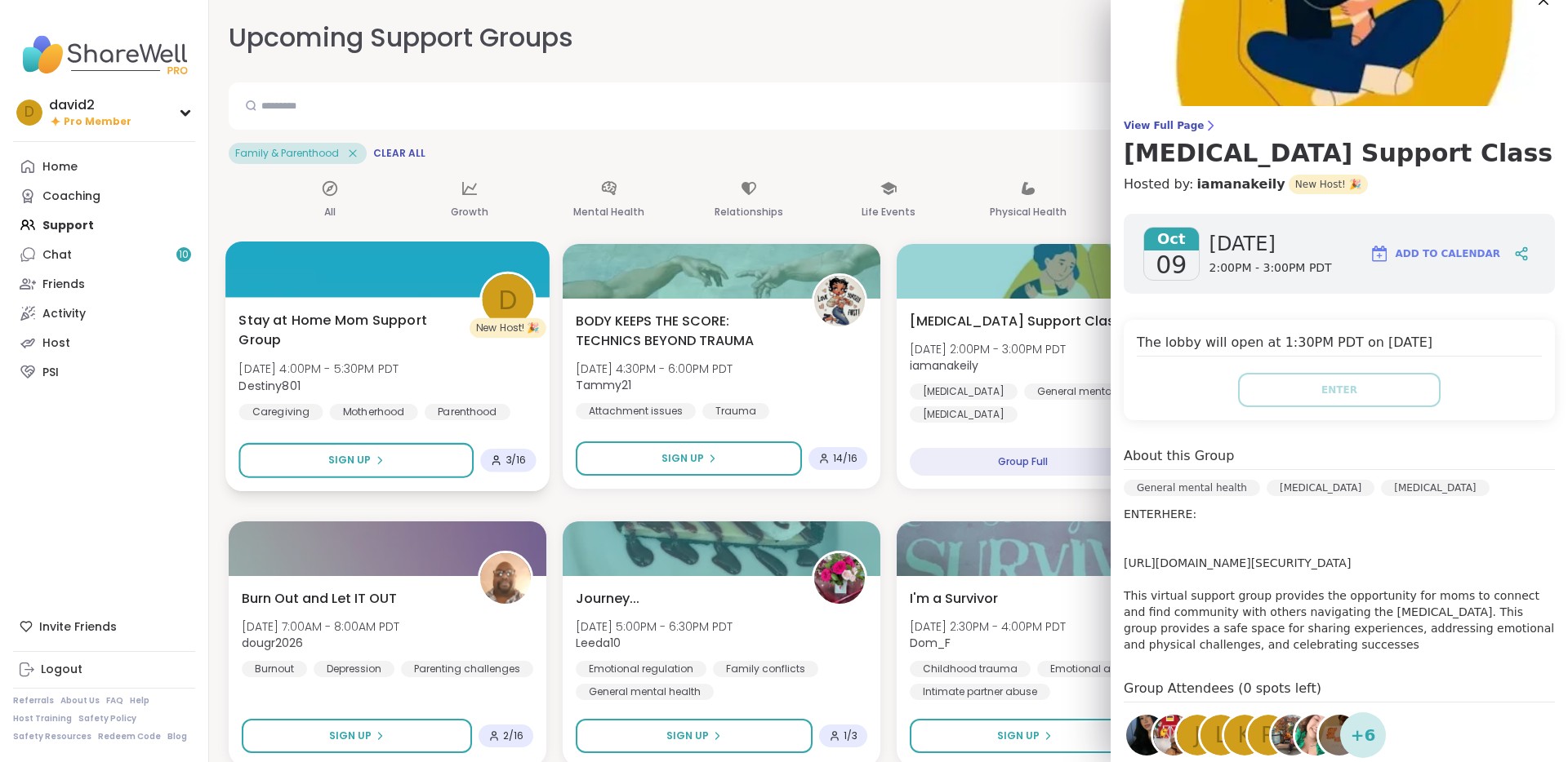
click at [492, 393] on div "Stay at Home Mom Support Group Wed, Oct 08 | 4:00PM - 5:30PM PDT Destiny801 Car…" at bounding box center [387, 365] width 297 height 110
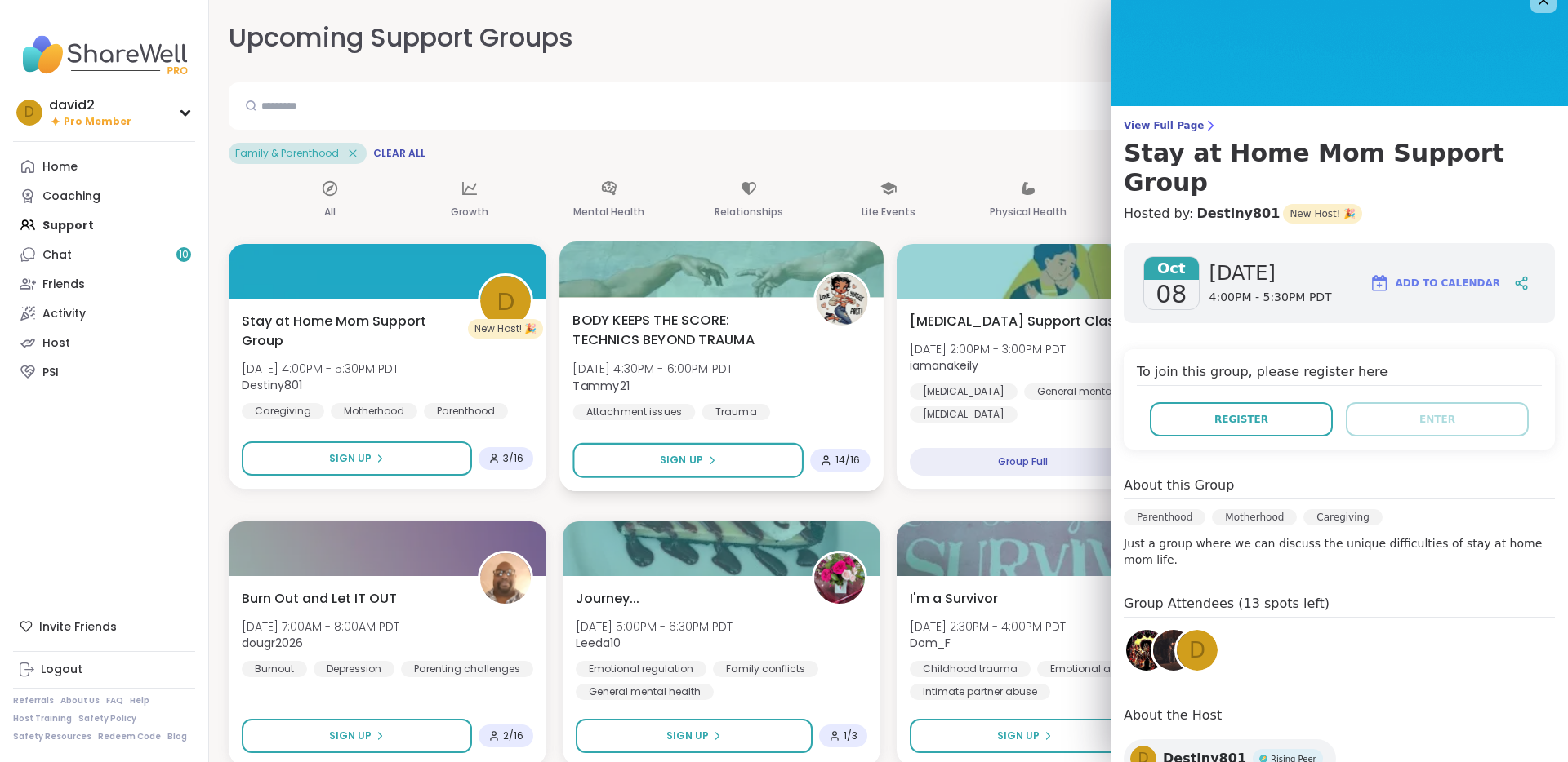
click at [851, 407] on div "BODY KEEPS THE SCORE: TECHNICS BEYOND TRAUMA Wed, Oct 08 | 4:30PM - 6:00PM PDT …" at bounding box center [721, 365] width 297 height 110
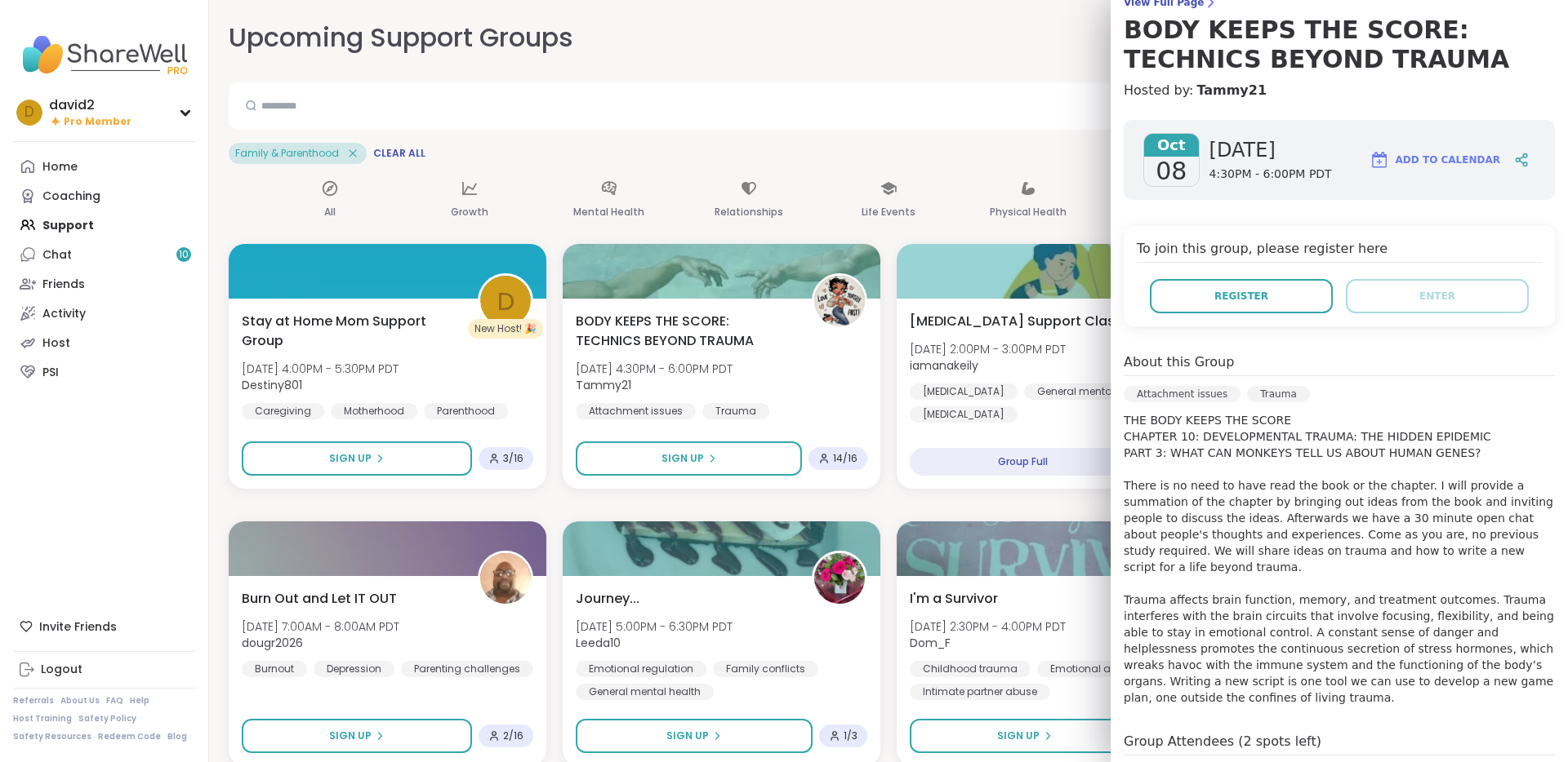
scroll to position [260, 0]
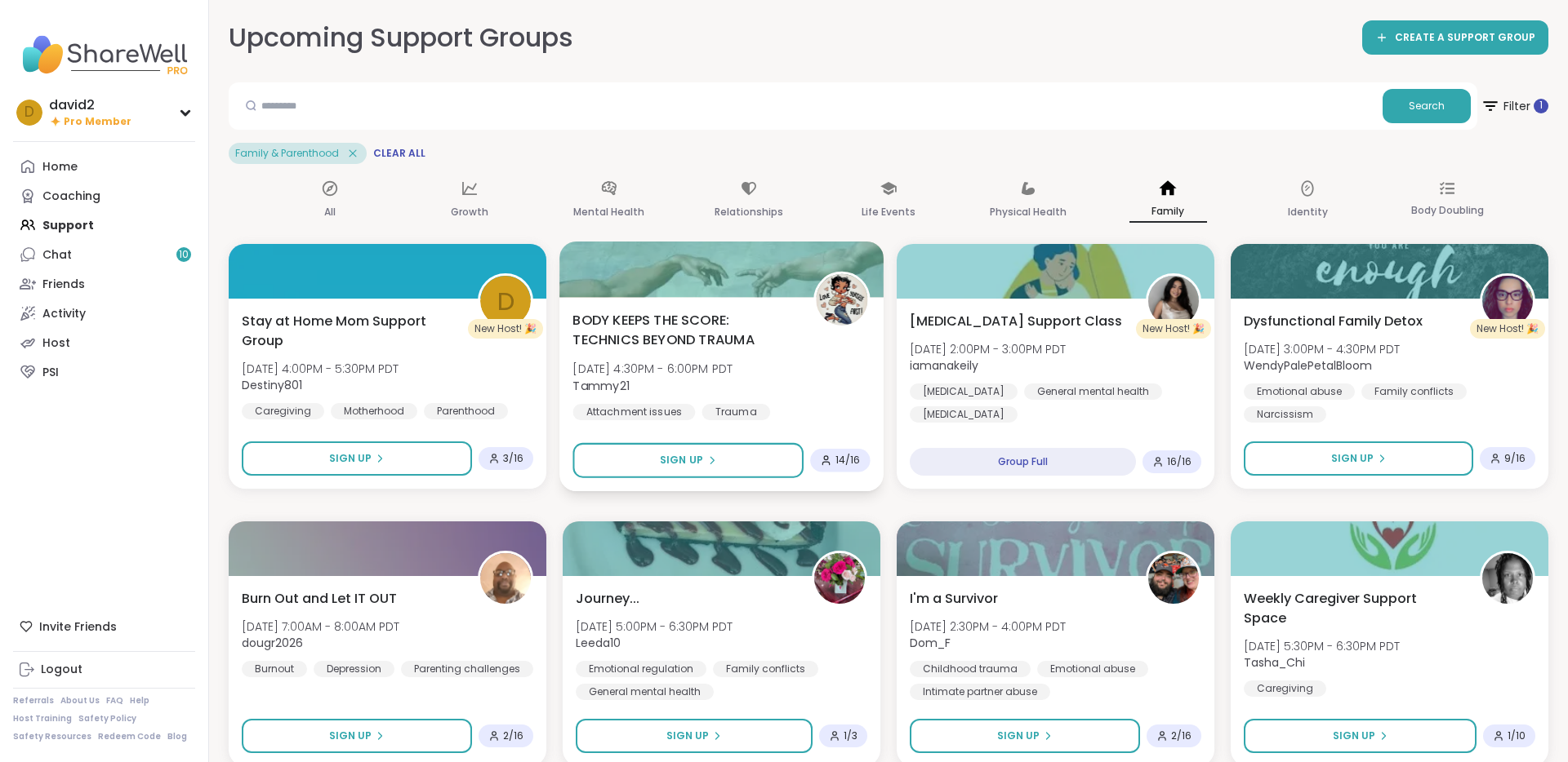
click at [866, 358] on div "BODY KEEPS THE SCORE: TECHNICS BEYOND TRAUMA Wed, Oct 08 | 4:30PM - 6:00PM PDT …" at bounding box center [721, 365] width 297 height 110
click at [943, 358] on b "iamanakeily" at bounding box center [941, 366] width 70 height 17
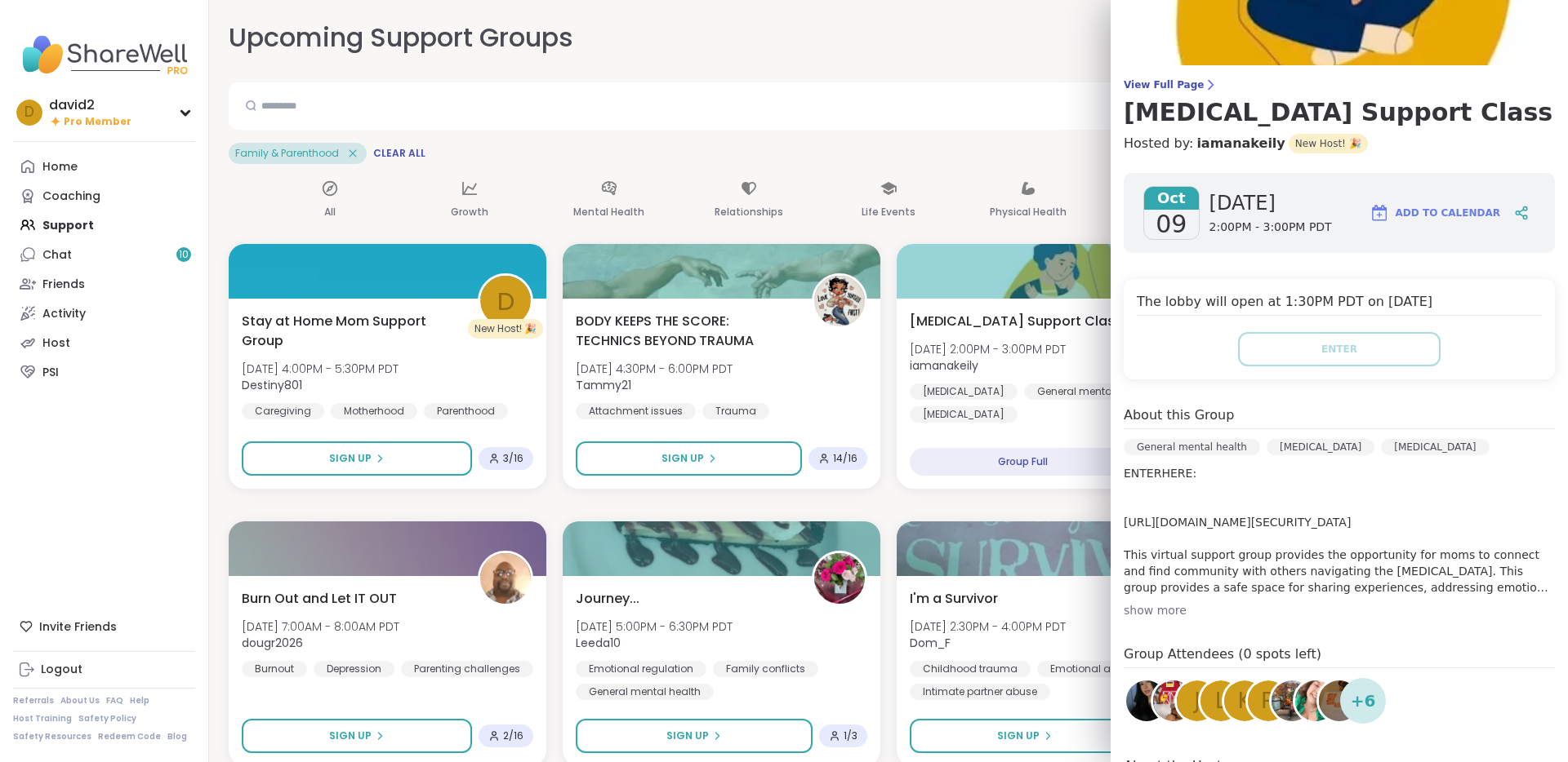
scroll to position [0, 0]
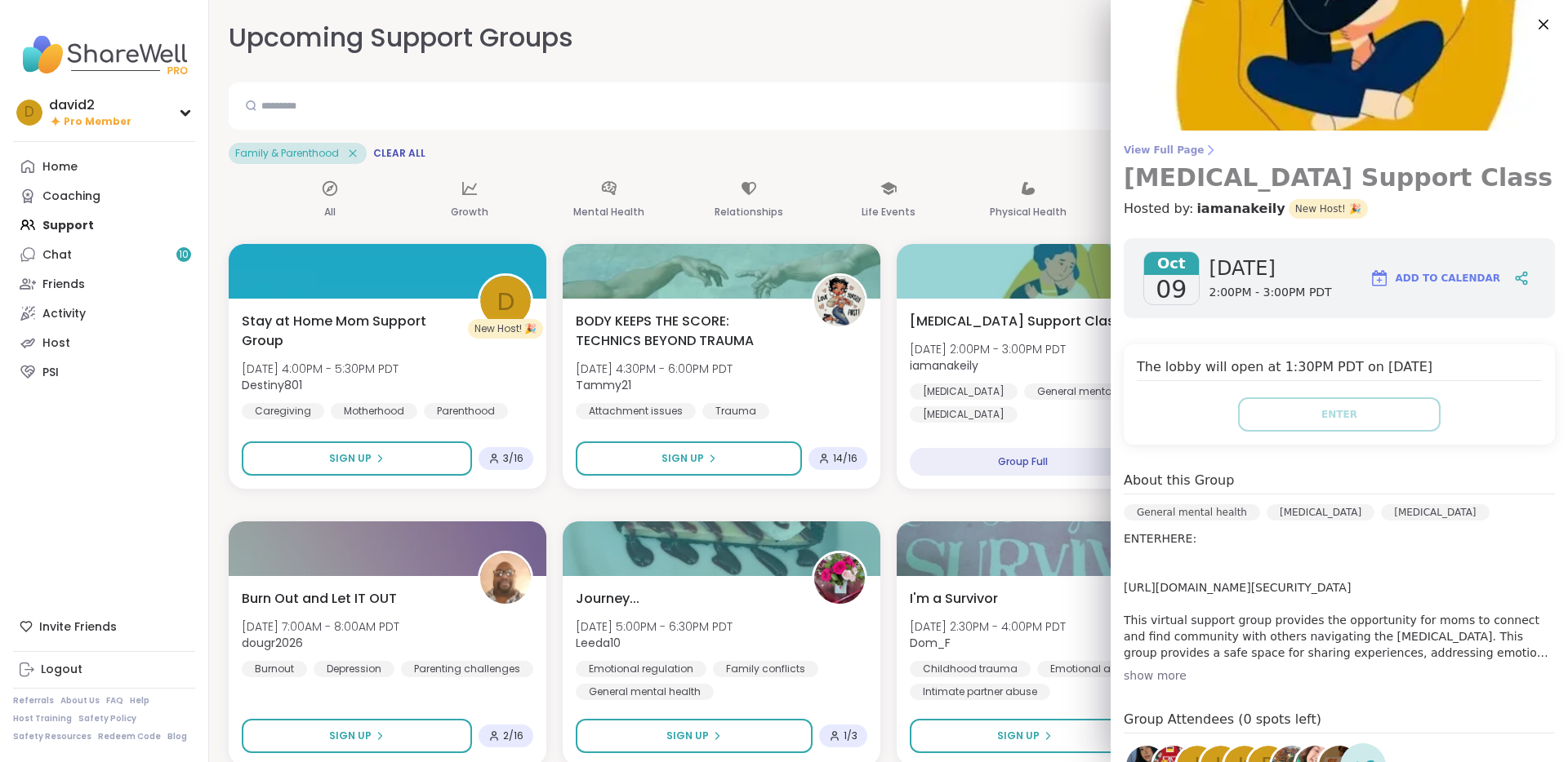
click at [1170, 149] on span "View Full Page" at bounding box center [1338, 150] width 431 height 13
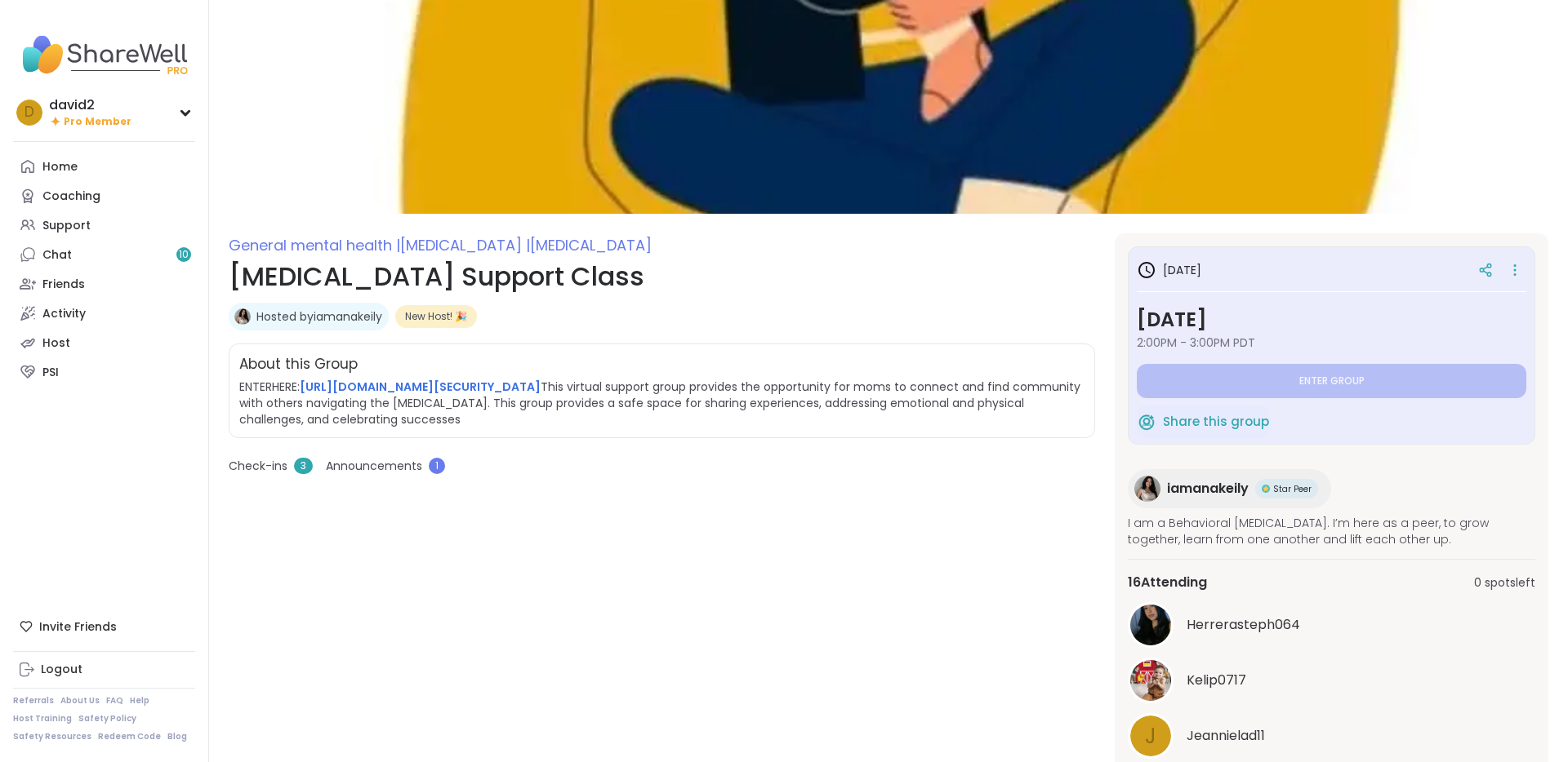
scroll to position [4, 0]
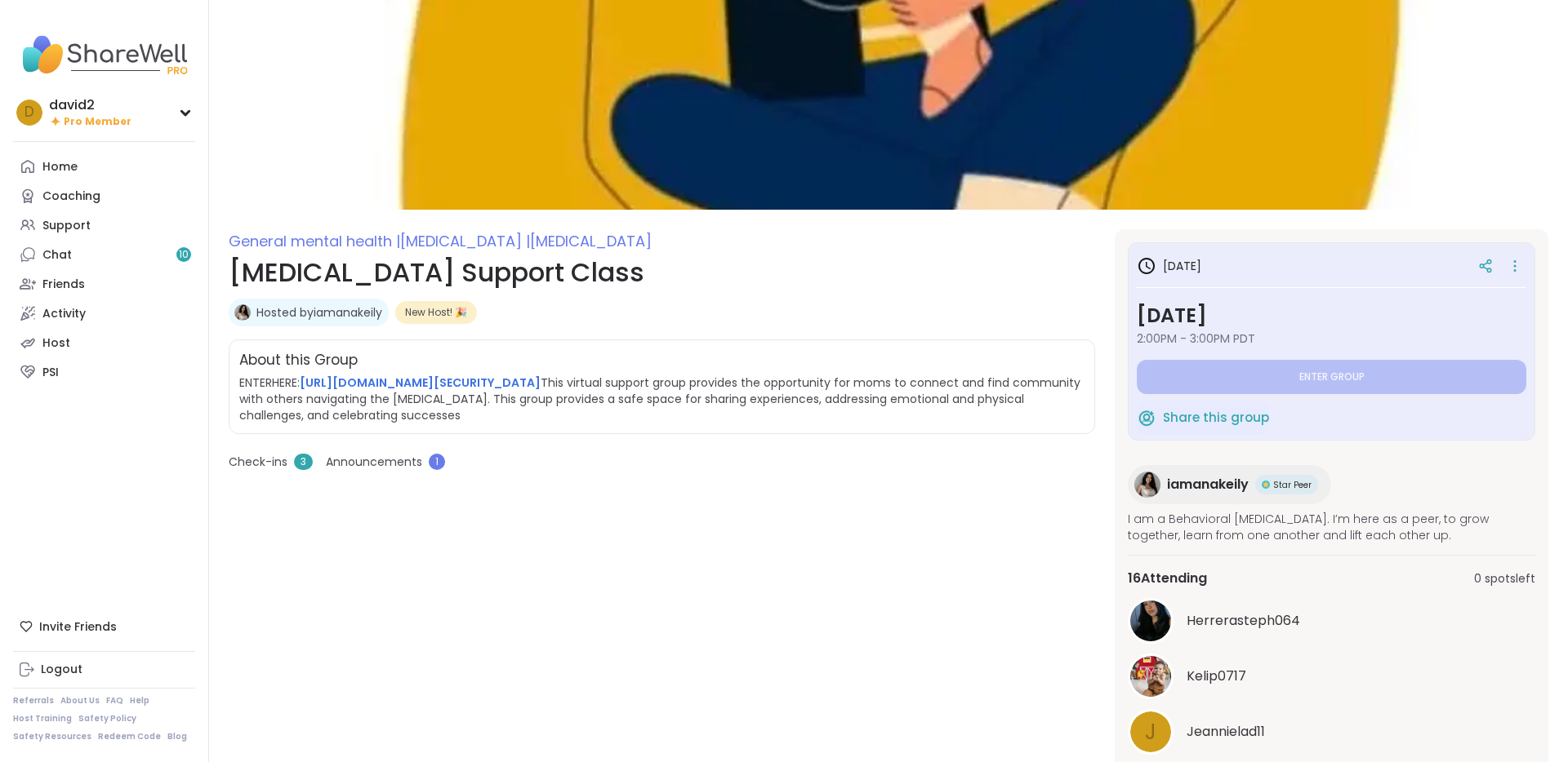
click at [1186, 481] on span "iamanakeily" at bounding box center [1207, 485] width 82 height 20
click at [277, 471] on span "Check-ins" at bounding box center [257, 462] width 59 height 17
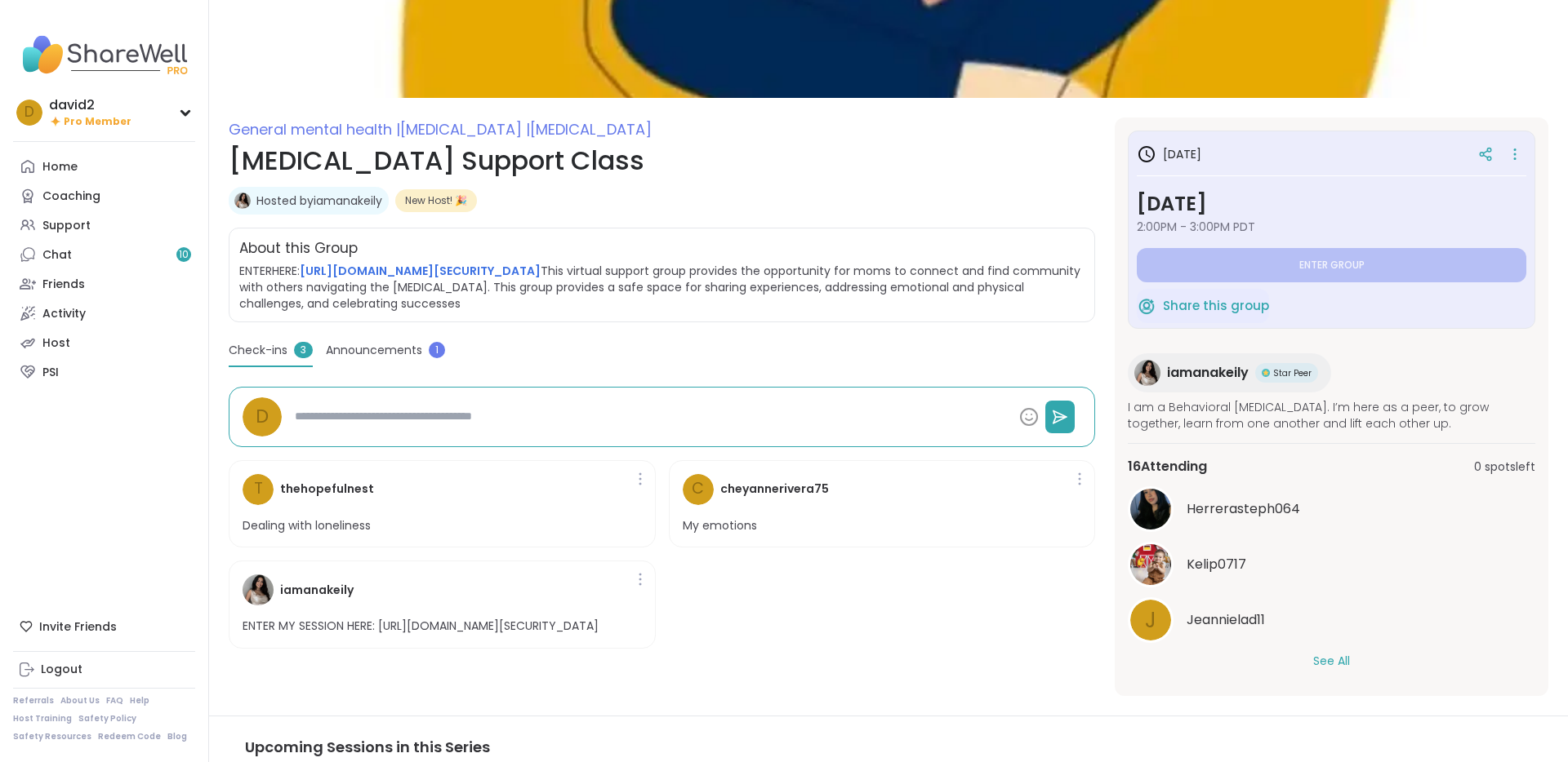
scroll to position [114, 0]
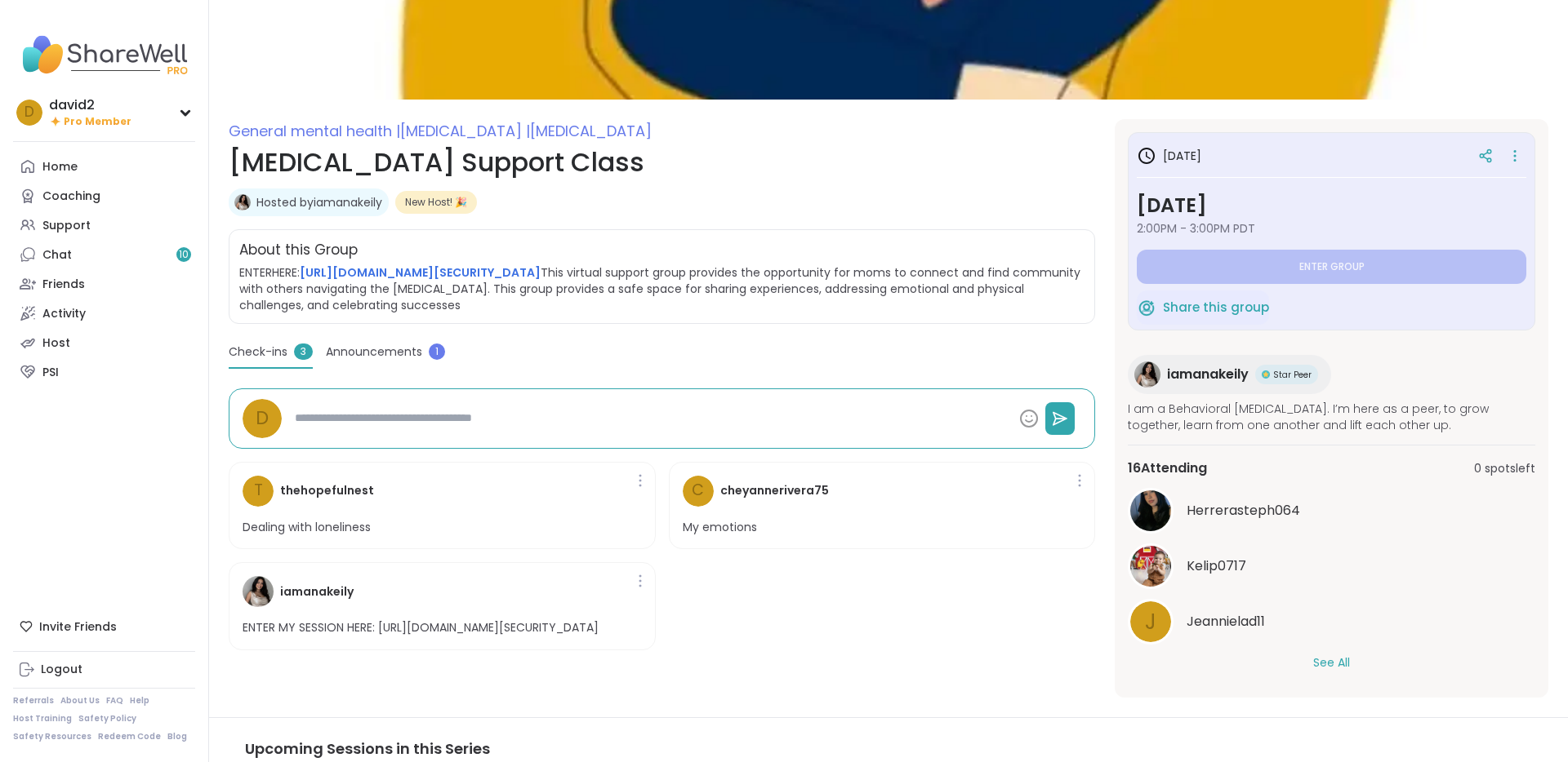
click at [362, 361] on span "Announcements" at bounding box center [374, 352] width 97 height 17
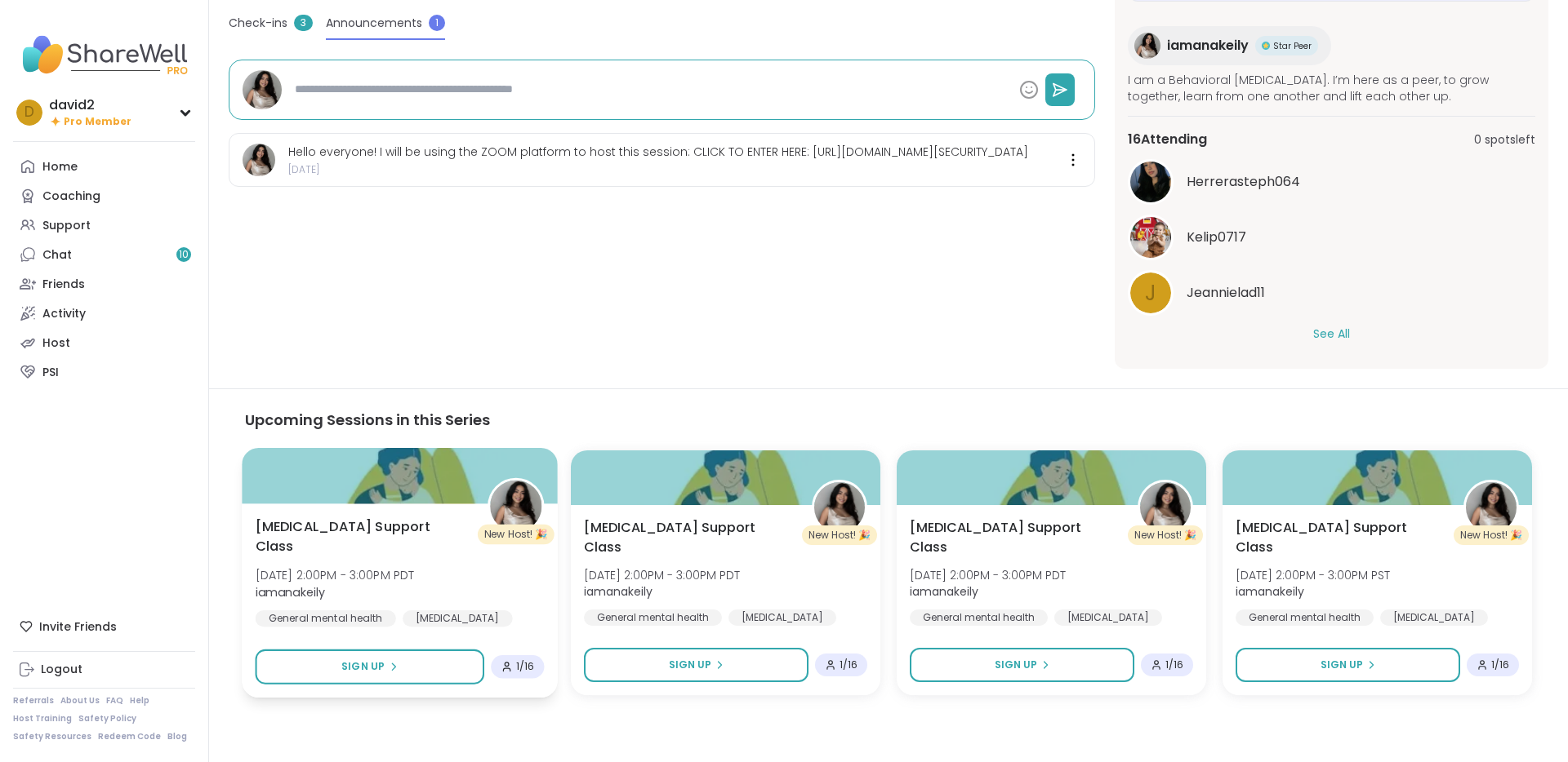
scroll to position [448, 0]
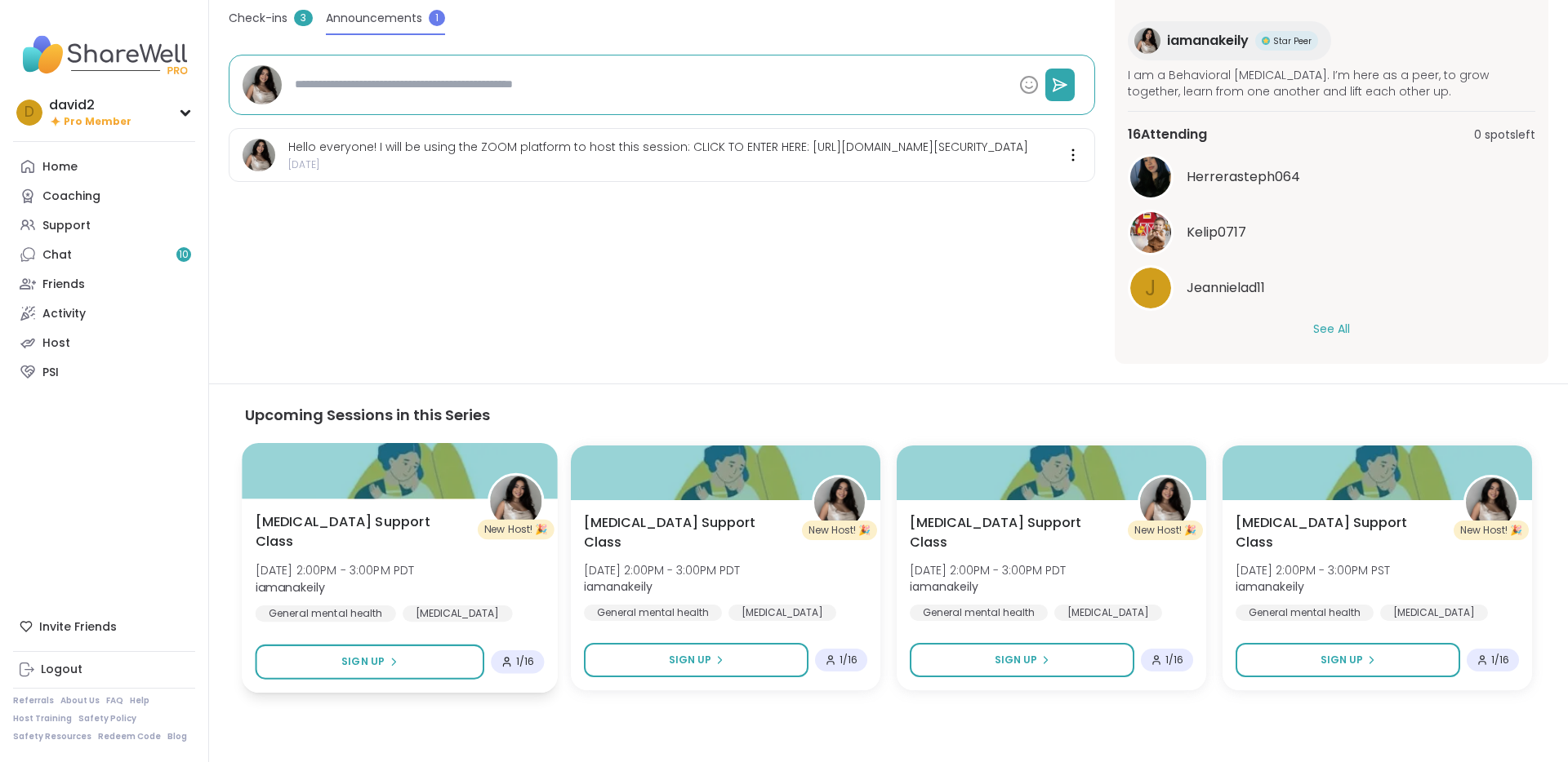
click at [338, 518] on span "[MEDICAL_DATA] Support Class" at bounding box center [362, 532] width 214 height 40
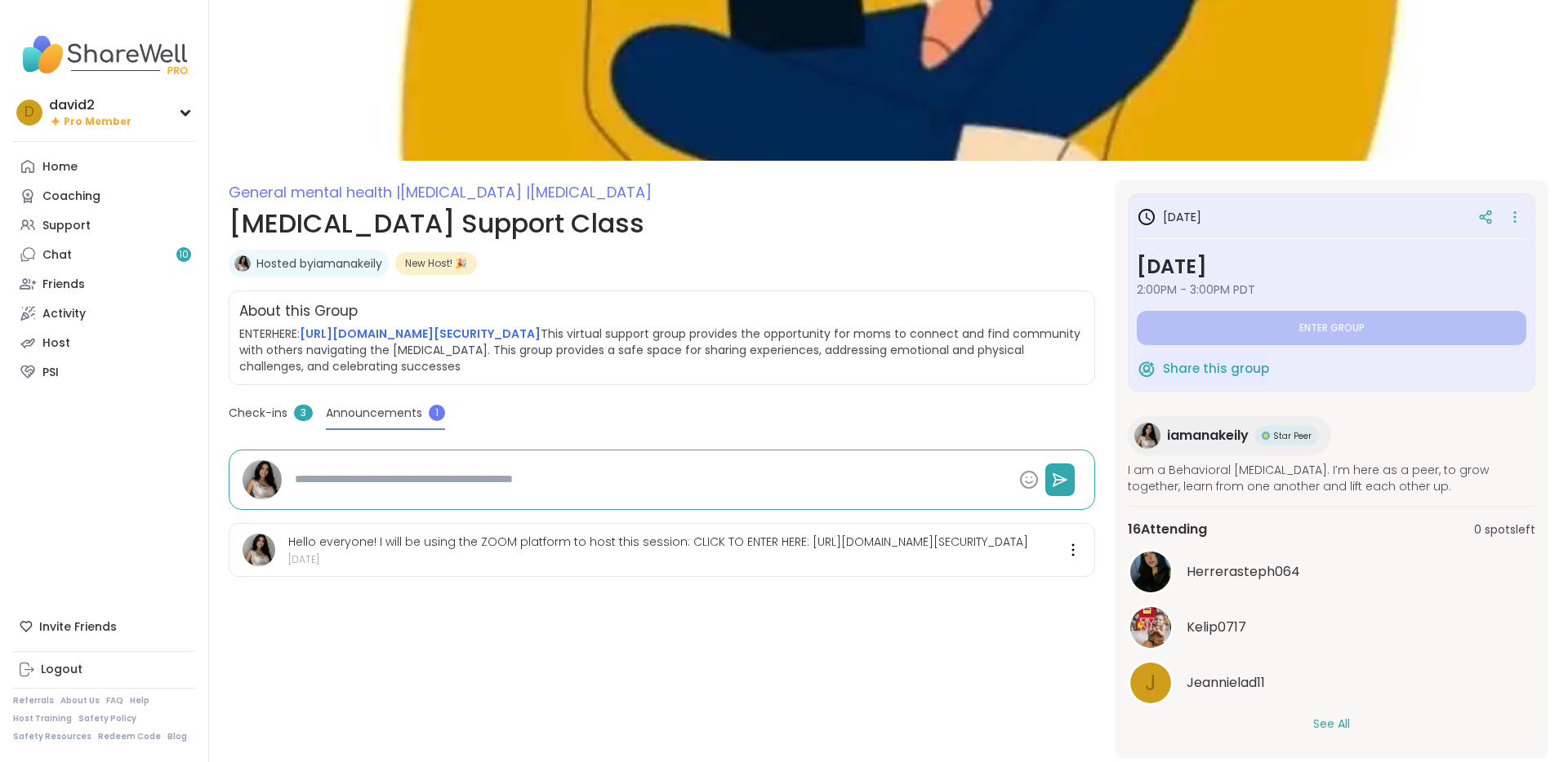
scroll to position [61, 0]
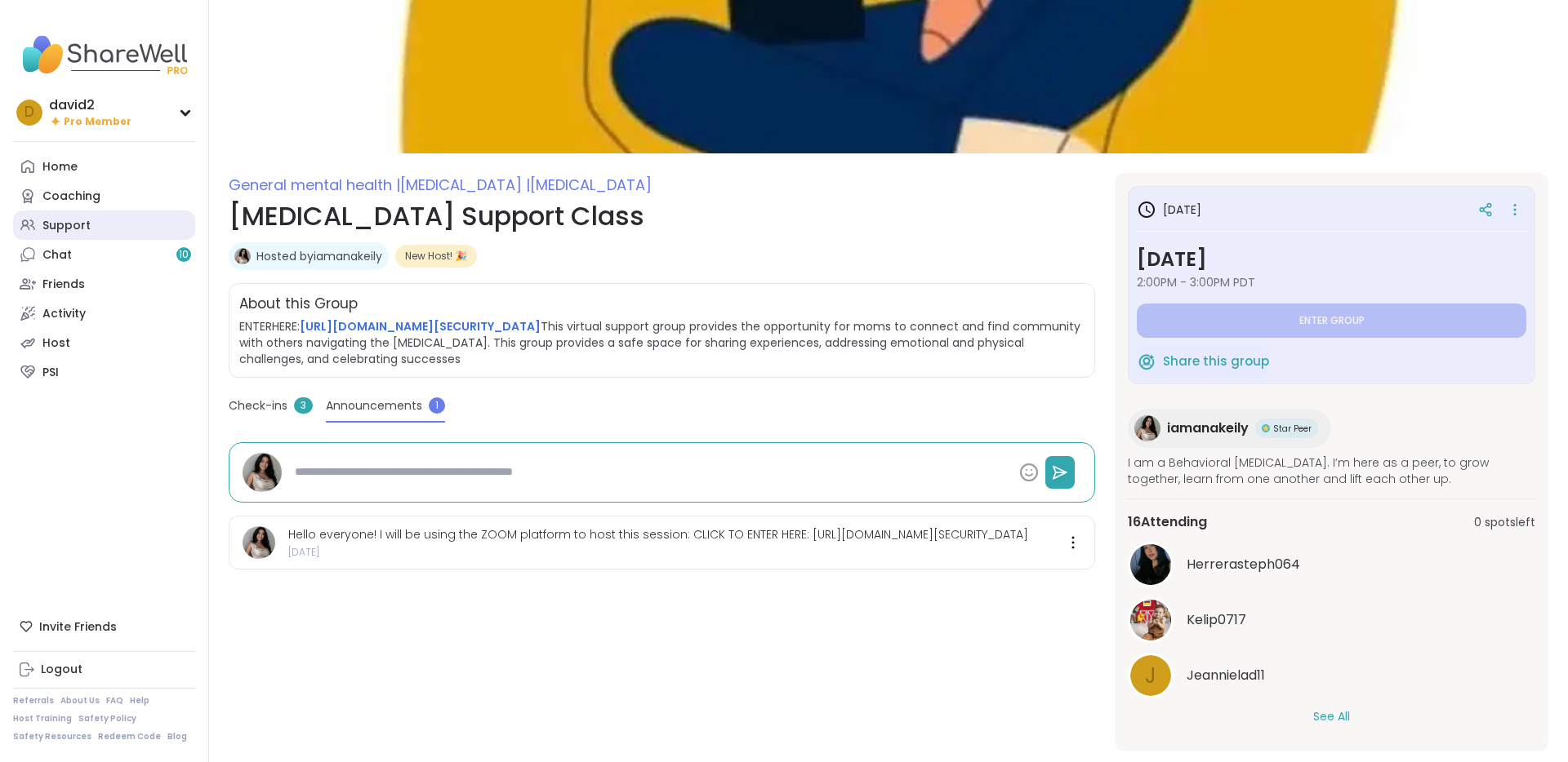
click at [97, 222] on link "Support" at bounding box center [104, 225] width 182 height 29
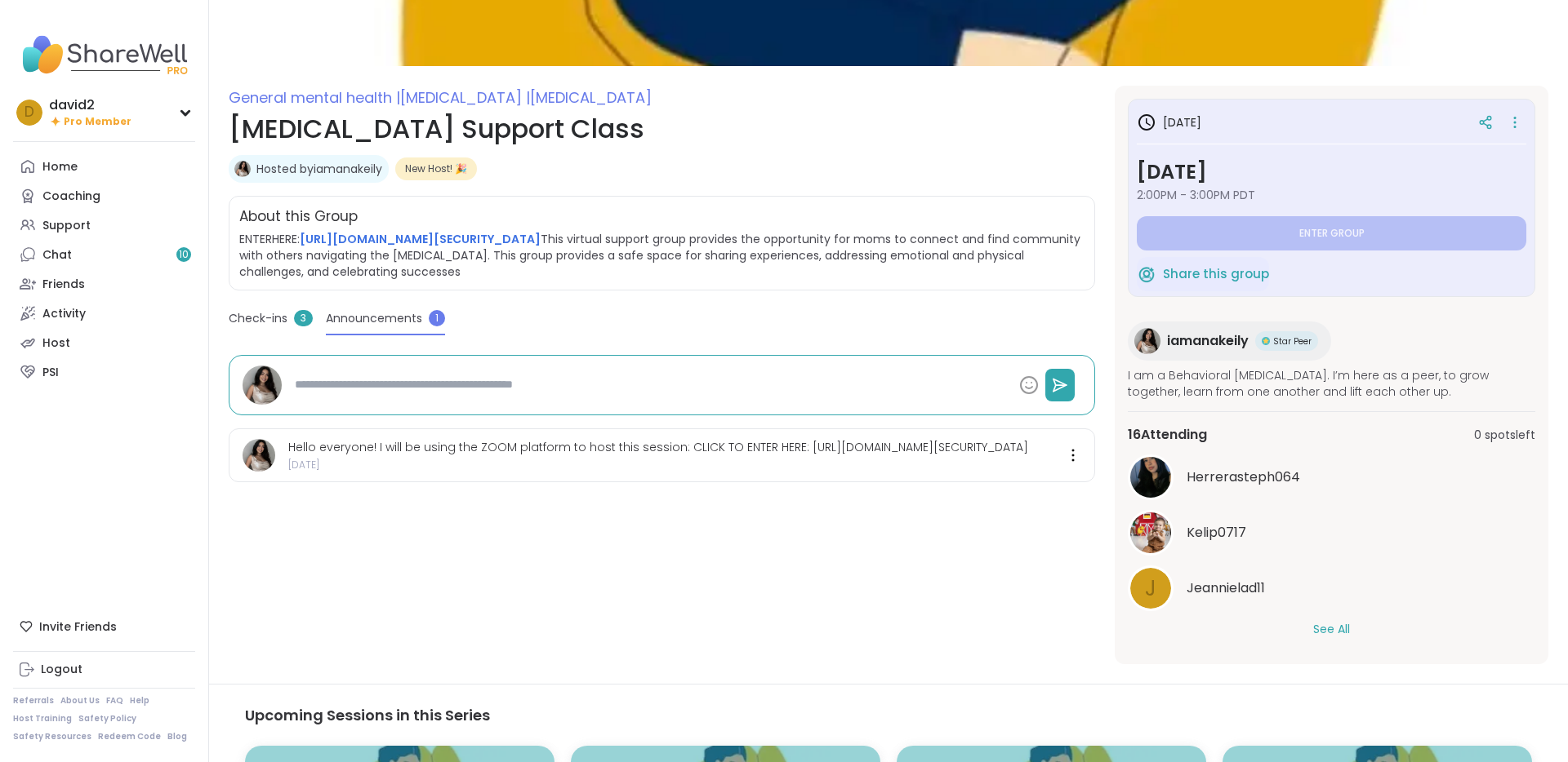
scroll to position [146, 0]
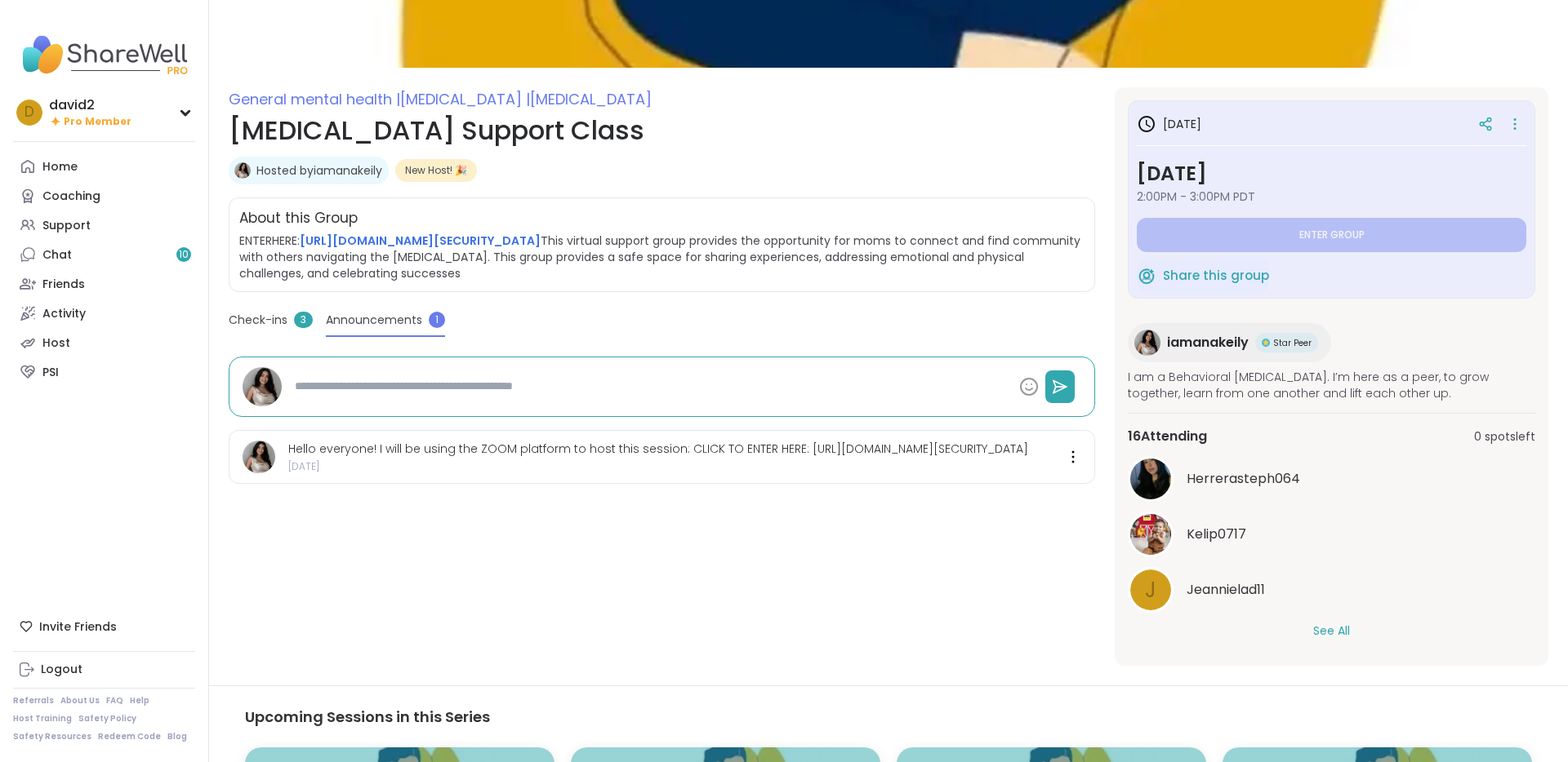
drag, startPoint x: 320, startPoint y: 519, endPoint x: 484, endPoint y: 530, distance: 164.4
click at [485, 457] on div "Hello everyone! I will be using the ZOOM platform to host this session: CLICK T…" at bounding box center [658, 449] width 740 height 17
click at [285, 329] on span "Check-ins" at bounding box center [257, 320] width 59 height 17
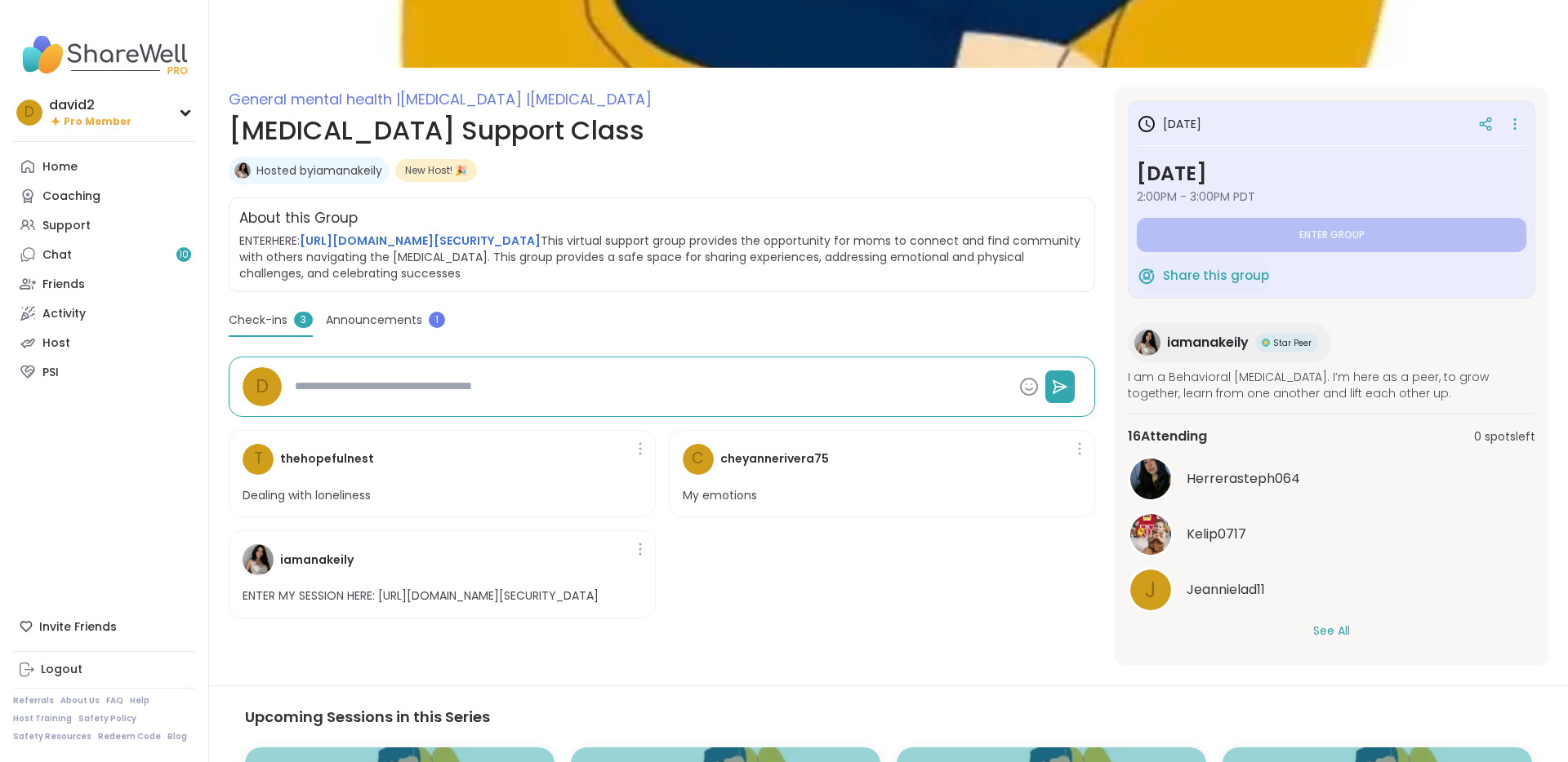
drag, startPoint x: 296, startPoint y: 653, endPoint x: 430, endPoint y: 667, distance: 134.7
click at [430, 605] on p "ENTER MY SESSION HERE: https://wvumdtv.zoom.us/j/93810728264?pwd=aTIqFrjN5zfozR…" at bounding box center [420, 597] width 356 height 17
drag, startPoint x: 430, startPoint y: 660, endPoint x: 347, endPoint y: 685, distance: 86.7
click at [347, 619] on div "iamanakeily ENTER MY SESSION HERE: https://wvumdtv.zoom.us/j/93810728264?pwd=aT…" at bounding box center [442, 575] width 427 height 88
click at [347, 605] on p "ENTER MY SESSION HERE: https://wvumdtv.zoom.us/j/93810728264?pwd=aTIqFrjN5zfozR…" at bounding box center [420, 597] width 356 height 17
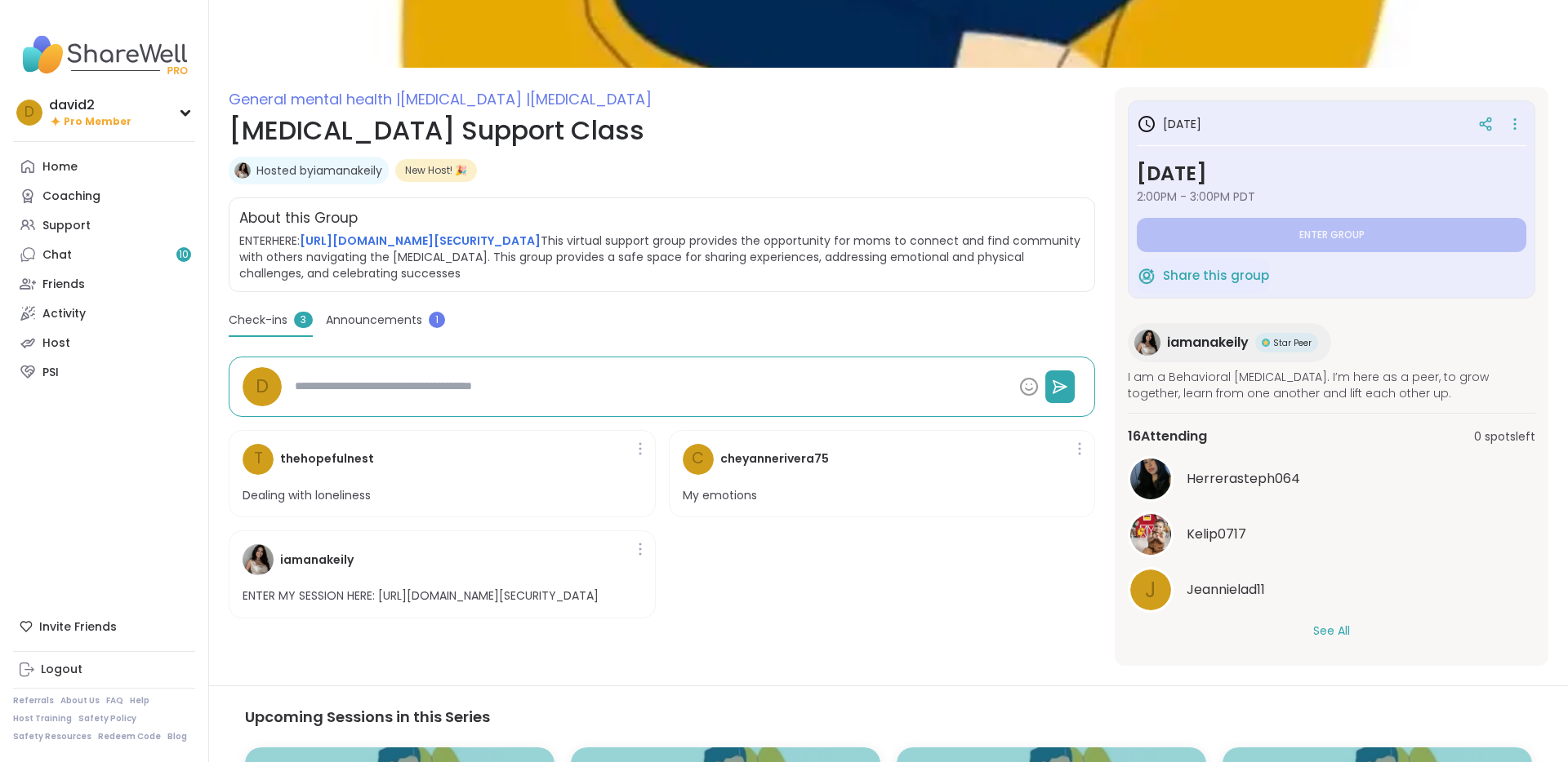
click at [386, 329] on span "Announcements" at bounding box center [374, 320] width 97 height 17
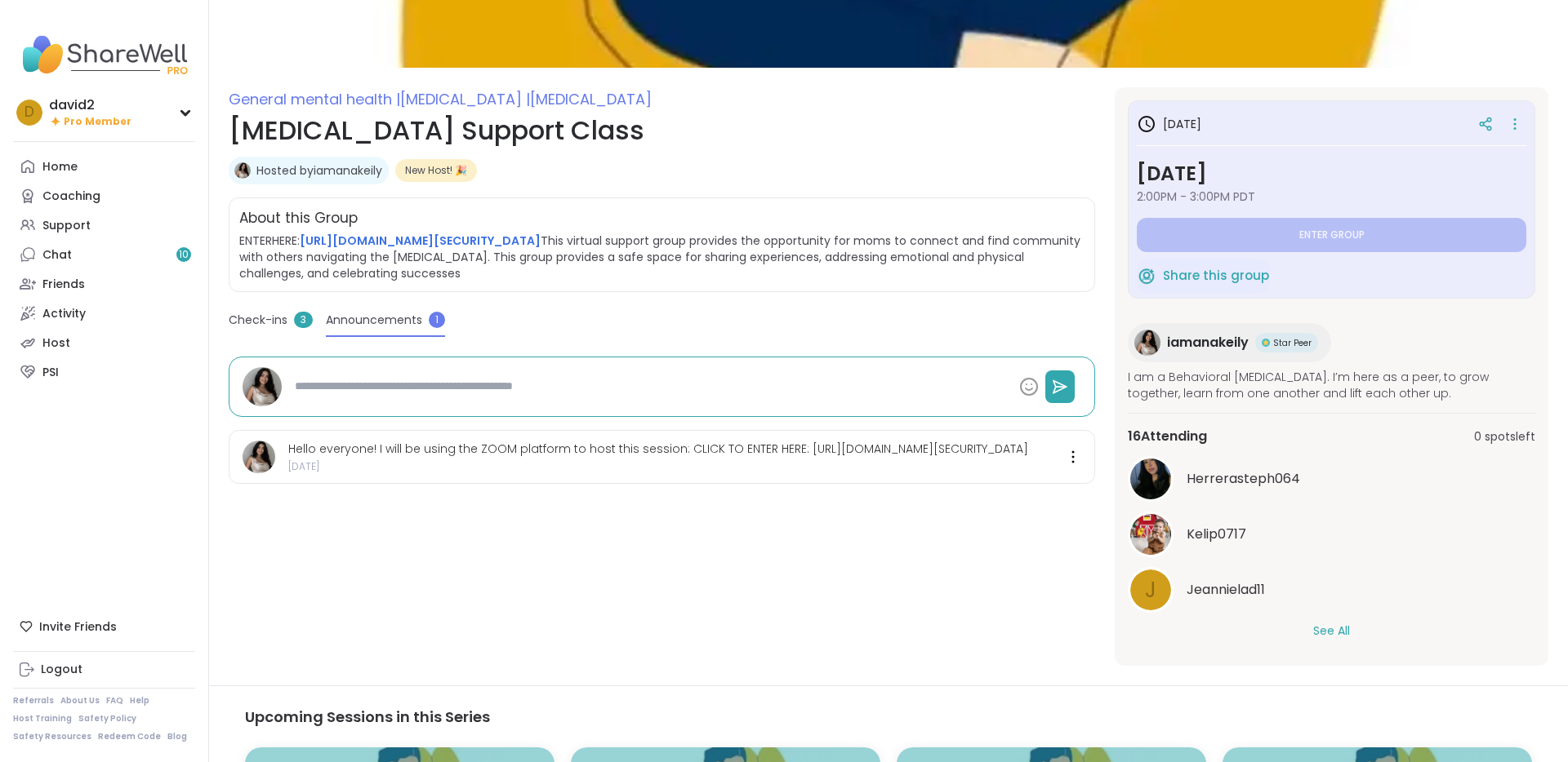
click at [327, 179] on div "Hosted by iamanakeily" at bounding box center [308, 170] width 160 height 27
click at [328, 179] on div "Hosted by iamanakeily" at bounding box center [308, 170] width 160 height 27
click at [352, 168] on link "Hosted by iamanakeily" at bounding box center [319, 171] width 126 height 17
type textarea "*"
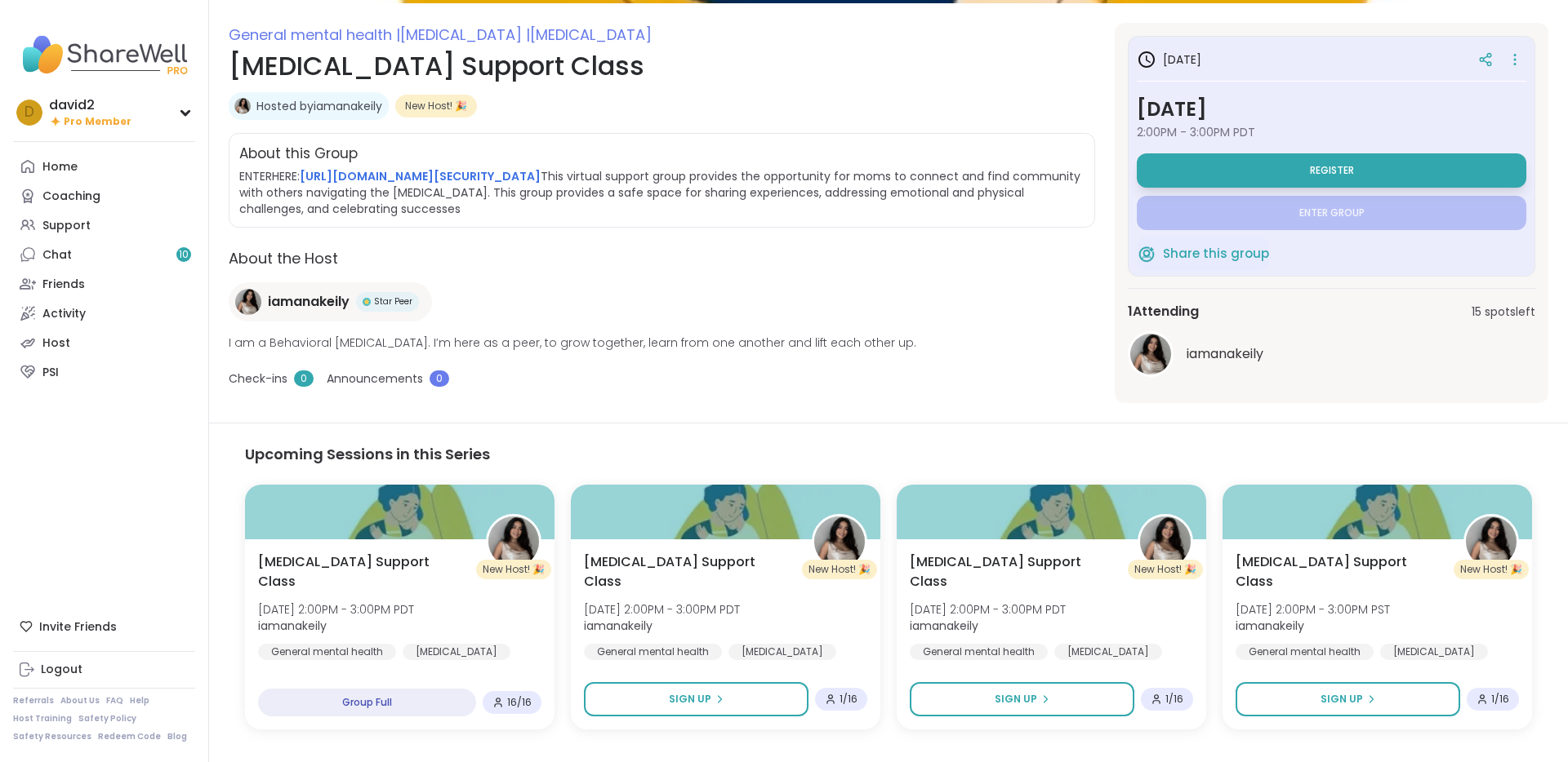
scroll to position [208, 0]
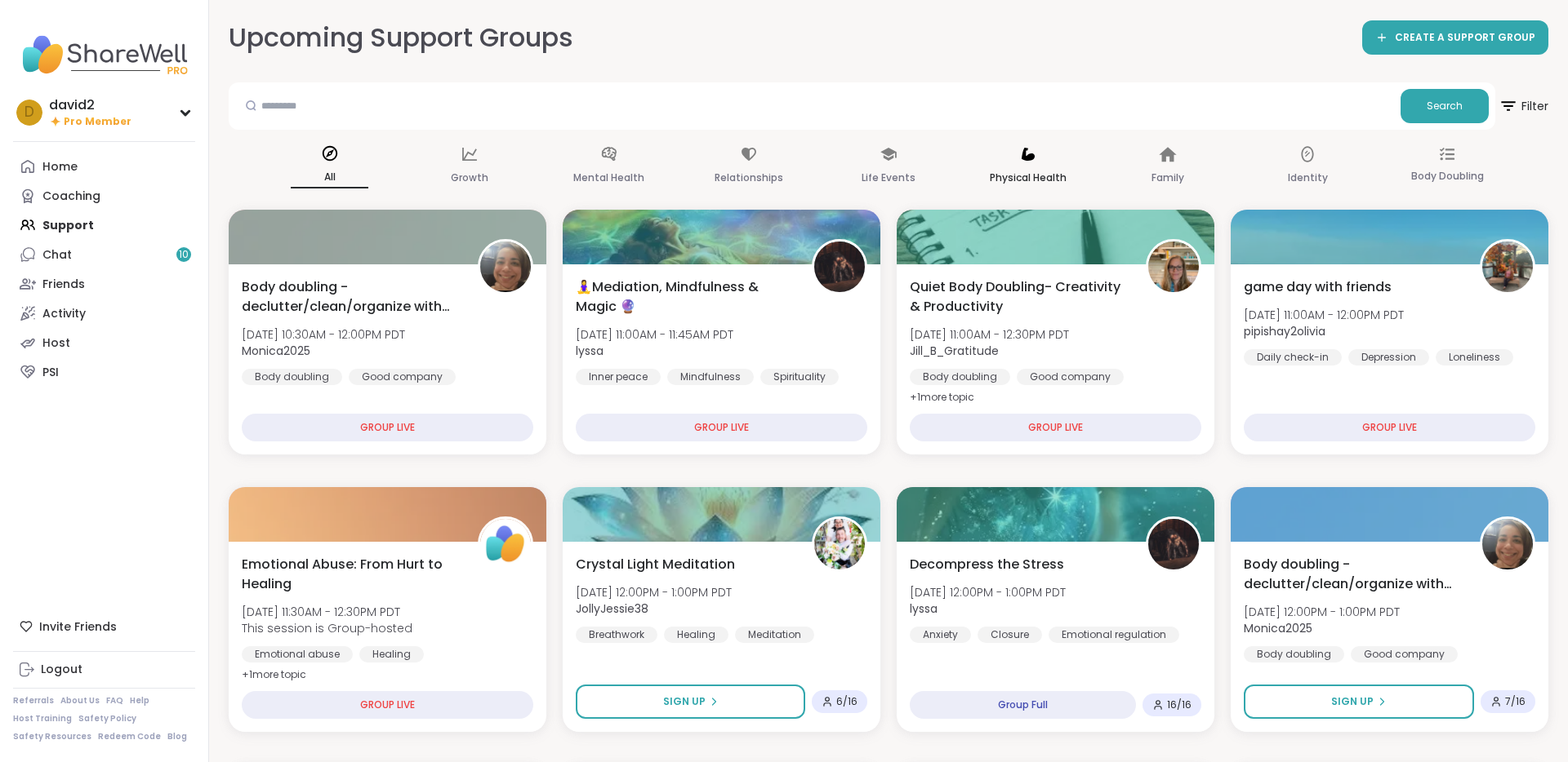
click at [999, 173] on p "Physical Health" at bounding box center [1028, 178] width 77 height 20
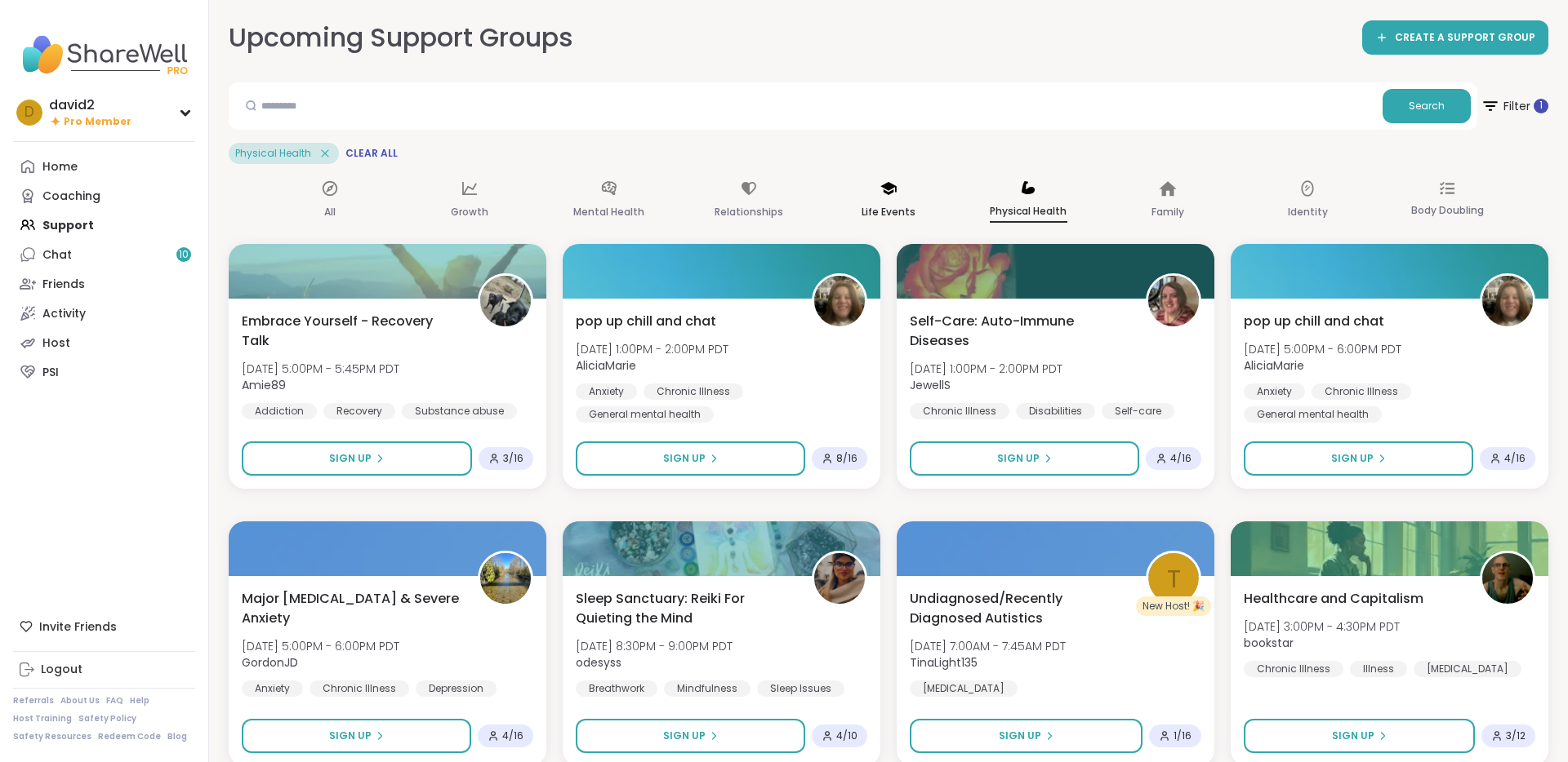
click at [911, 204] on p "Life Events" at bounding box center [888, 212] width 54 height 20
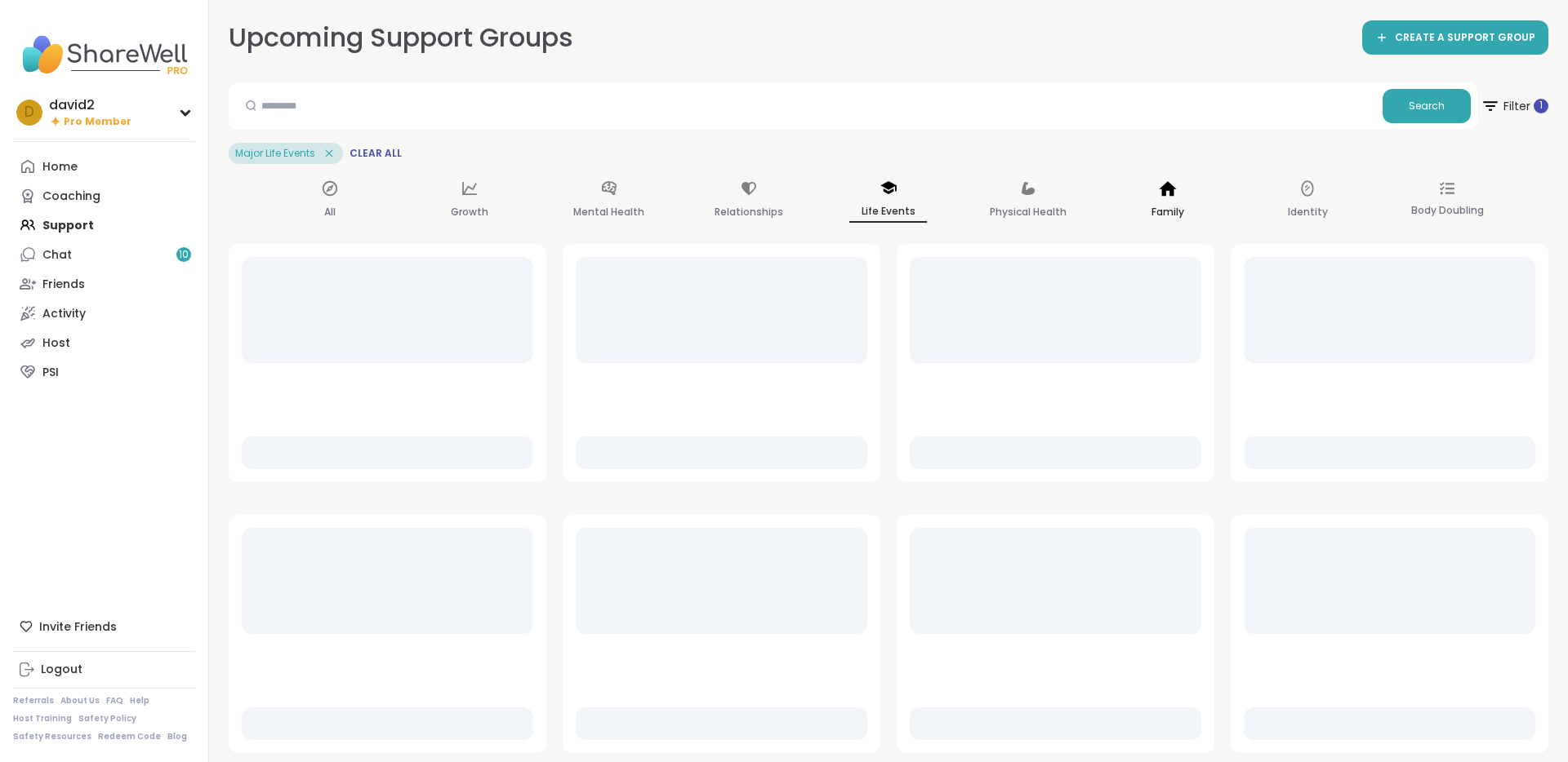
click at [1185, 180] on div "Family" at bounding box center [1167, 201] width 77 height 61
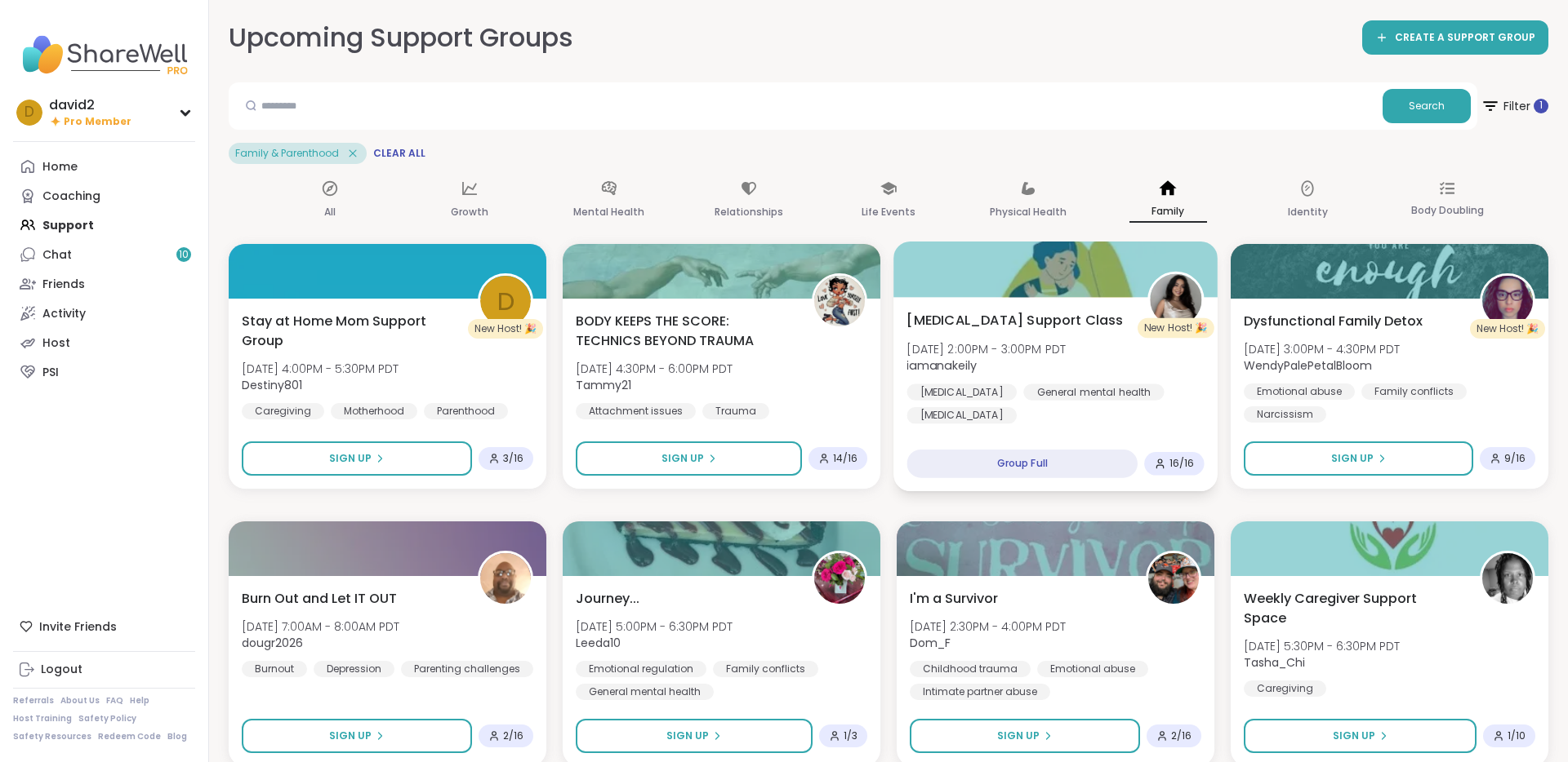
click at [1066, 372] on span "iamanakeily" at bounding box center [986, 366] width 159 height 17
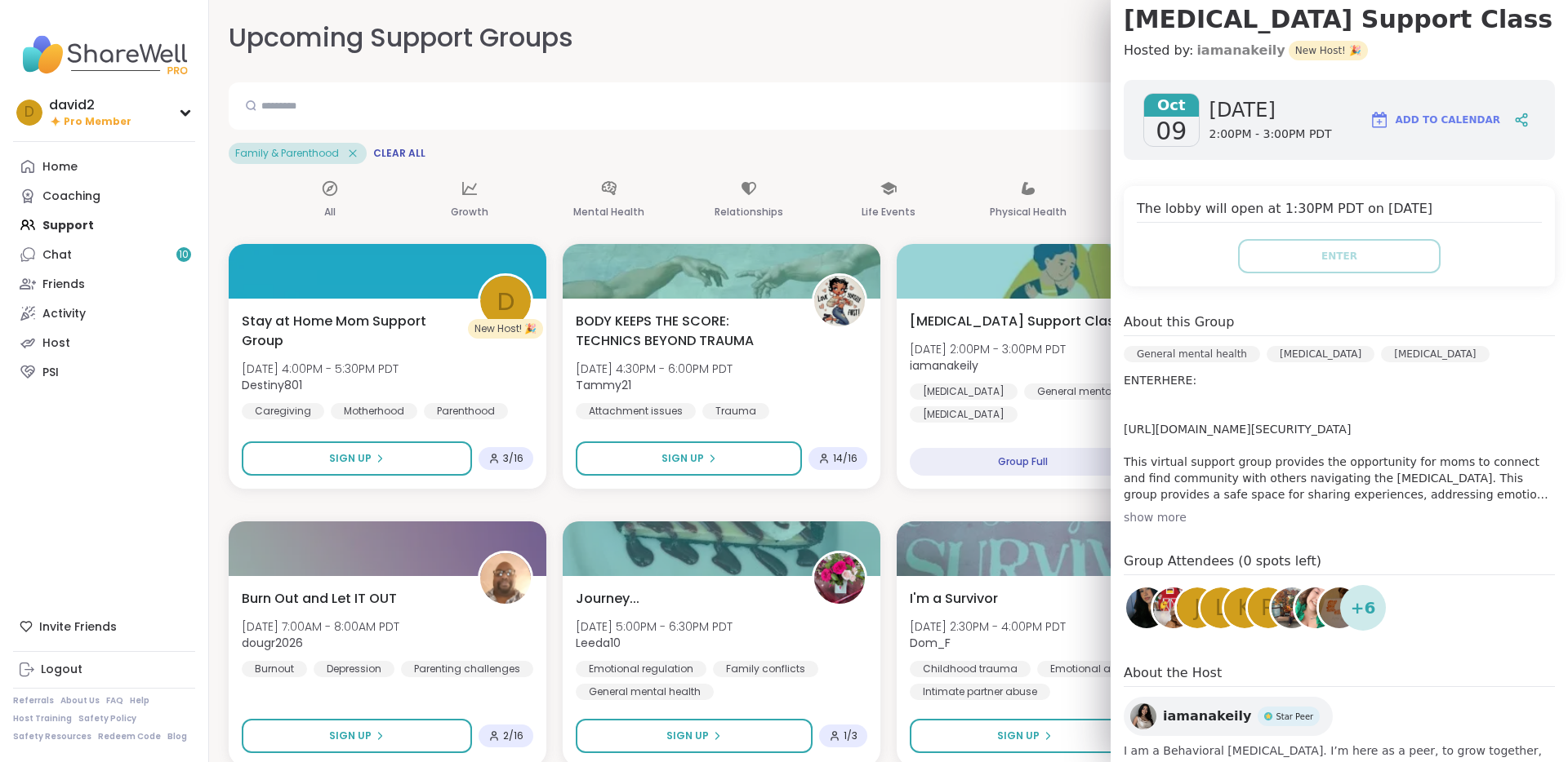
scroll to position [159, 0]
click at [622, 142] on div "Search Filter 1 Family & Parenthood Clear All" at bounding box center [888, 123] width 1320 height 82
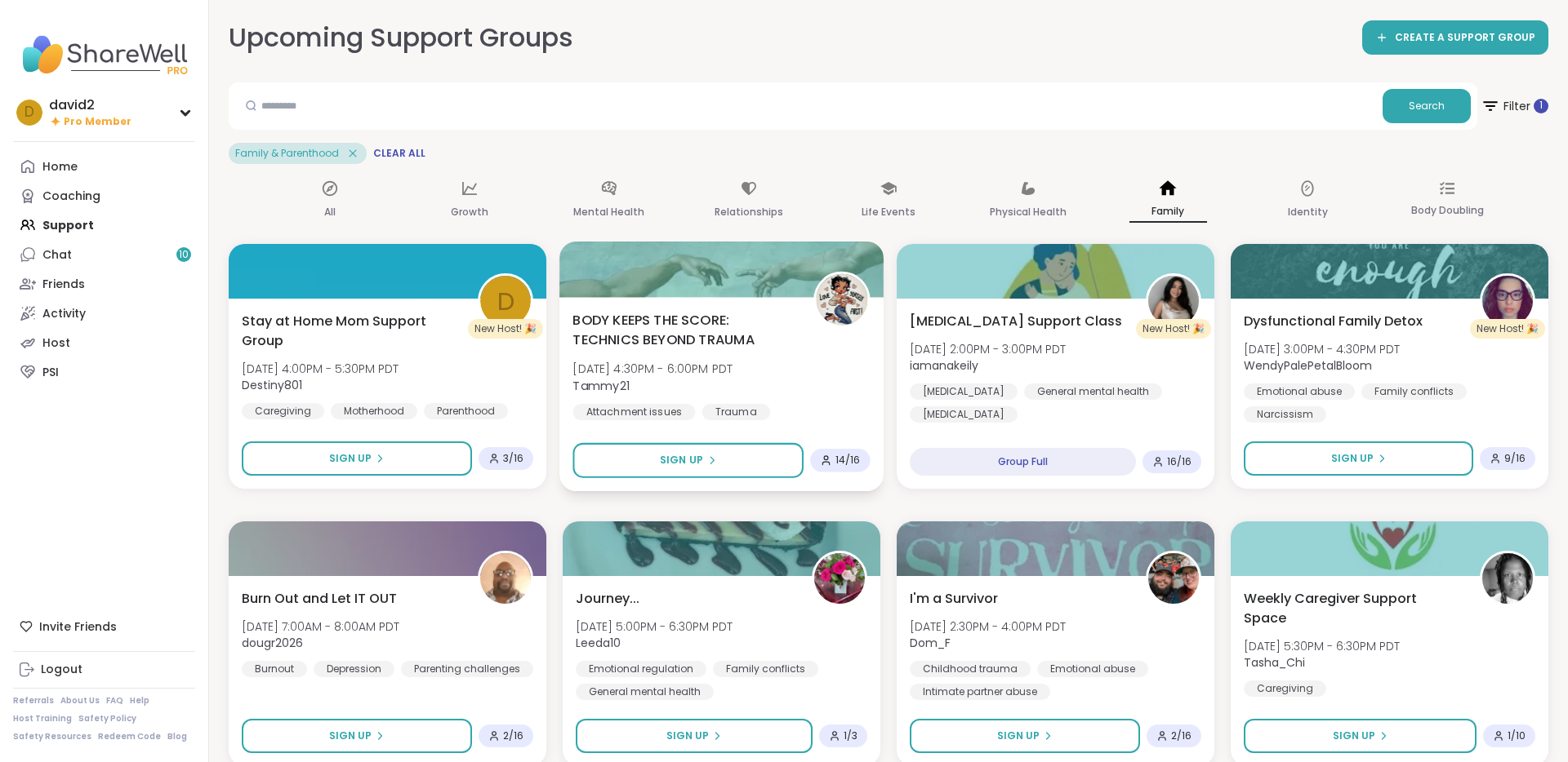
scroll to position [82, 0]
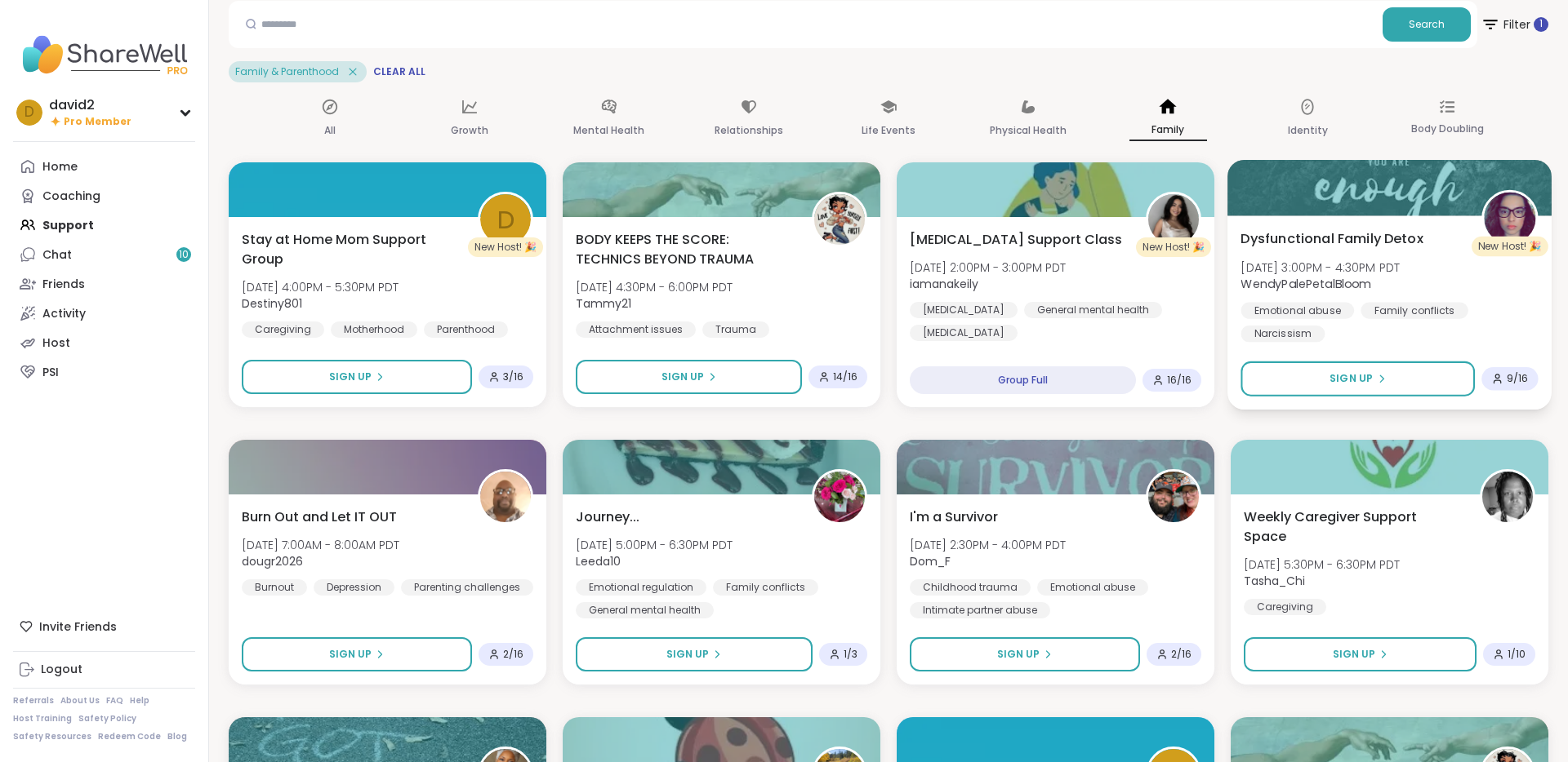
click at [1266, 270] on span "Fri, Oct 10 | 3:00PM - 4:30PM PDT" at bounding box center [1320, 267] width 159 height 17
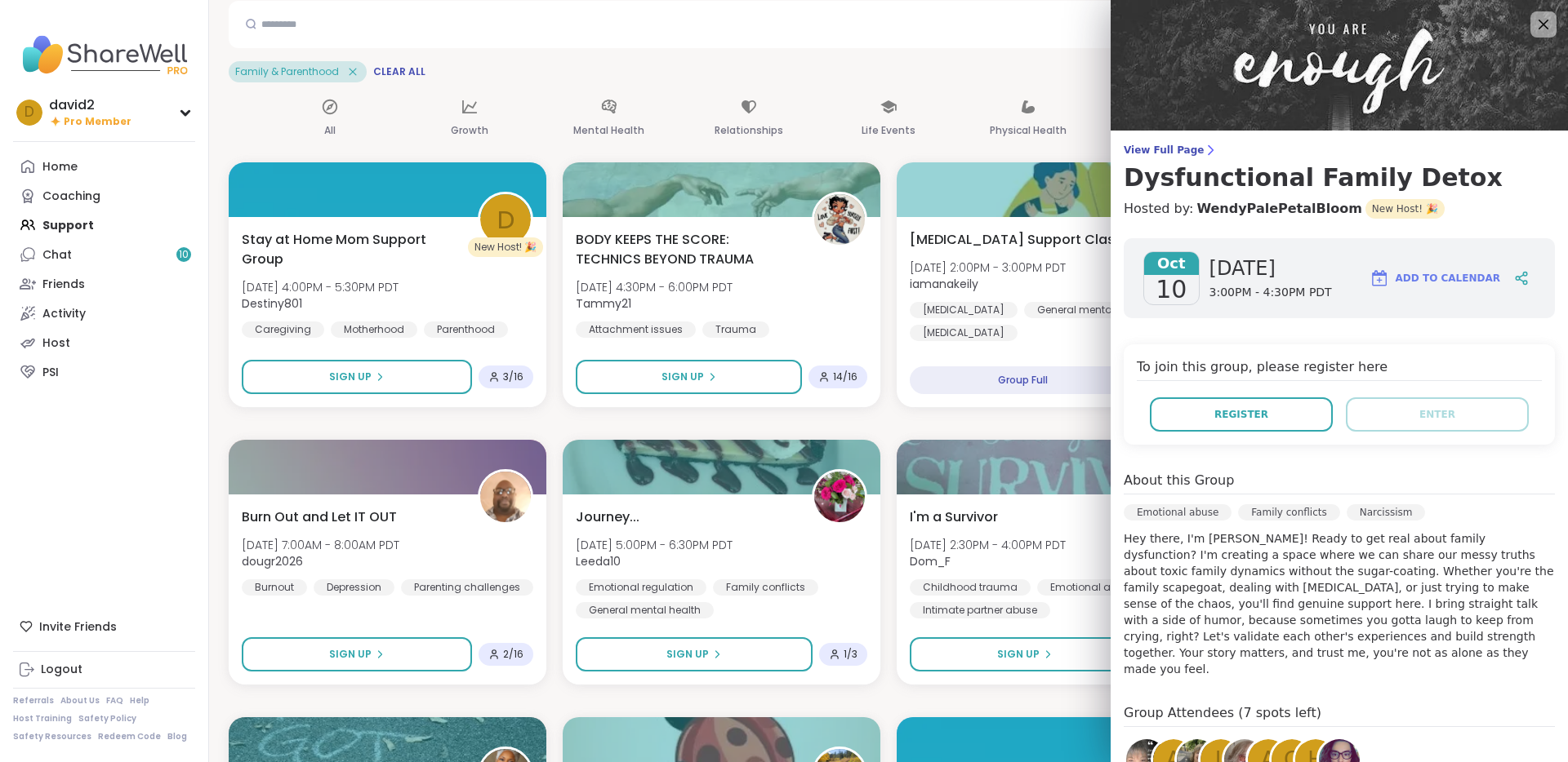
scroll to position [237, 0]
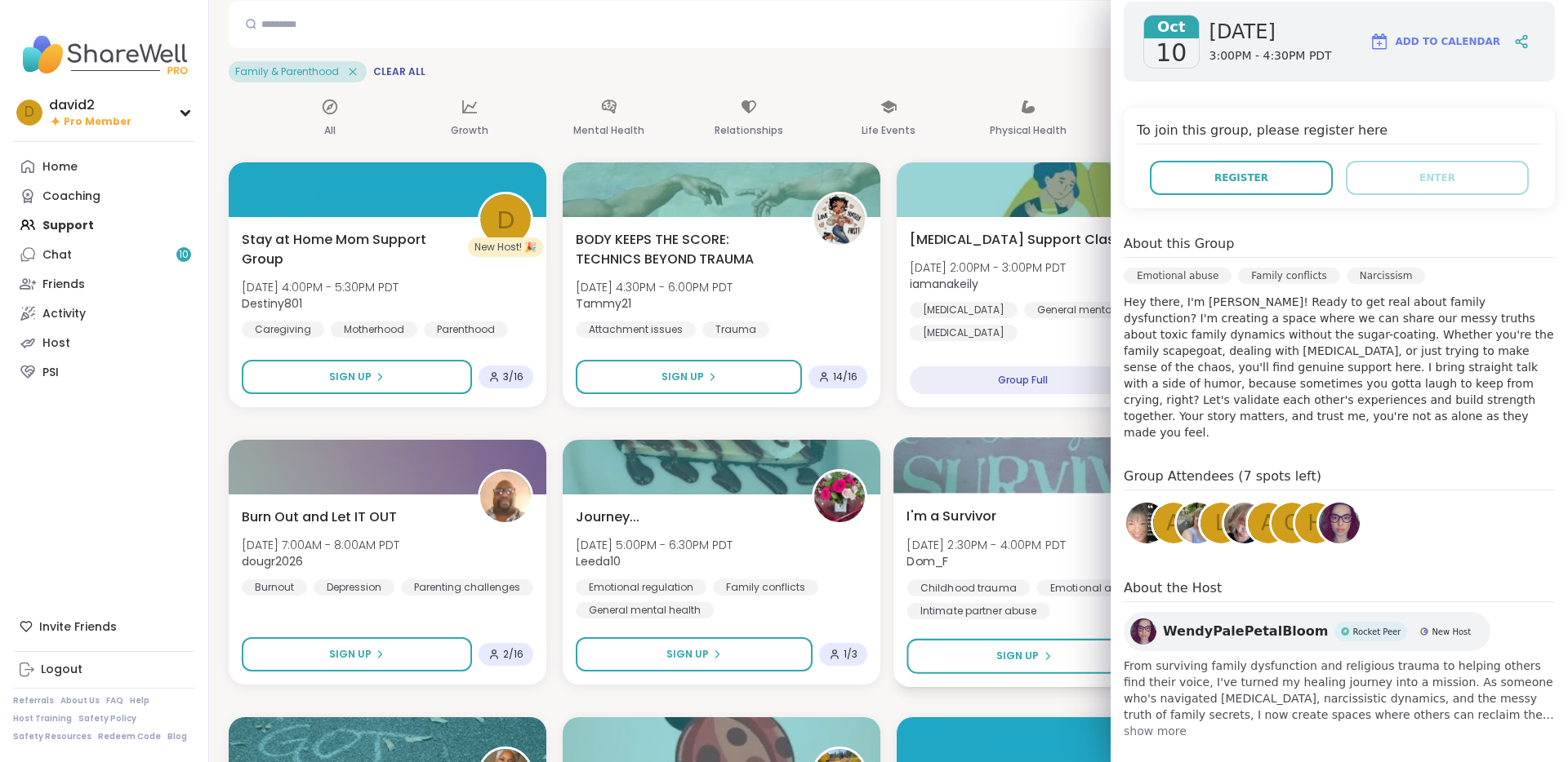
click at [911, 487] on div at bounding box center [1055, 465] width 324 height 56
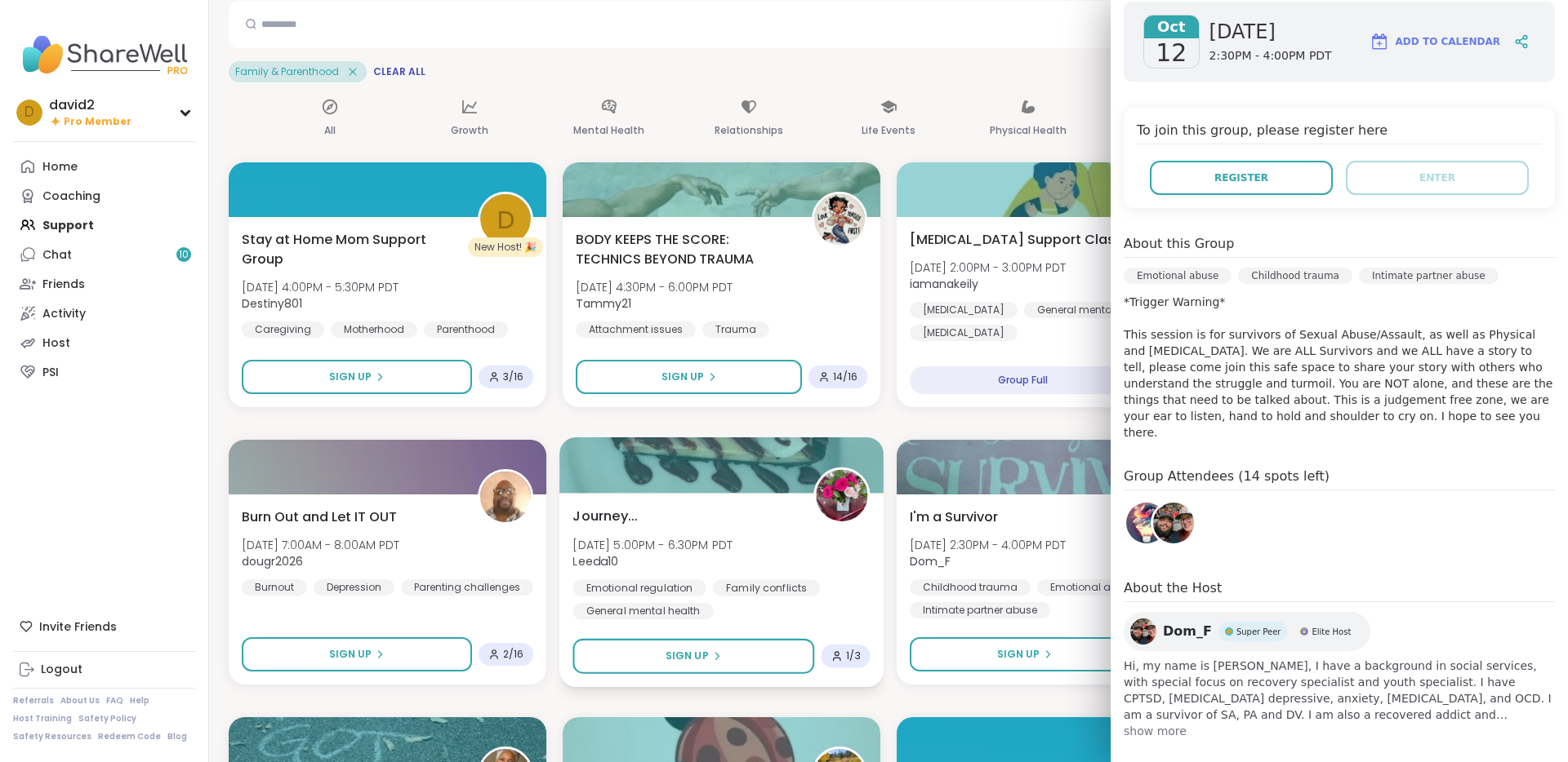
click at [736, 523] on div "Journey... Sat, Oct 11 | 5:00PM - 6:30PM PDT Leeda10 Emotional regulation Famil…" at bounding box center [721, 563] width 297 height 113
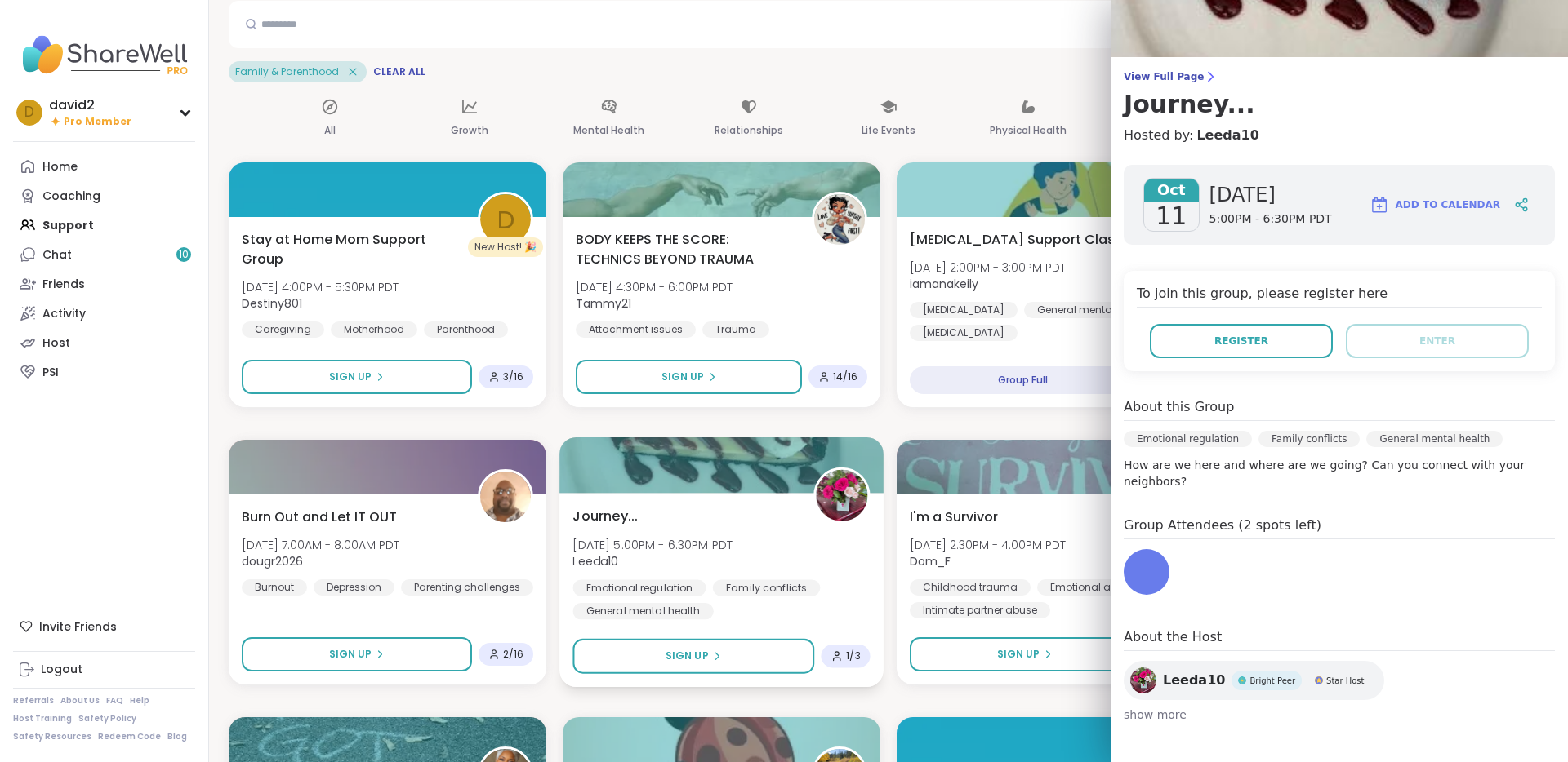
scroll to position [57, 0]
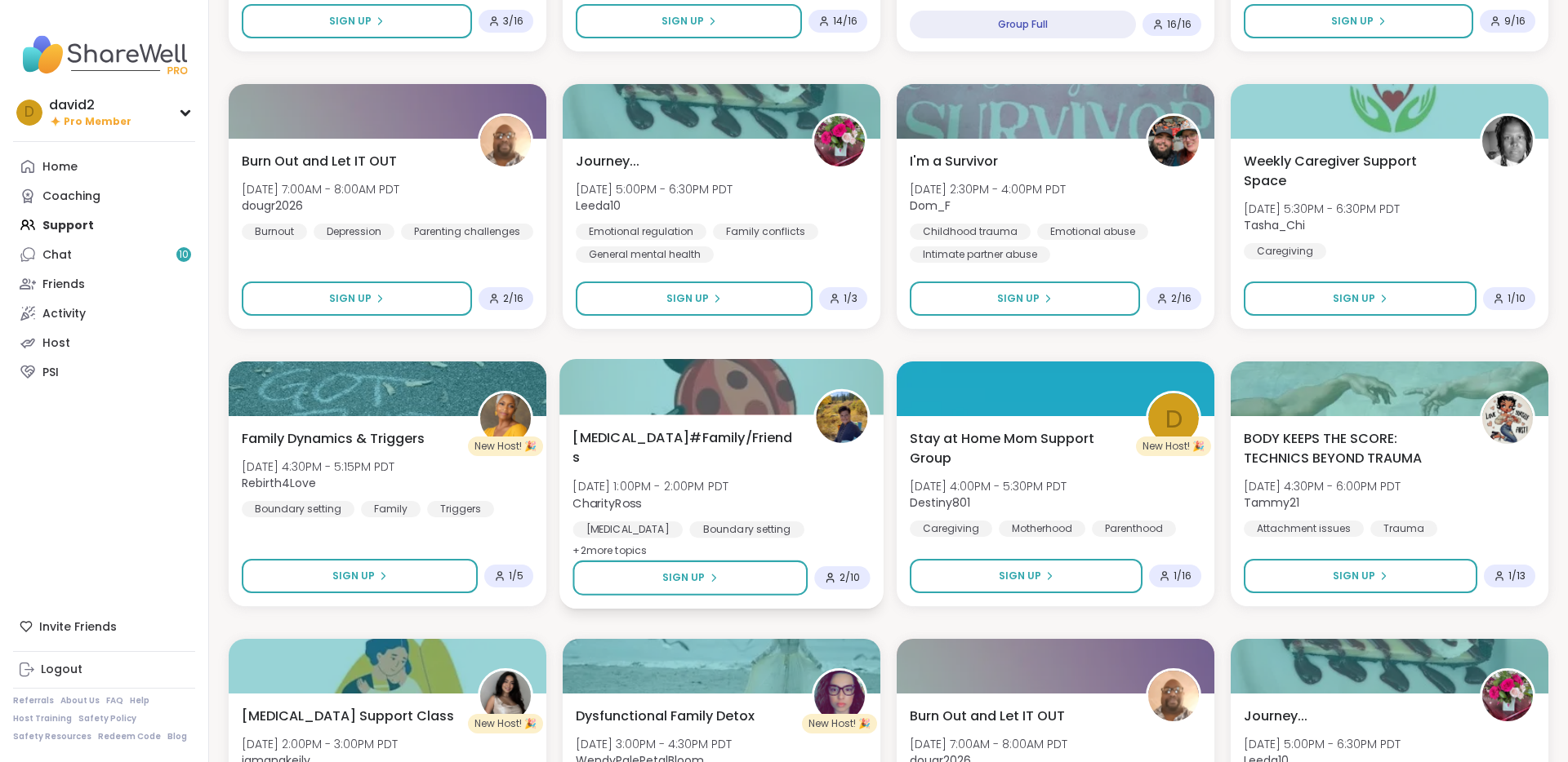
scroll to position [487, 0]
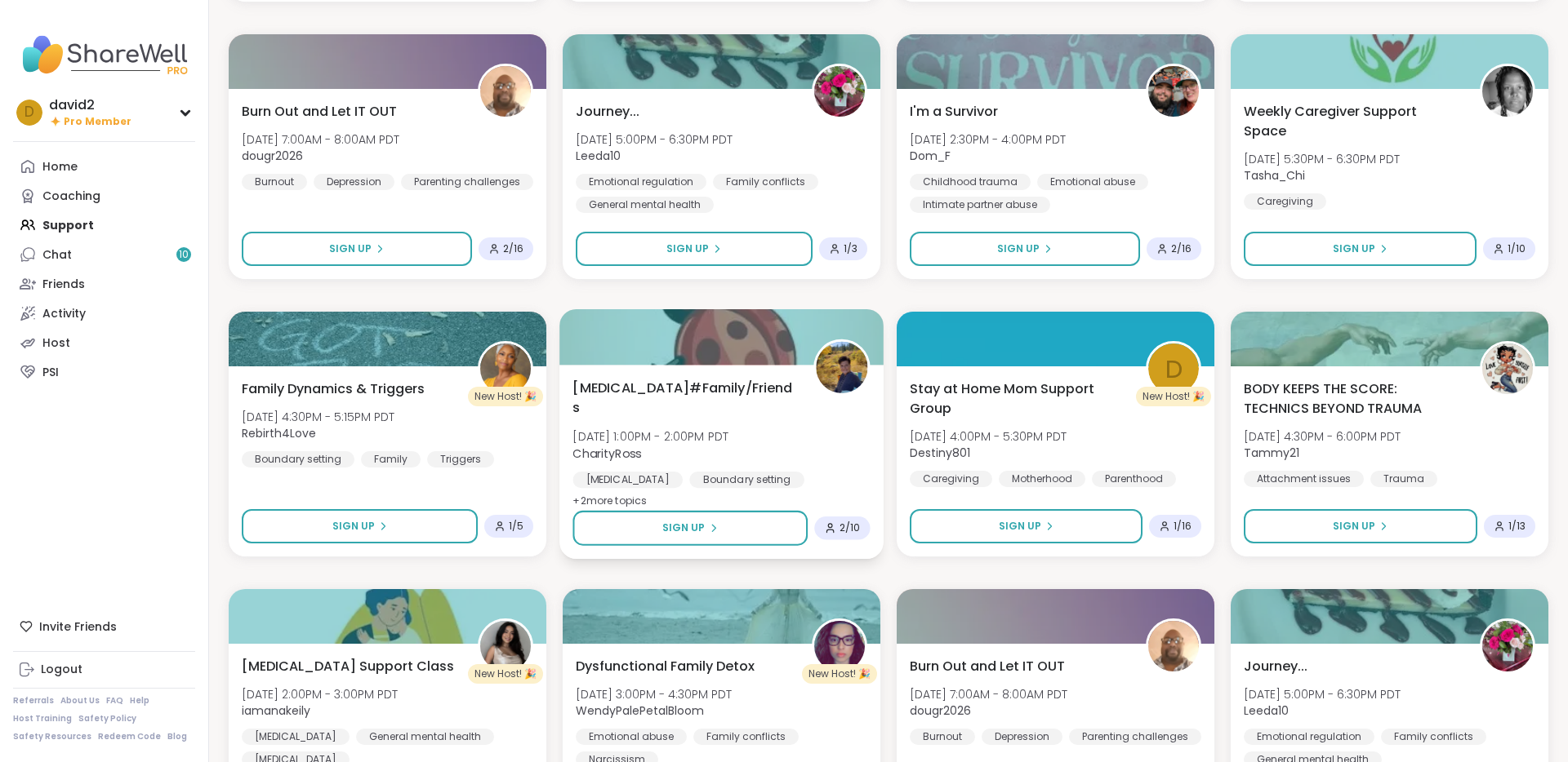
click at [781, 420] on div "Borderline Personality Disorder#Family/Friends Wed, Oct 15 | 1:00PM - 2:00PM PD…" at bounding box center [721, 445] width 297 height 133
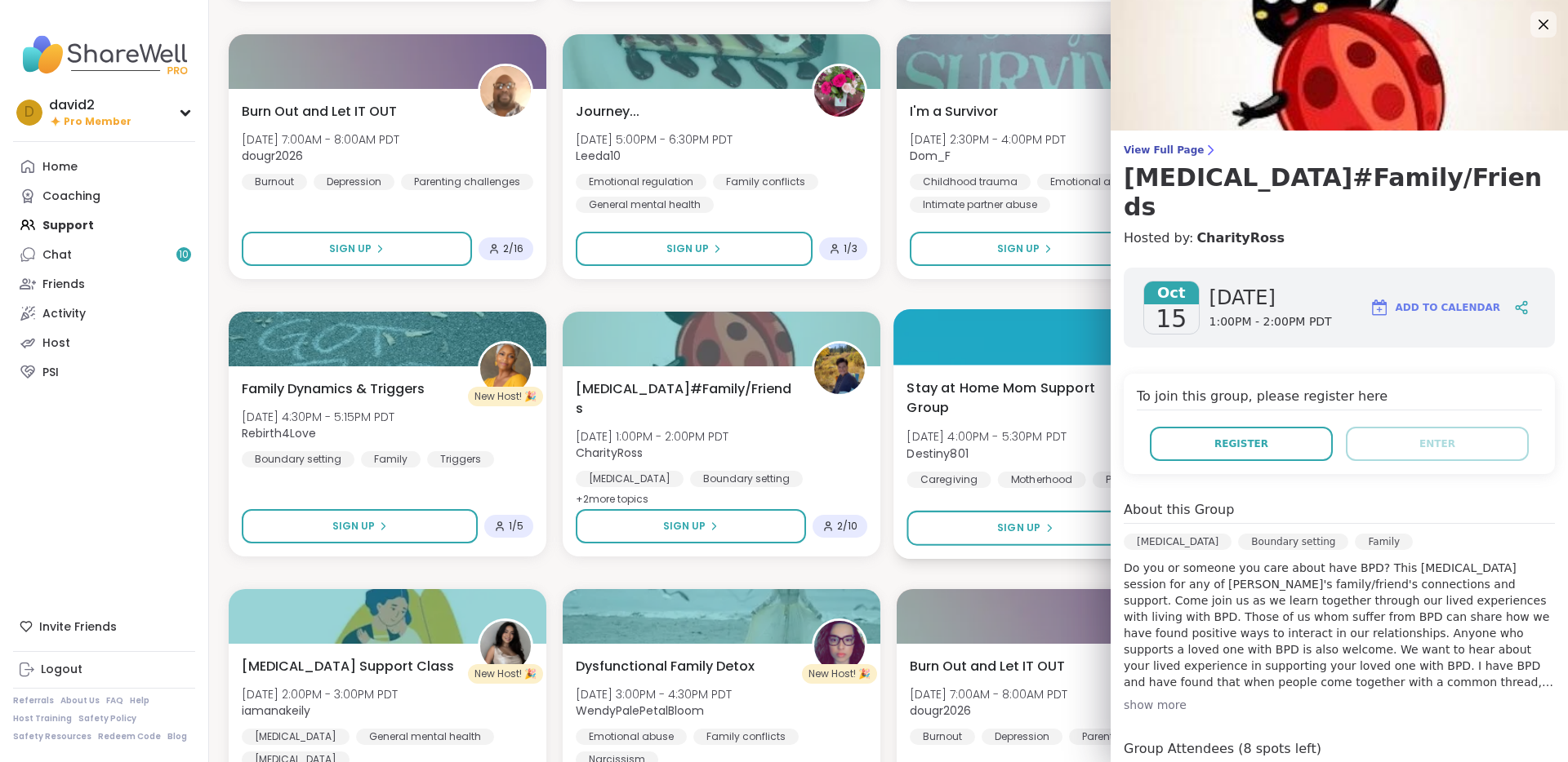
click at [990, 415] on span "Stay at Home Mom Support Group" at bounding box center [1017, 398] width 222 height 40
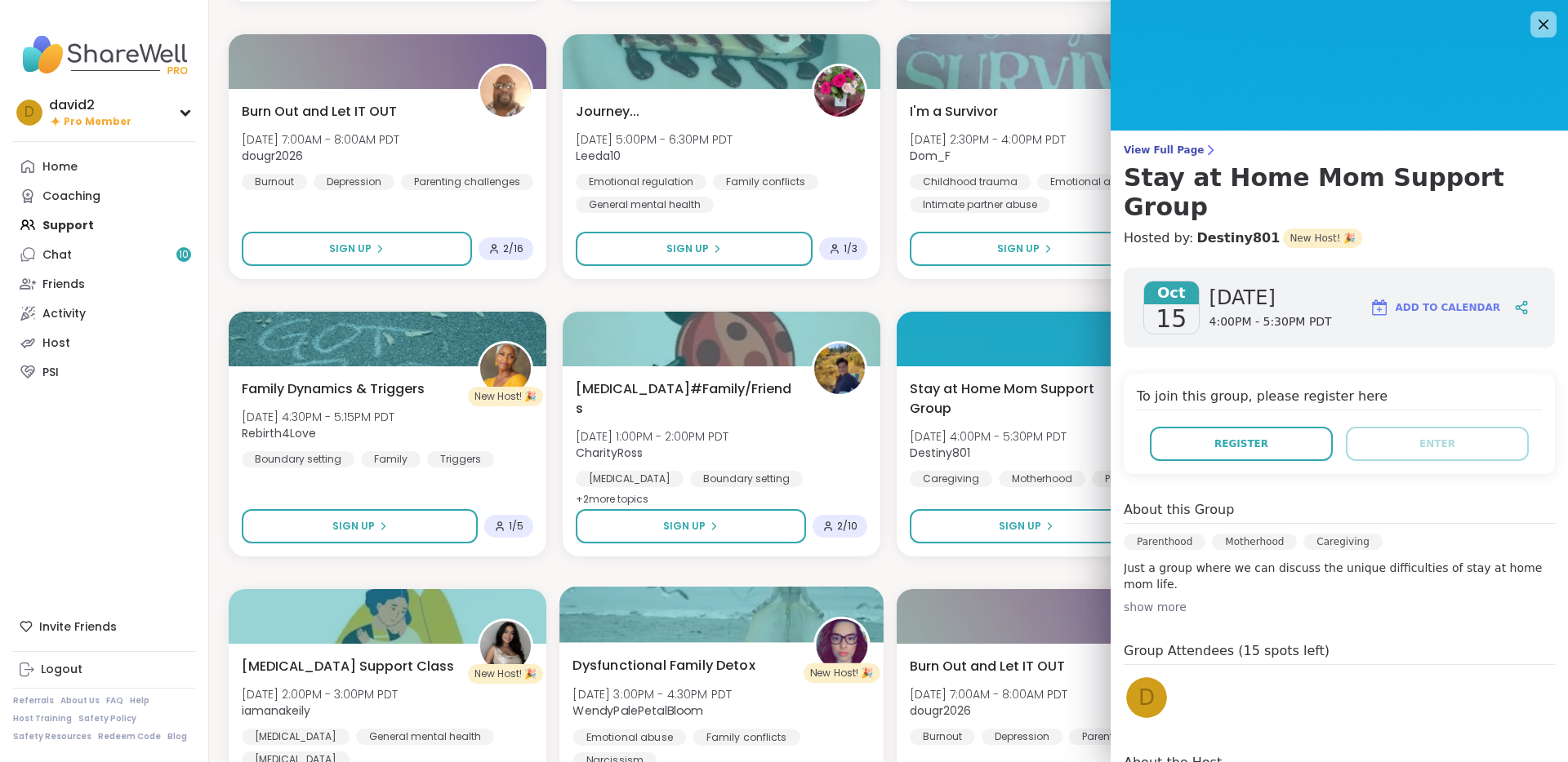
click at [779, 633] on div at bounding box center [721, 615] width 324 height 56
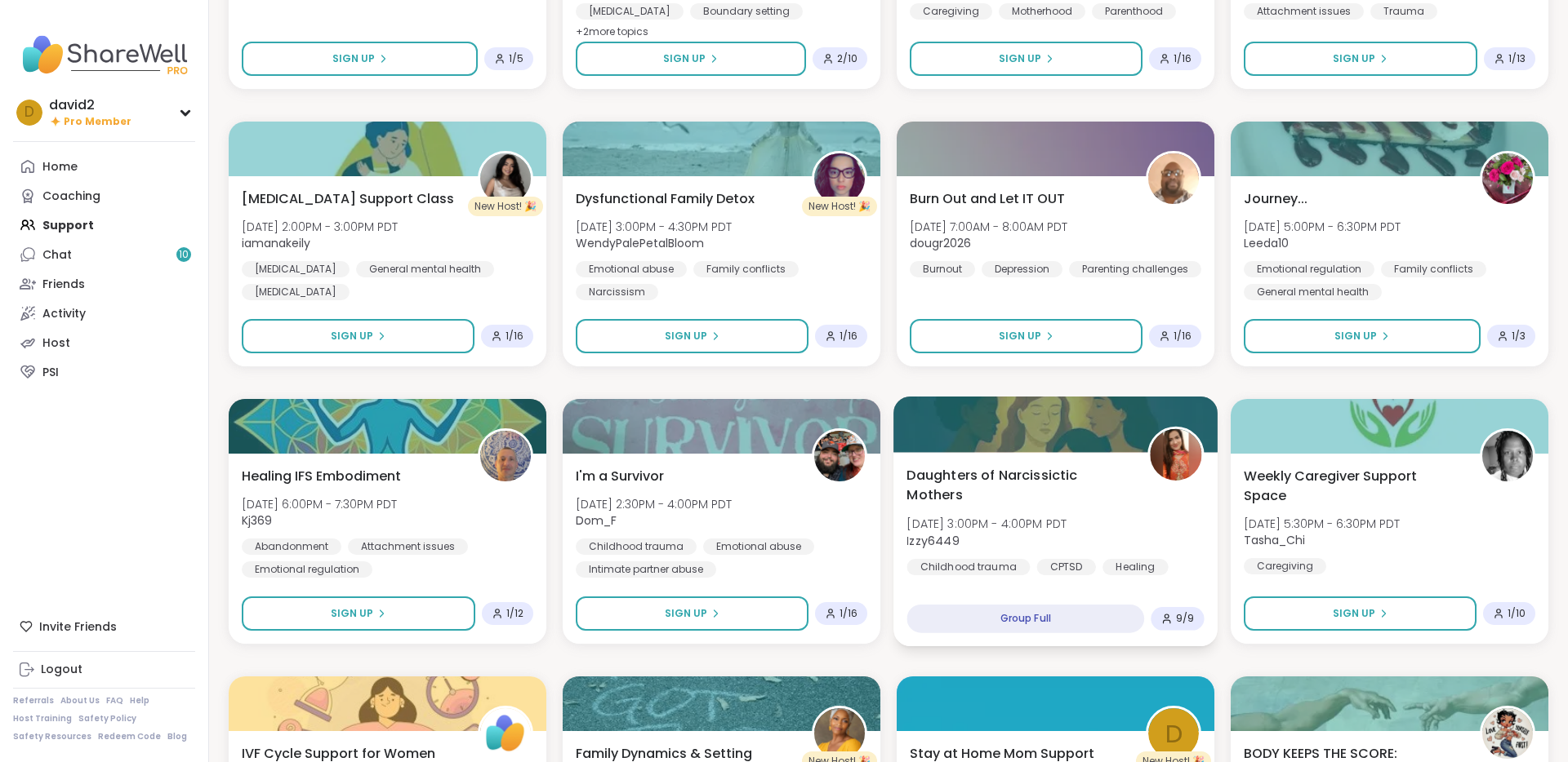
scroll to position [942, 0]
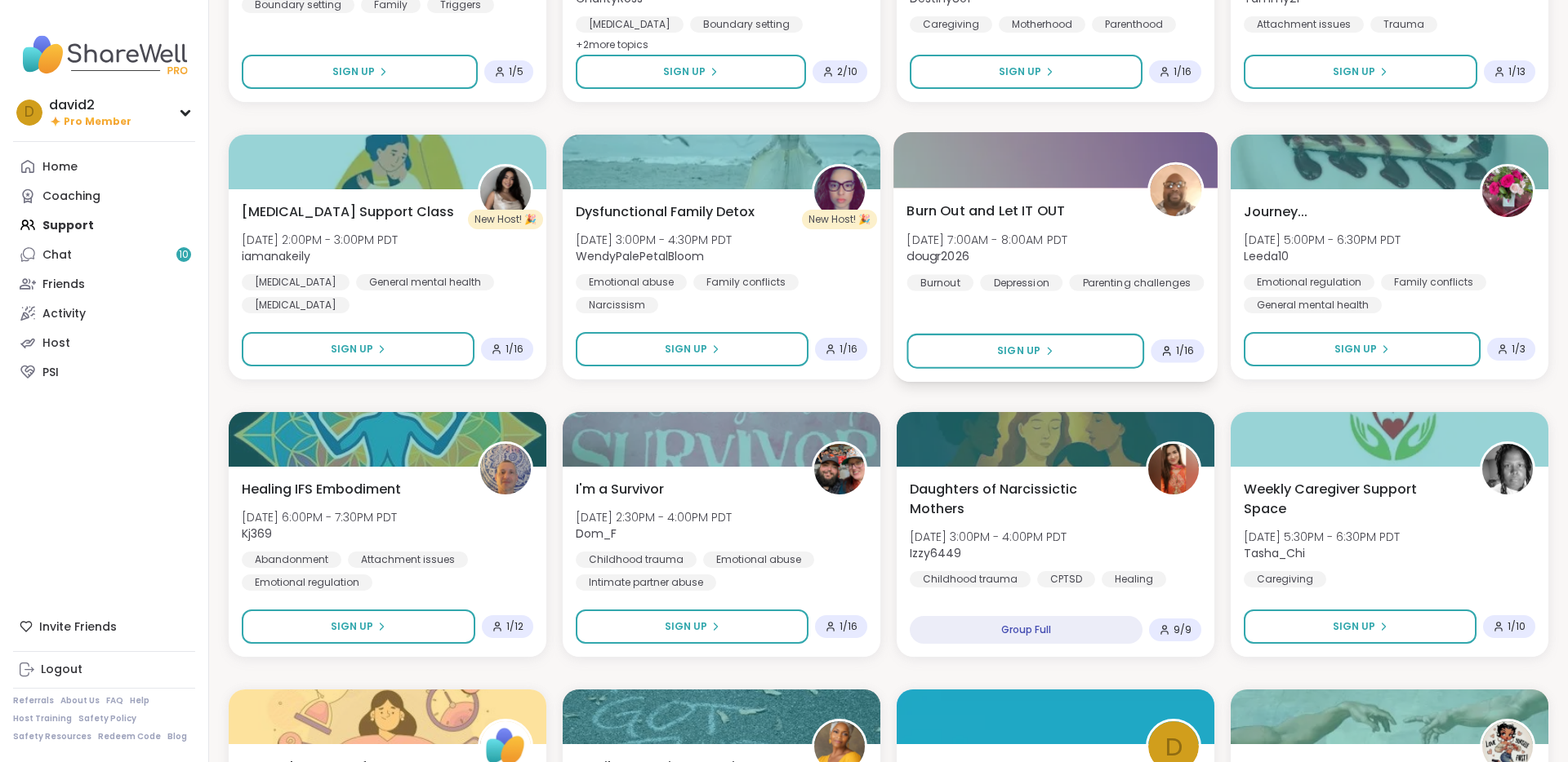
click at [988, 273] on div "Burn Out and Let IT OUT Sat, Oct 18 | 7:00AM - 8:00AM PDT dougr2026 Burnout Dep…" at bounding box center [1055, 246] width 297 height 90
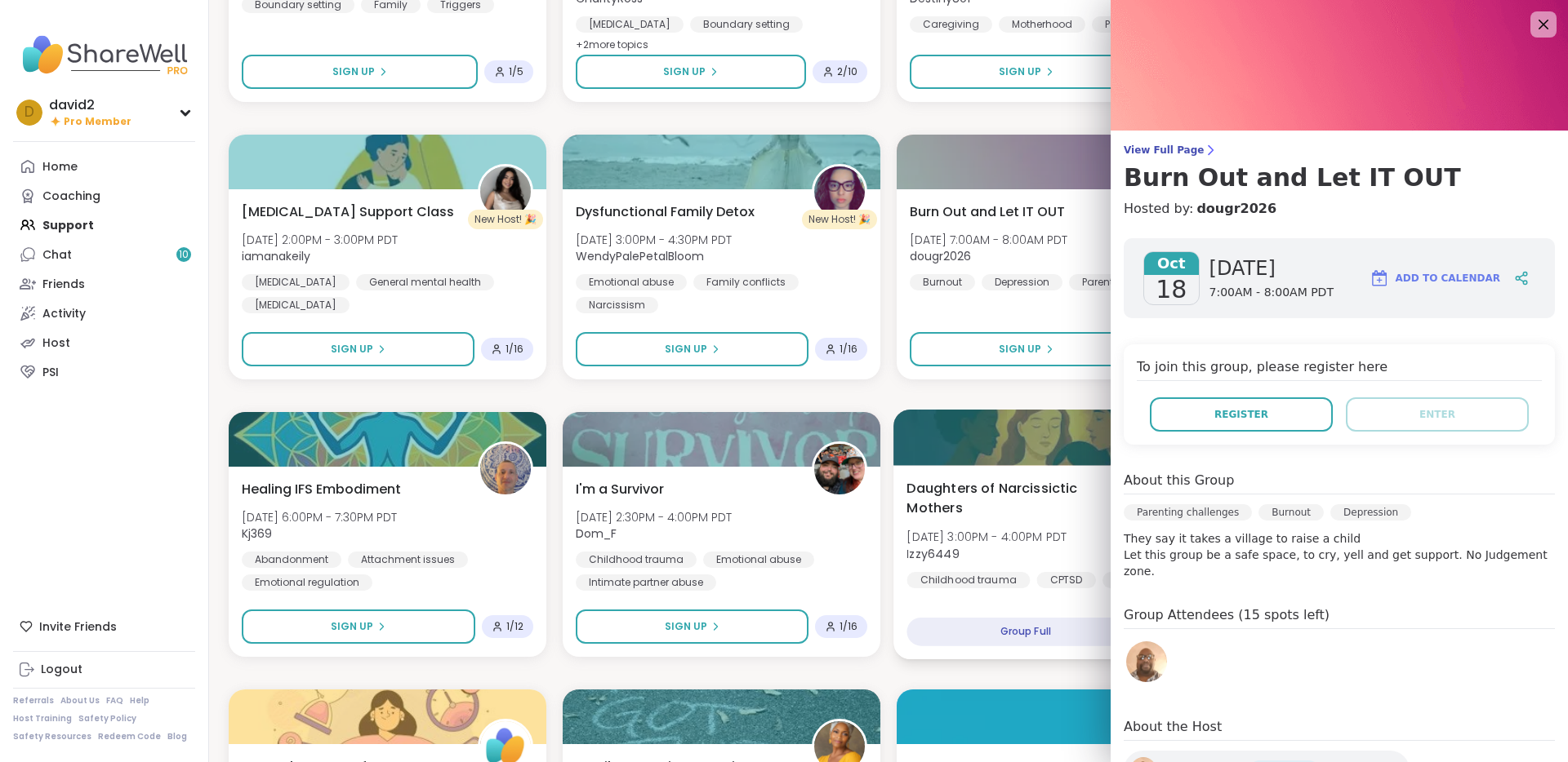
click at [1001, 462] on div at bounding box center [1055, 437] width 324 height 56
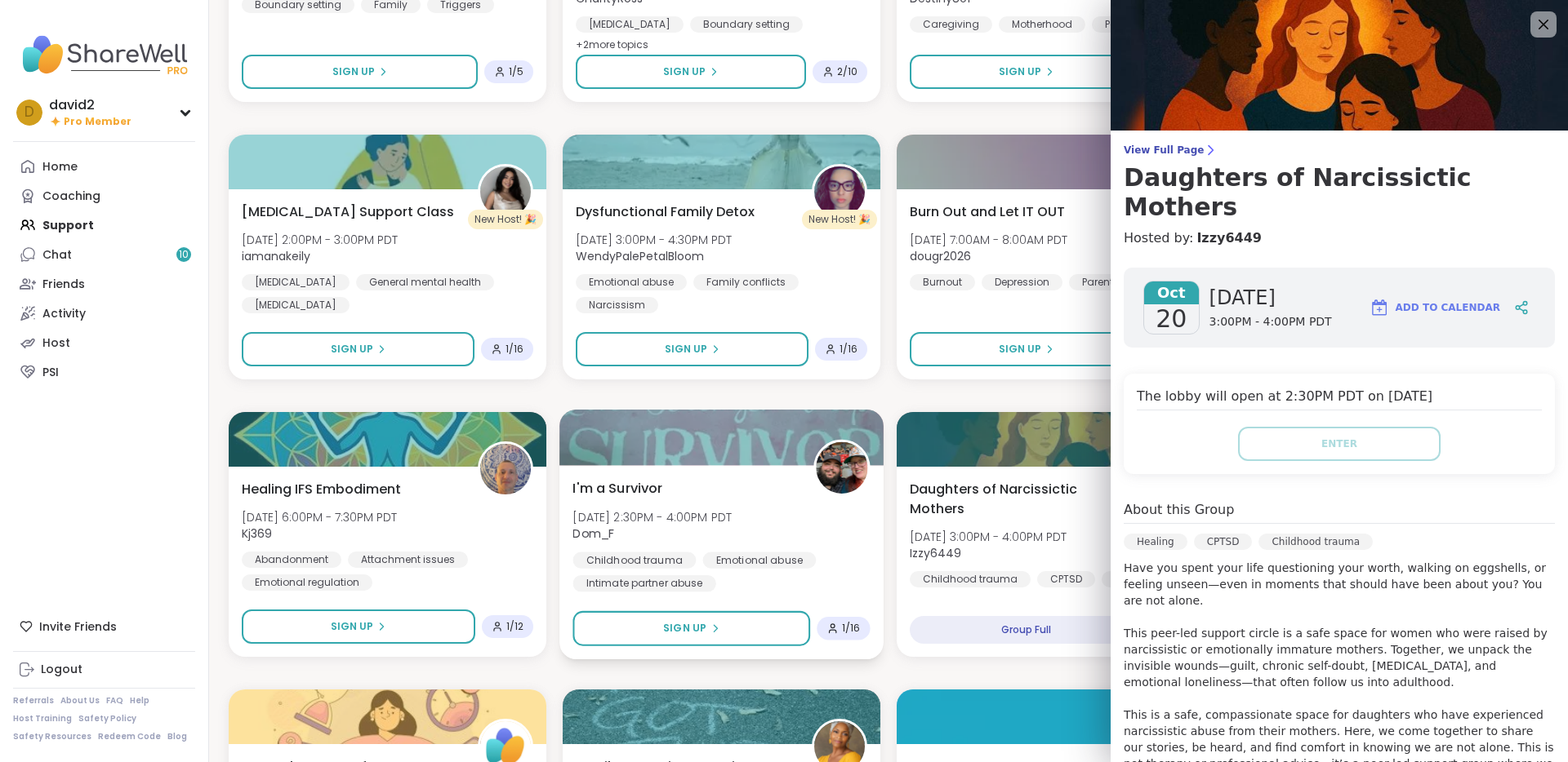
click at [827, 491] on img at bounding box center [841, 468] width 52 height 52
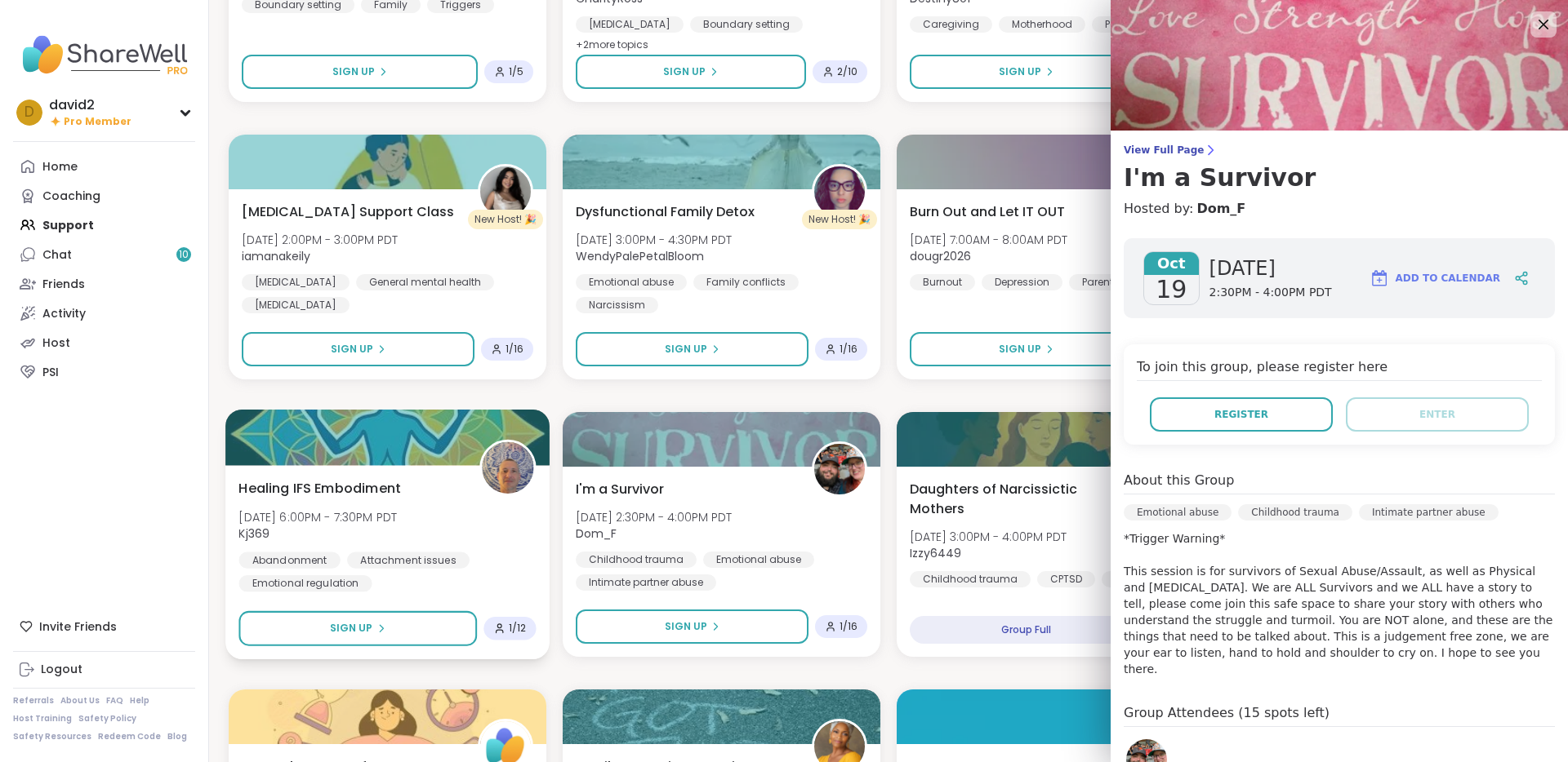
click at [523, 537] on div "Healing IFS Embodiment Sat, Oct 18 | 6:00PM - 7:30PM PDT Kj369 Abandonment Atta…" at bounding box center [387, 535] width 297 height 113
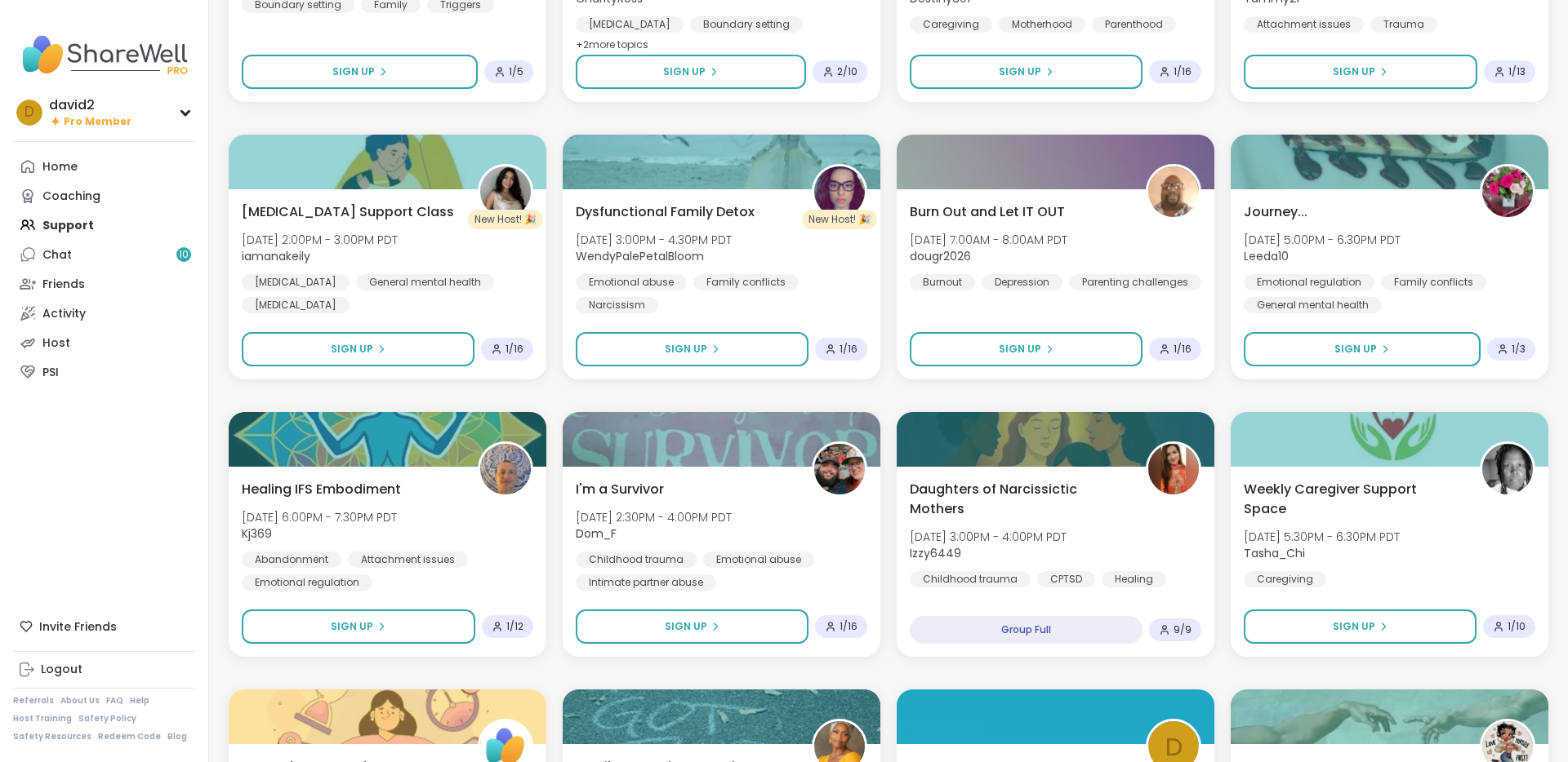
click at [554, 630] on div "D New Host! 🎉 Stay at Home Mom Support Group Wed, Oct 08 | 4:00PM - 5:30PM PDT …" at bounding box center [888, 535] width 1320 height 2465
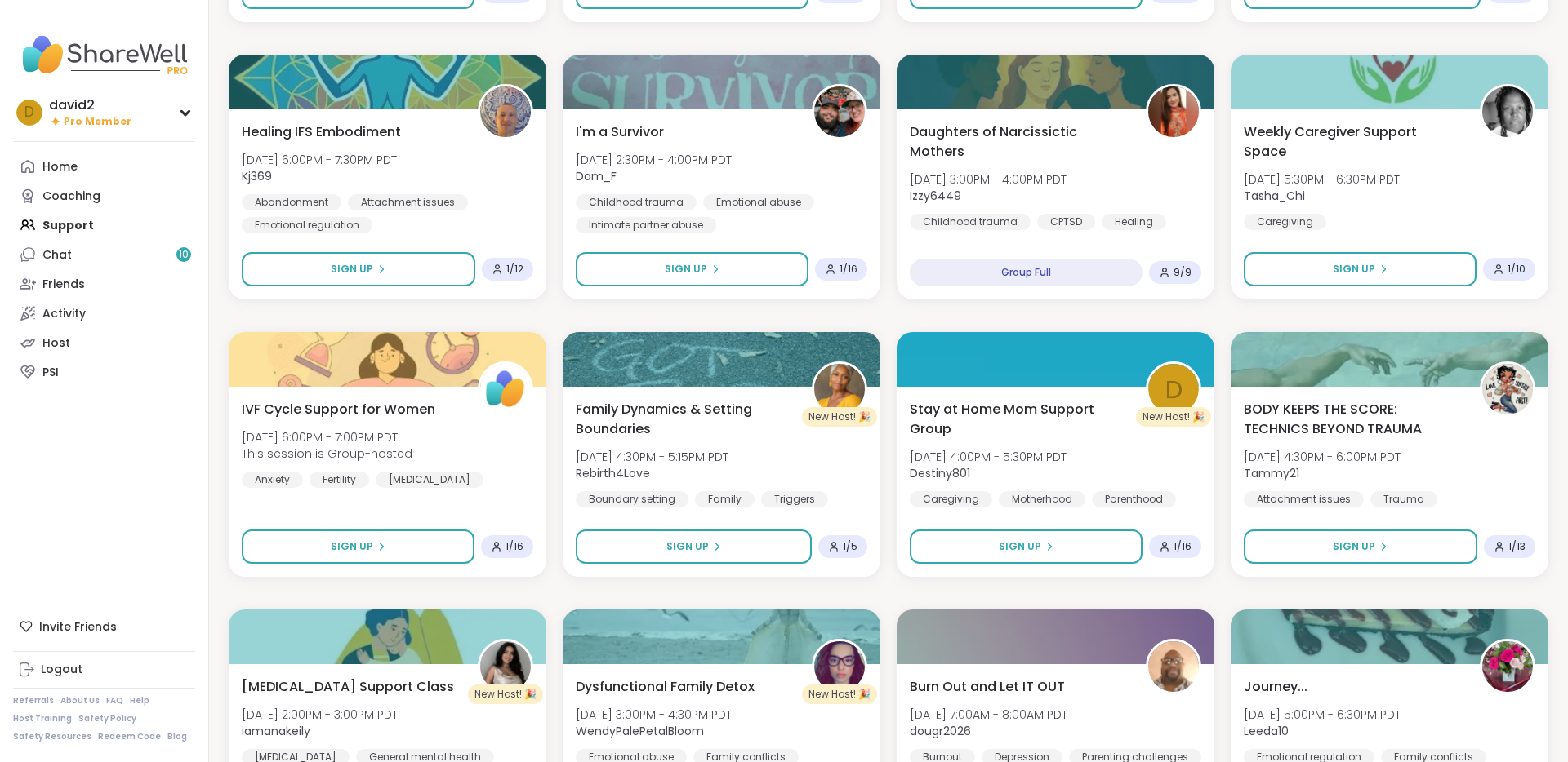
scroll to position [1348, 0]
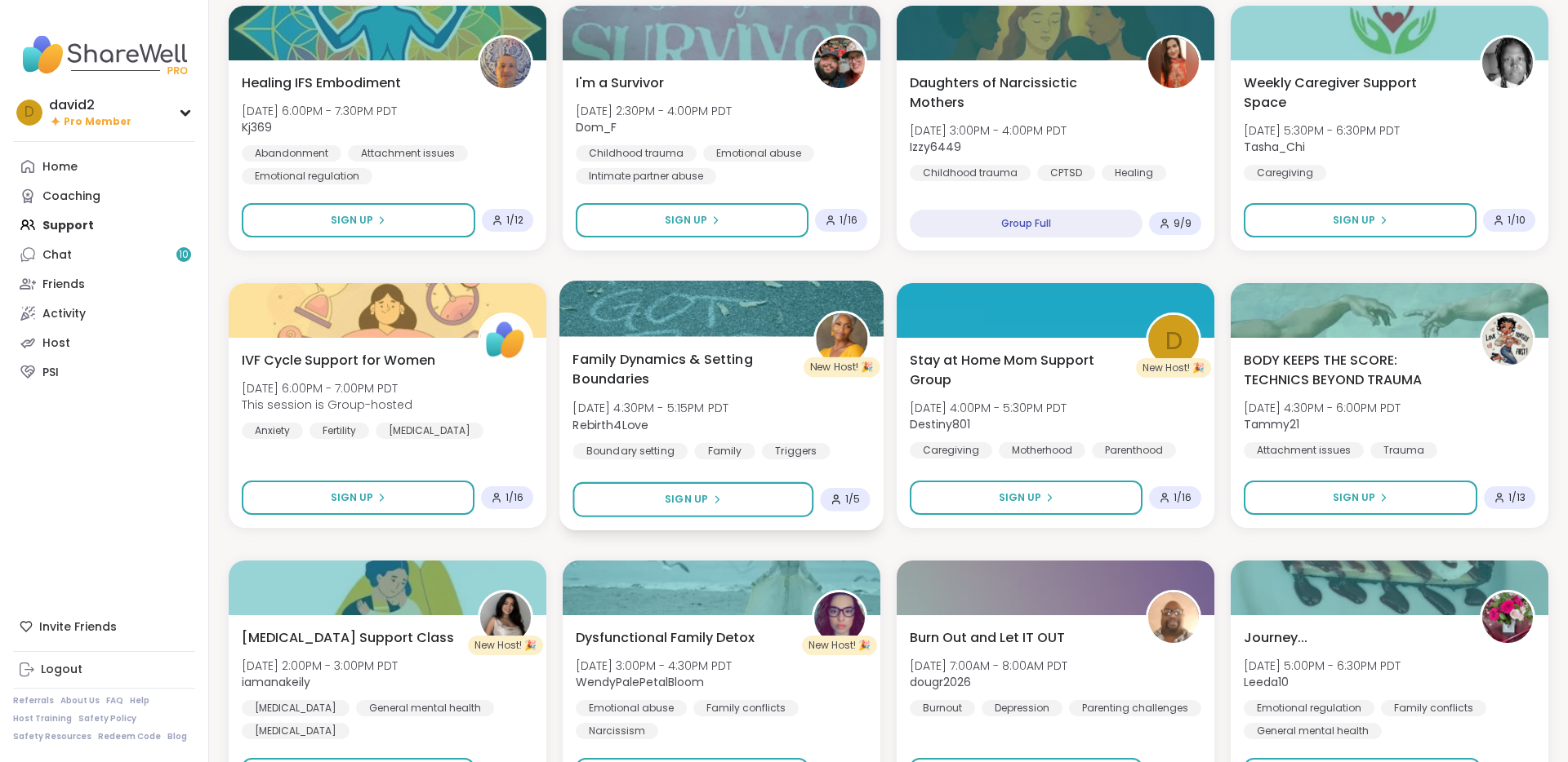
click at [744, 460] on div "Family" at bounding box center [724, 451] width 61 height 17
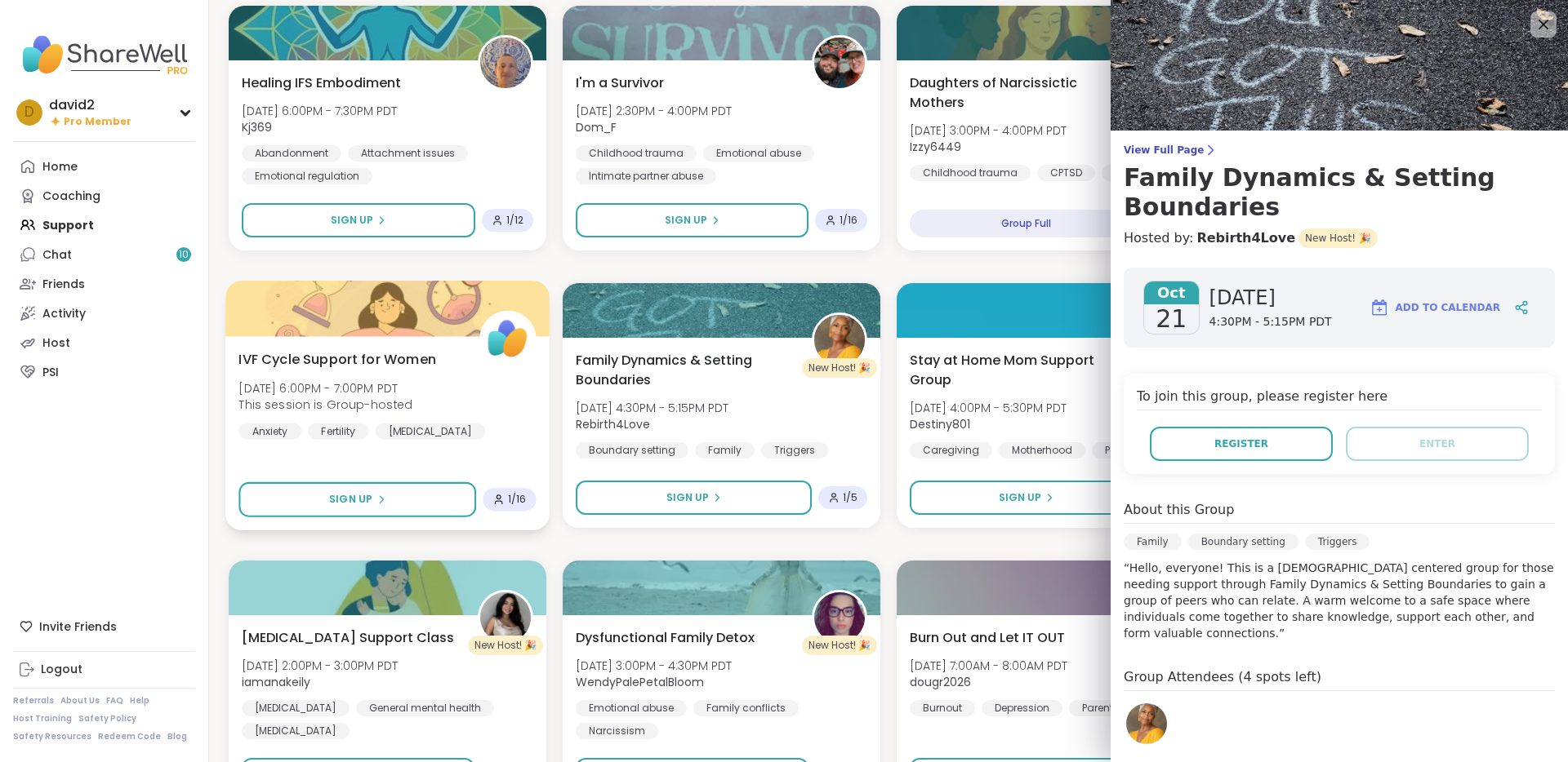
click at [484, 426] on div "[MEDICAL_DATA]" at bounding box center [431, 431] width 110 height 17
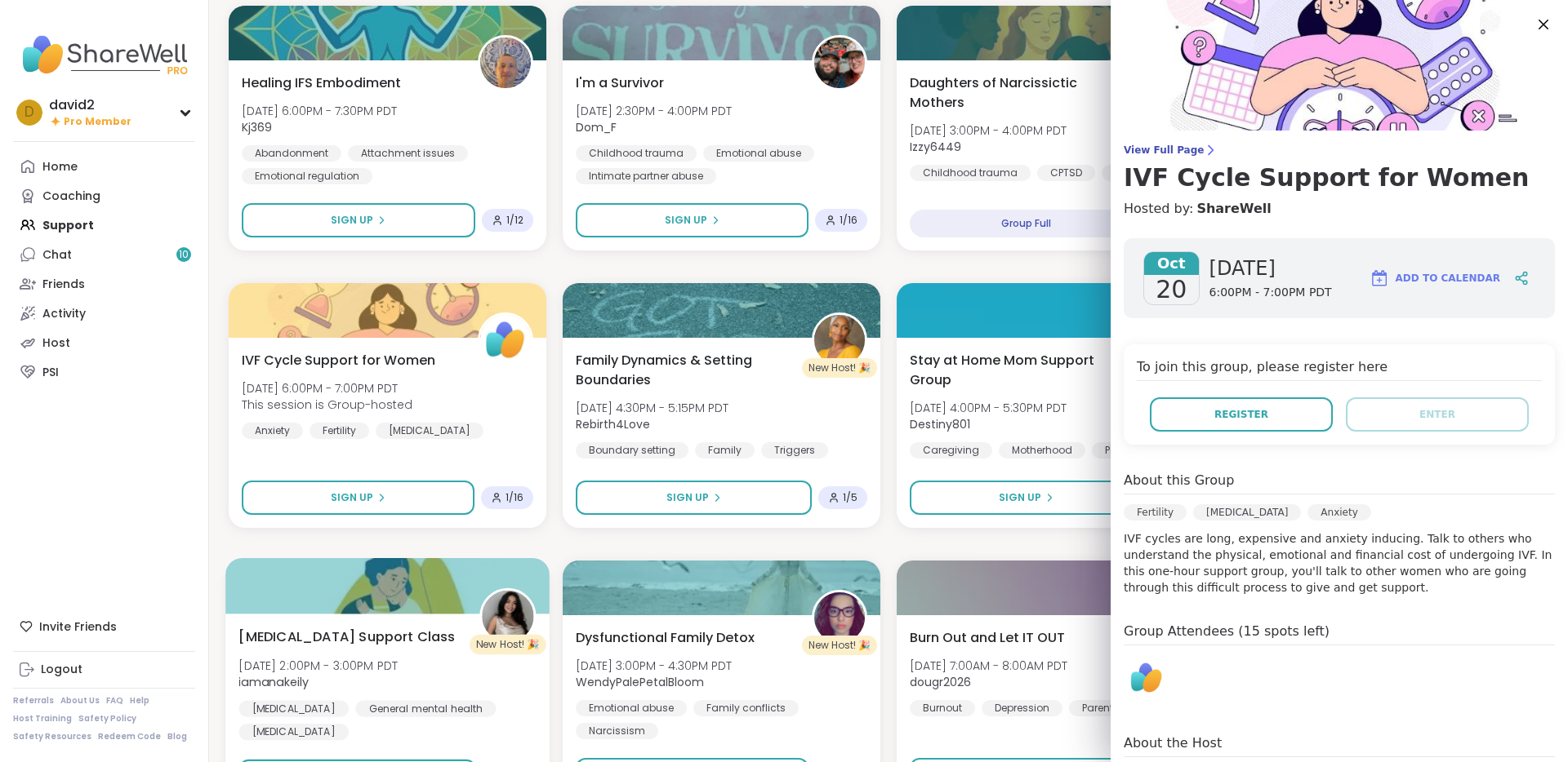
click at [487, 585] on div at bounding box center [387, 585] width 324 height 56
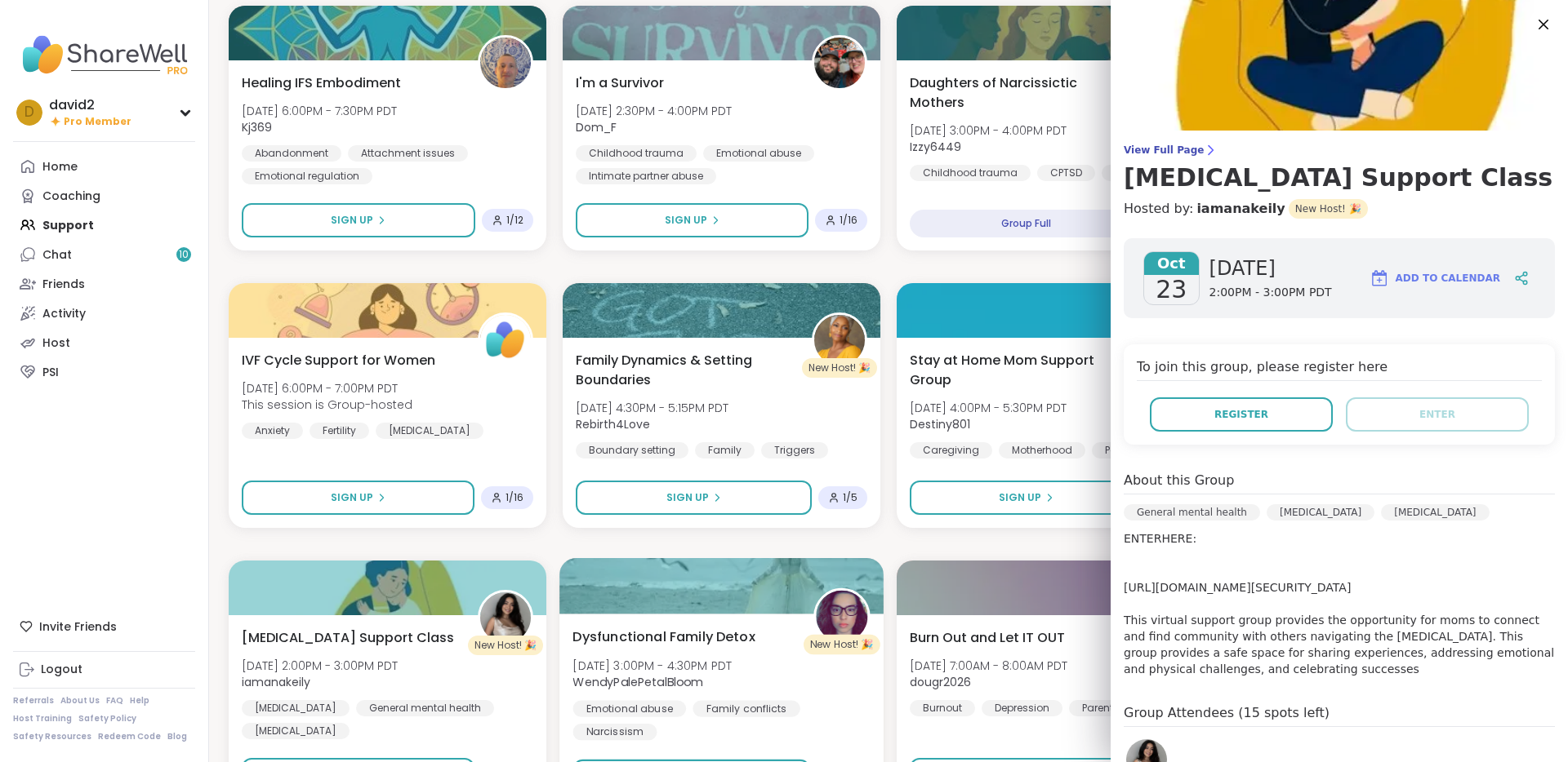
click at [625, 595] on div at bounding box center [721, 585] width 324 height 56
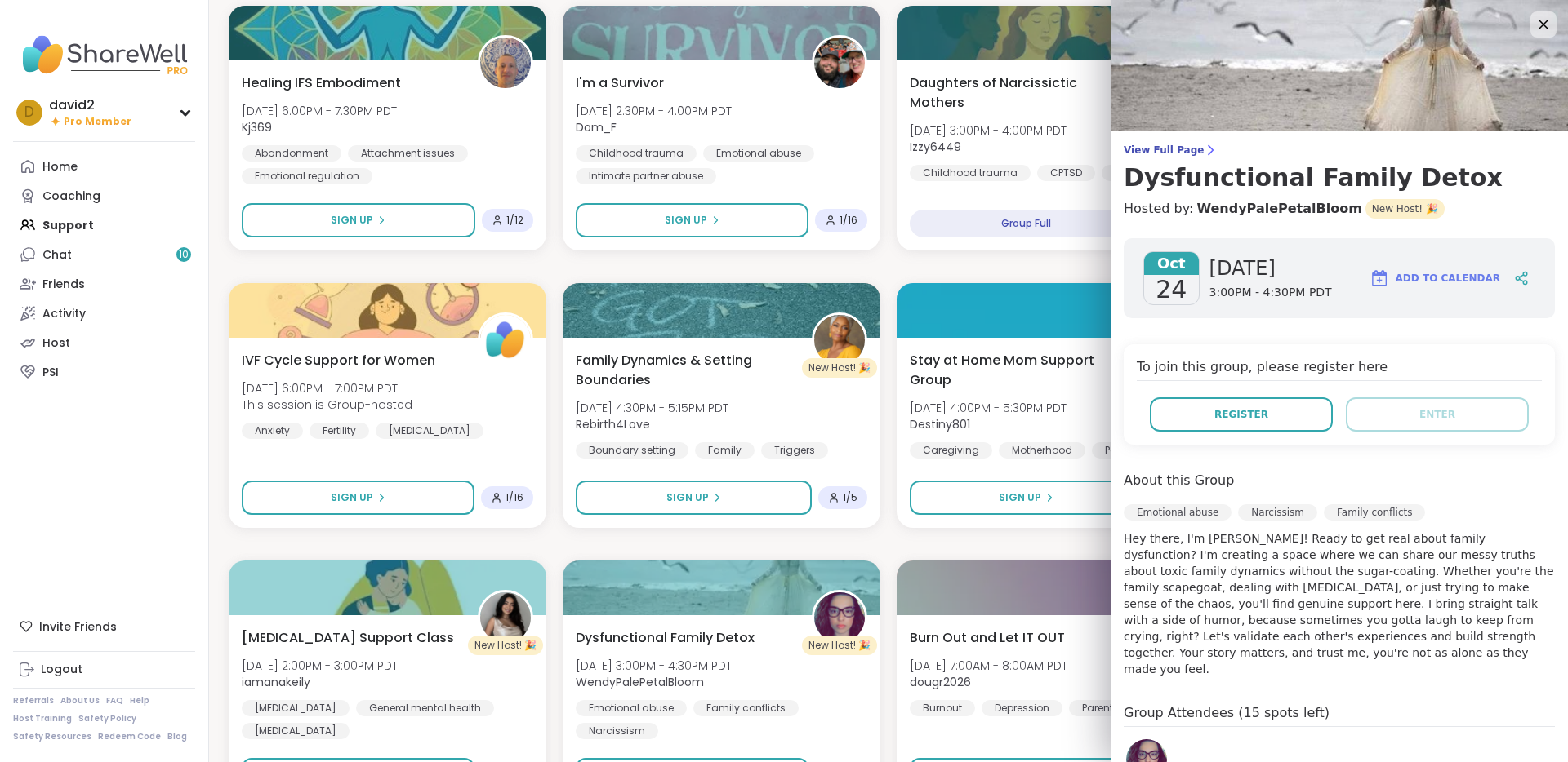
click at [886, 547] on div "D New Host! 🎉 Stay at Home Mom Support Group Wed, Oct 08 | 4:00PM - 5:30PM PDT …" at bounding box center [888, 128] width 1320 height 2465
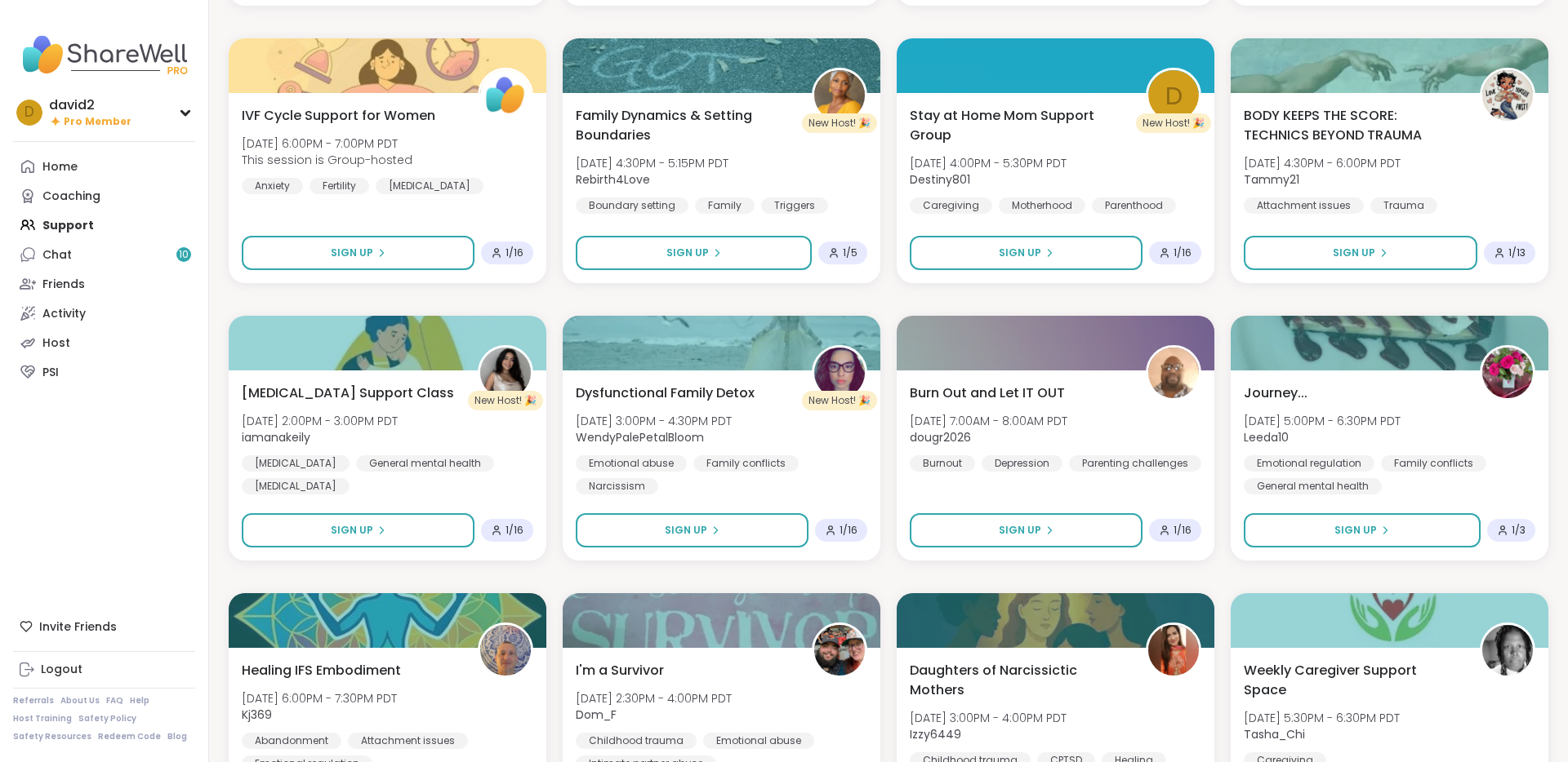
scroll to position [1635, 0]
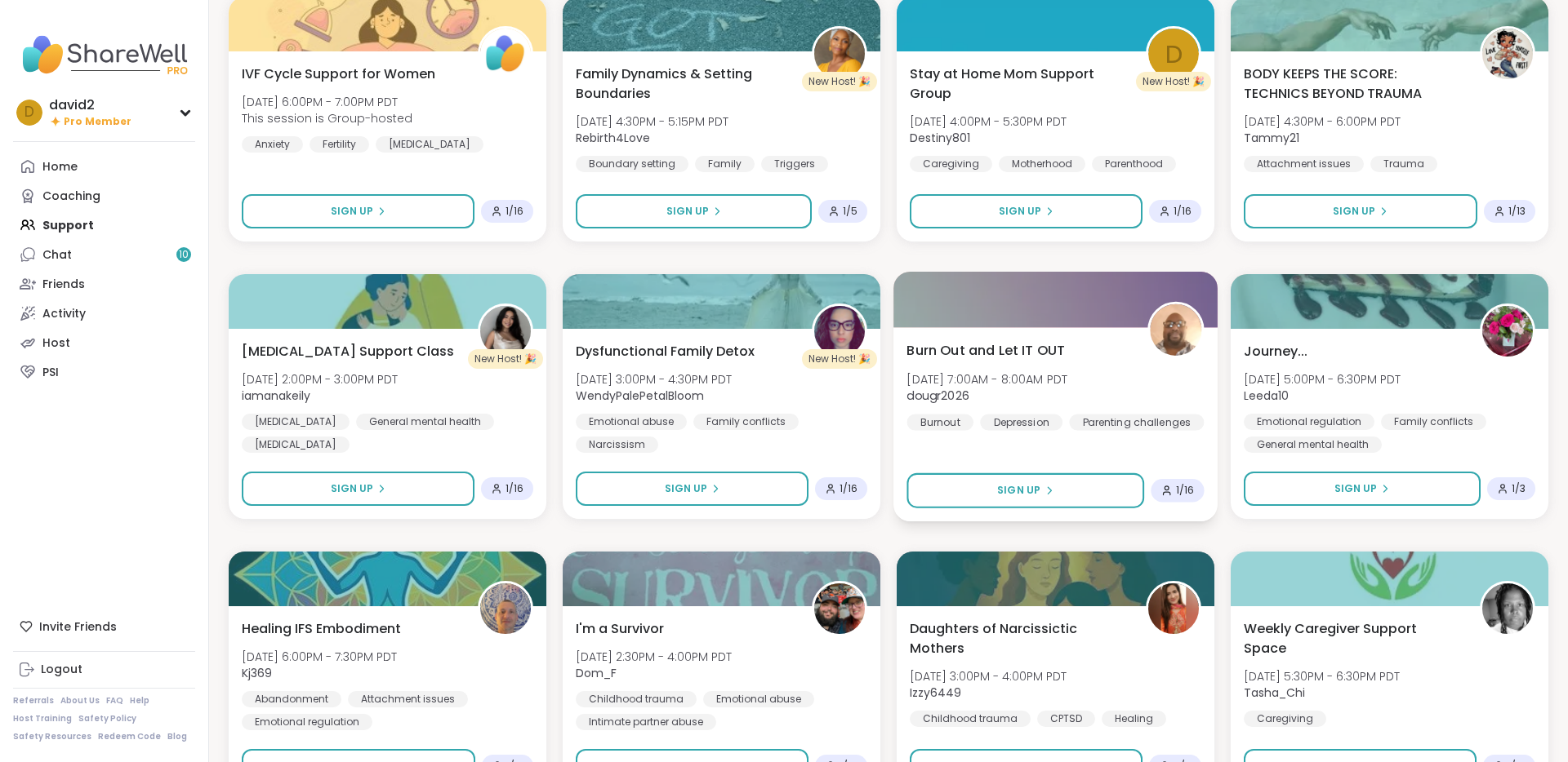
click at [992, 385] on span "Sat, Oct 25 | 7:00AM - 8:00AM PDT" at bounding box center [986, 379] width 161 height 17
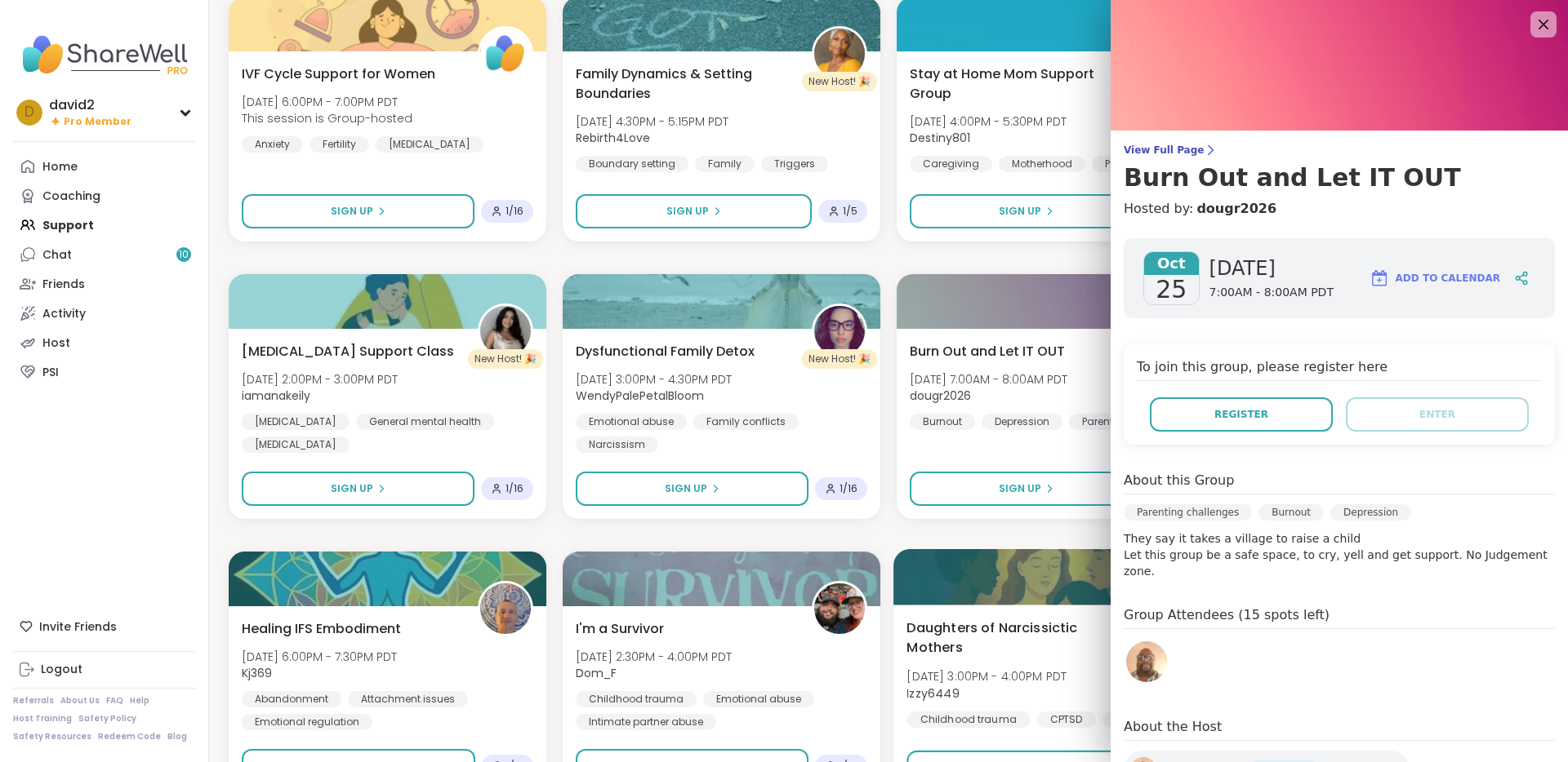
click at [947, 615] on div "Daughters of Narcissictic Mothers Mon, Oct 27 | 3:00PM - 4:00PM PDT Izzy6449 Ch…" at bounding box center [1055, 701] width 324 height 194
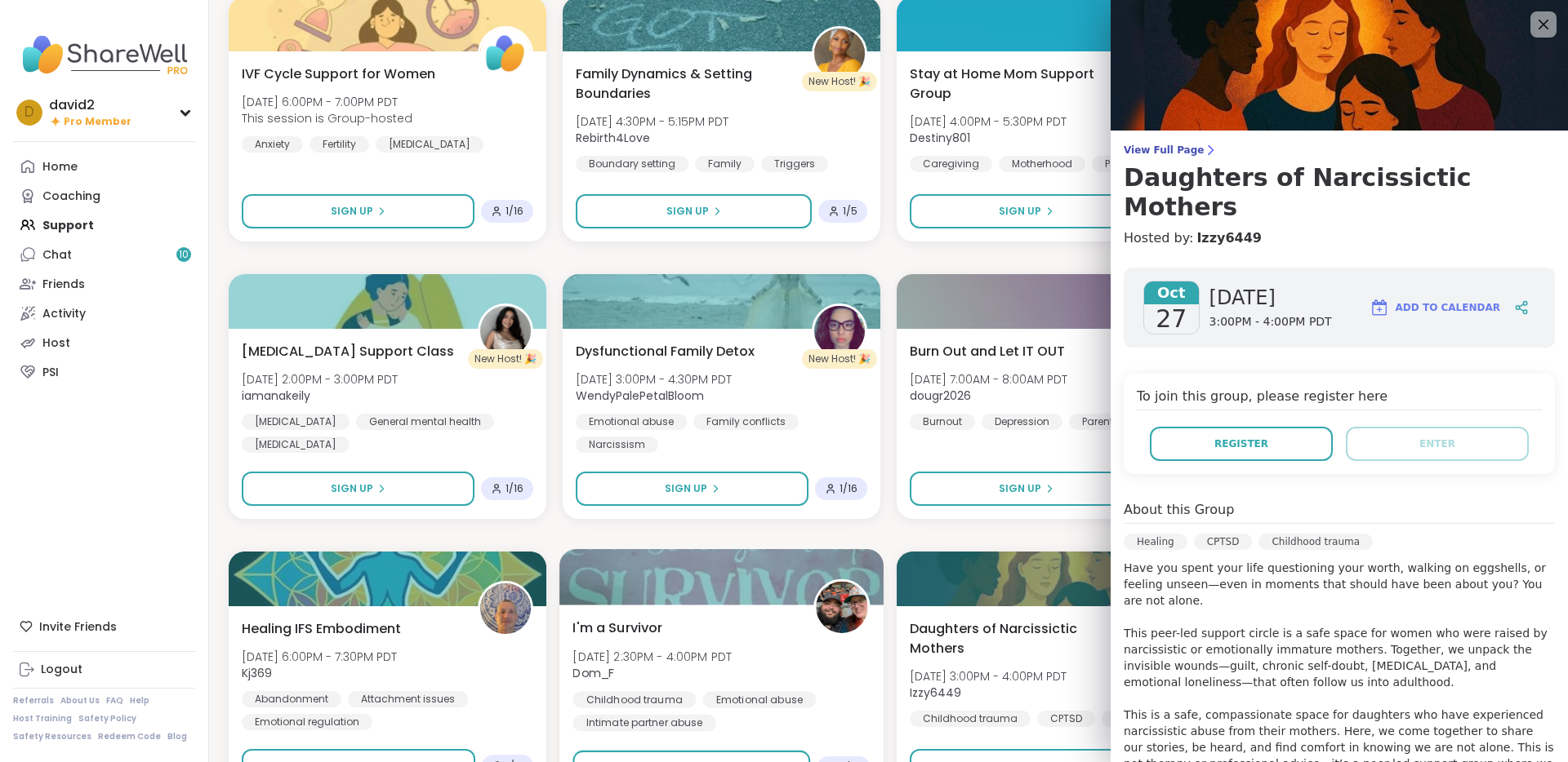
click at [816, 634] on div at bounding box center [841, 608] width 57 height 57
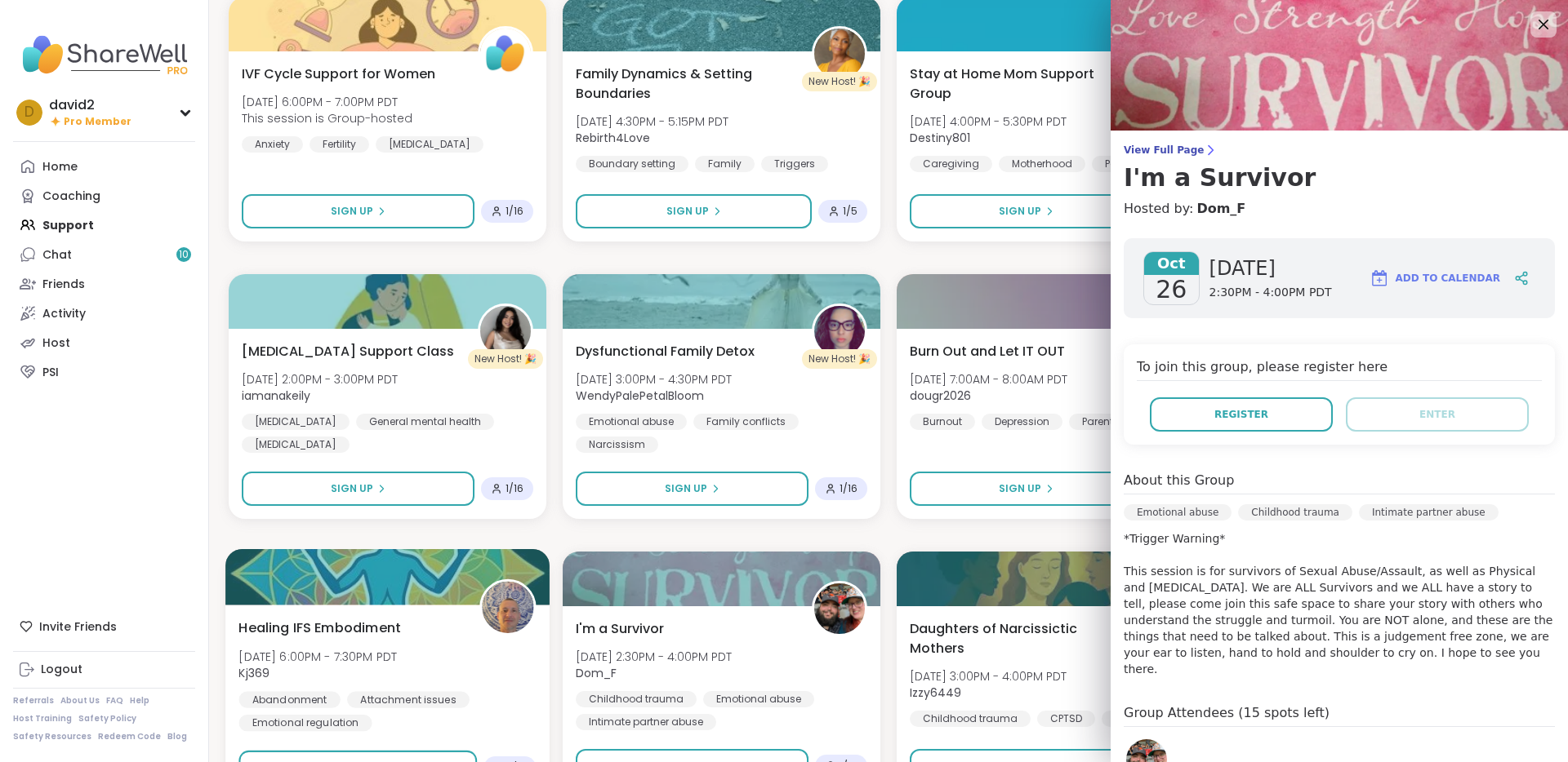
click at [532, 610] on div at bounding box center [507, 608] width 57 height 57
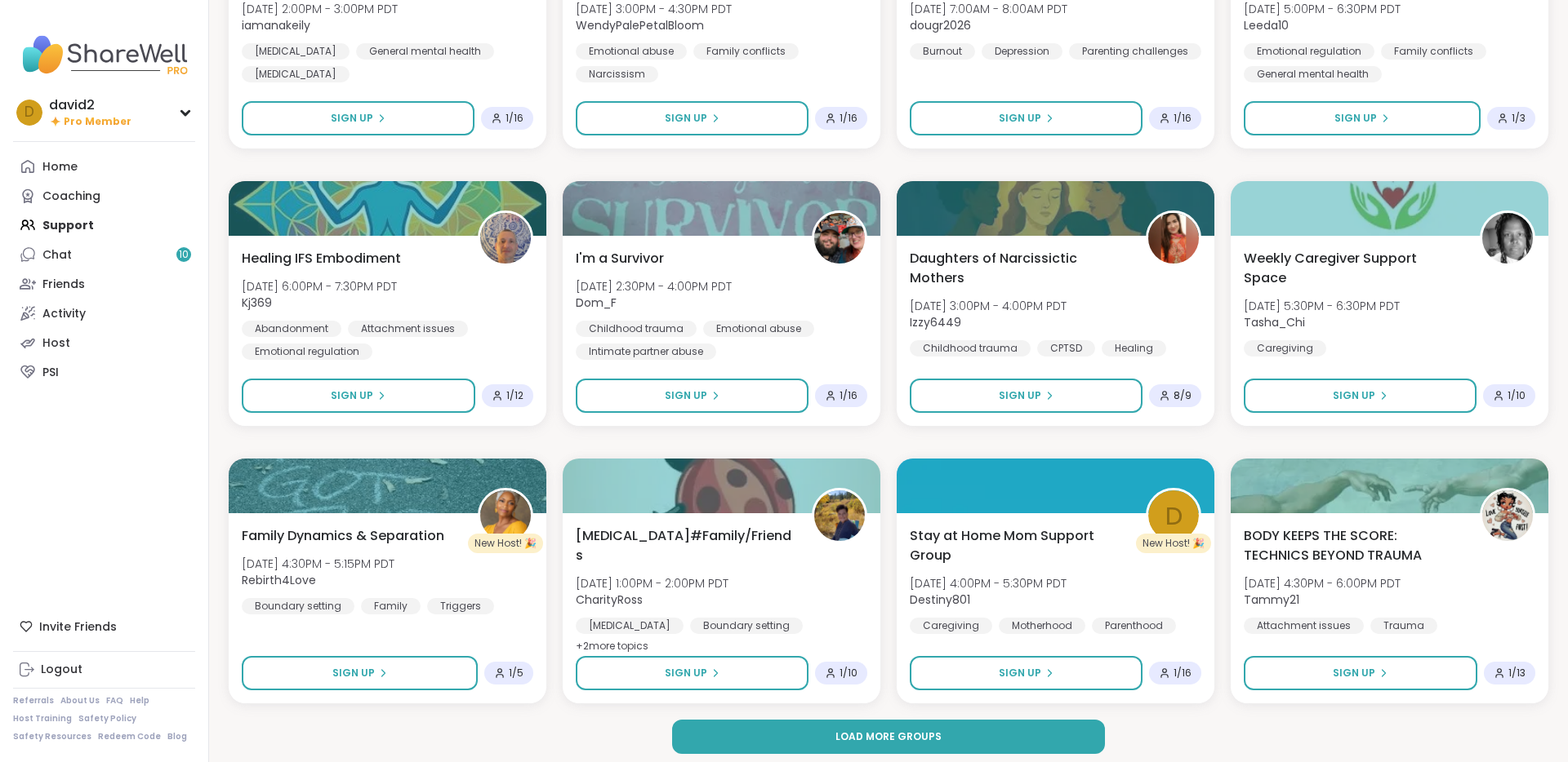
scroll to position [2014, 0]
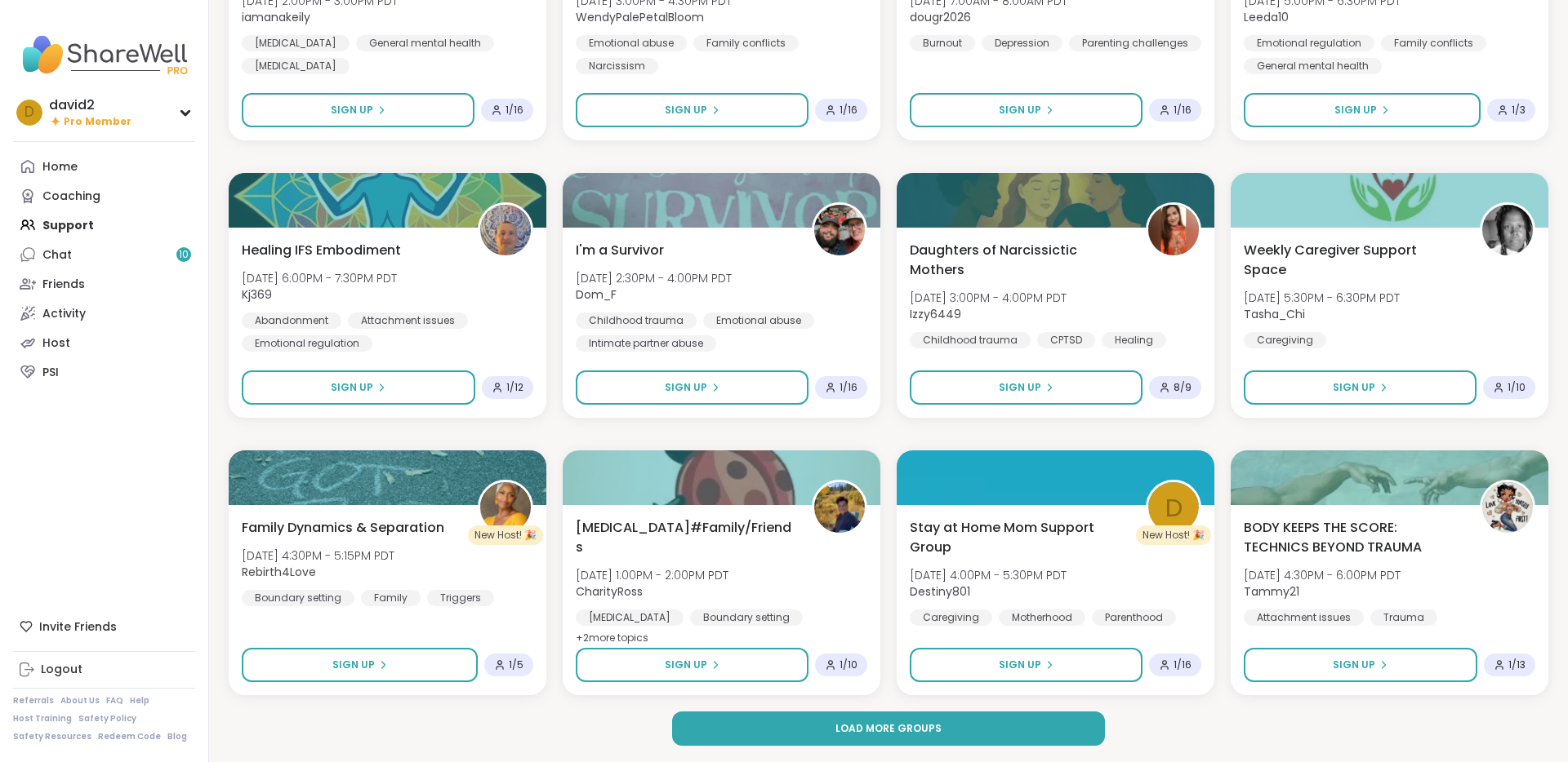
click at [700, 726] on button "Load more groups" at bounding box center [889, 729] width 433 height 34
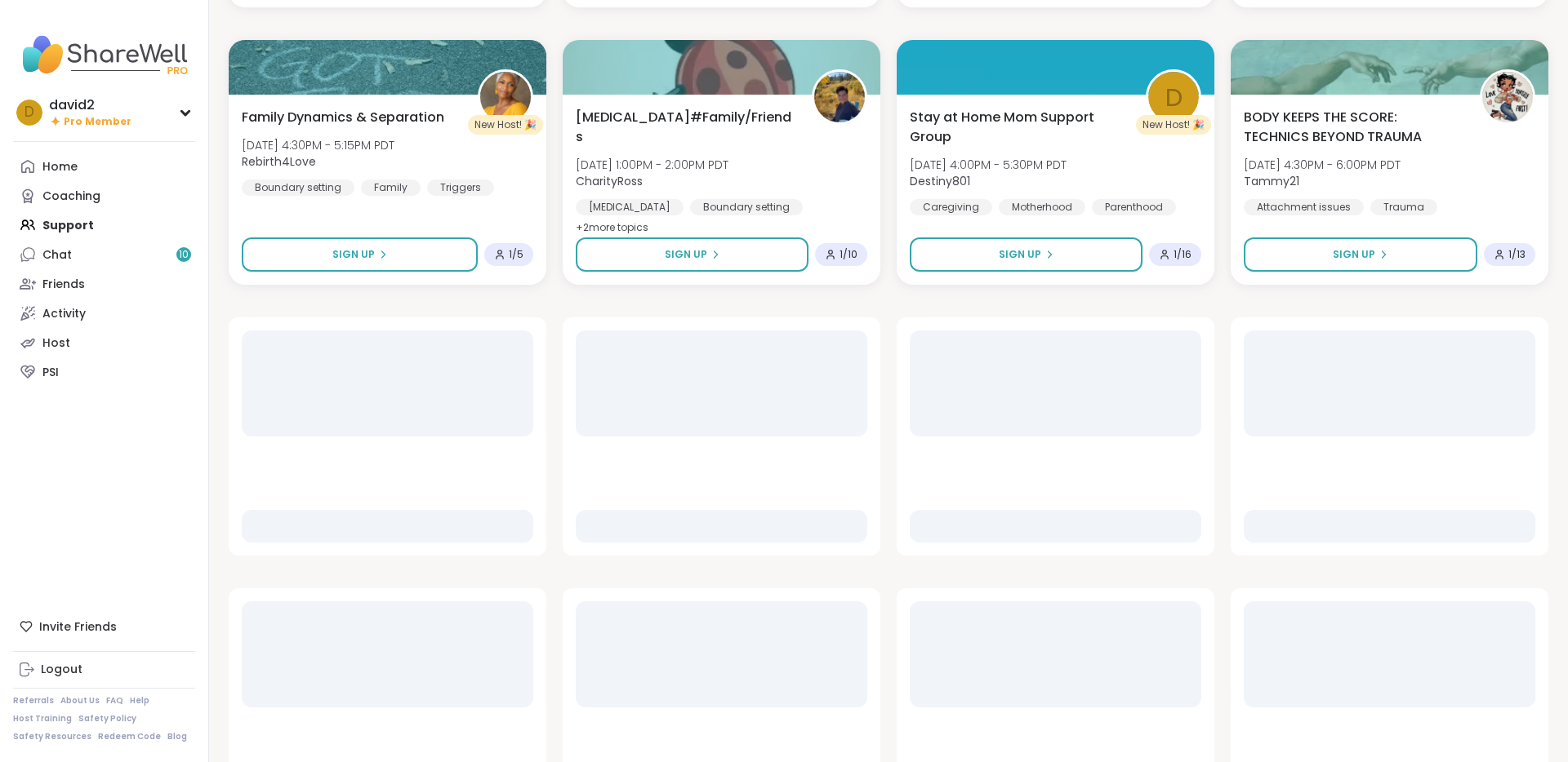
scroll to position [2426, 0]
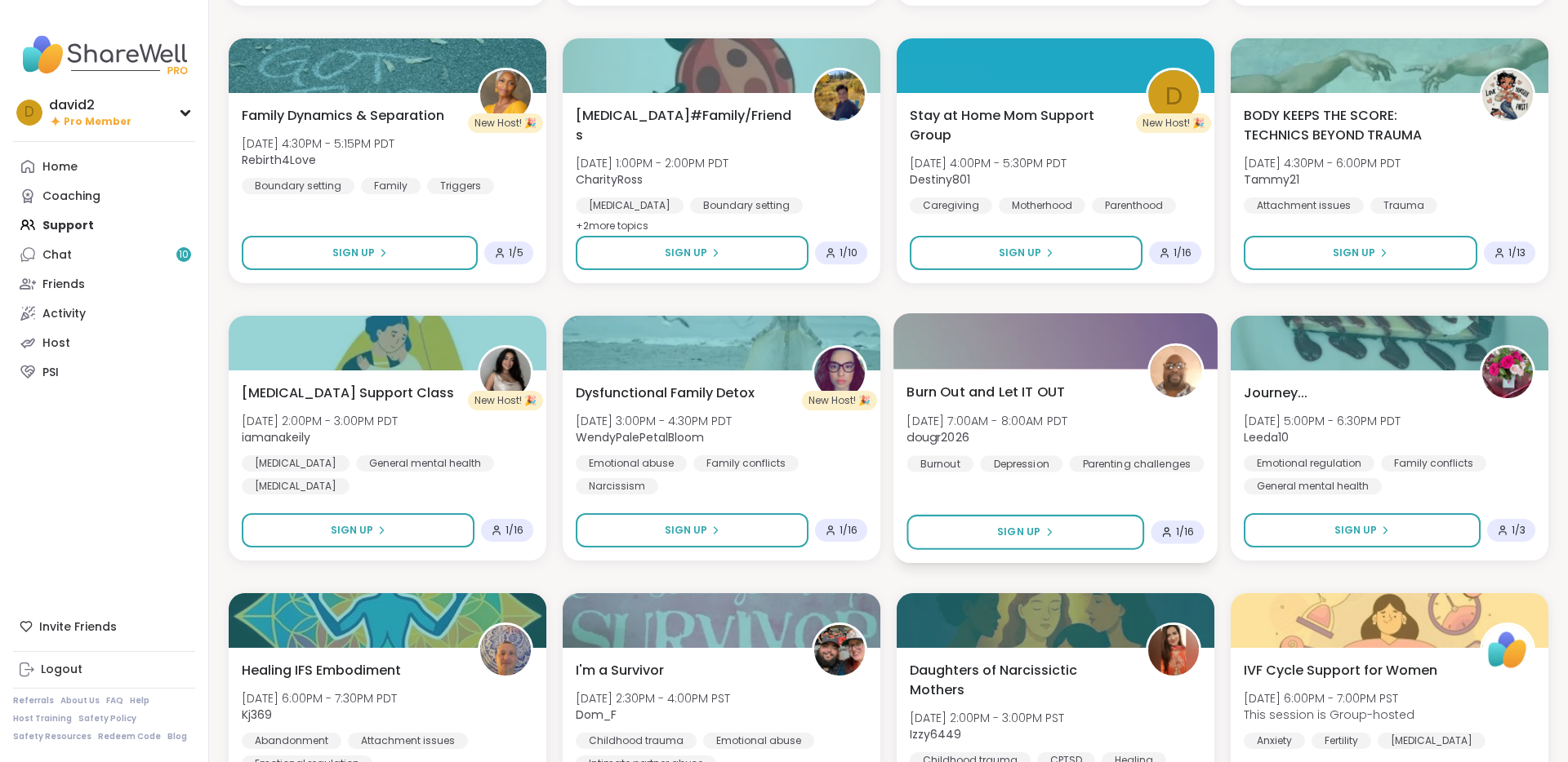
click at [966, 403] on div "Burn Out and Let IT OUT Sat, Nov 01 | 7:00AM - 8:00AM PDT dougr2026 Burnout Dep…" at bounding box center [1055, 427] width 297 height 90
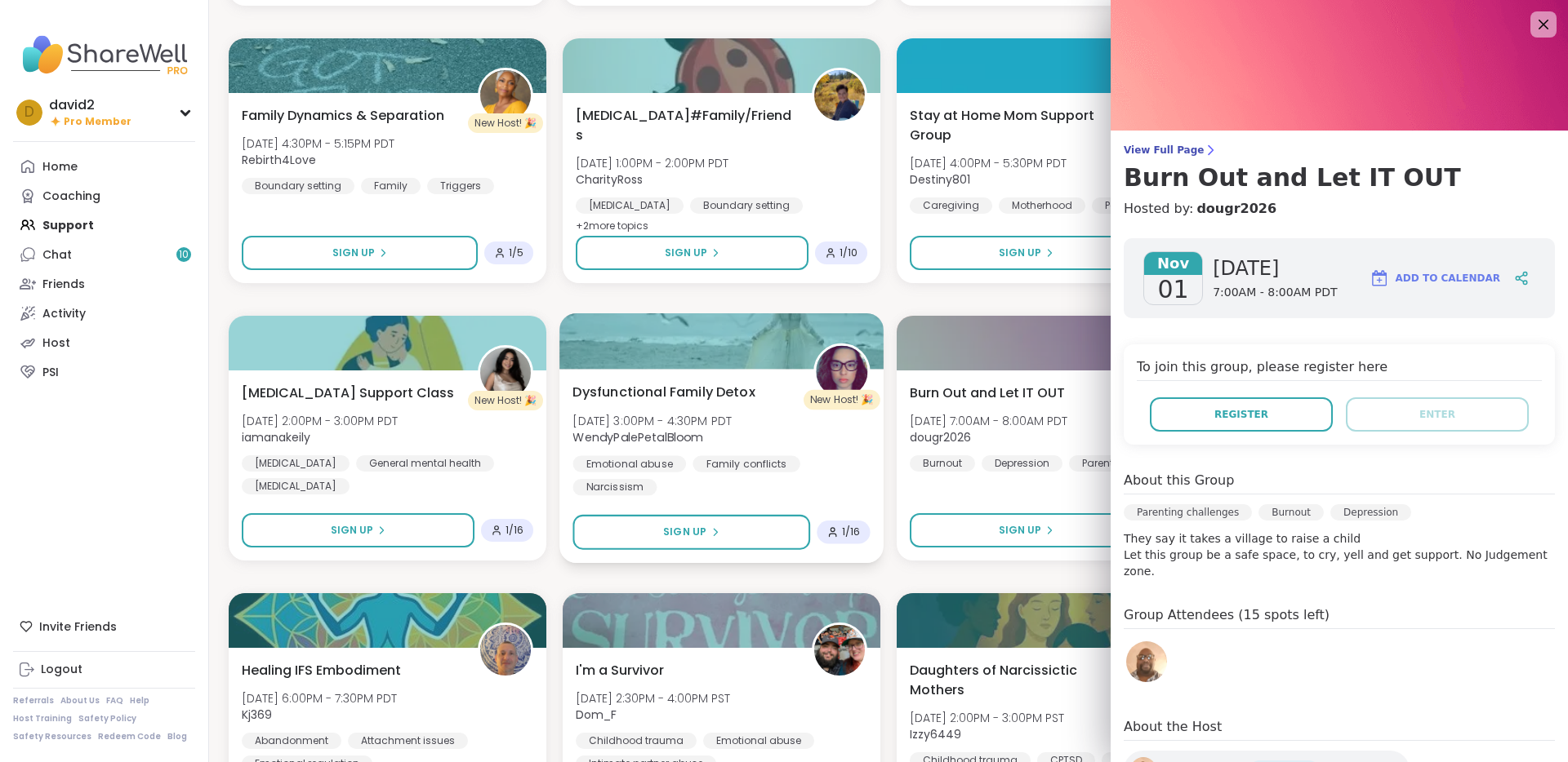
click at [795, 421] on div "Dysfunctional Family Detox Fri, Oct 31 | 3:00PM - 4:30PM PDT WendyPalePetalBloo…" at bounding box center [721, 439] width 297 height 113
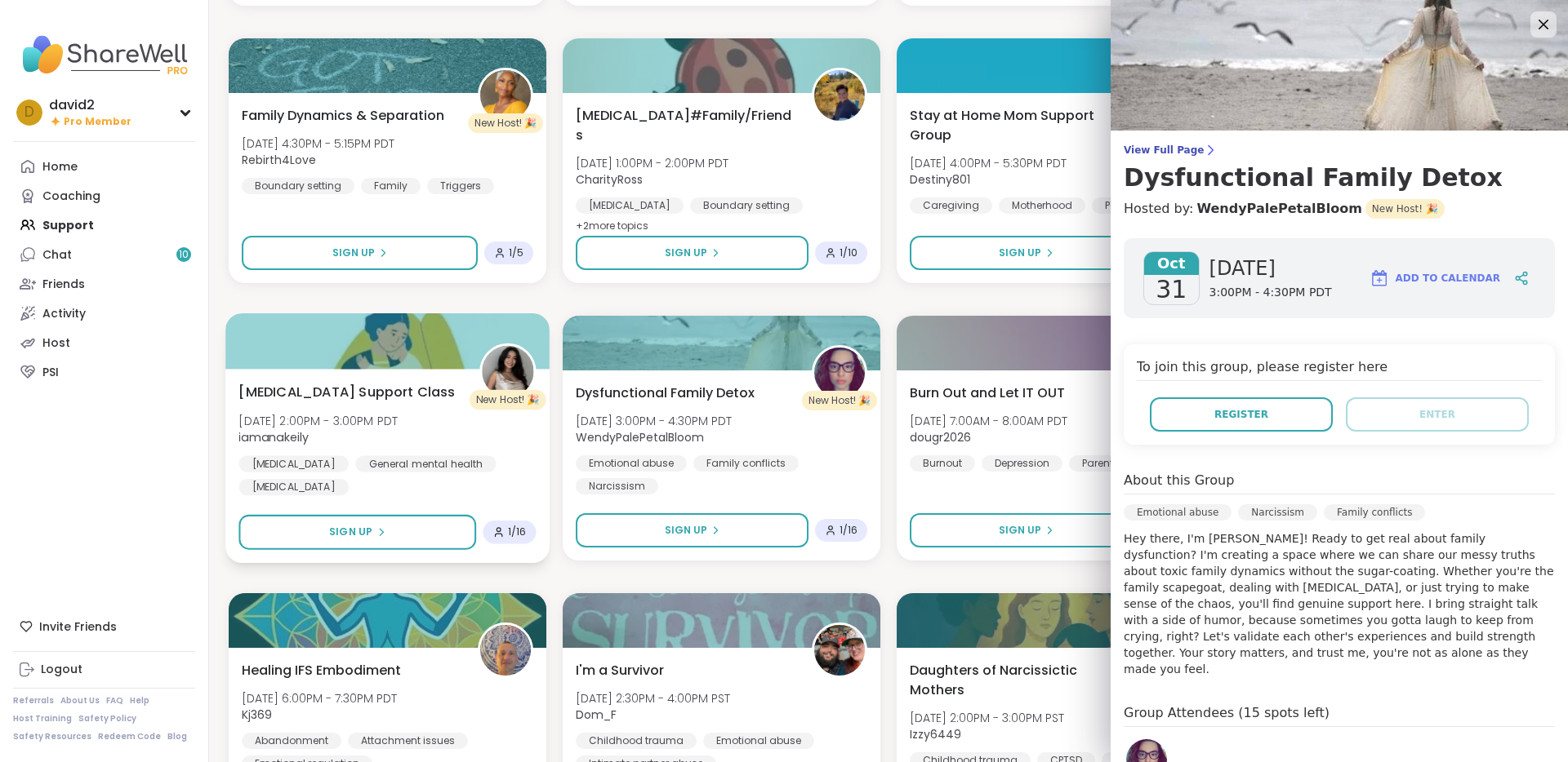
click at [530, 441] on div "Postpartum Support Class Thu, Oct 30 | 2:00PM - 3:00PM PDT iamanakeily Birth Tr…" at bounding box center [387, 439] width 297 height 113
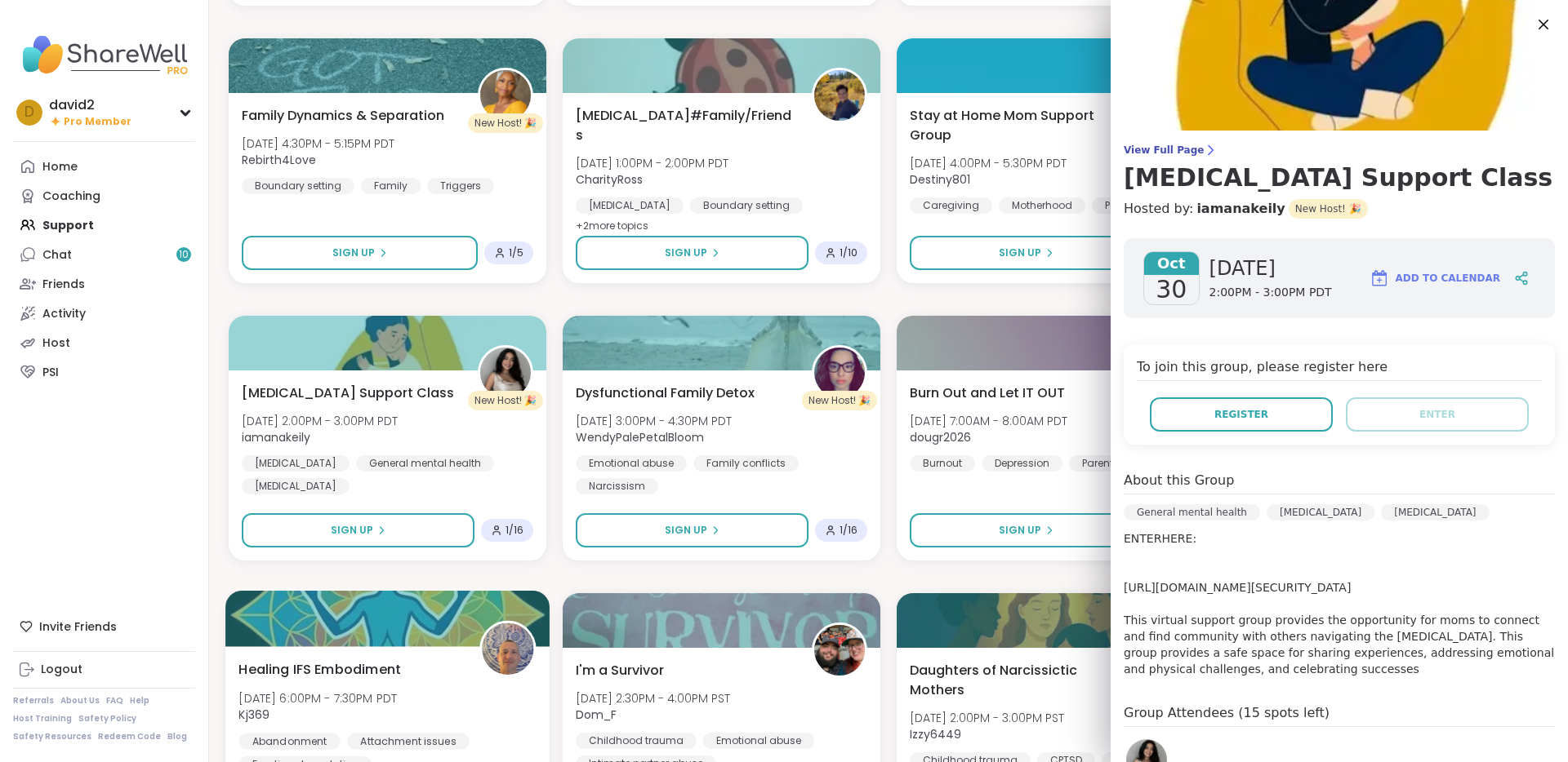
click at [526, 635] on img at bounding box center [507, 650] width 52 height 52
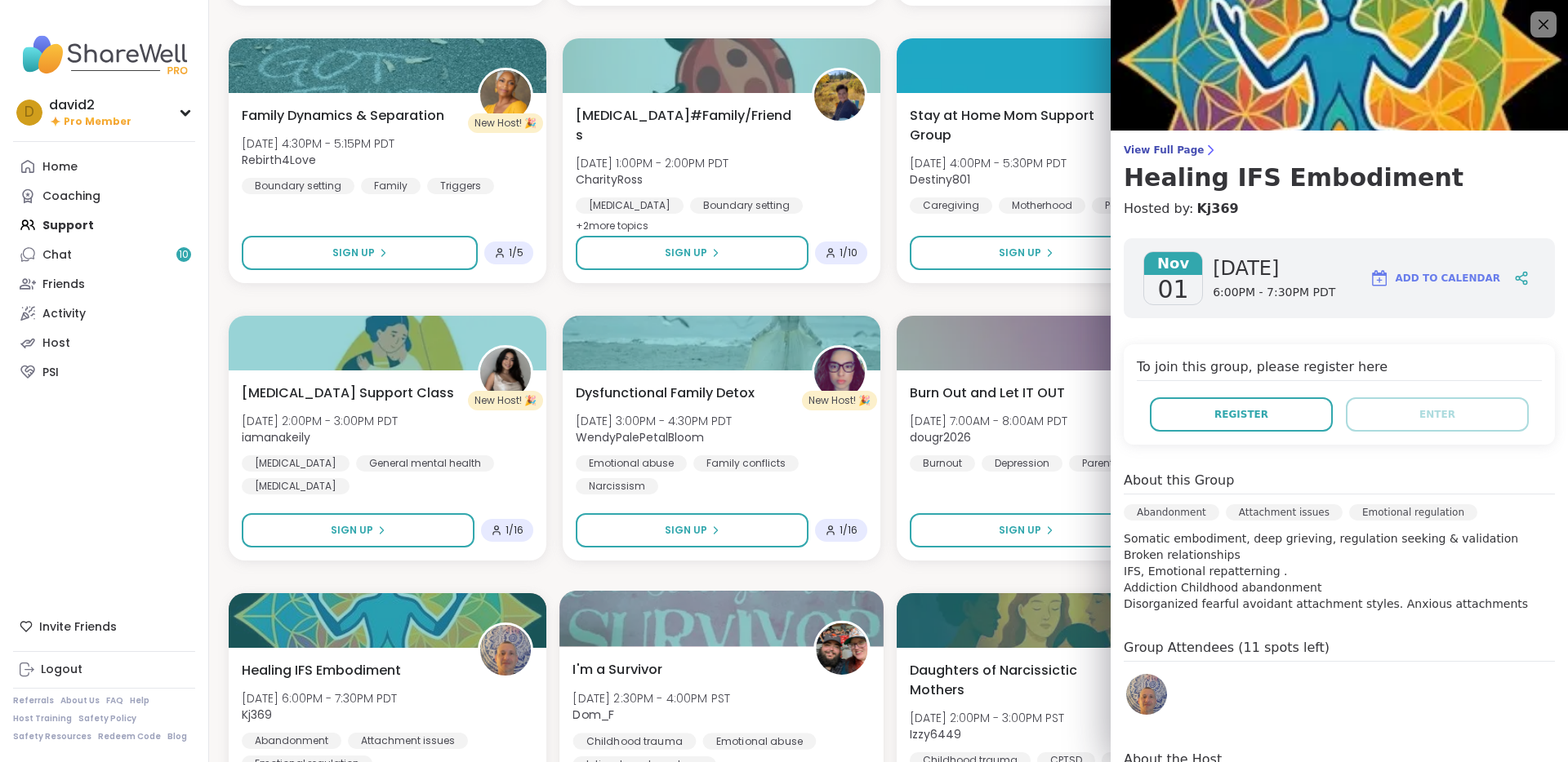
click at [658, 655] on div "I'm a Survivor Sun, Nov 02 | 2:30PM - 4:00PM PST Dom_F Childhood trauma Emotion…" at bounding box center [721, 743] width 324 height 194
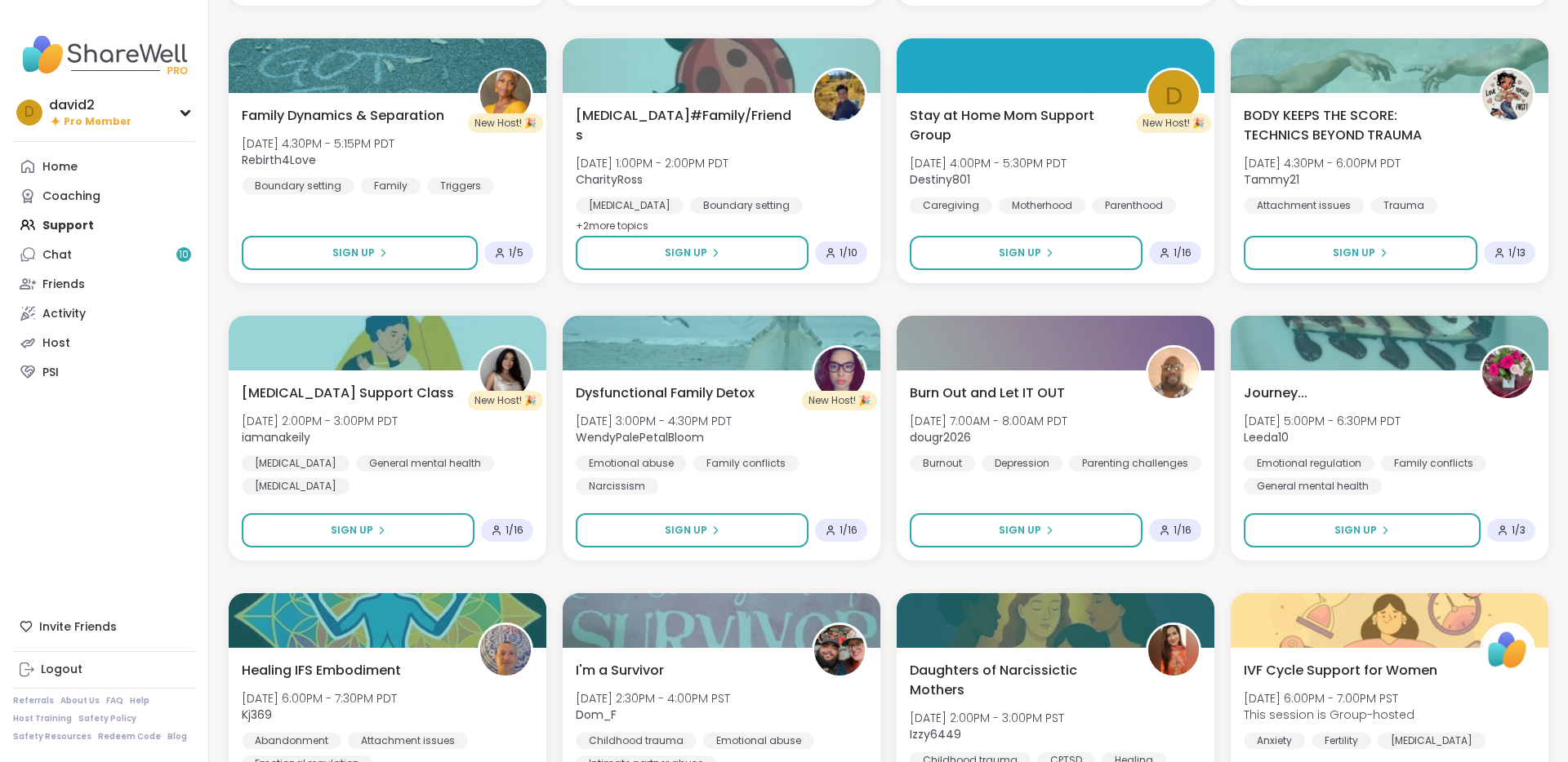
click at [552, 664] on div "D New Host! 🎉 Stay at Home Mom Support Group Wed, Oct 08 | 4:00PM - 5:30PM PDT …" at bounding box center [888, 299] width 1320 height 4962
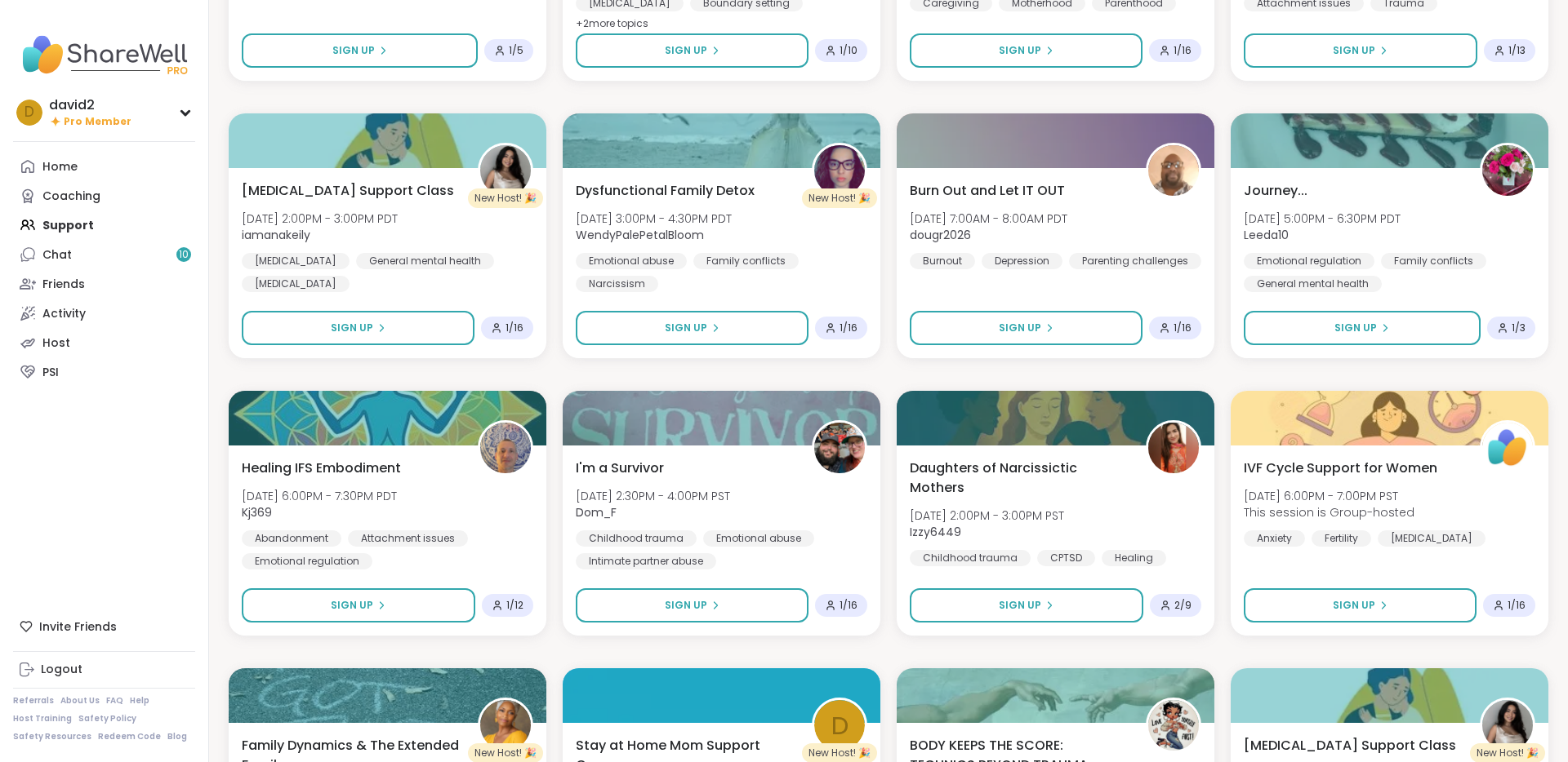
scroll to position [2647, 0]
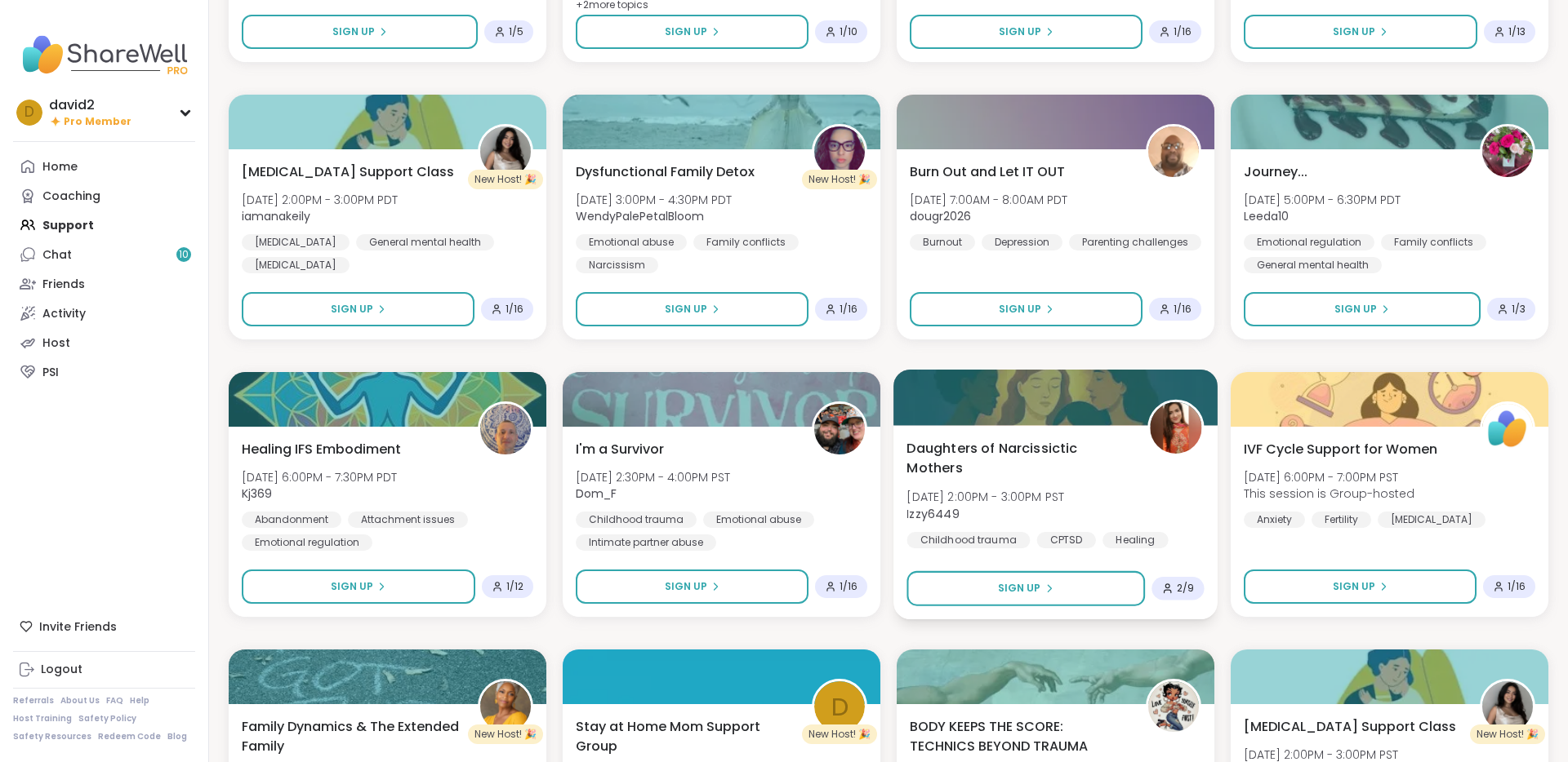
click at [992, 467] on span "Daughters of Narcissictic Mothers" at bounding box center [1017, 458] width 222 height 40
click at [884, 534] on div "D New Host! 🎉 Stay at Home Mom Support Group Wed, Oct 08 | 4:00PM - 5:30PM PDT …" at bounding box center [888, 78] width 1320 height 4962
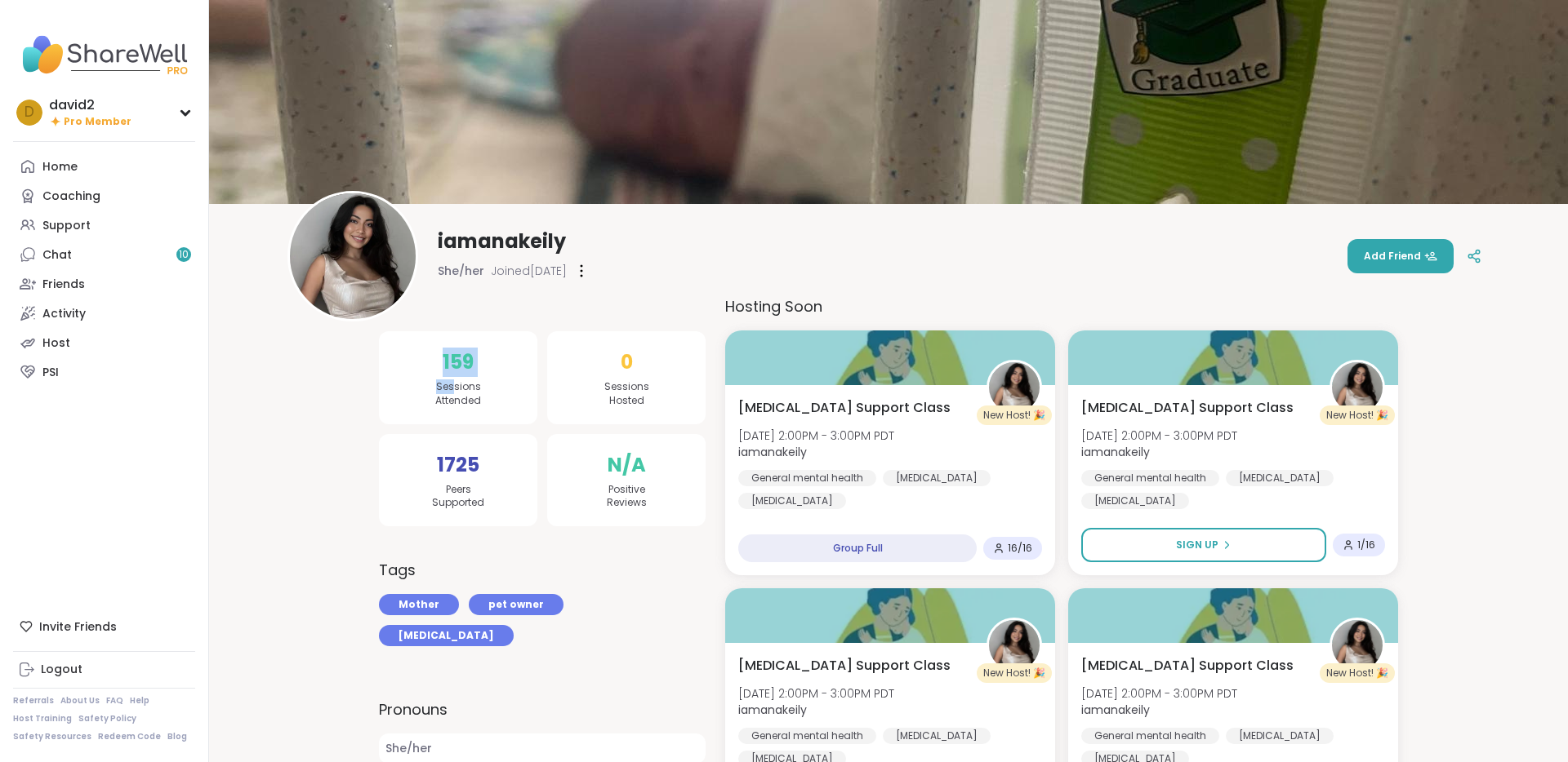
drag, startPoint x: 439, startPoint y: 362, endPoint x: 455, endPoint y: 383, distance: 26.4
click at [455, 383] on div "159 Sessions Attended" at bounding box center [458, 378] width 158 height 93
click at [455, 383] on span "Sessions Attended" at bounding box center [457, 394] width 46 height 27
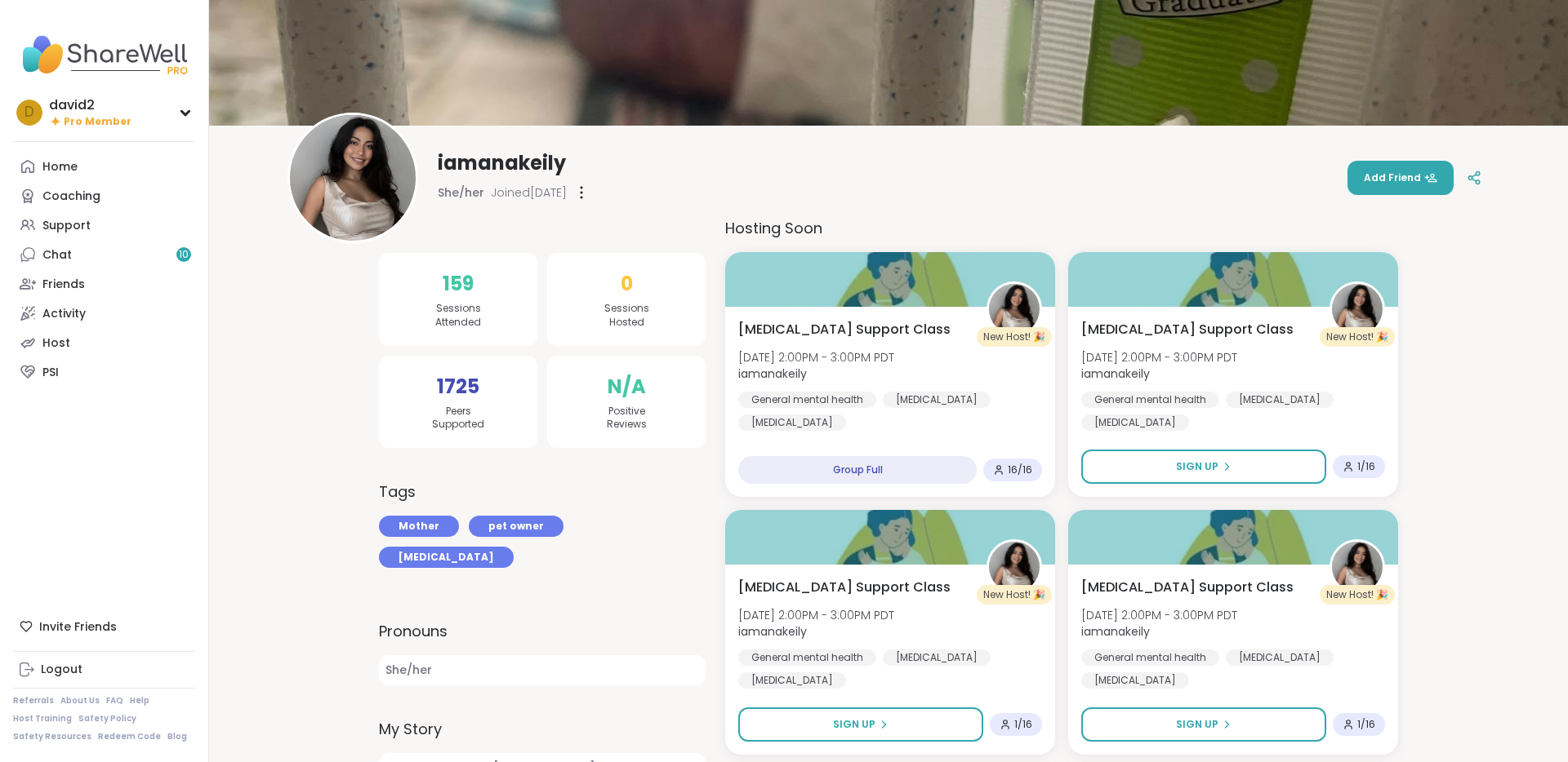
scroll to position [50, 0]
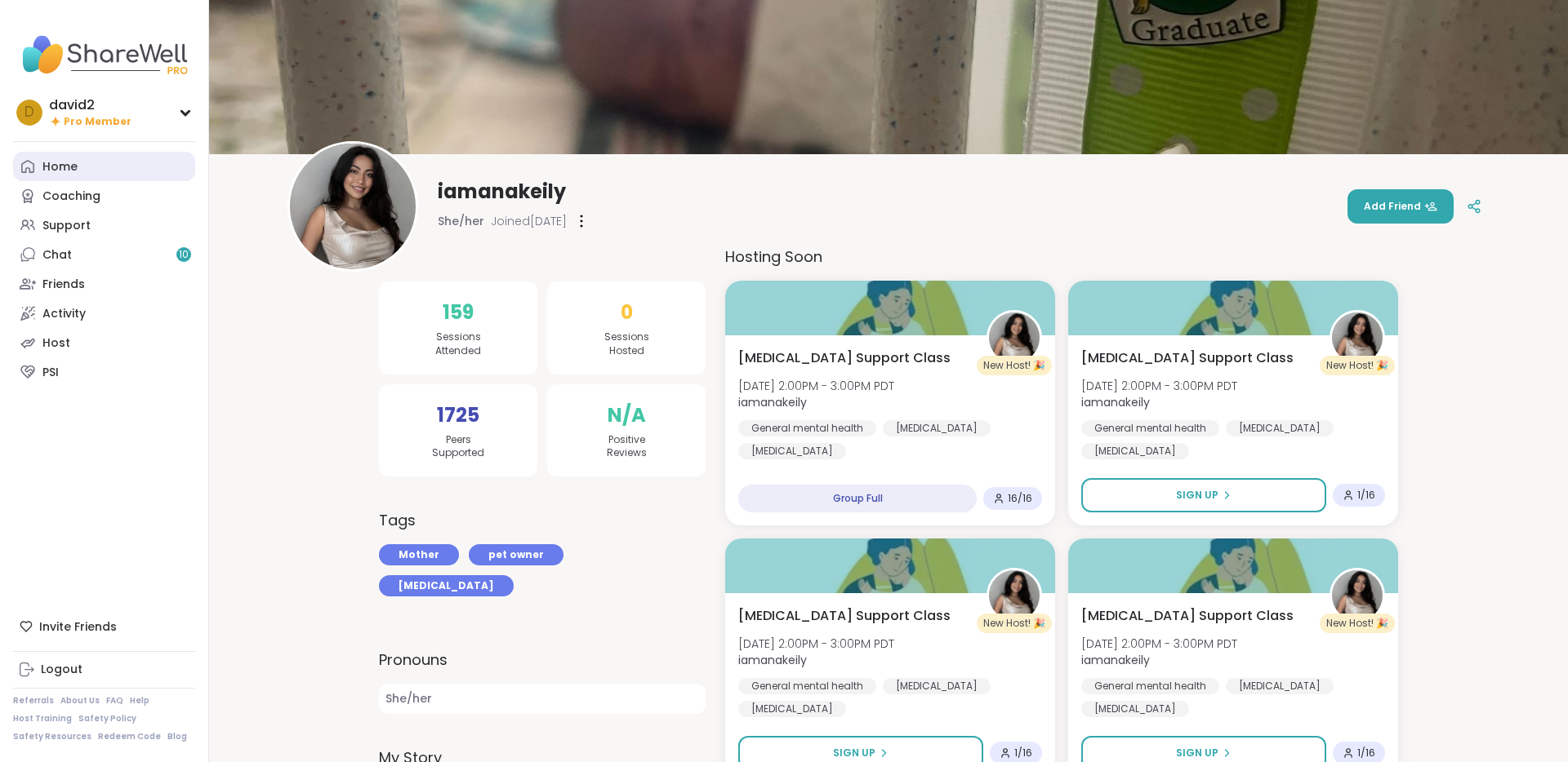
click at [173, 152] on link "Home" at bounding box center [104, 166] width 182 height 29
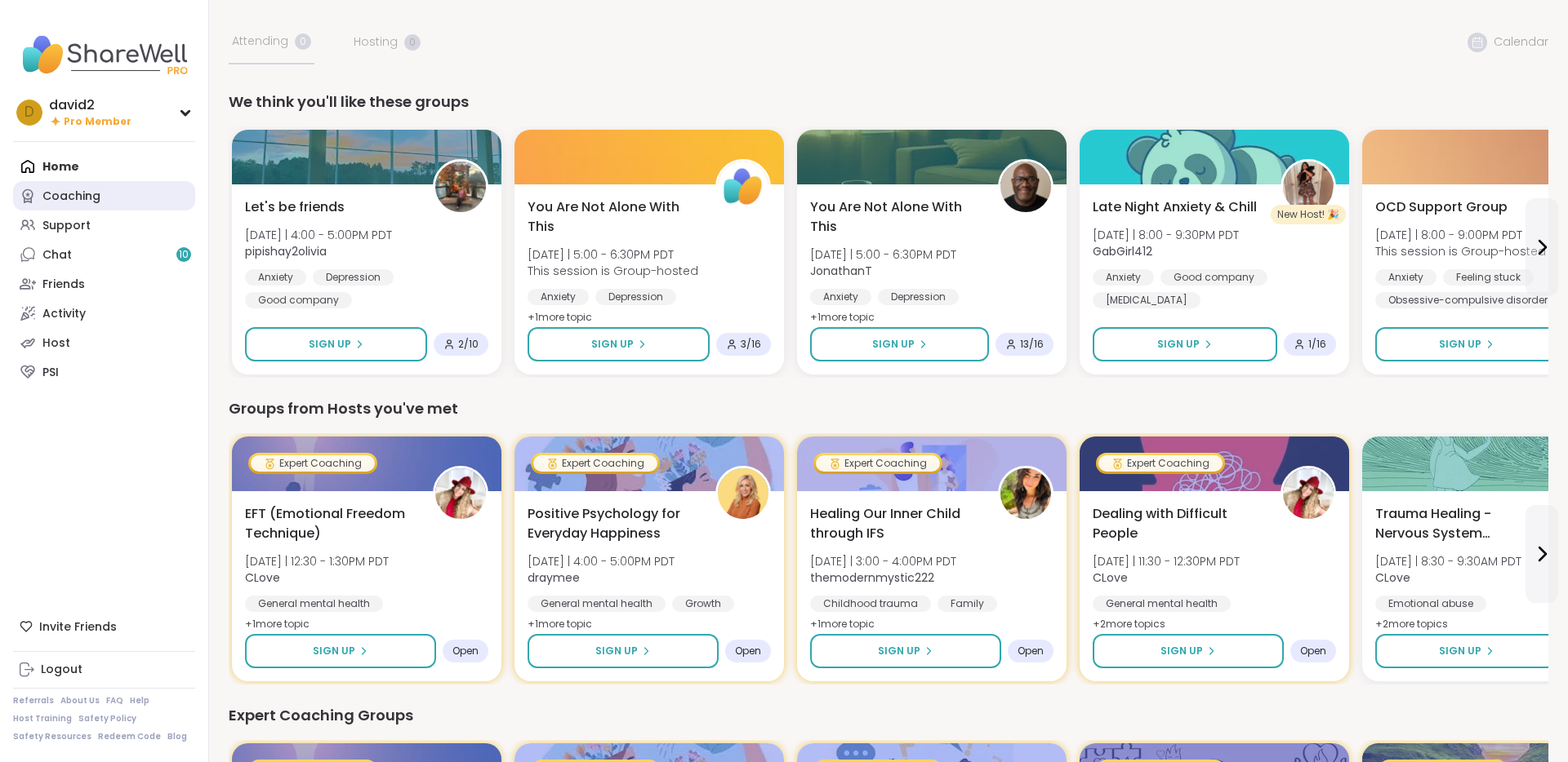
click at [167, 202] on link "Coaching" at bounding box center [104, 196] width 182 height 29
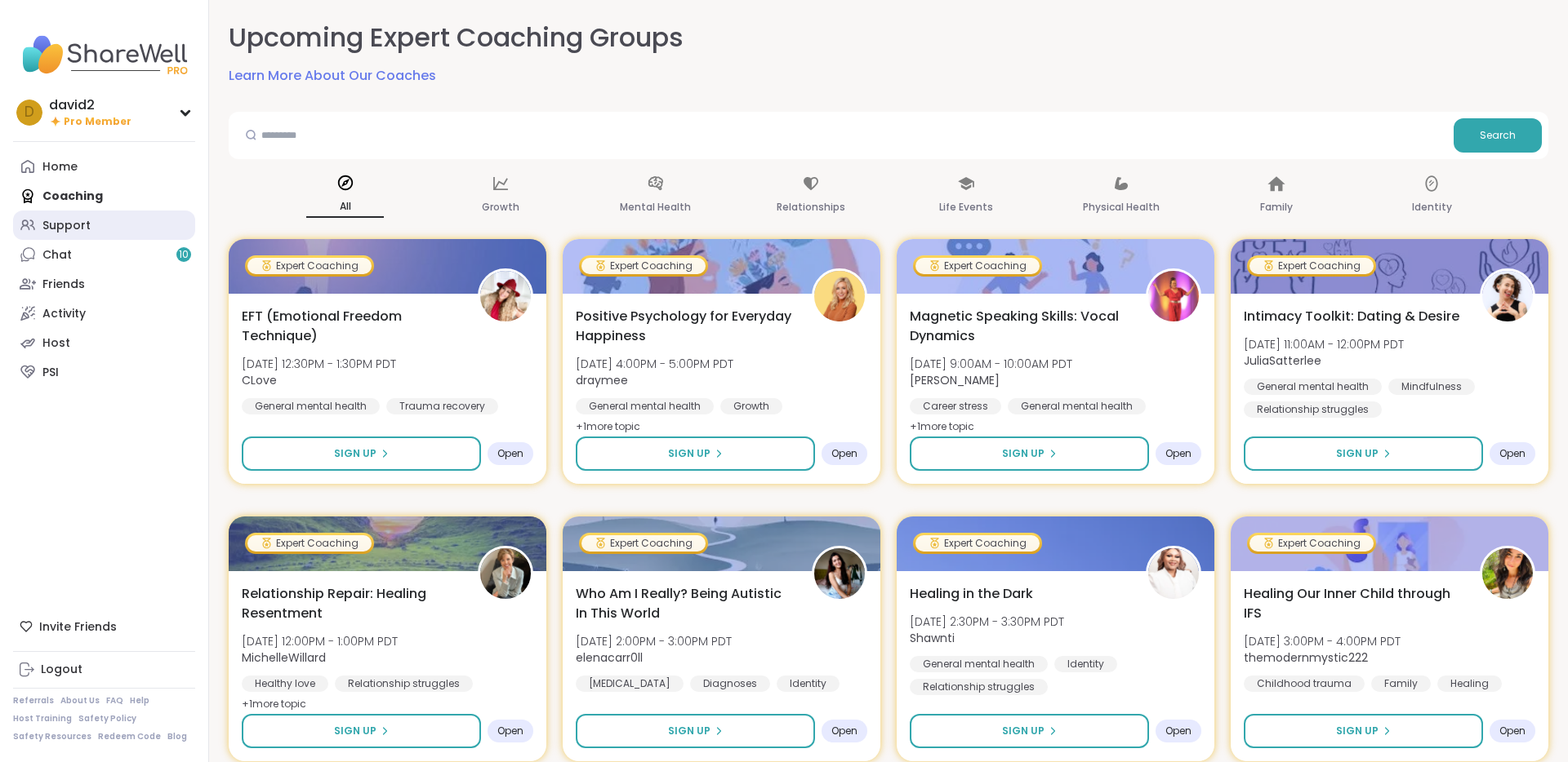
click at [165, 224] on link "Support" at bounding box center [104, 225] width 182 height 29
